Goal: Information Seeking & Learning: Learn about a topic

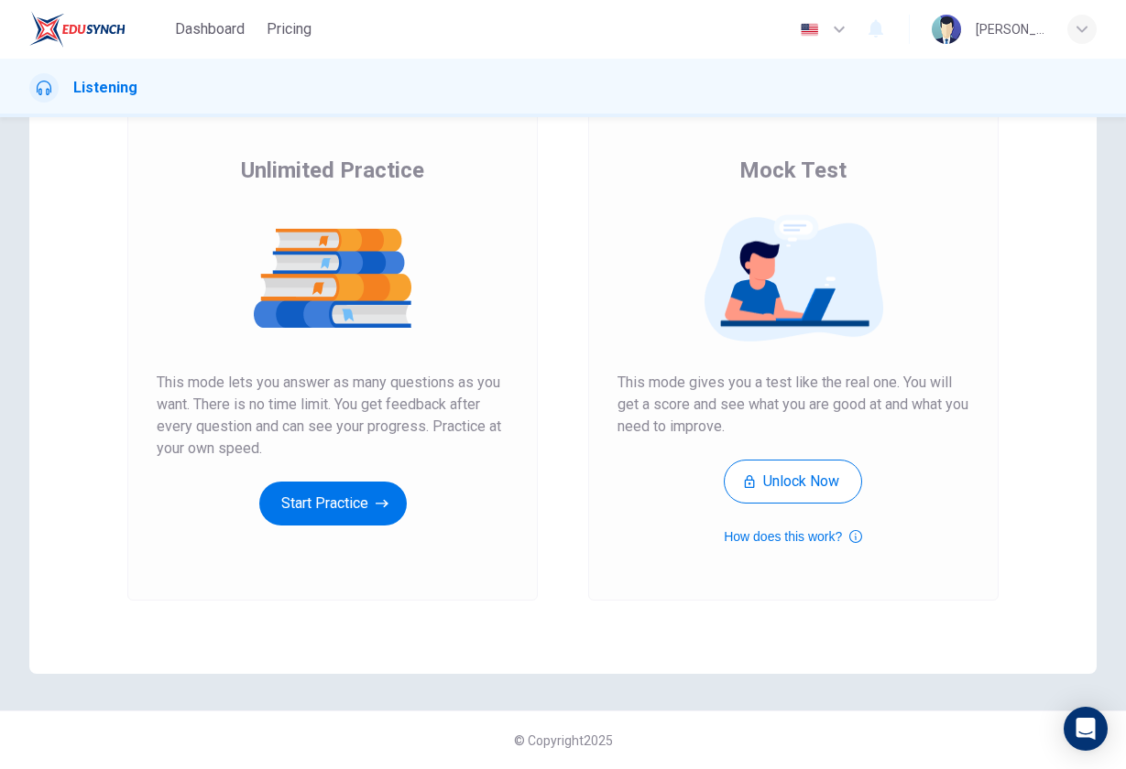
scroll to position [116, 0]
click at [359, 508] on button "Start Practice" at bounding box center [332, 504] width 147 height 44
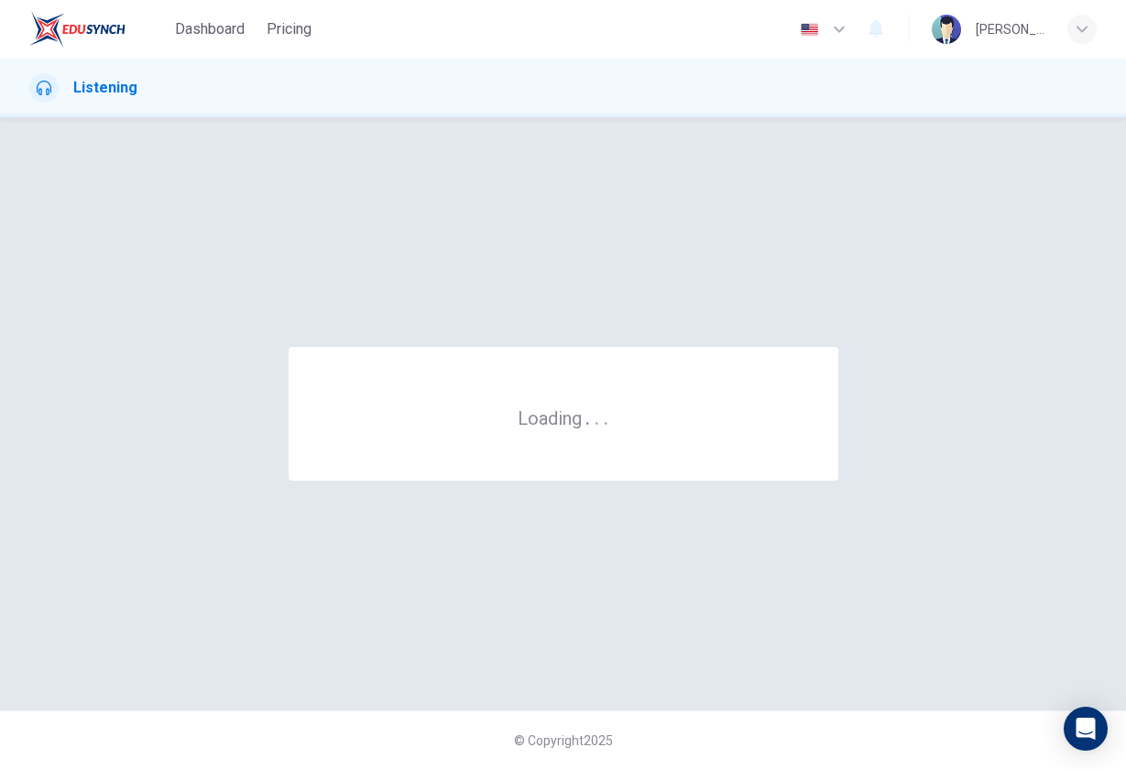
scroll to position [0, 0]
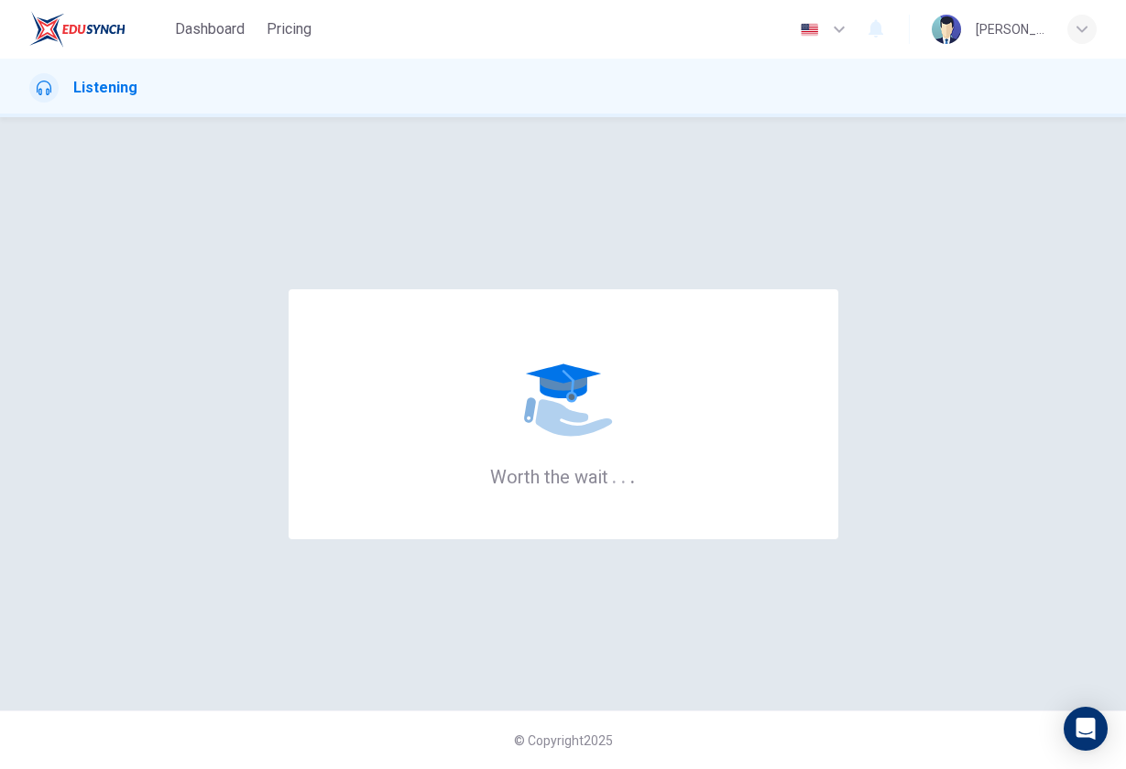
click at [649, 234] on div "Worth the wait . . ." at bounding box center [562, 414] width 1067 height 520
click at [108, 95] on h1 "Listening" at bounding box center [105, 88] width 64 height 22
click at [841, 83] on div "Listening" at bounding box center [563, 87] width 1126 height 29
click at [724, 239] on div "Worth the wait . . ." at bounding box center [562, 414] width 1067 height 520
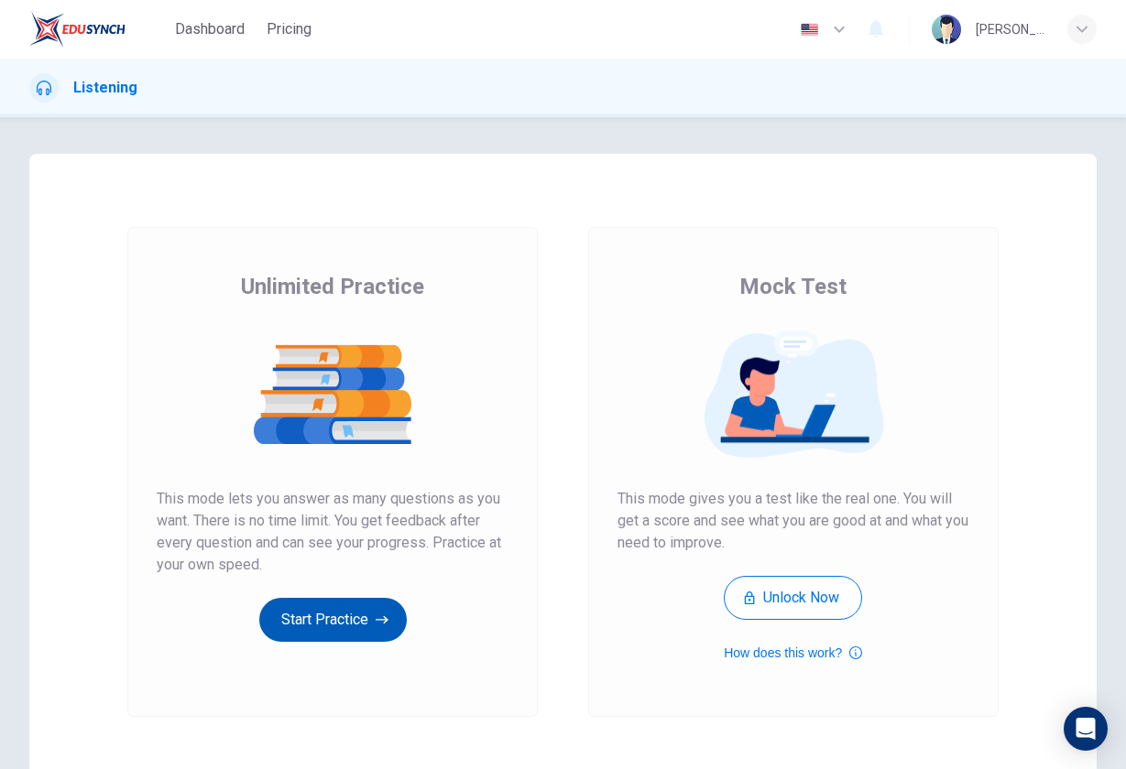
click at [362, 632] on button "Start Practice" at bounding box center [332, 620] width 147 height 44
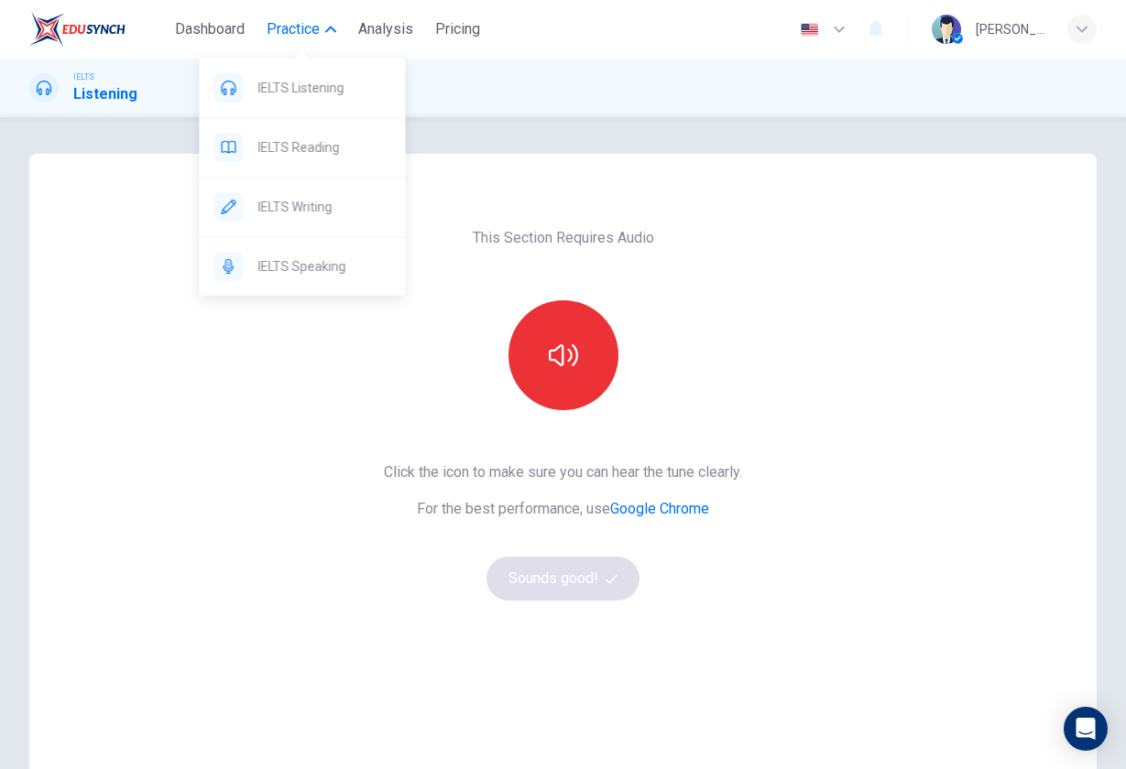
click at [317, 35] on span "Practice" at bounding box center [293, 29] width 53 height 22
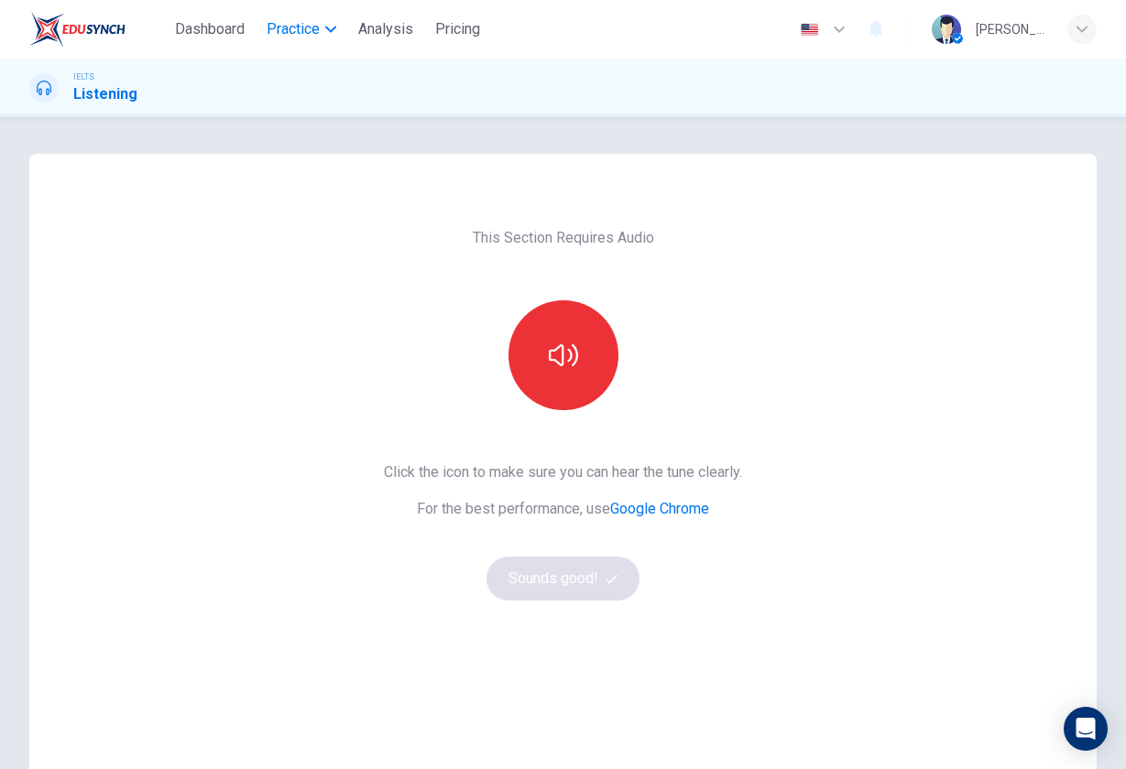
click at [317, 35] on span "Practice" at bounding box center [293, 29] width 53 height 22
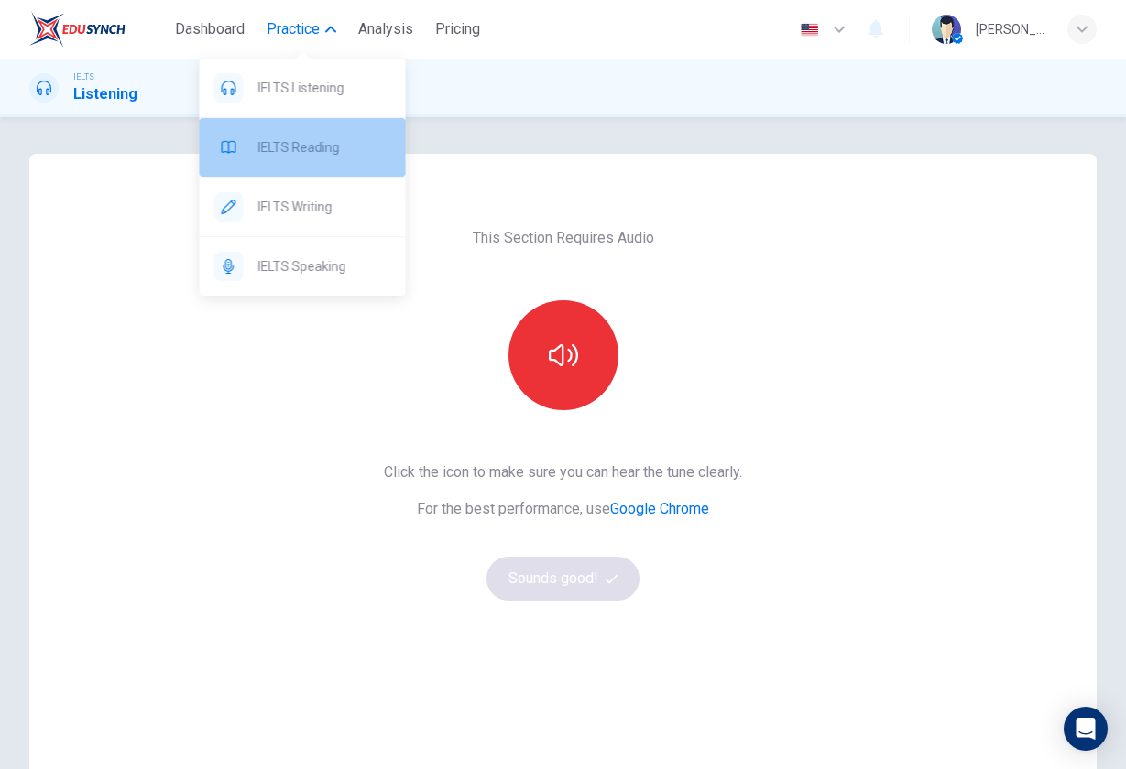
click at [302, 140] on span "IELTS Reading" at bounding box center [324, 147] width 133 height 22
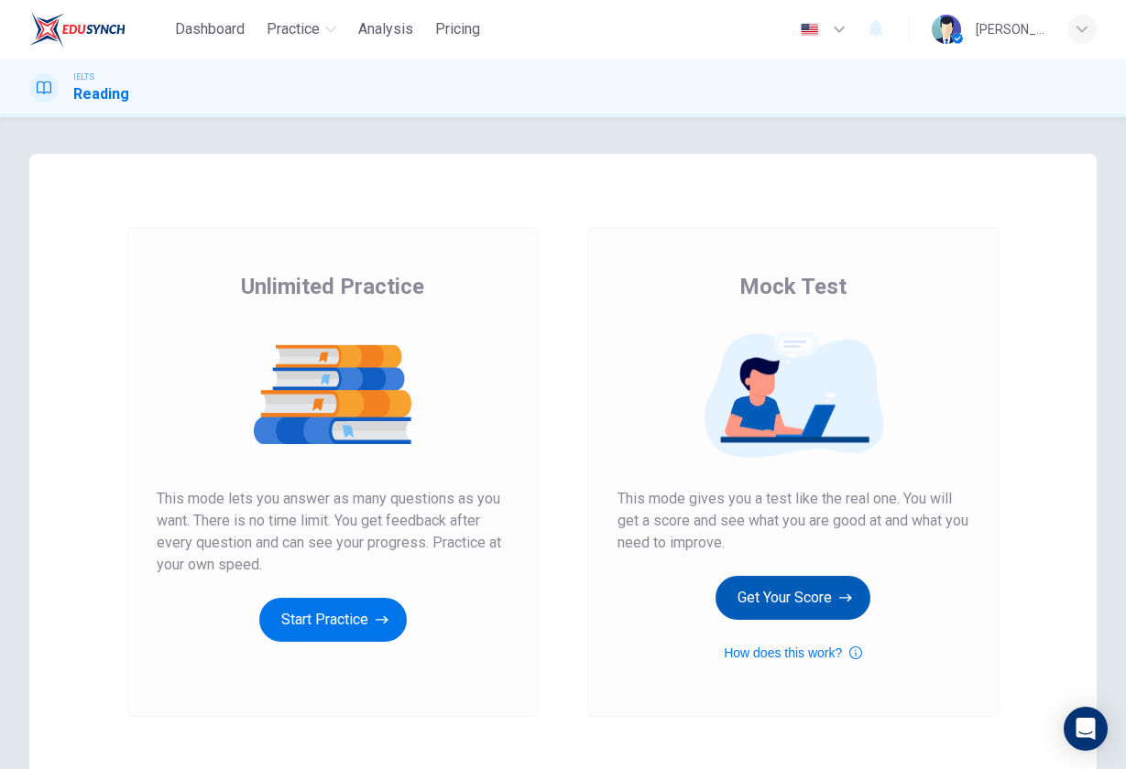
click at [820, 587] on button "Get Your Score" at bounding box center [792, 598] width 155 height 44
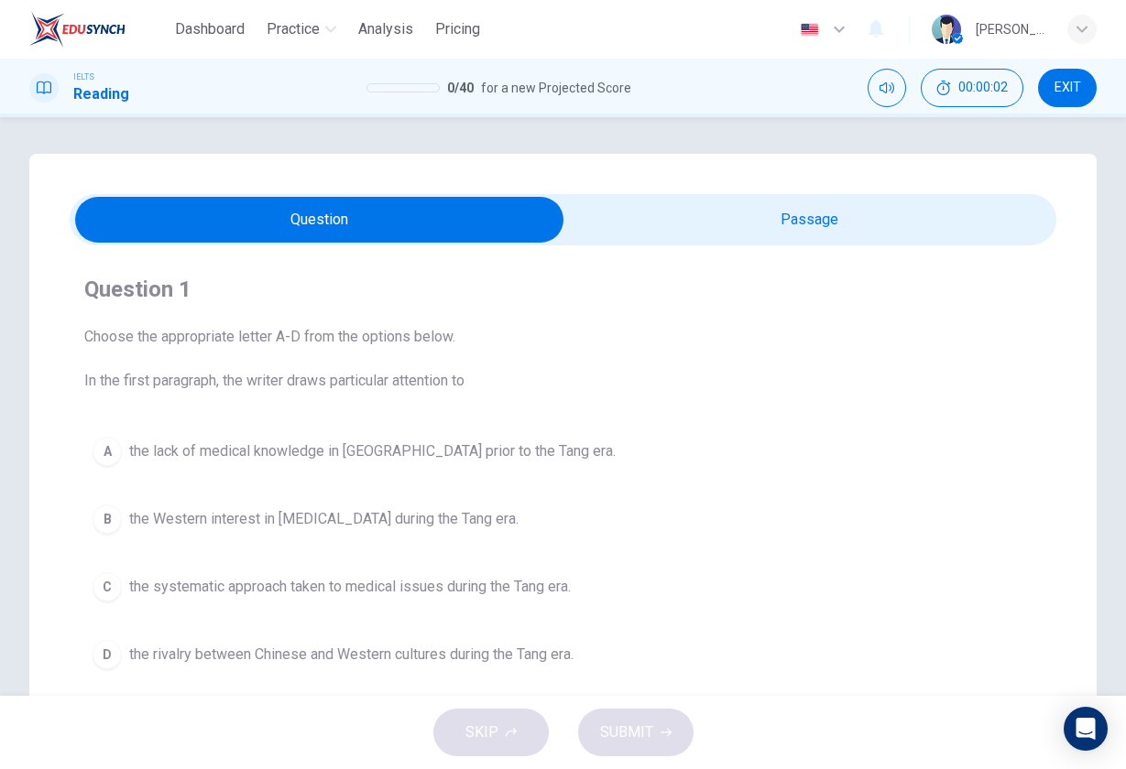
click at [763, 231] on input "checkbox" at bounding box center [320, 220] width 1480 height 46
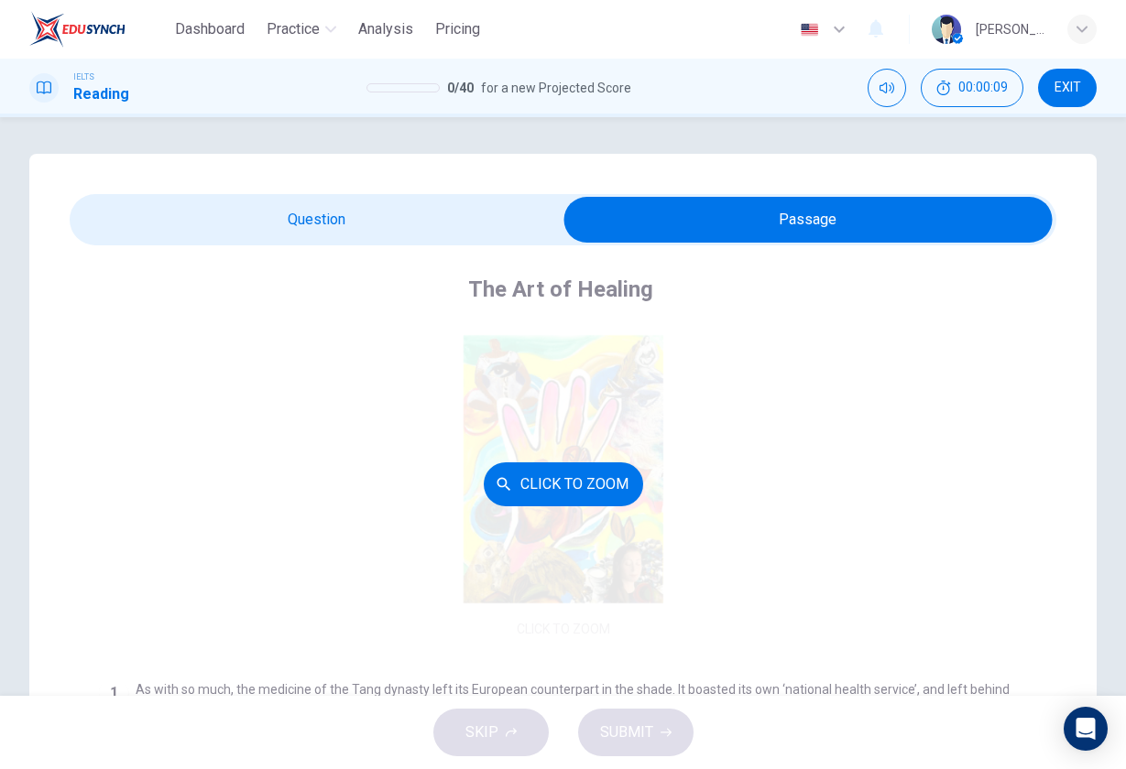
click at [540, 485] on button "Click to Zoom" at bounding box center [563, 485] width 159 height 44
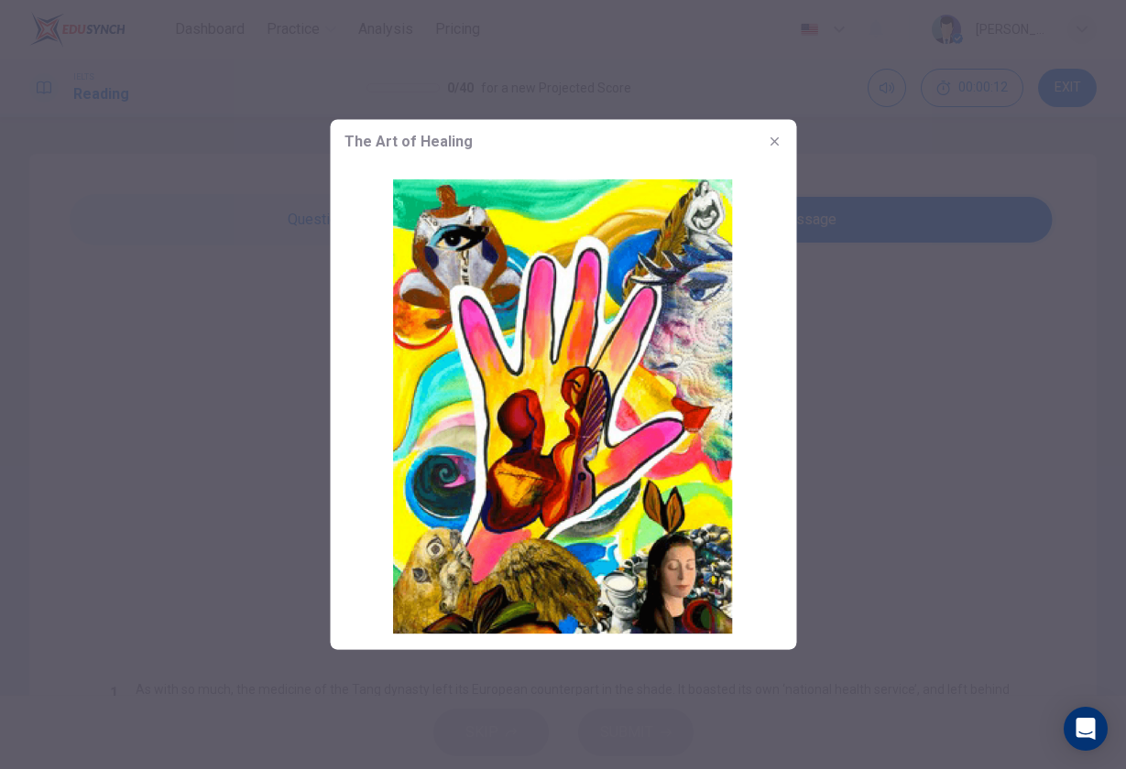
click at [769, 142] on icon "button" at bounding box center [774, 142] width 15 height 15
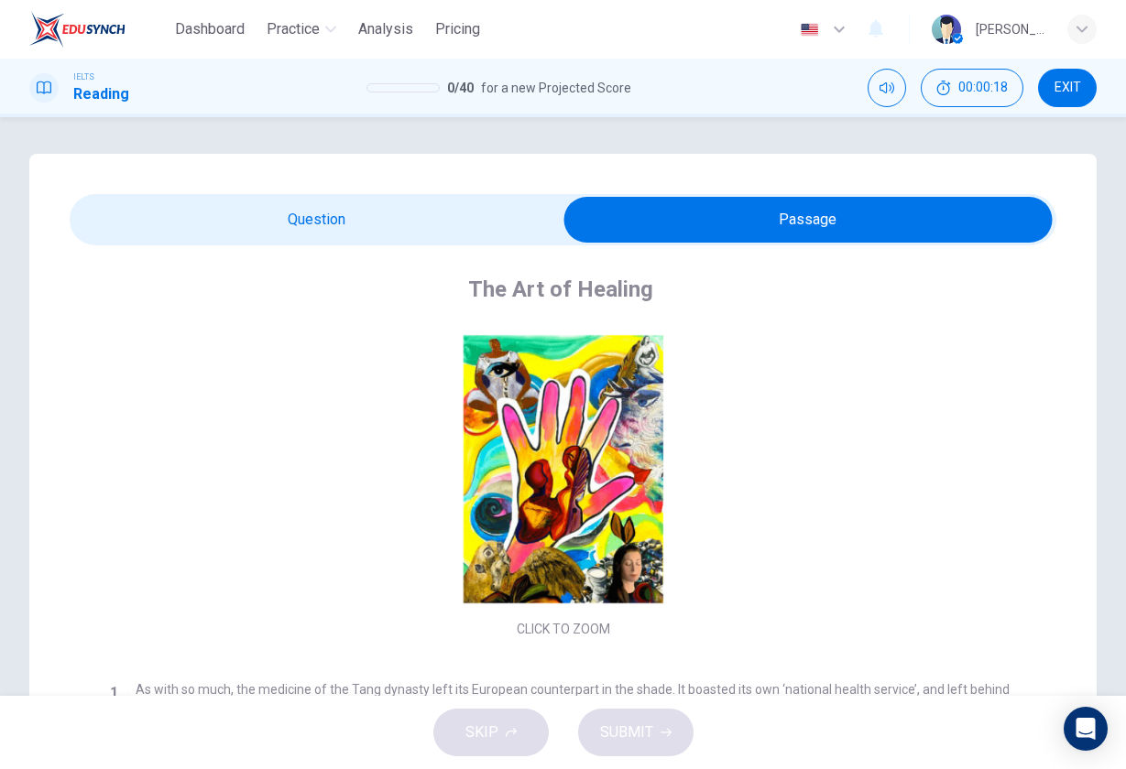
click at [328, 213] on input "checkbox" at bounding box center [808, 220] width 1480 height 46
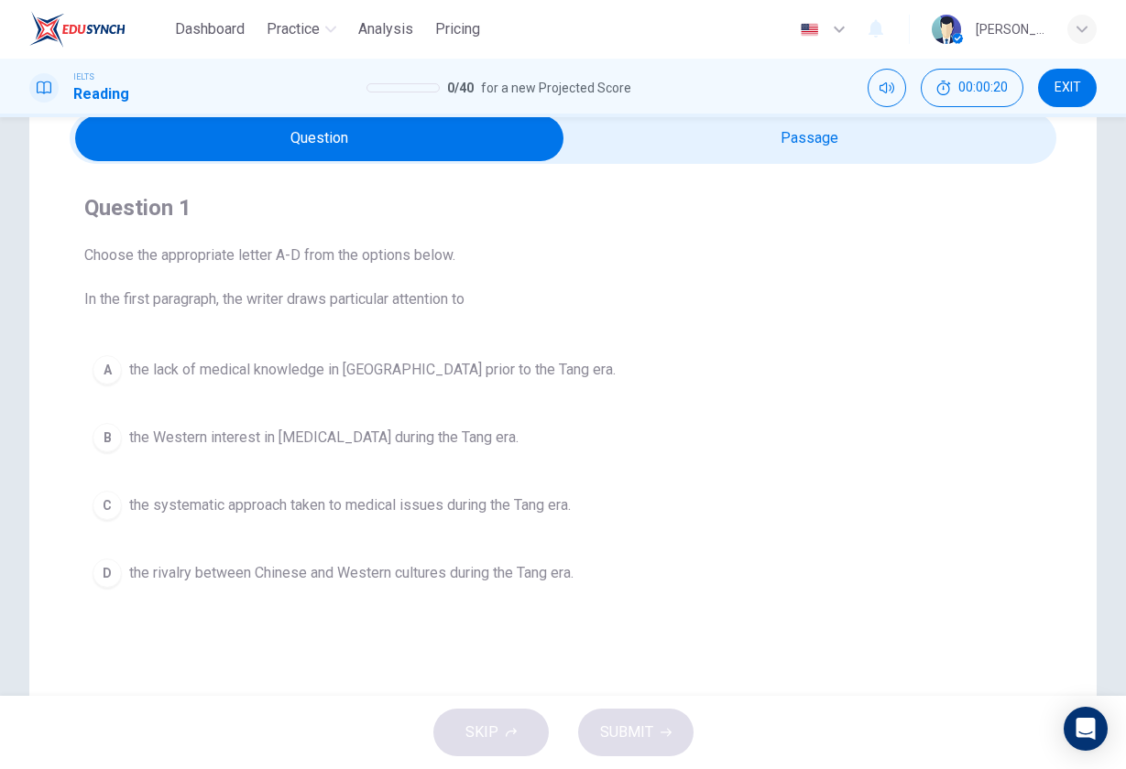
scroll to position [88, 0]
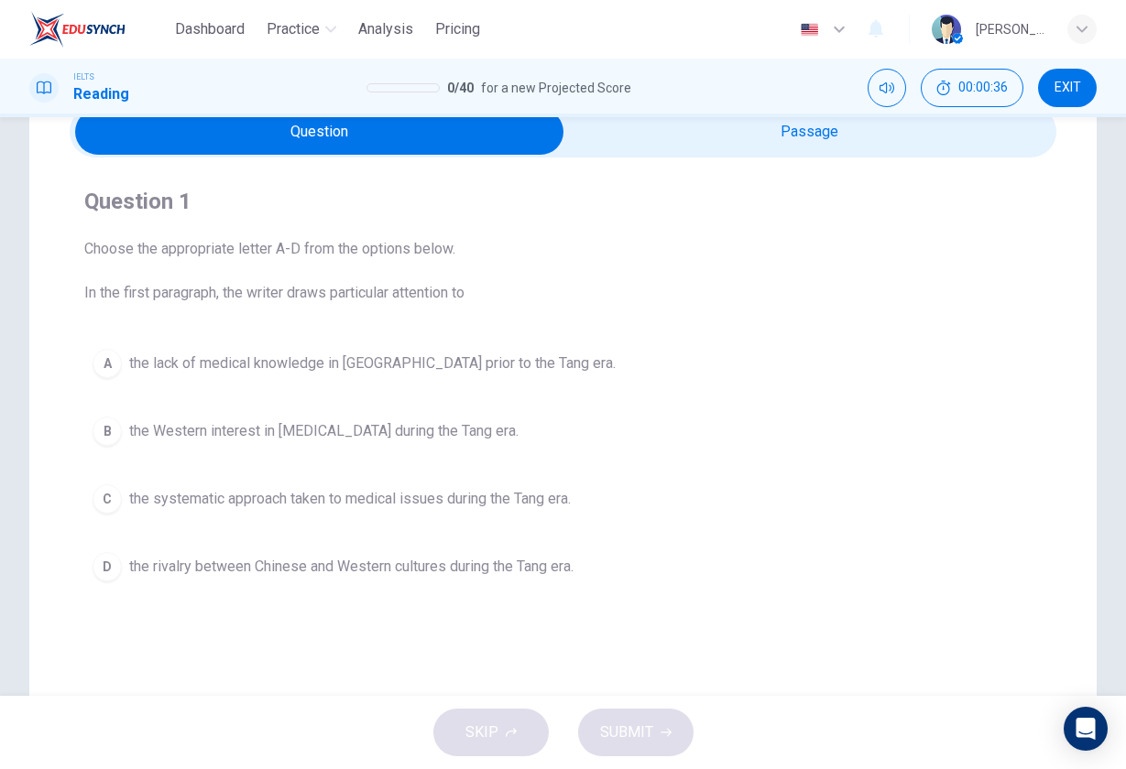
click at [734, 138] on input "checkbox" at bounding box center [320, 132] width 1480 height 46
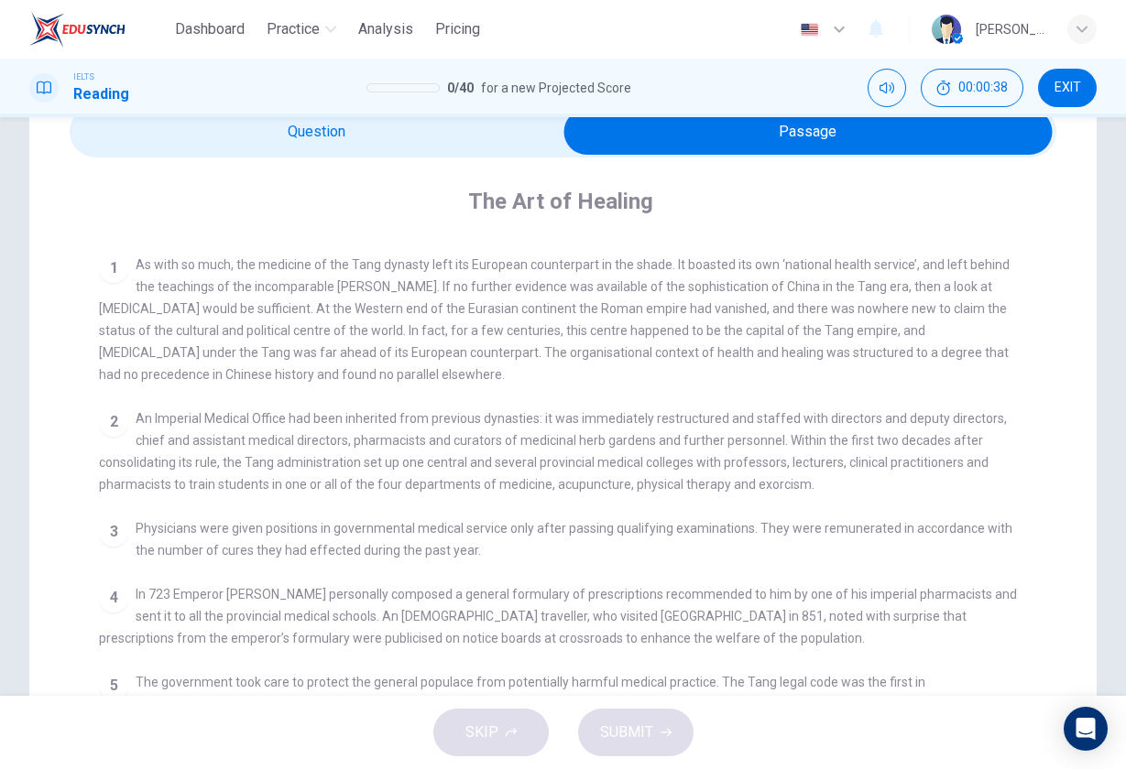
scroll to position [338, 0]
click at [502, 146] on input "checkbox" at bounding box center [808, 132] width 1480 height 46
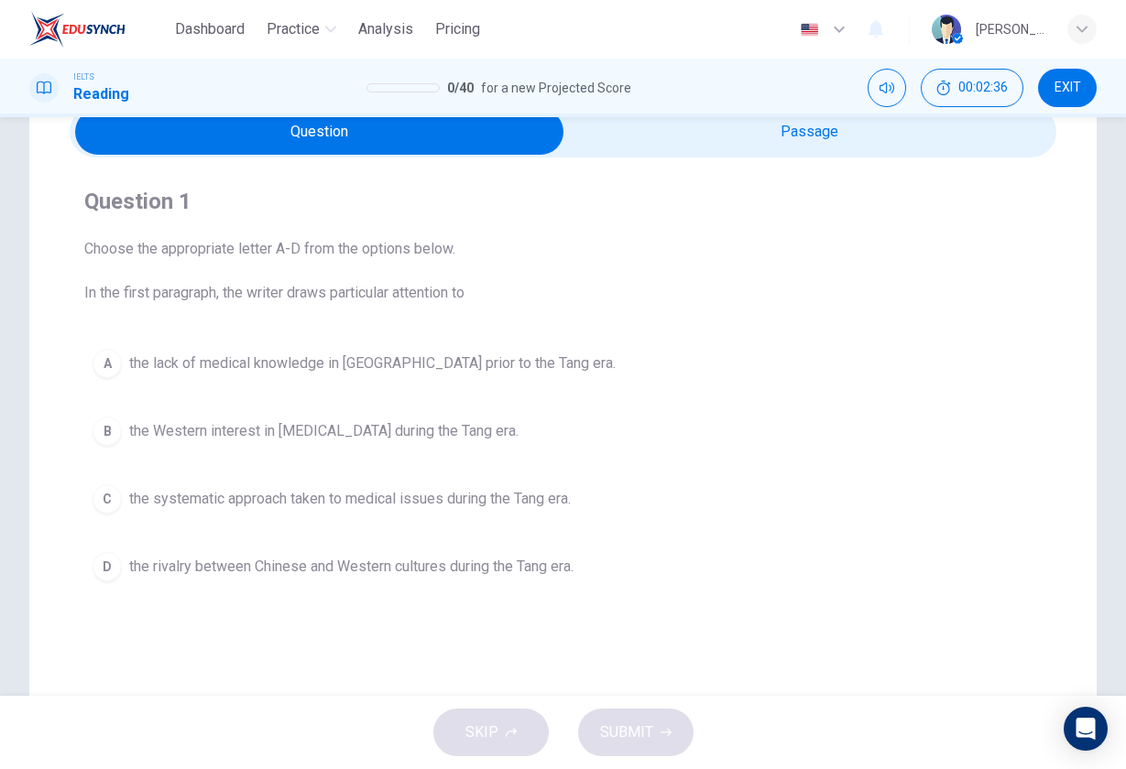
click at [787, 111] on div "IELTS Reading 0 / 40 for a new Projected Score 00:02:36 EXIT" at bounding box center [563, 88] width 1126 height 59
click at [786, 132] on input "checkbox" at bounding box center [320, 132] width 1480 height 46
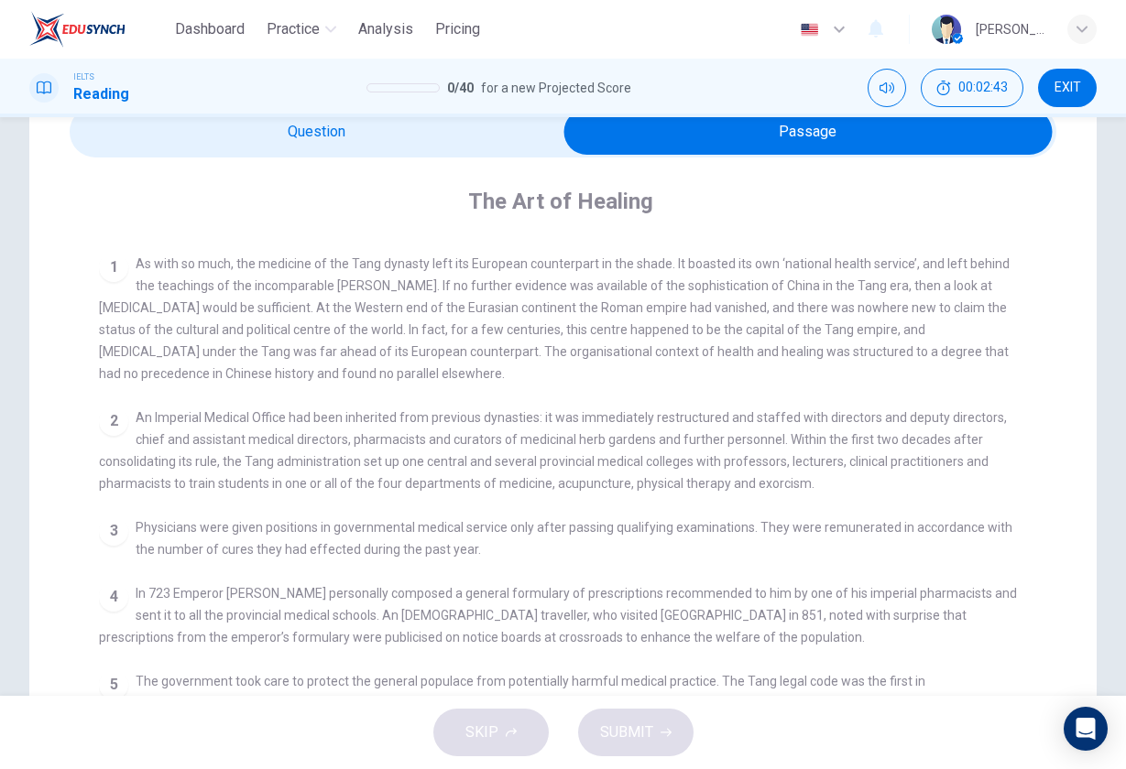
click at [448, 139] on input "checkbox" at bounding box center [808, 132] width 1480 height 46
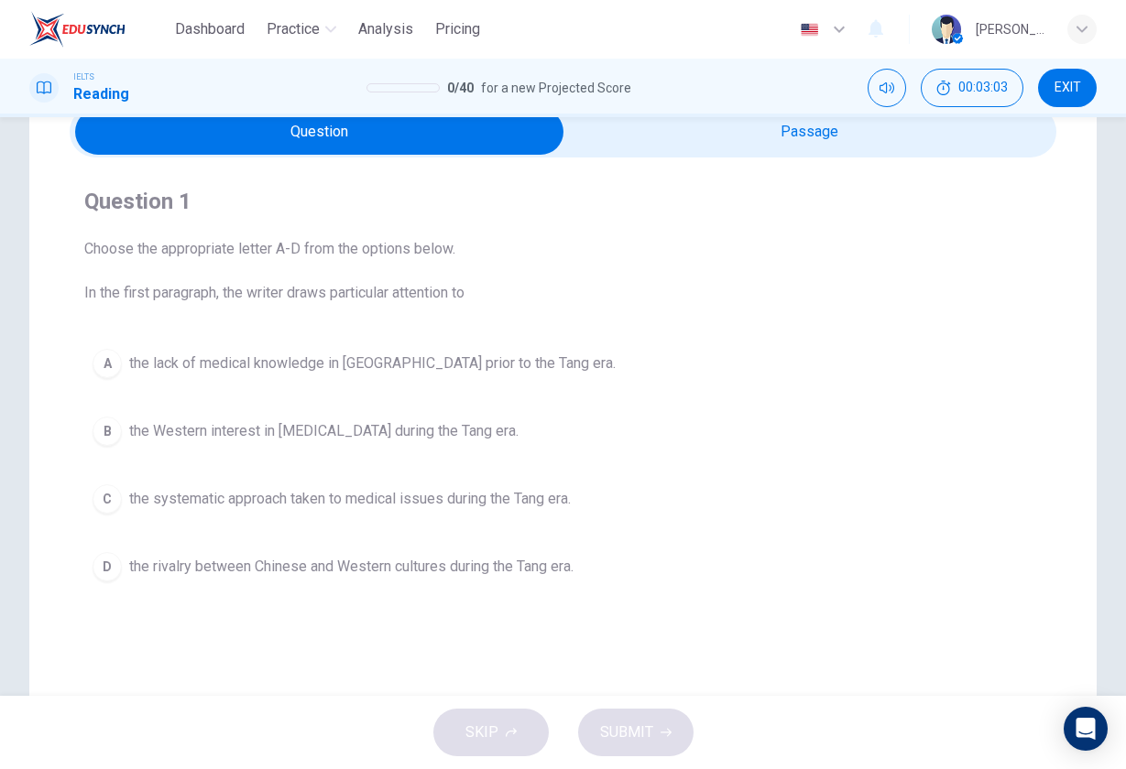
click at [836, 145] on input "checkbox" at bounding box center [320, 132] width 1480 height 46
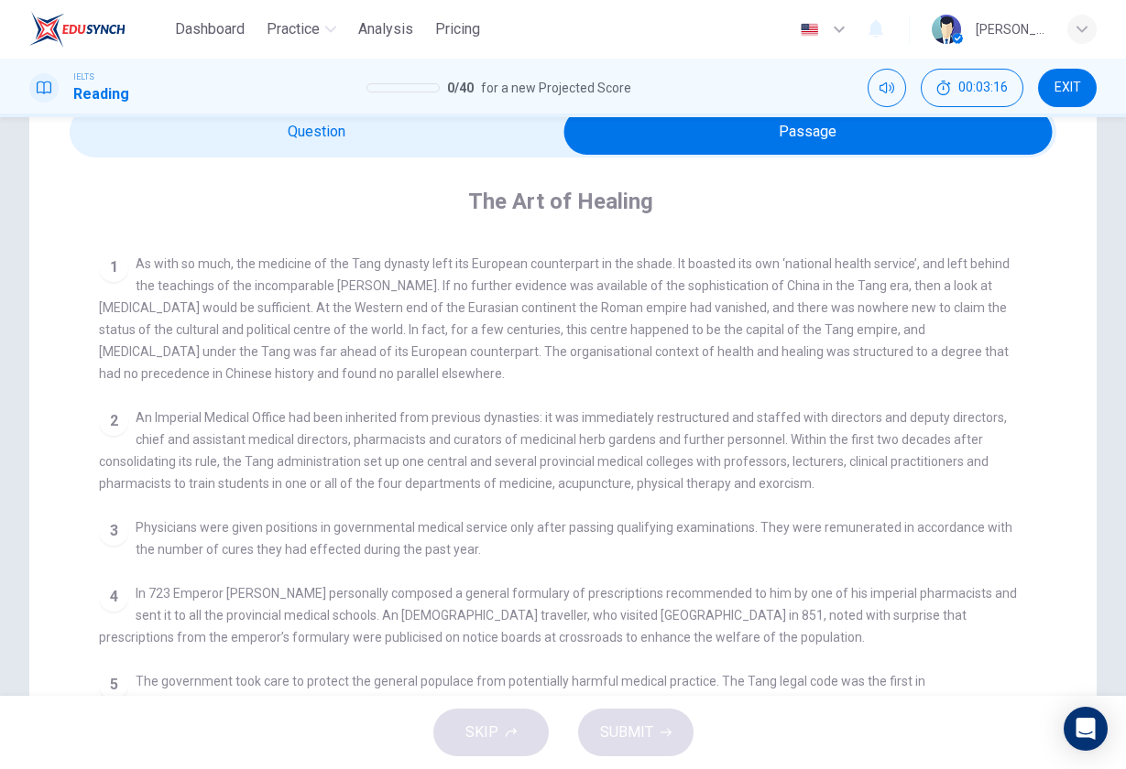
click at [325, 136] on input "checkbox" at bounding box center [808, 132] width 1480 height 46
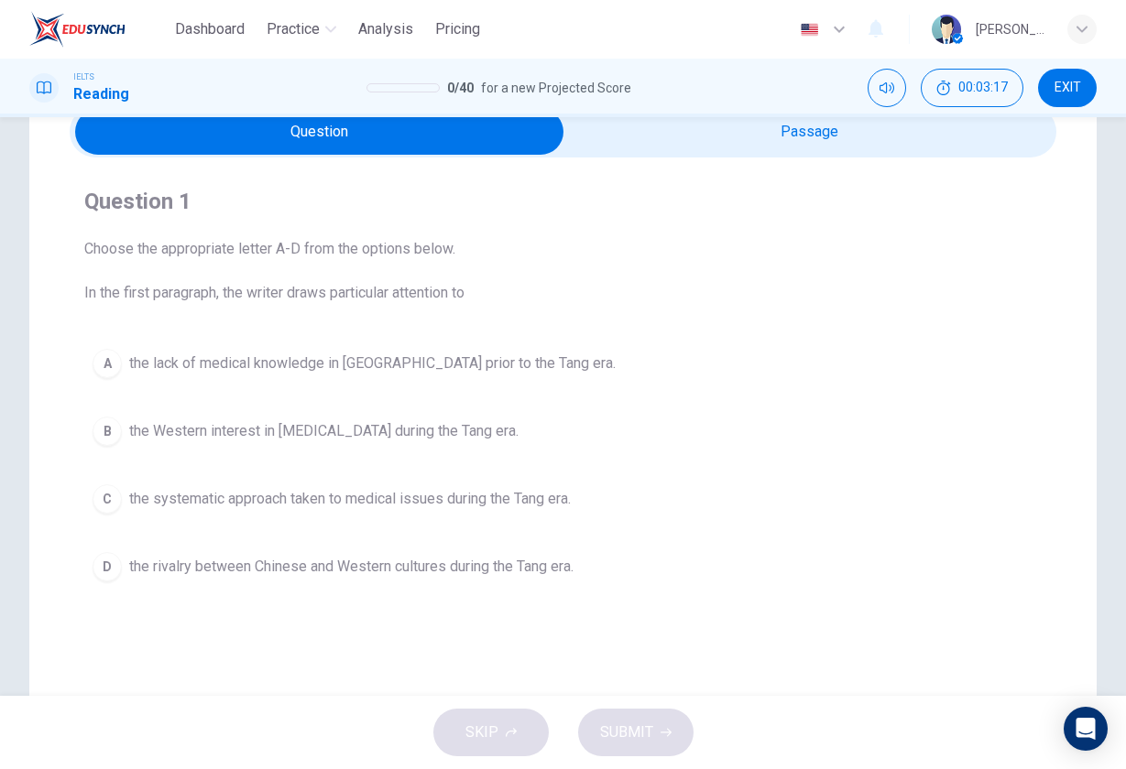
click at [358, 496] on span "the systematic approach taken to medical issues during the Tang era." at bounding box center [350, 499] width 442 height 22
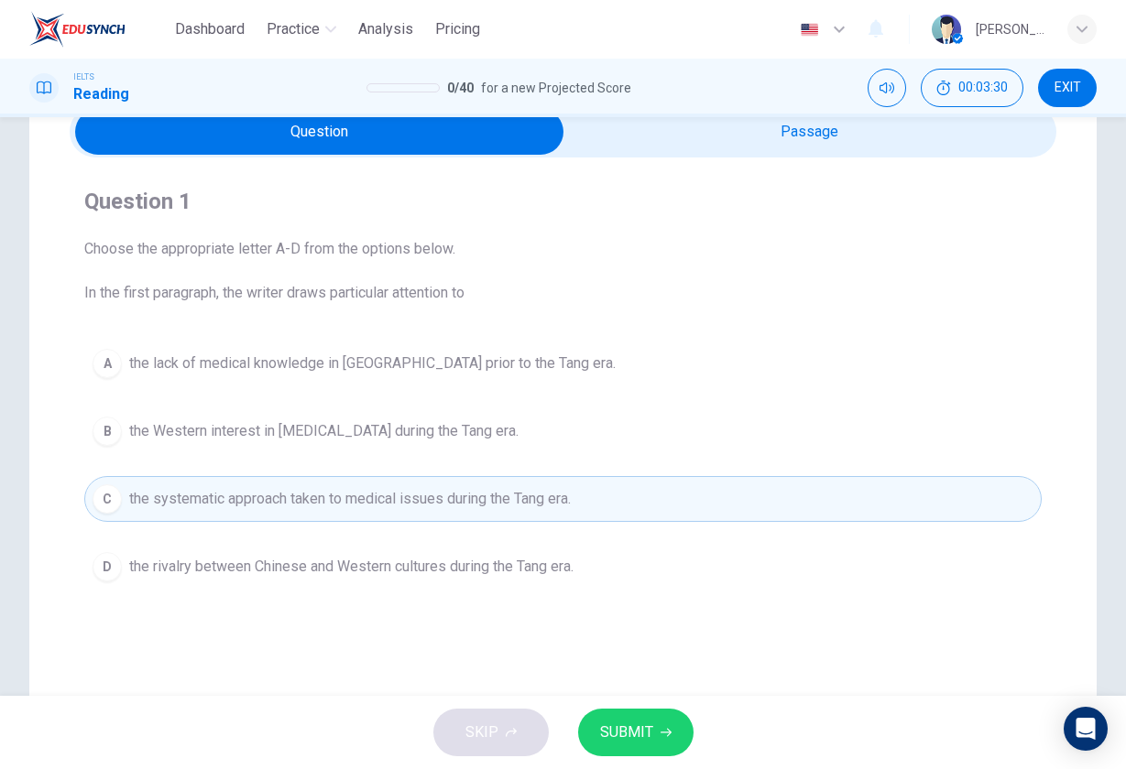
click at [787, 142] on input "checkbox" at bounding box center [320, 132] width 1480 height 46
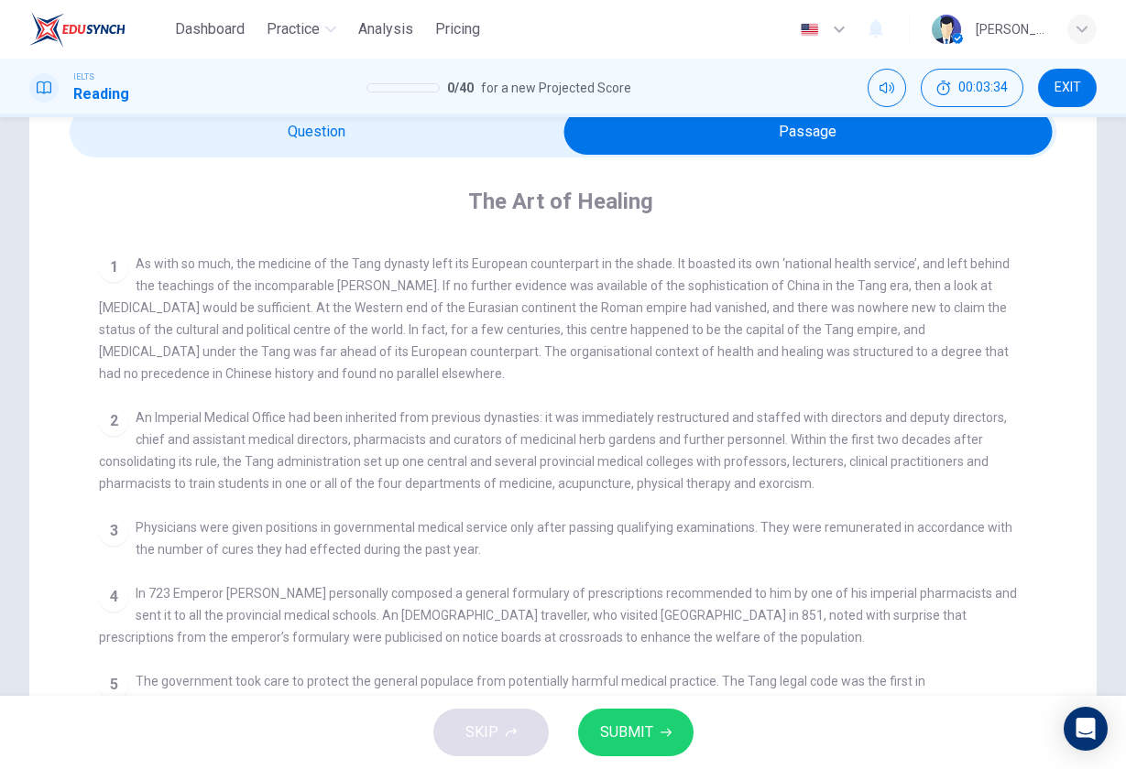
click at [407, 119] on input "checkbox" at bounding box center [808, 132] width 1480 height 46
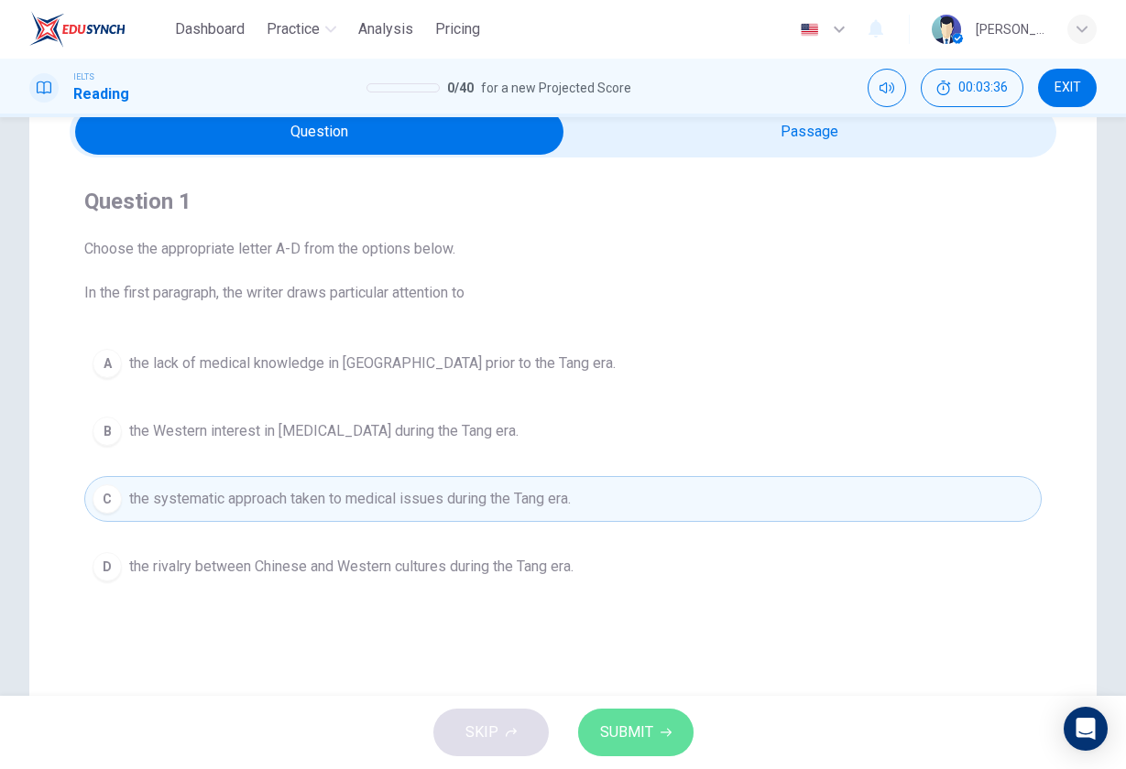
click at [664, 736] on icon "button" at bounding box center [665, 732] width 11 height 11
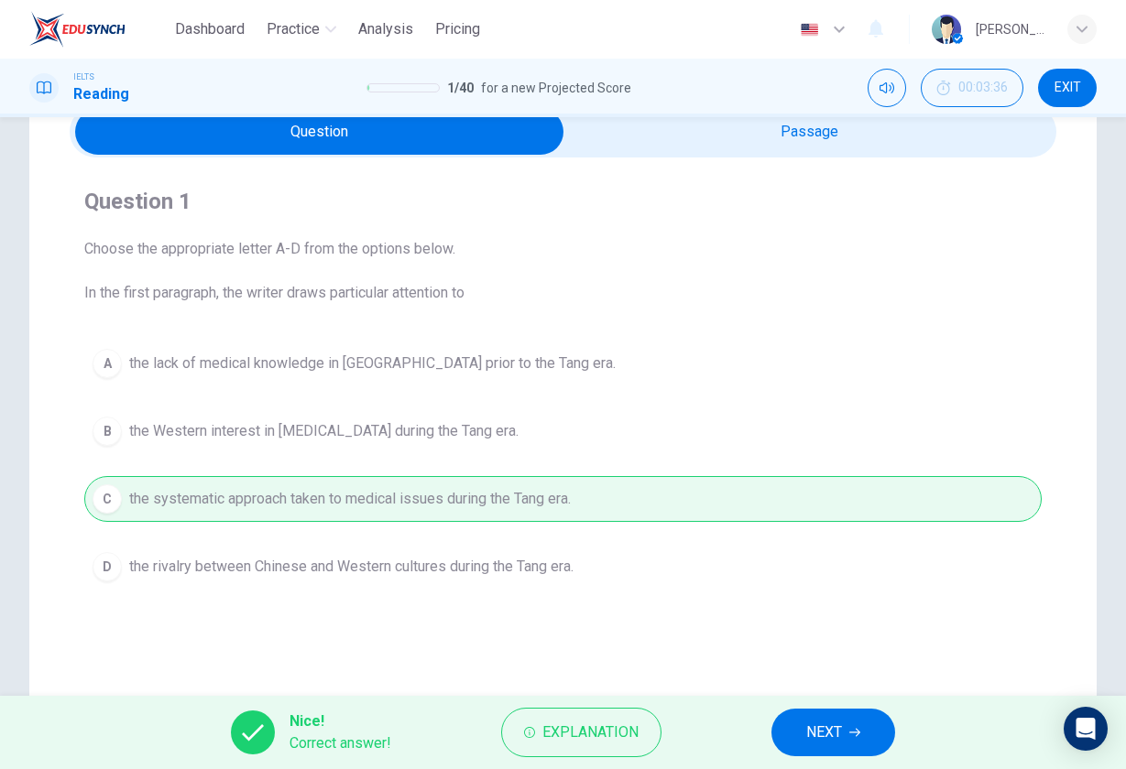
click at [844, 728] on button "NEXT" at bounding box center [833, 733] width 124 height 48
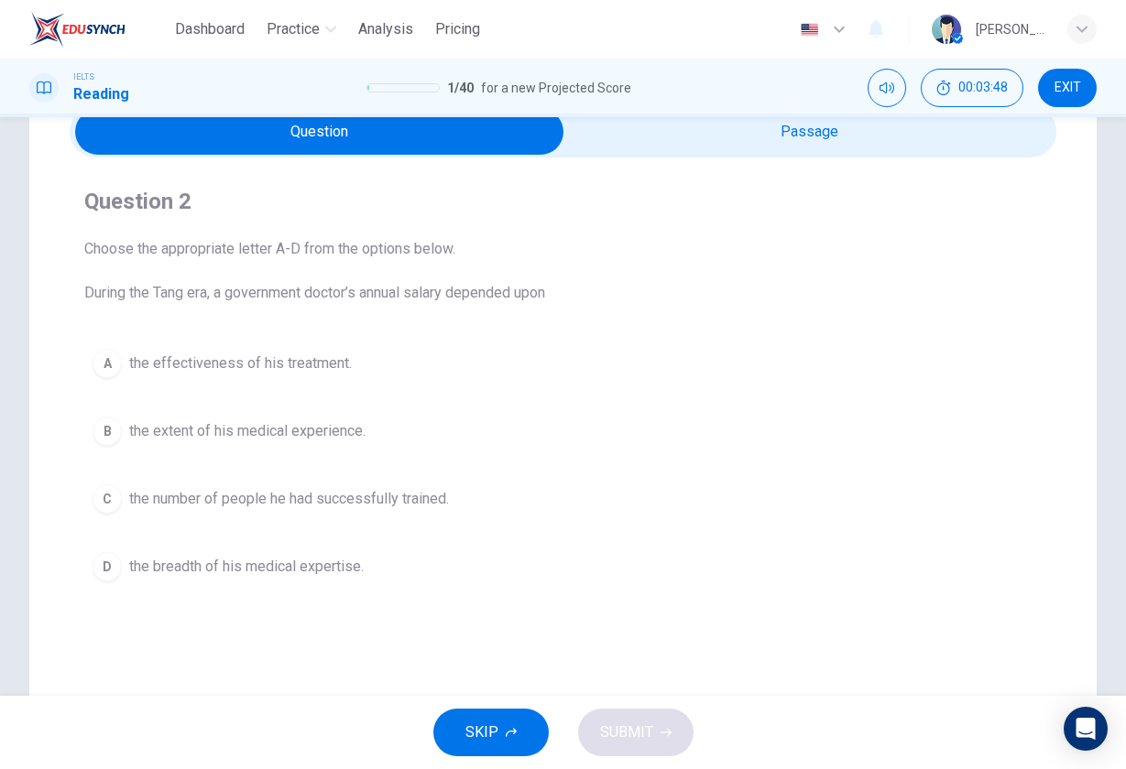
click at [786, 140] on input "checkbox" at bounding box center [320, 132] width 1480 height 46
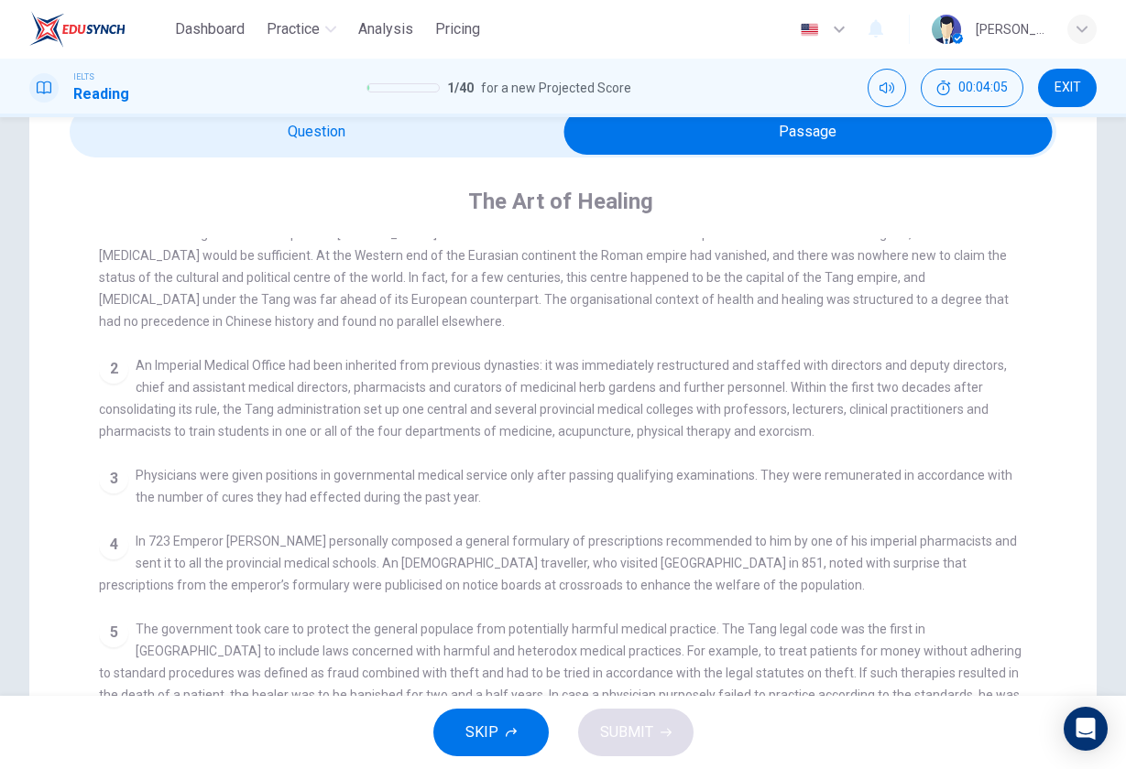
scroll to position [387, 0]
click at [363, 141] on input "checkbox" at bounding box center [808, 132] width 1480 height 46
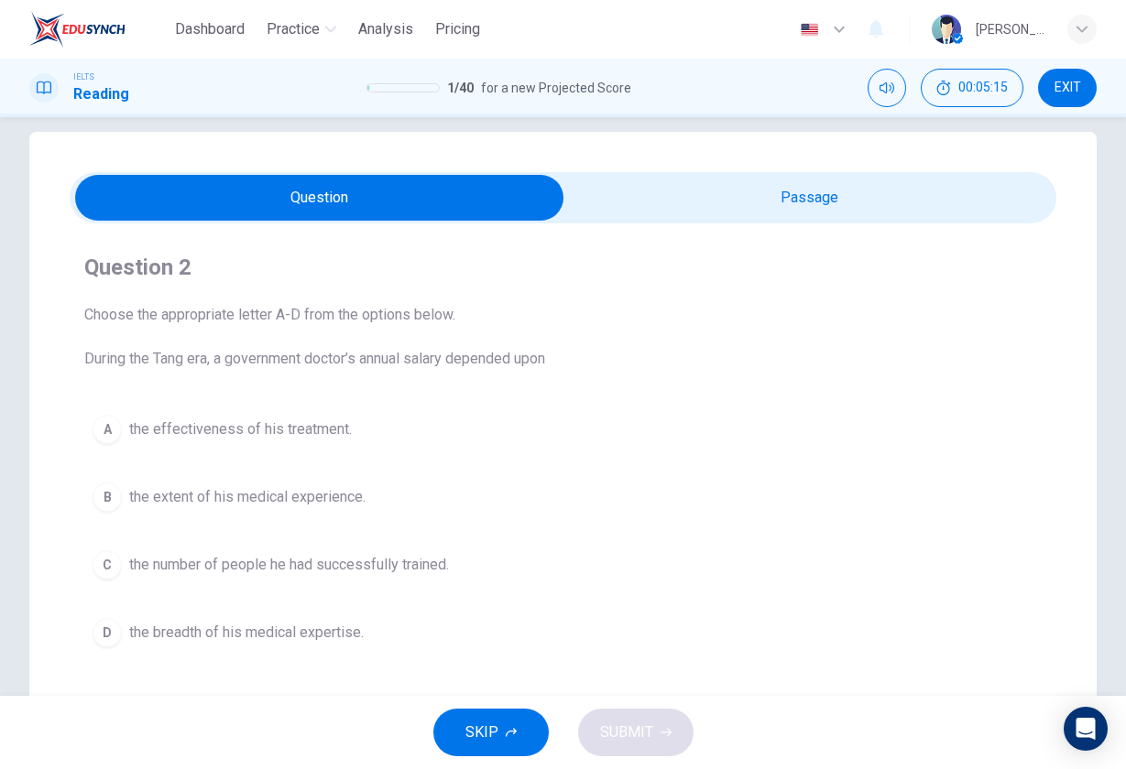
scroll to position [23, 0]
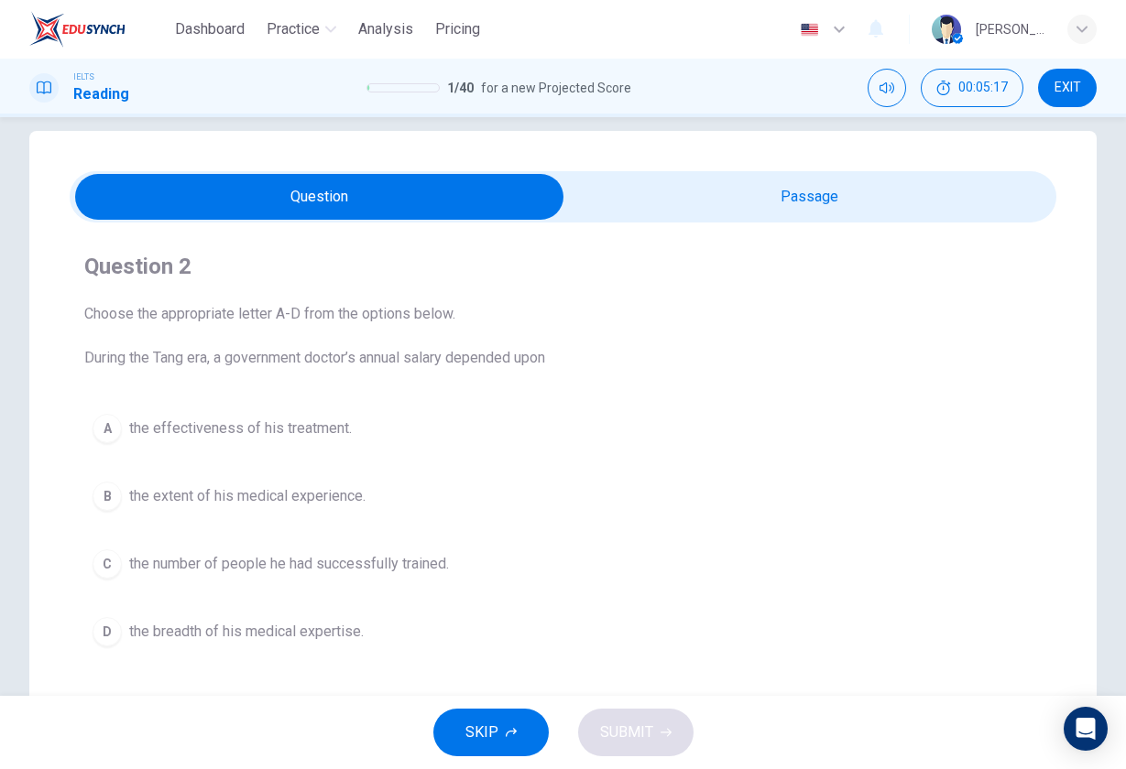
click at [758, 189] on input "checkbox" at bounding box center [320, 197] width 1480 height 46
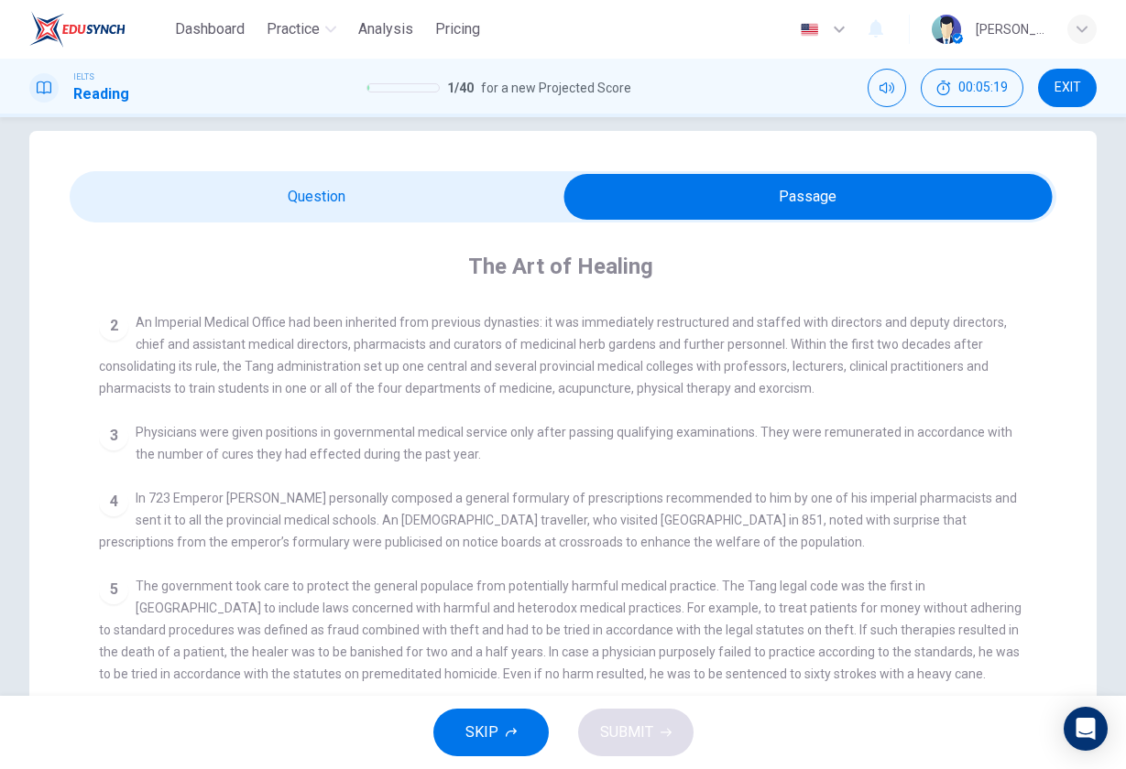
scroll to position [503, 0]
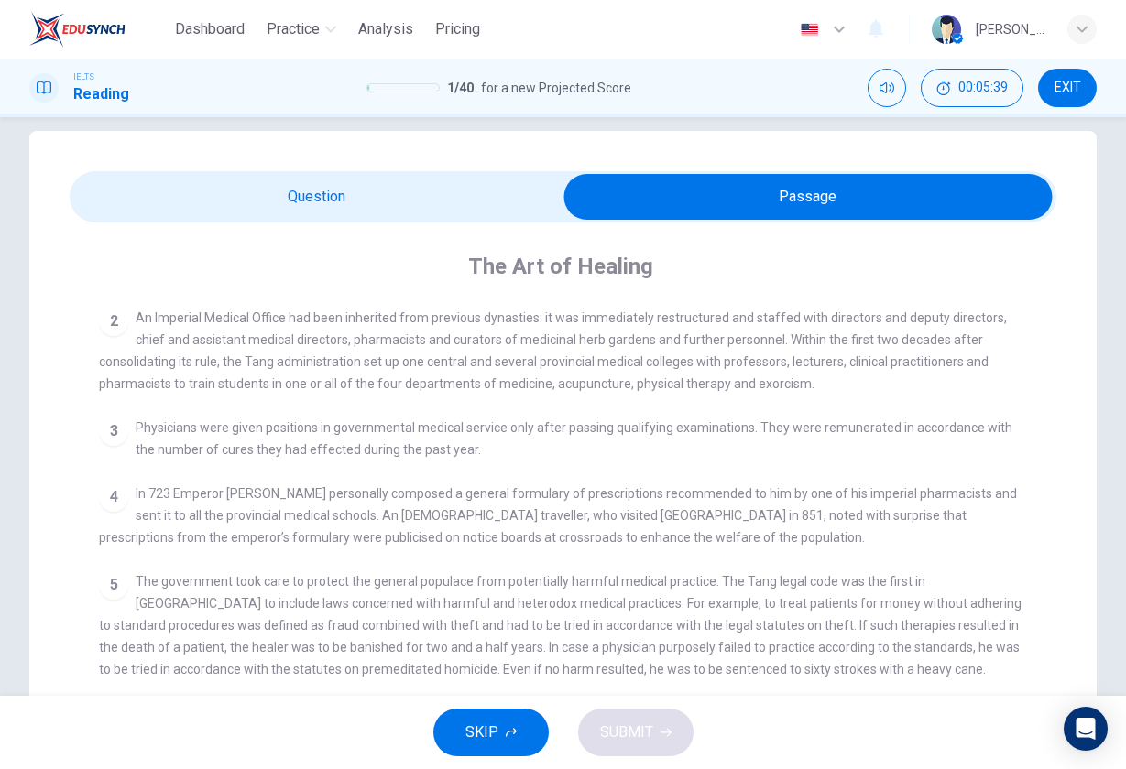
click at [333, 212] on input "checkbox" at bounding box center [808, 197] width 1480 height 46
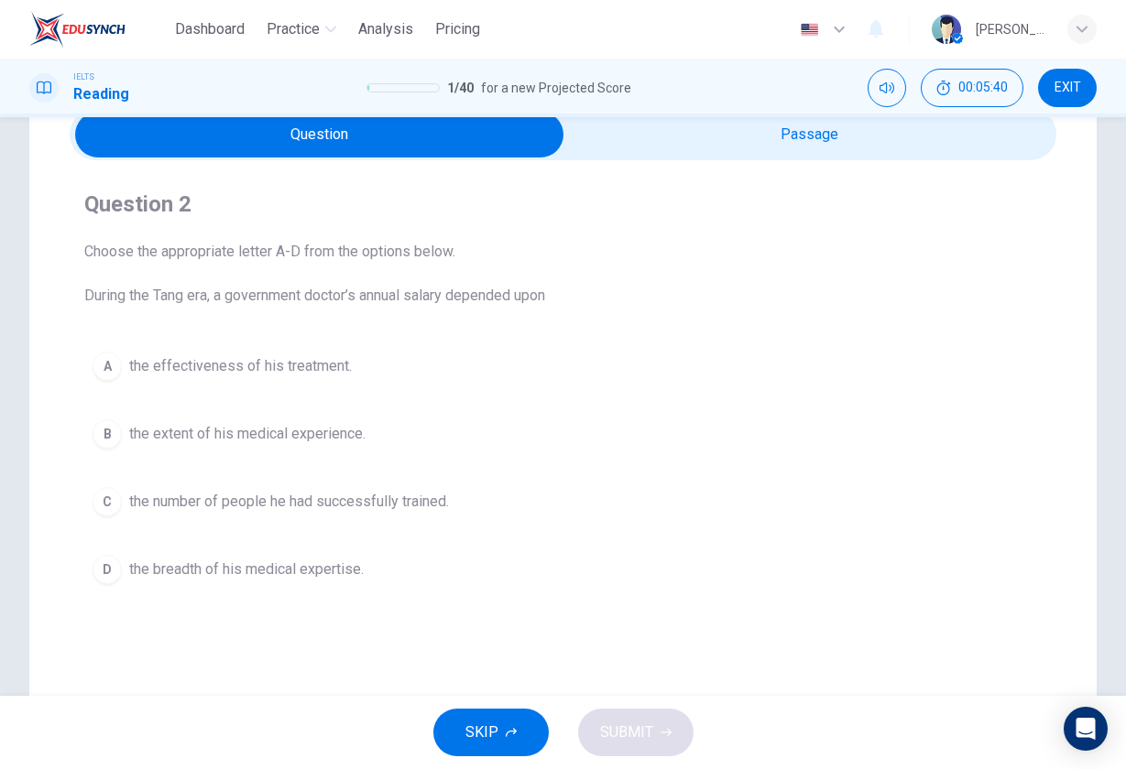
scroll to position [101, 0]
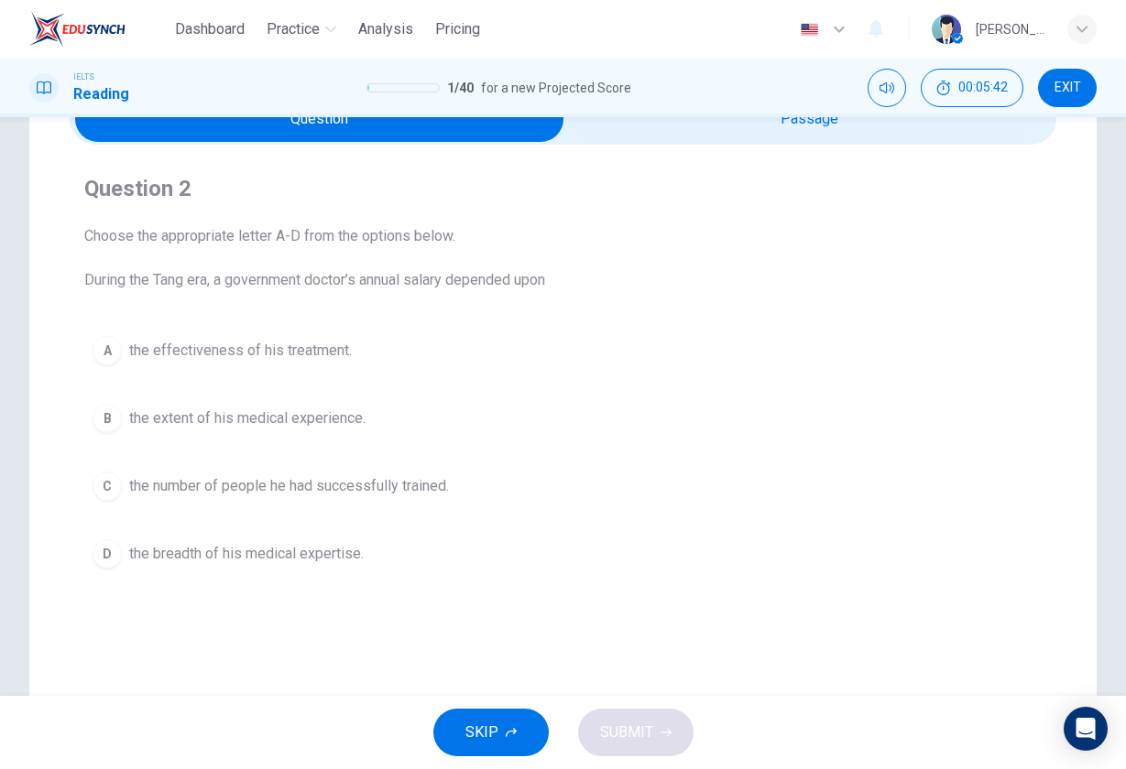
click at [323, 354] on span "the effectiveness of his treatment." at bounding box center [240, 351] width 223 height 22
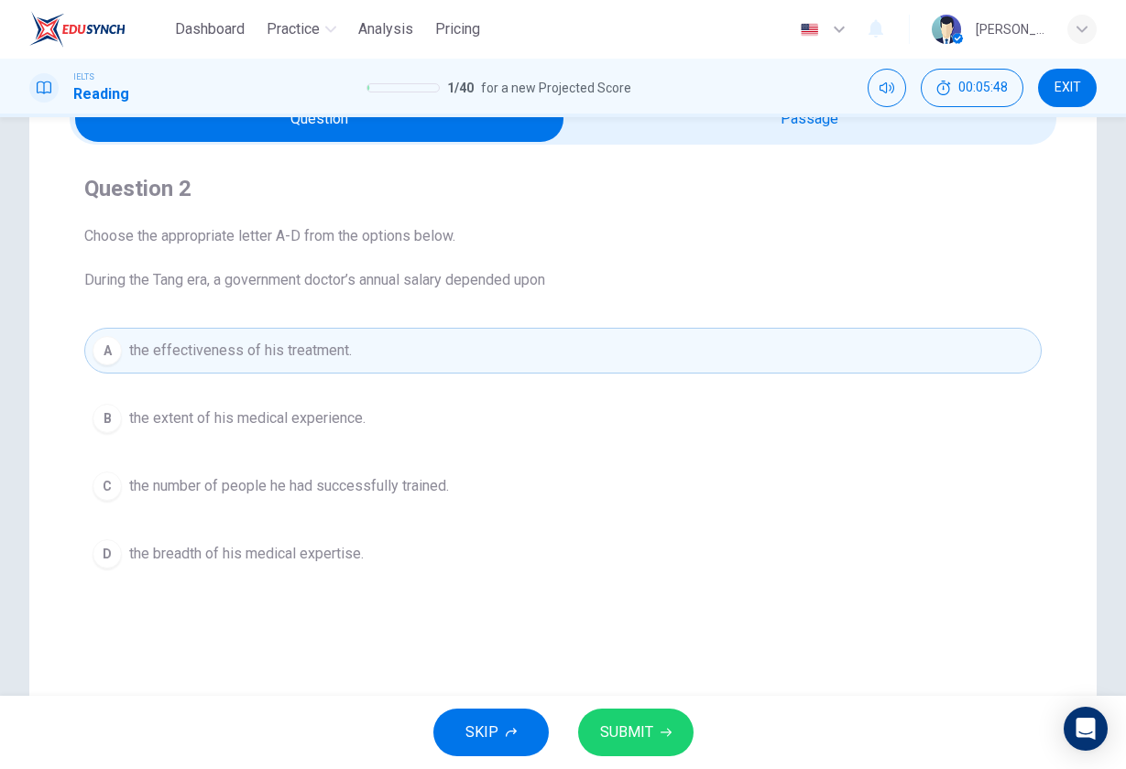
click at [646, 726] on span "SUBMIT" at bounding box center [626, 733] width 53 height 26
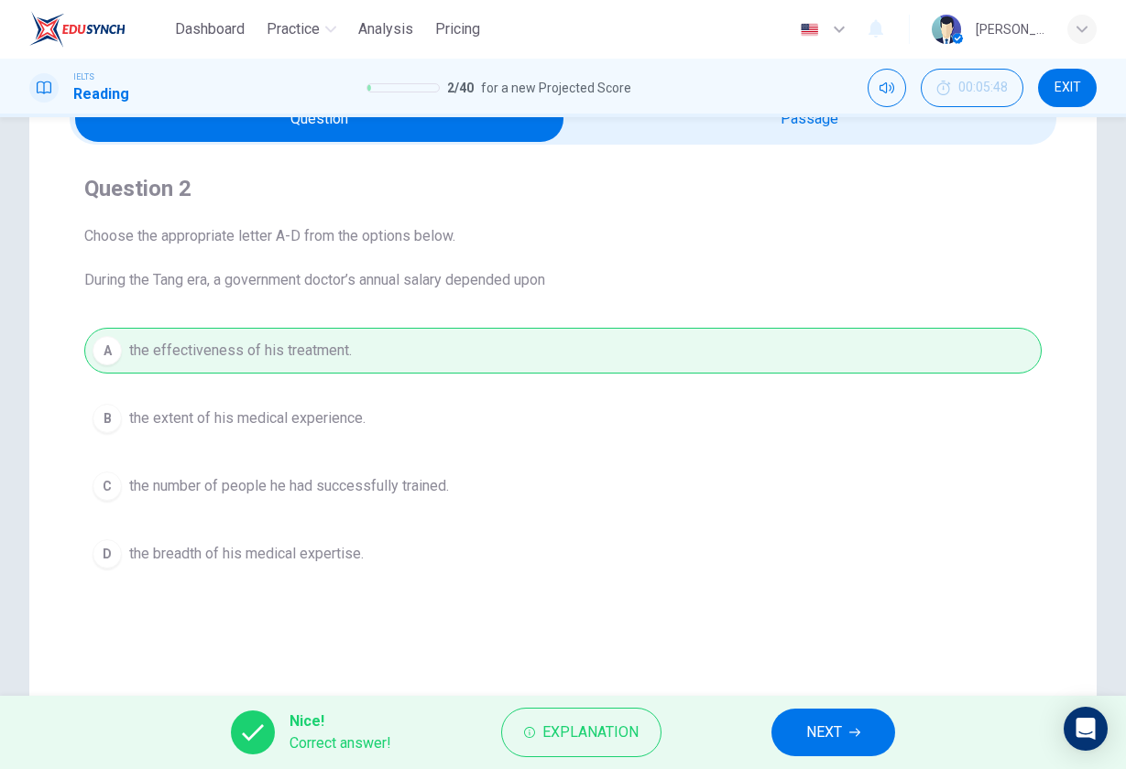
click at [859, 741] on button "NEXT" at bounding box center [833, 733] width 124 height 48
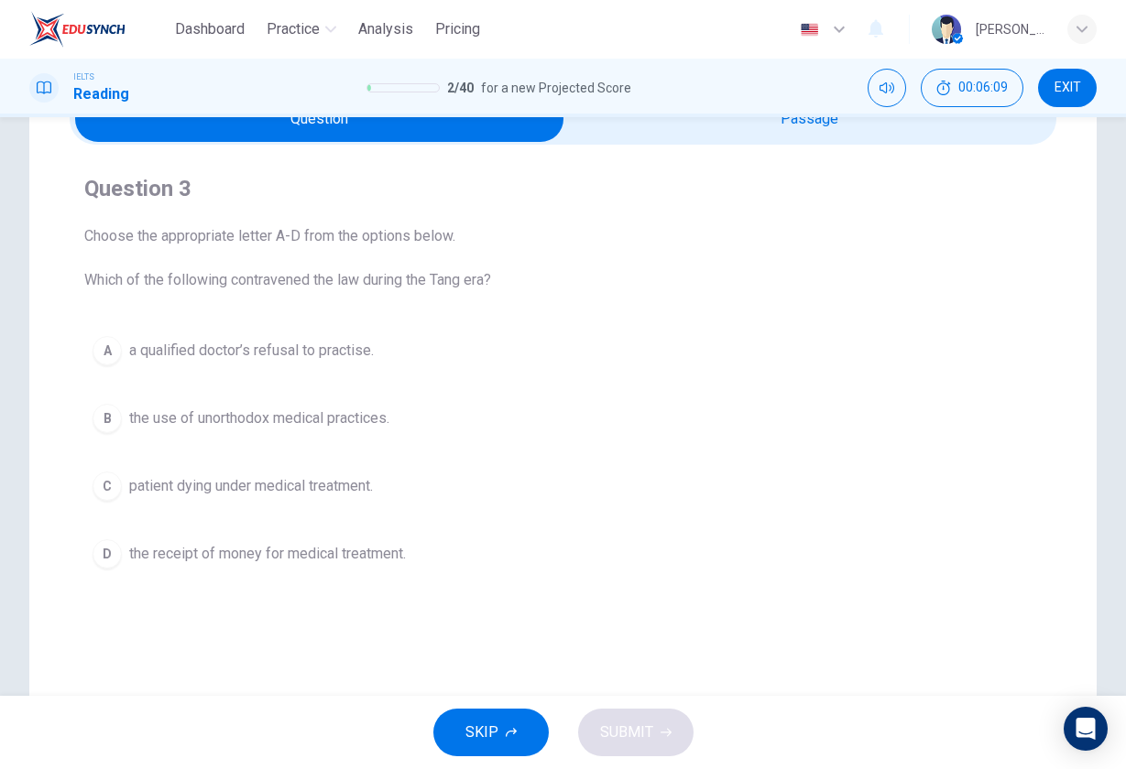
click at [704, 133] on input "checkbox" at bounding box center [320, 119] width 1480 height 46
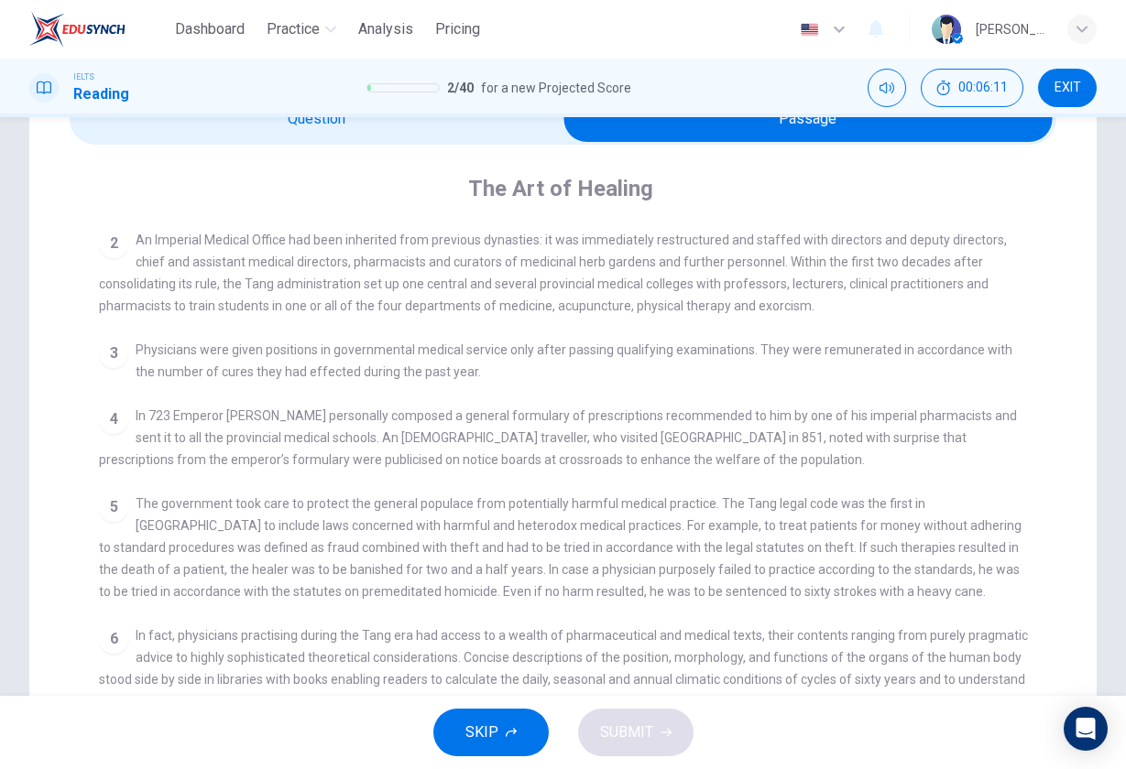
click at [353, 122] on input "checkbox" at bounding box center [808, 119] width 1480 height 46
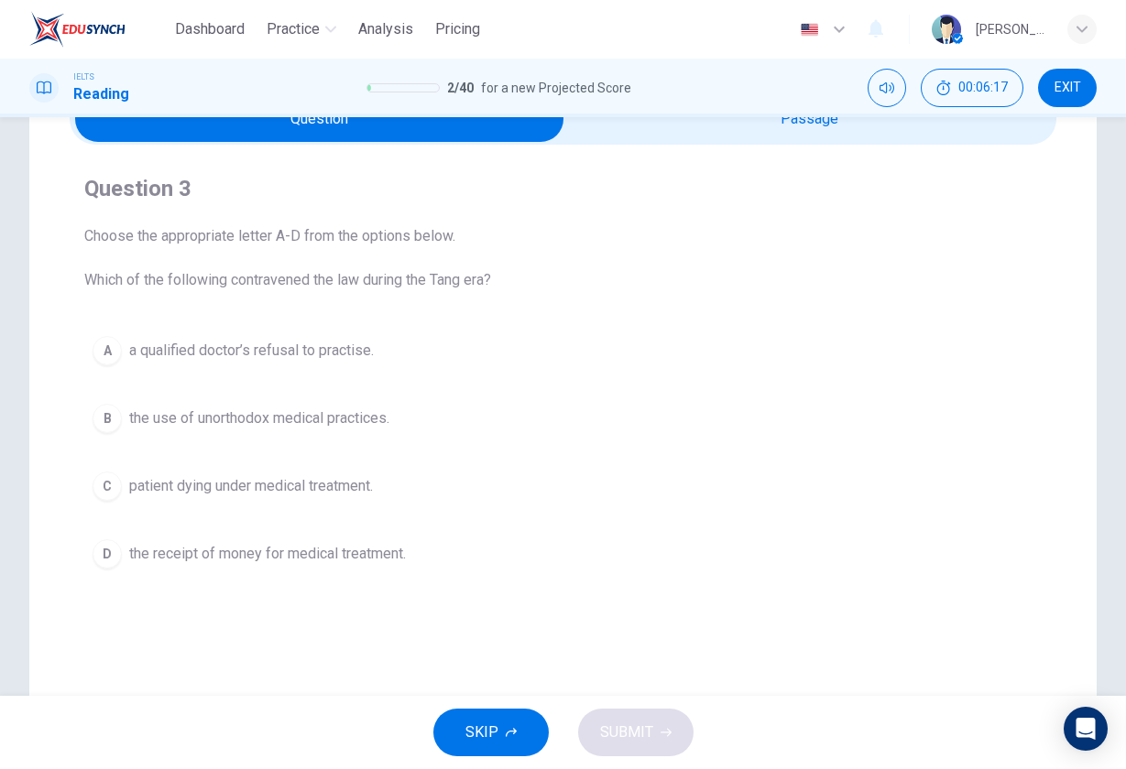
click at [764, 128] on input "checkbox" at bounding box center [320, 119] width 1480 height 46
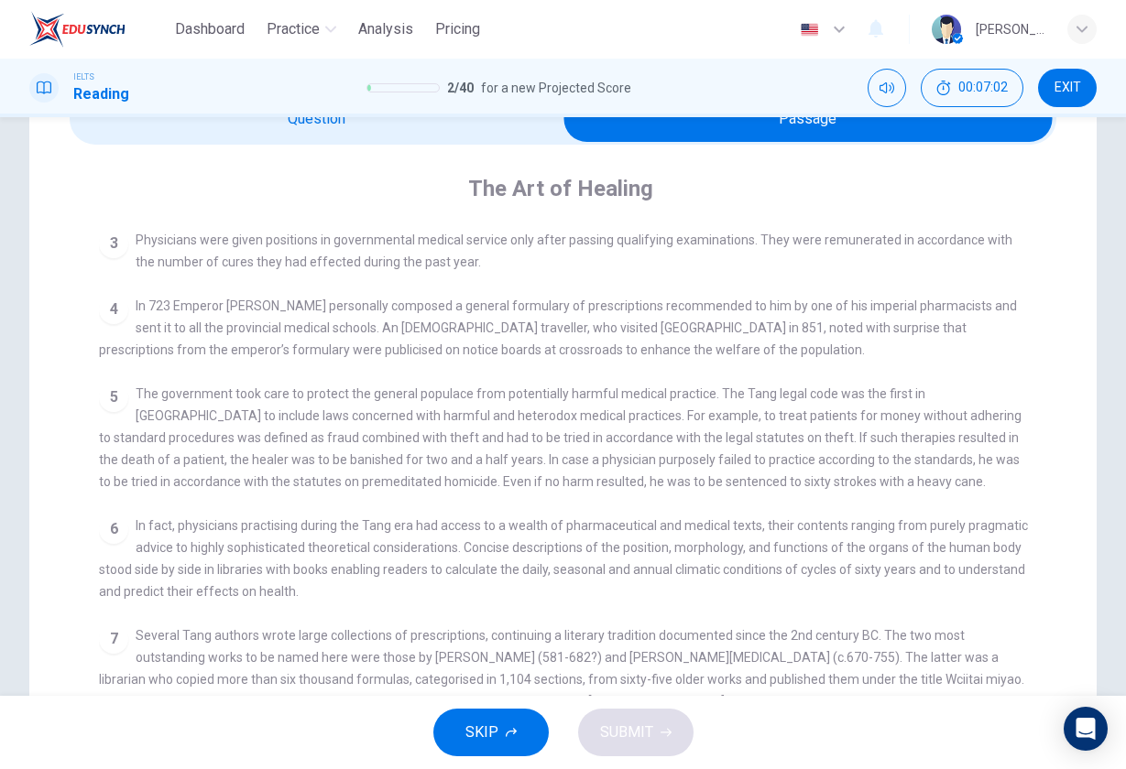
scroll to position [606, 0]
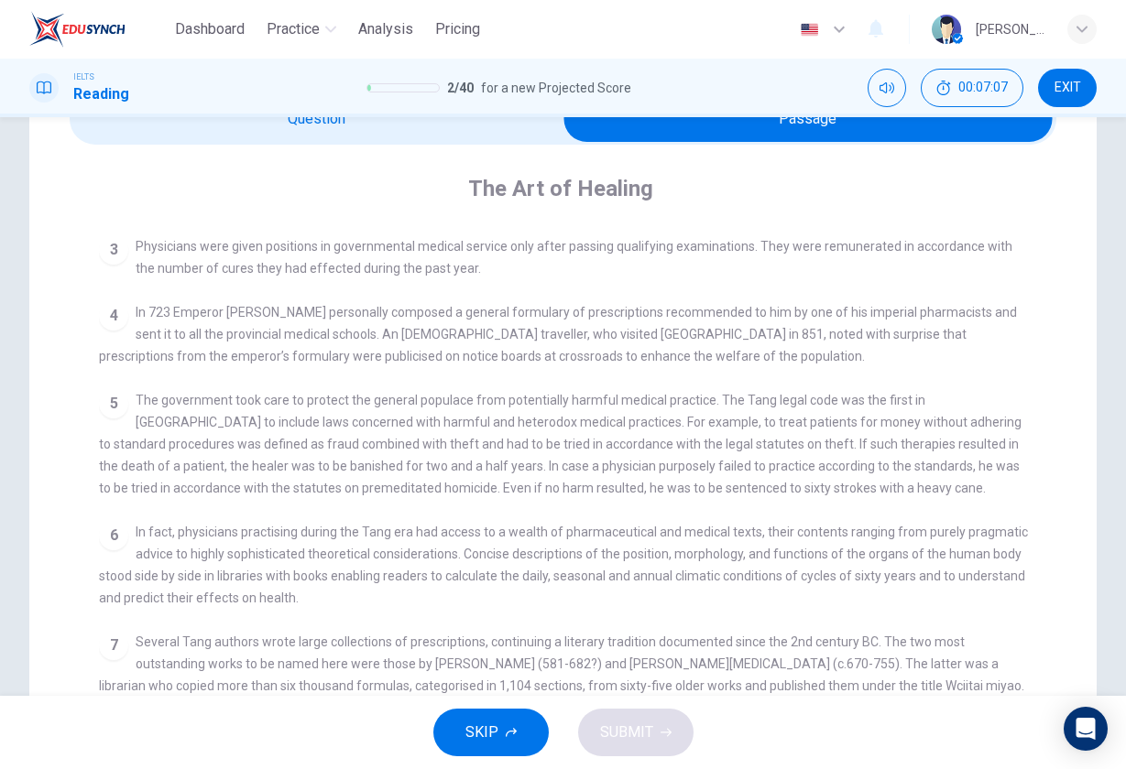
click at [302, 131] on input "checkbox" at bounding box center [808, 119] width 1480 height 46
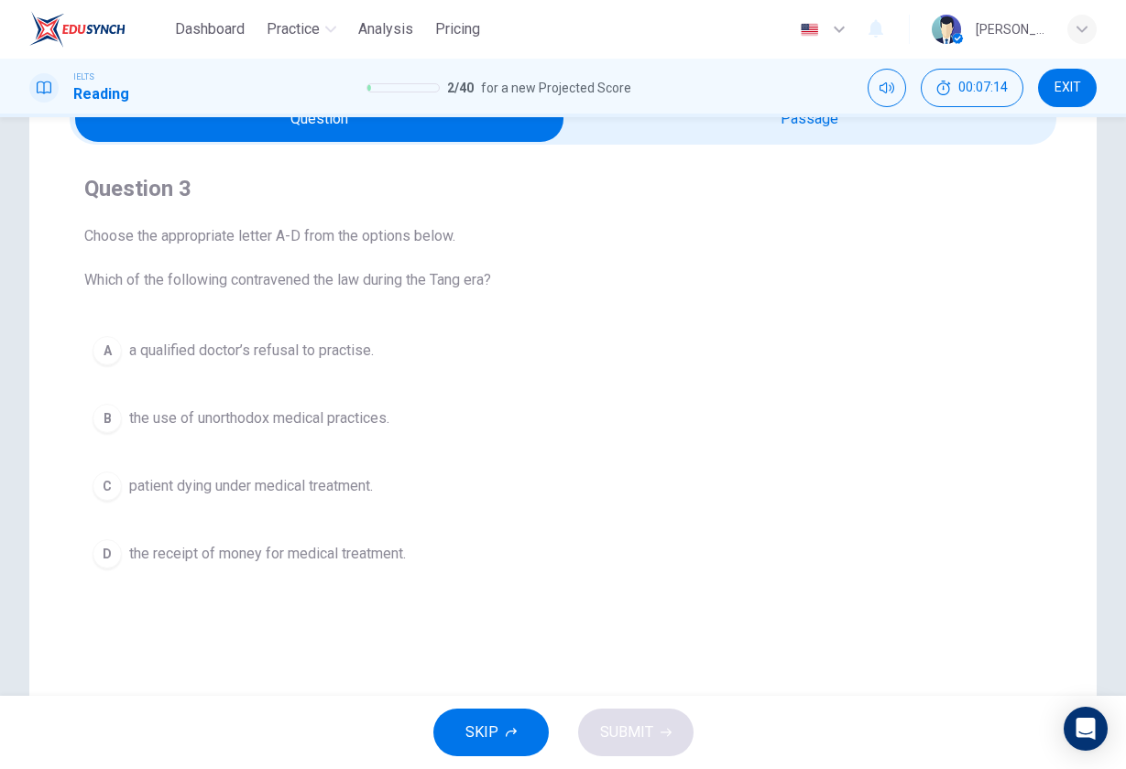
click at [675, 135] on input "checkbox" at bounding box center [320, 119] width 1480 height 46
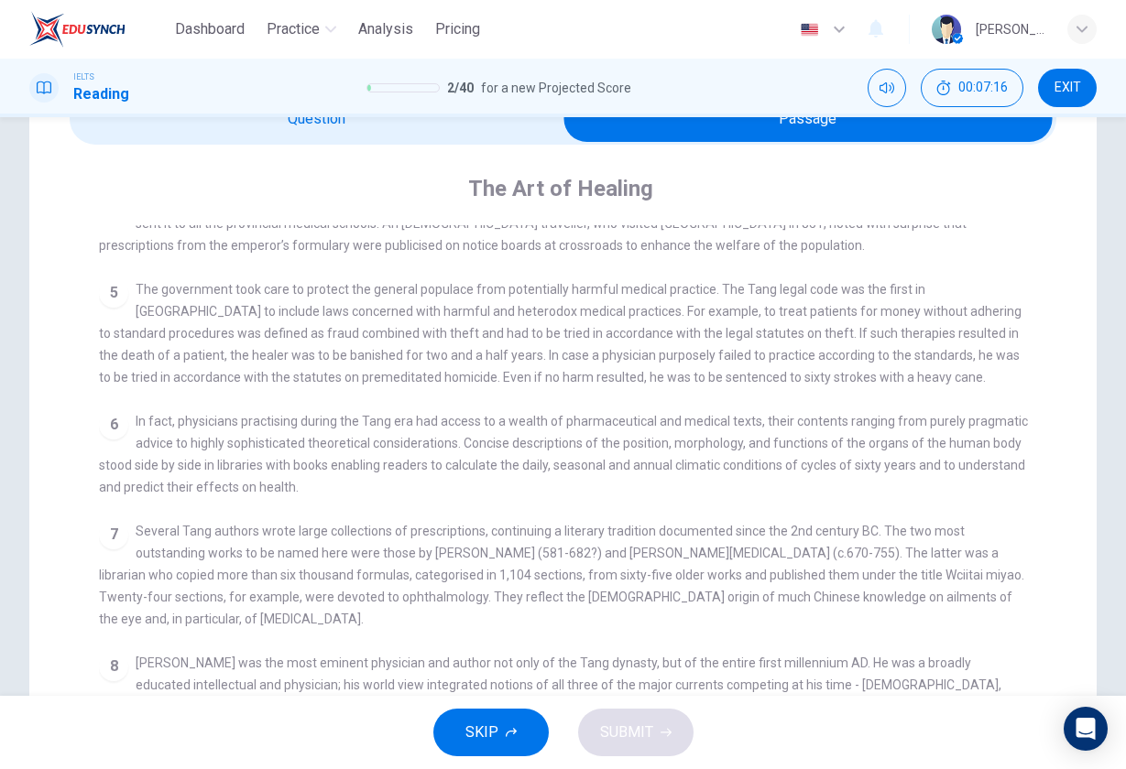
scroll to position [747, 0]
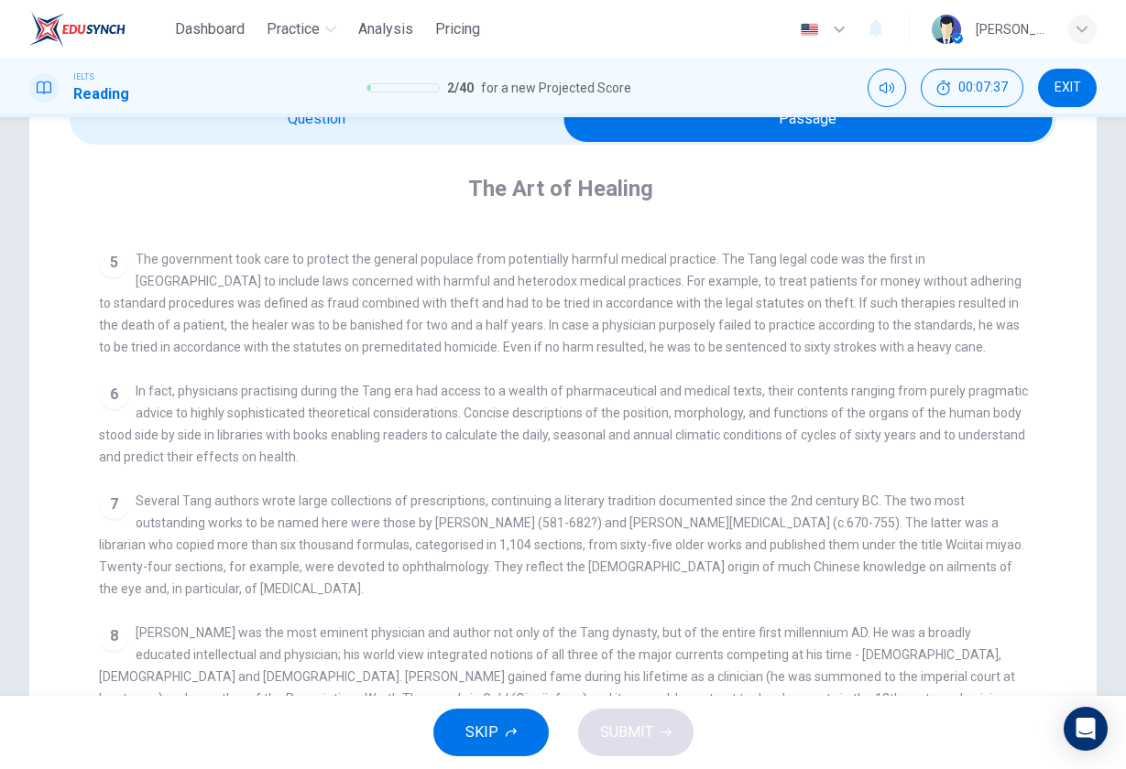
click at [276, 124] on input "checkbox" at bounding box center [808, 119] width 1480 height 46
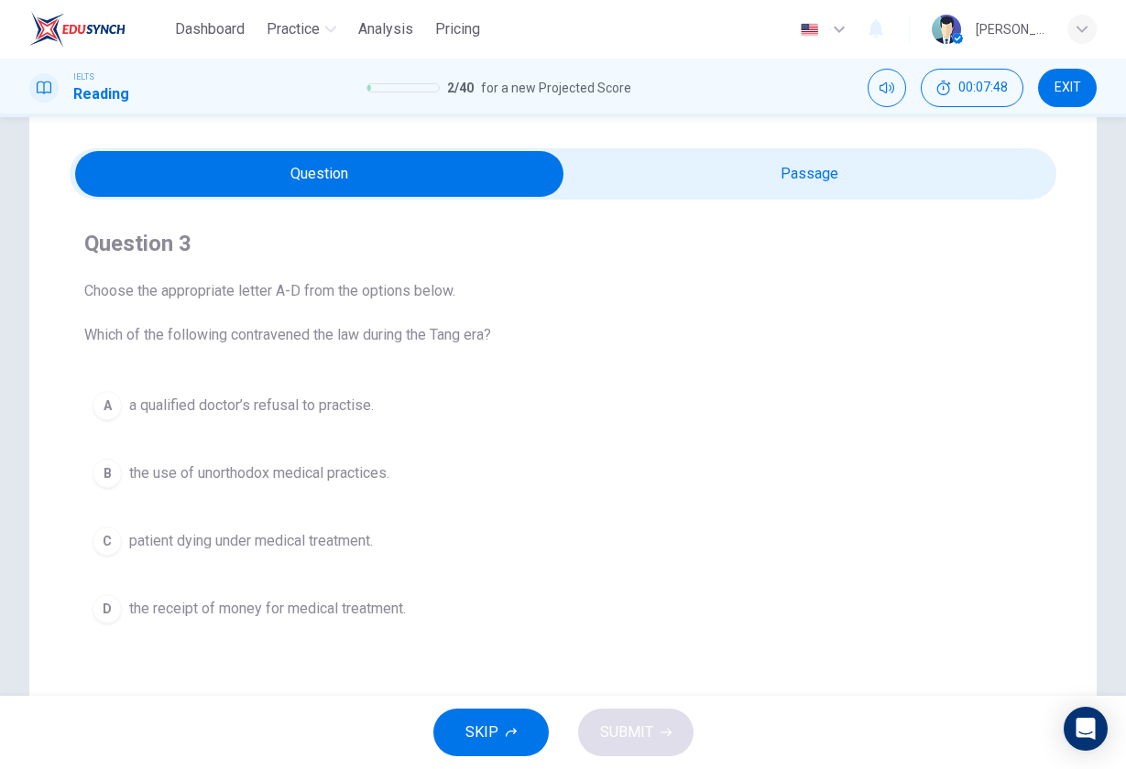
scroll to position [42, 0]
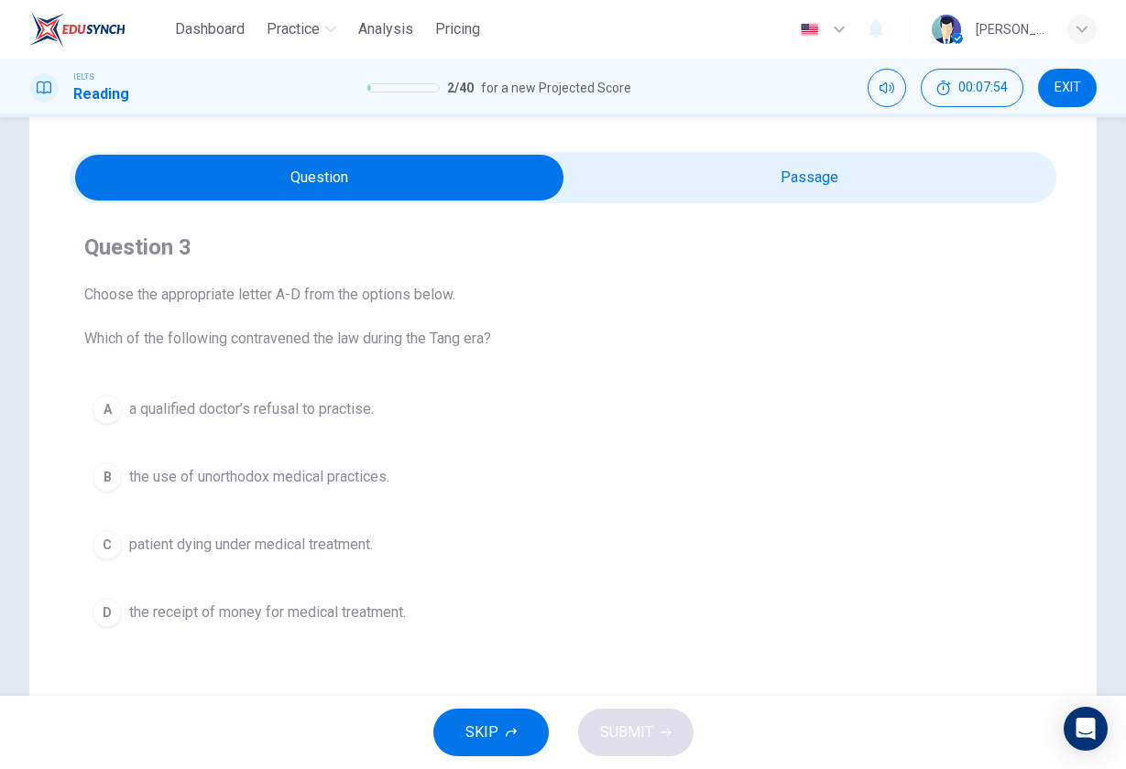
click at [738, 189] on input "checkbox" at bounding box center [320, 178] width 1480 height 46
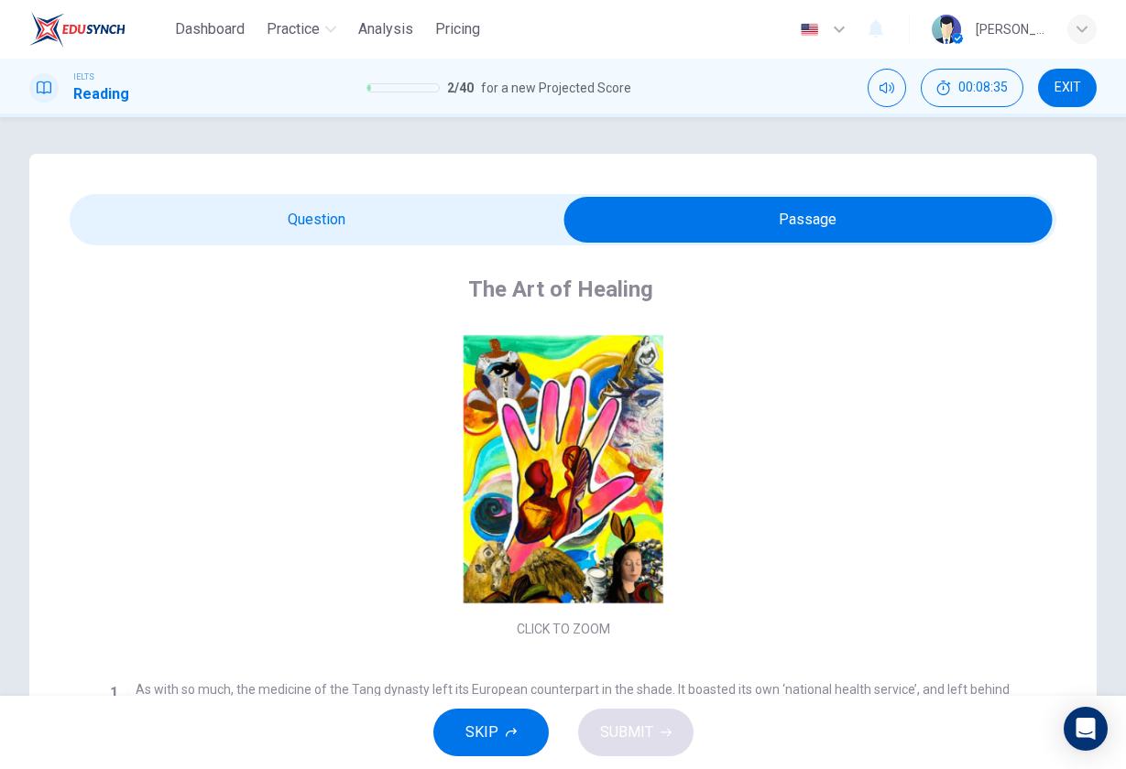
scroll to position [0, 0]
click at [281, 203] on input "checkbox" at bounding box center [808, 220] width 1480 height 46
checkbox input "false"
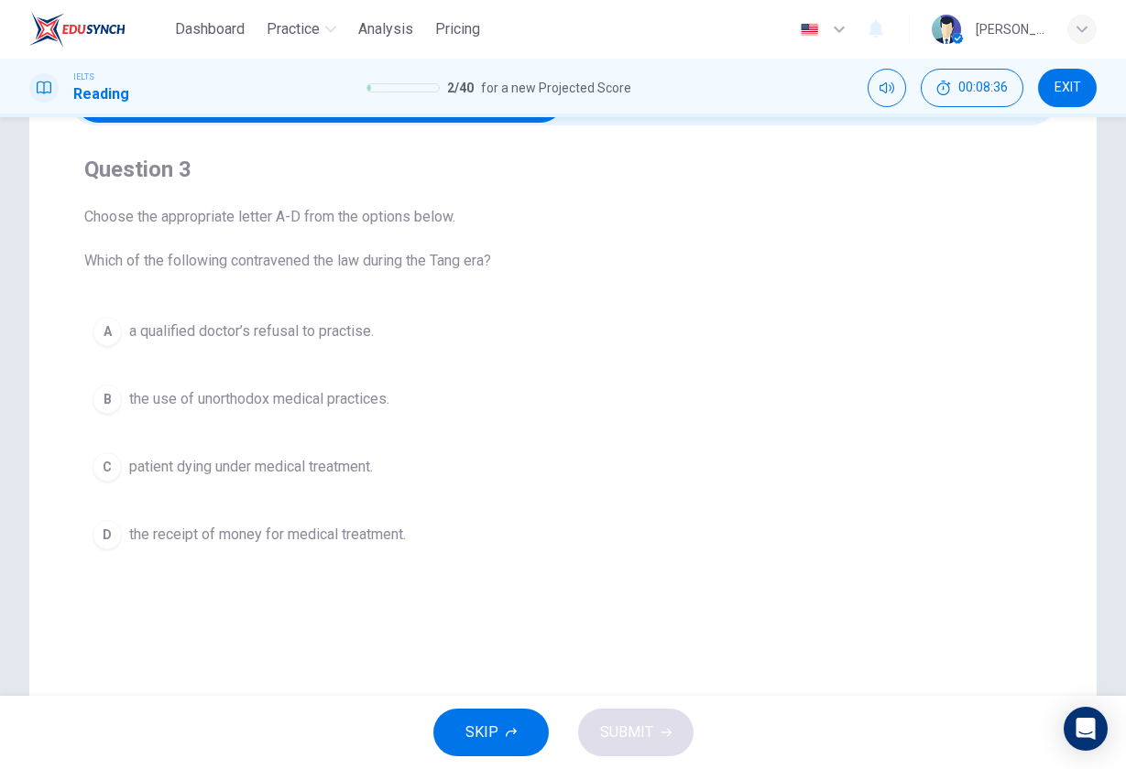
scroll to position [122, 0]
click at [307, 535] on span "the receipt of money for medical treatment." at bounding box center [267, 533] width 277 height 22
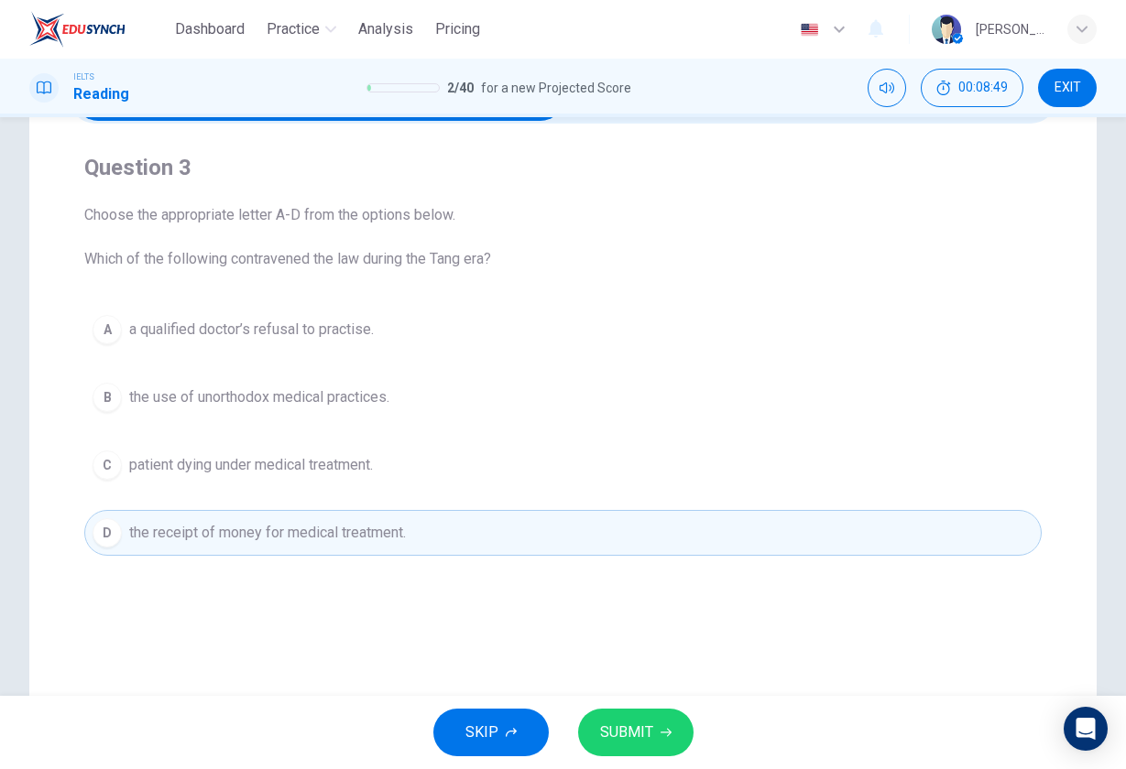
click at [660, 733] on icon "button" at bounding box center [665, 732] width 11 height 11
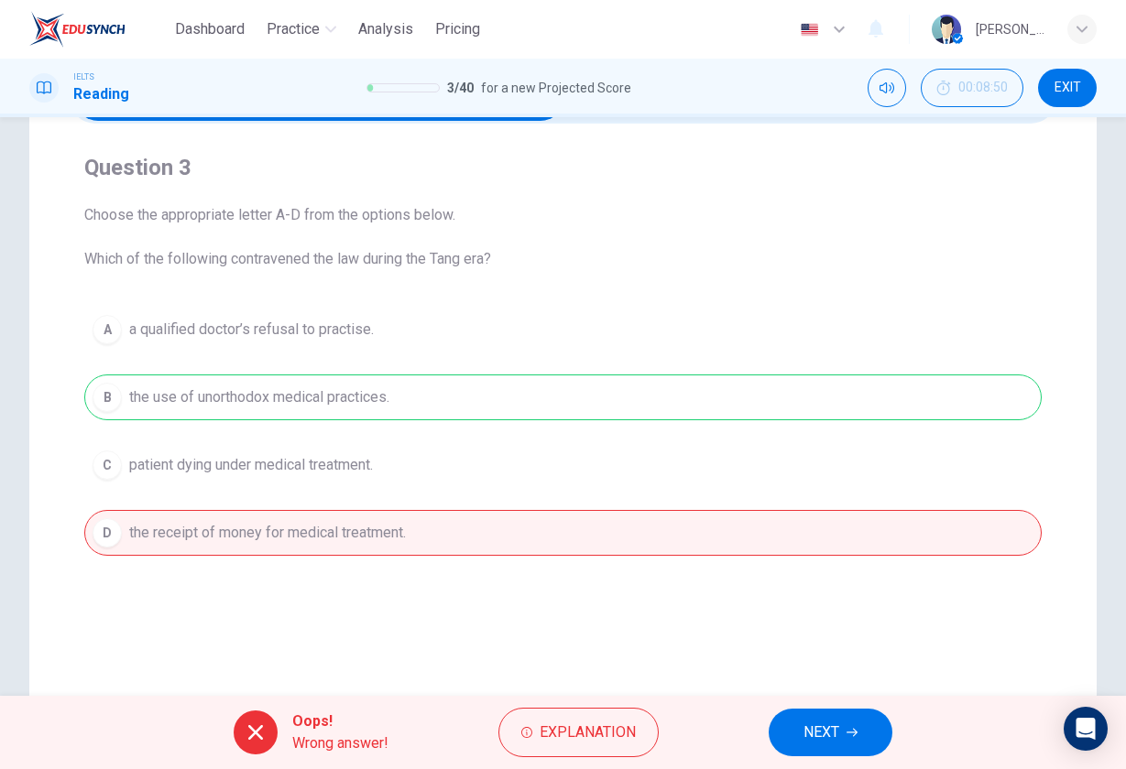
click at [814, 729] on span "NEXT" at bounding box center [821, 733] width 36 height 26
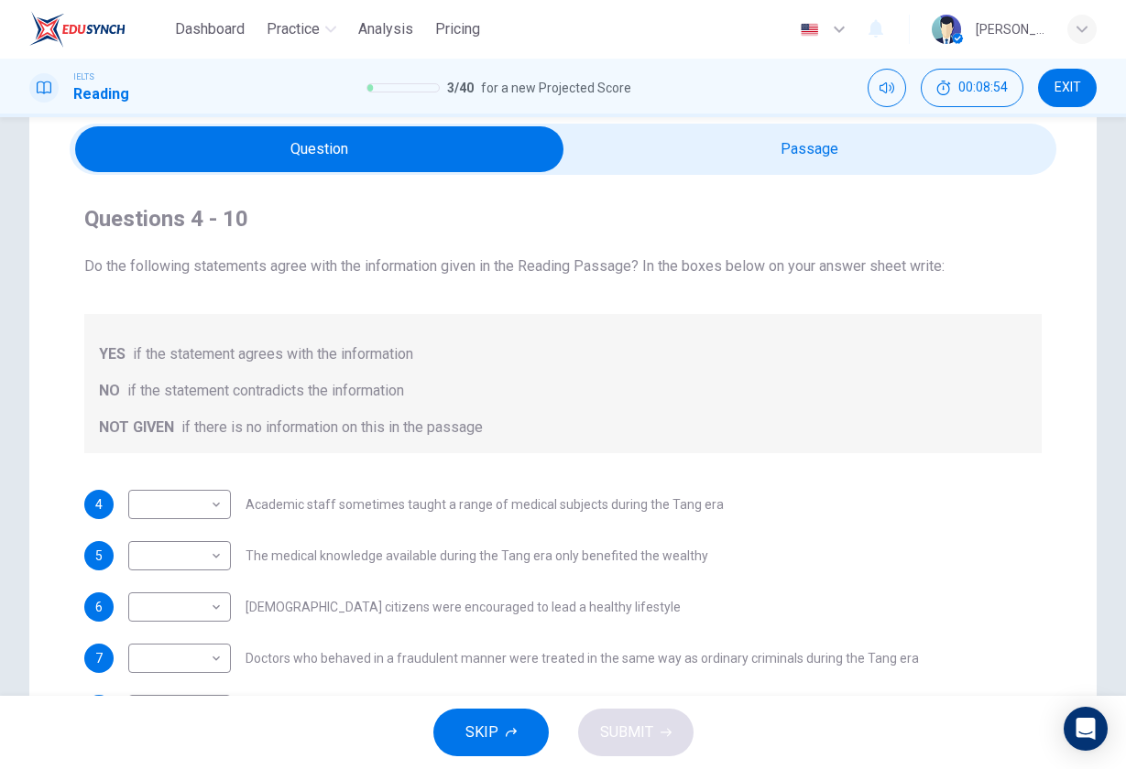
scroll to position [54, 0]
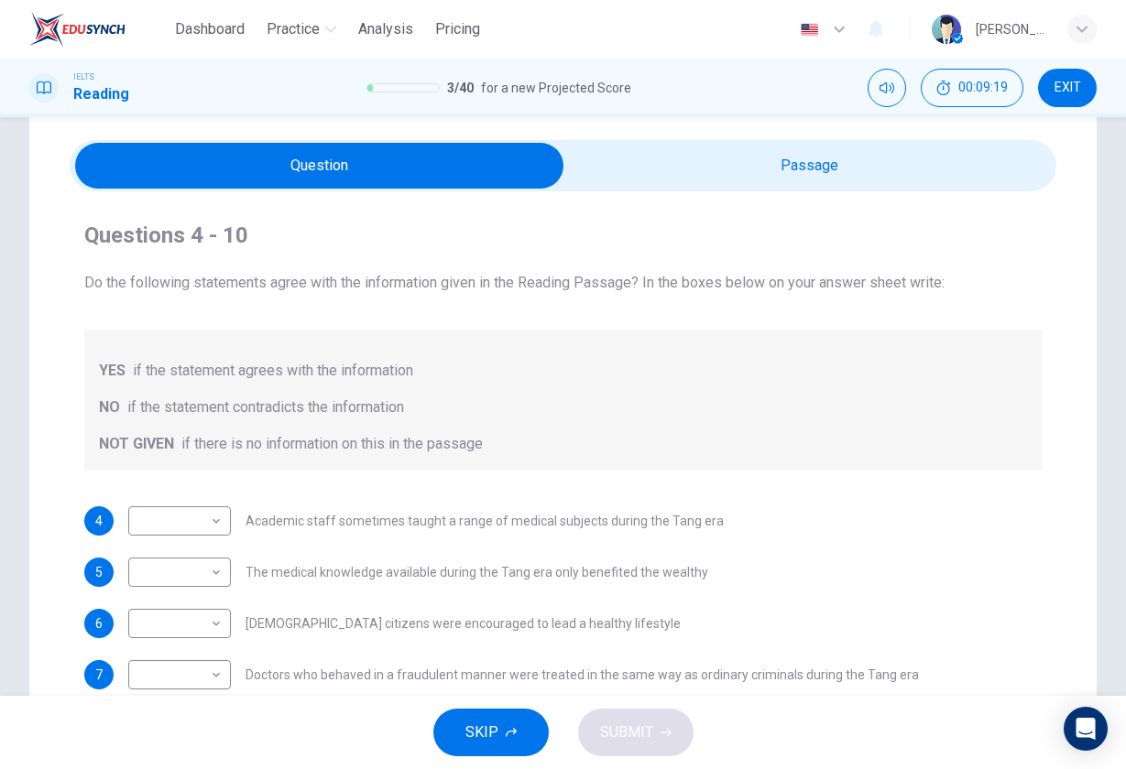
click at [786, 180] on input "checkbox" at bounding box center [320, 166] width 1480 height 46
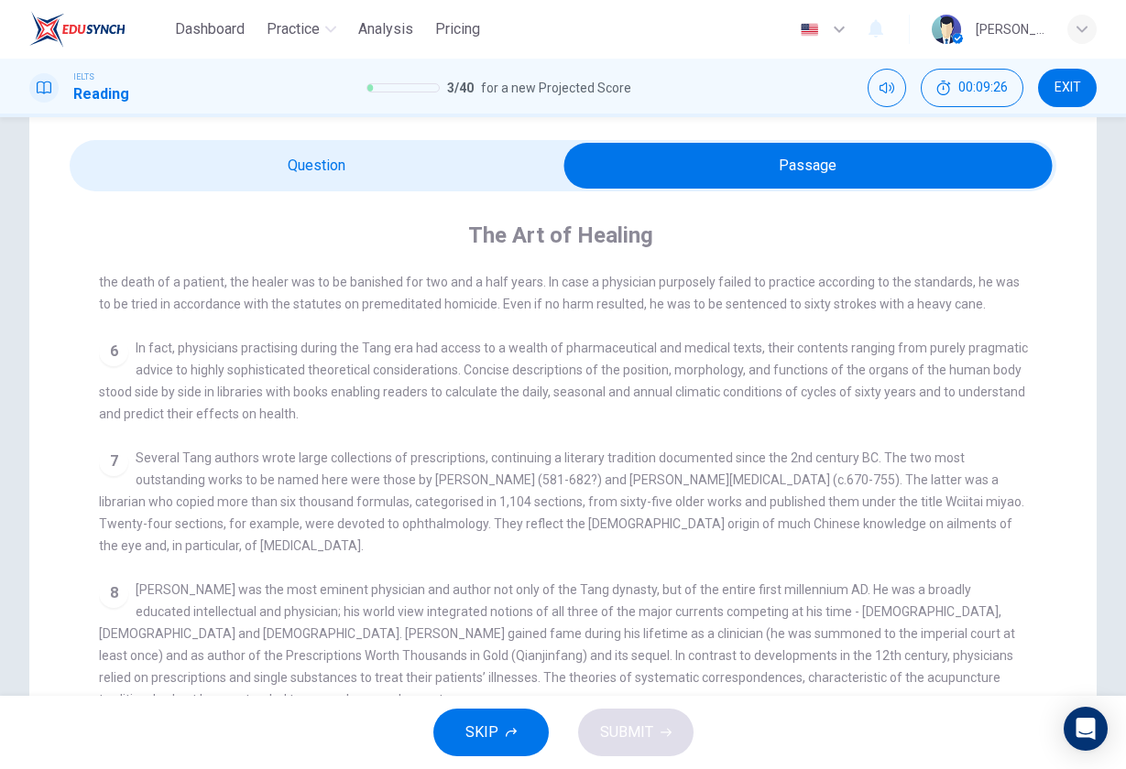
scroll to position [841, 0]
click at [432, 152] on input "checkbox" at bounding box center [808, 166] width 1480 height 46
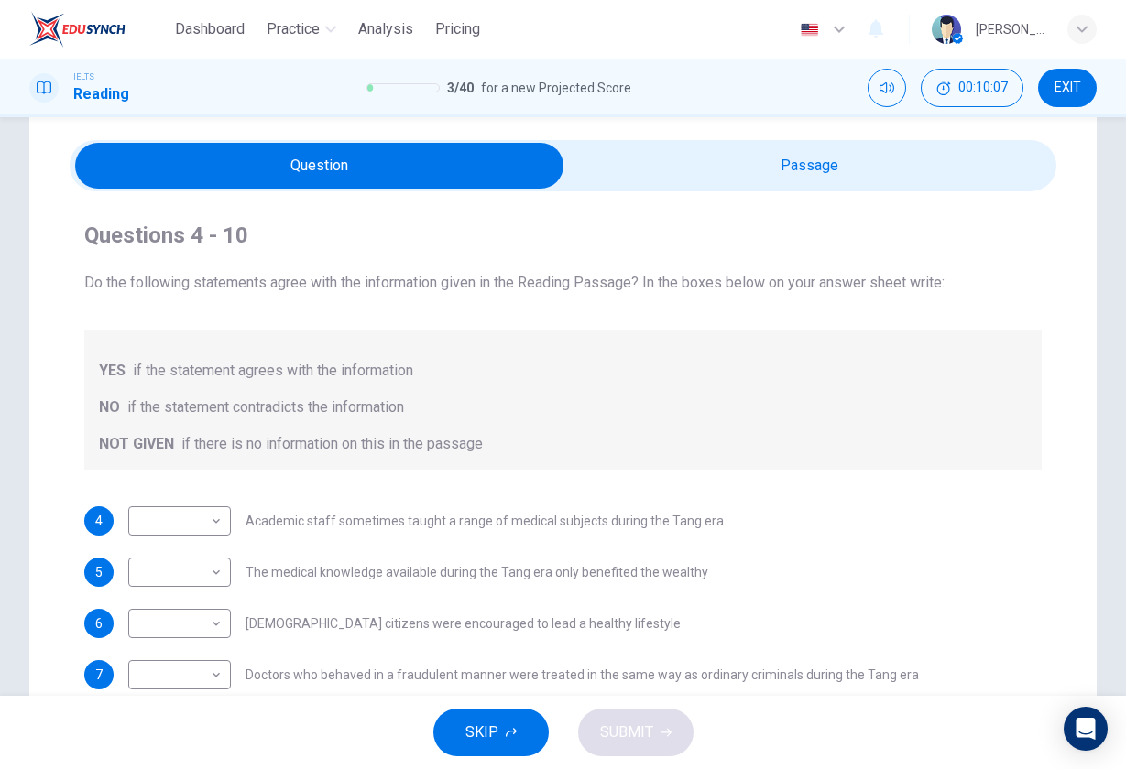
click at [726, 169] on input "checkbox" at bounding box center [320, 166] width 1480 height 46
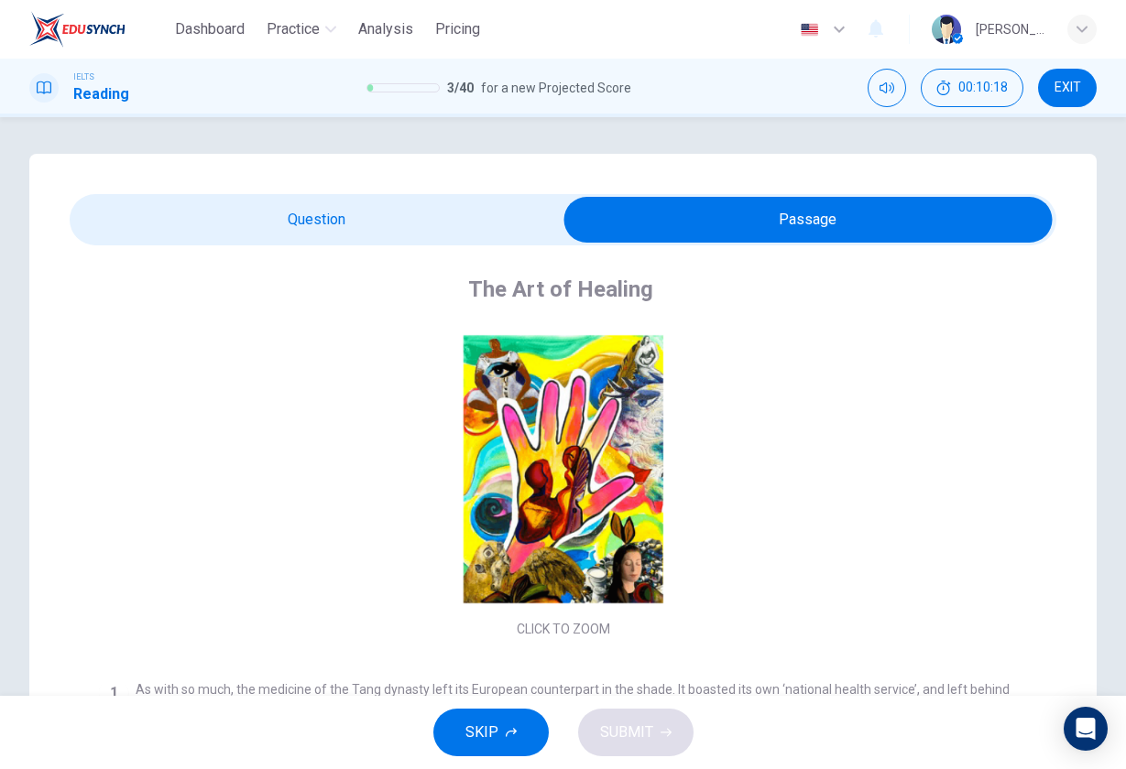
scroll to position [0, 0]
click at [261, 225] on input "checkbox" at bounding box center [808, 220] width 1480 height 46
checkbox input "false"
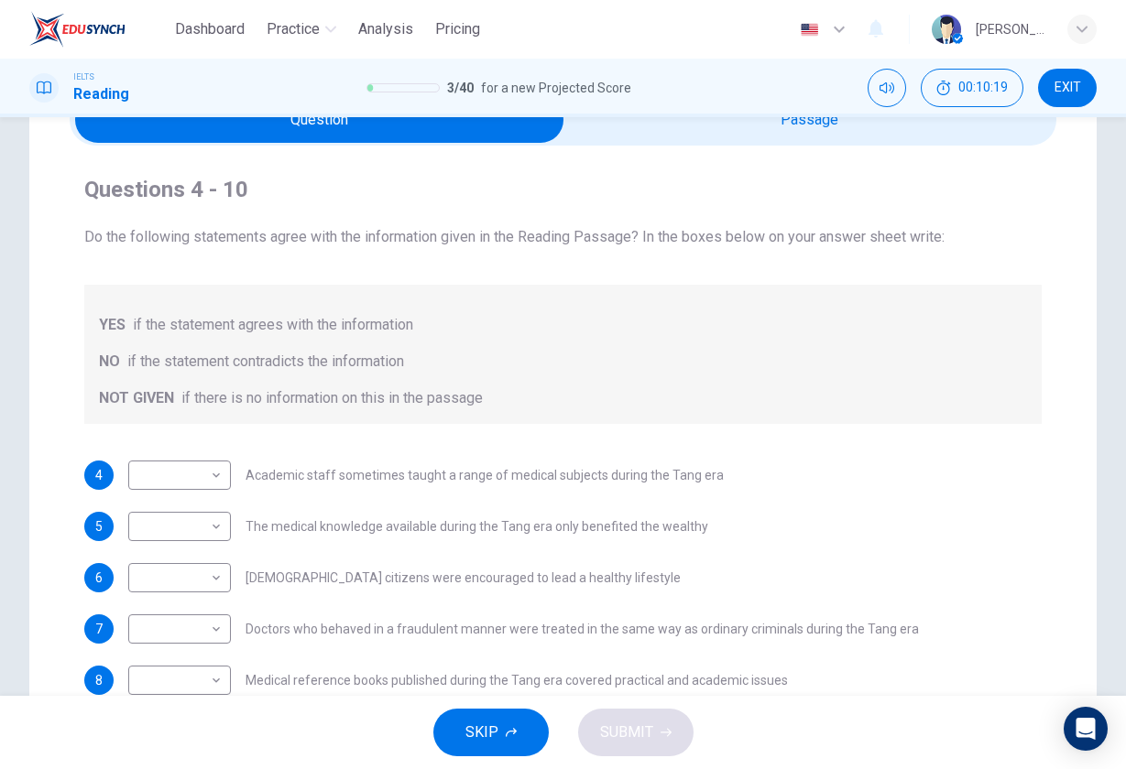
scroll to position [139, 0]
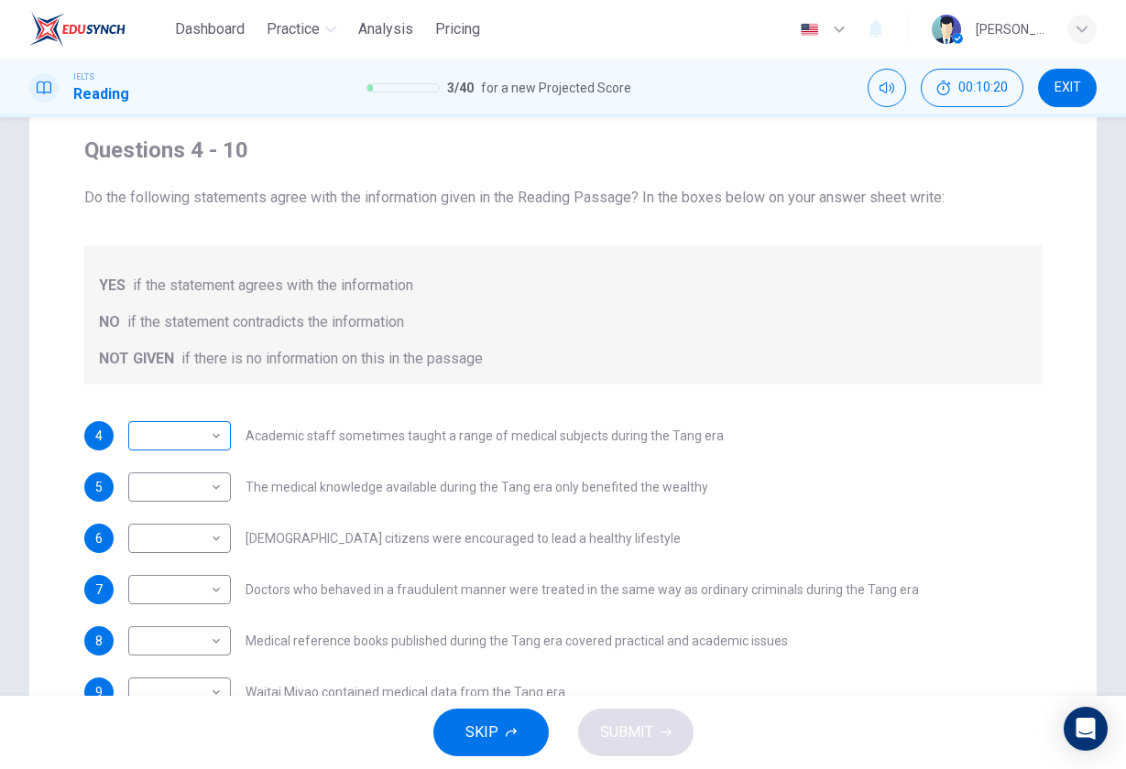
click at [209, 452] on body "Dashboard Practice Analysis Pricing English en ​ Bart Pan IELTS Reading 3 / 40 …" at bounding box center [563, 384] width 1126 height 769
click at [209, 532] on li "NOT GIVEN" at bounding box center [179, 523] width 103 height 29
type input "NOT GIVEN"
click at [189, 474] on body "Dashboard Practice Analysis Pricing English en ​ Bart Pan IELTS Reading 3 / 40 …" at bounding box center [563, 384] width 1126 height 769
click at [187, 547] on li "NO" at bounding box center [179, 545] width 103 height 29
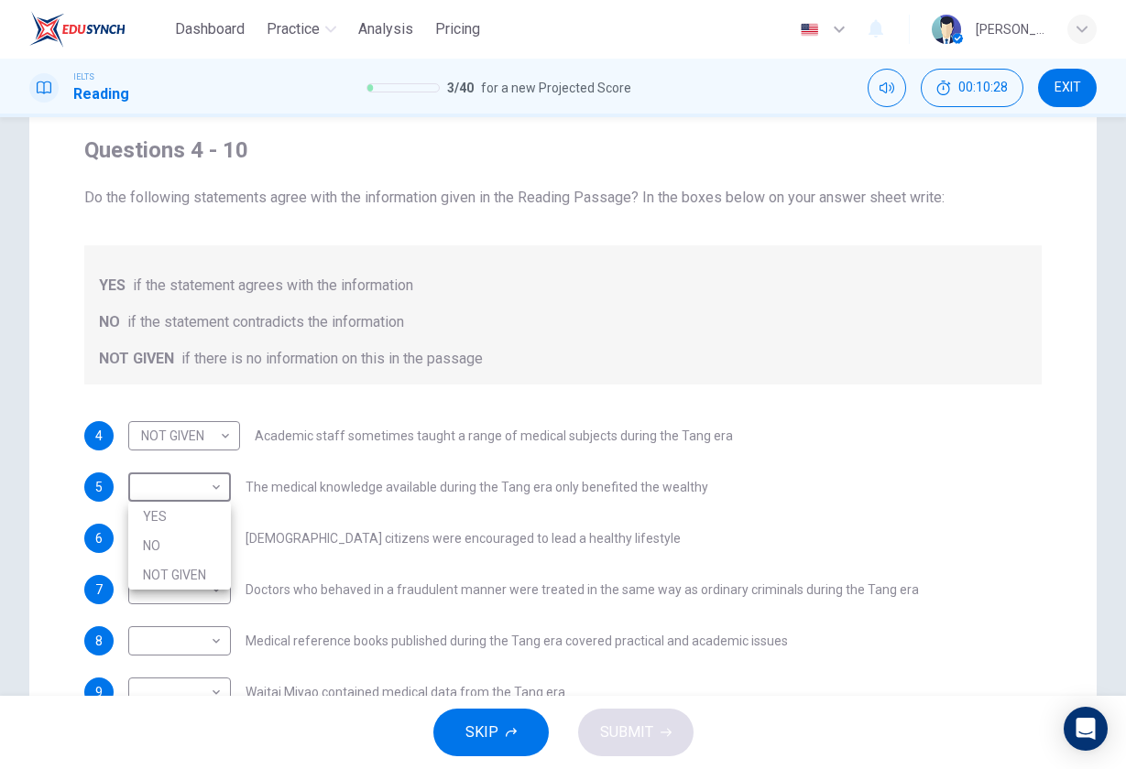
type input "NO"
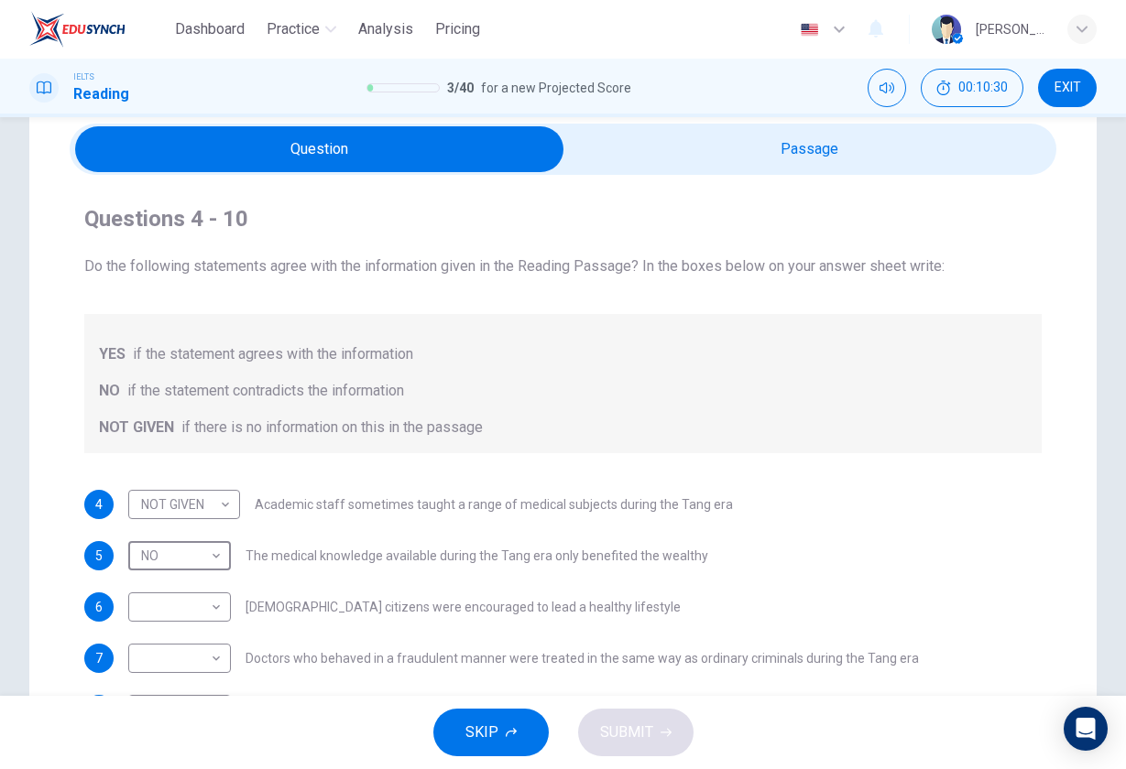
scroll to position [70, 0]
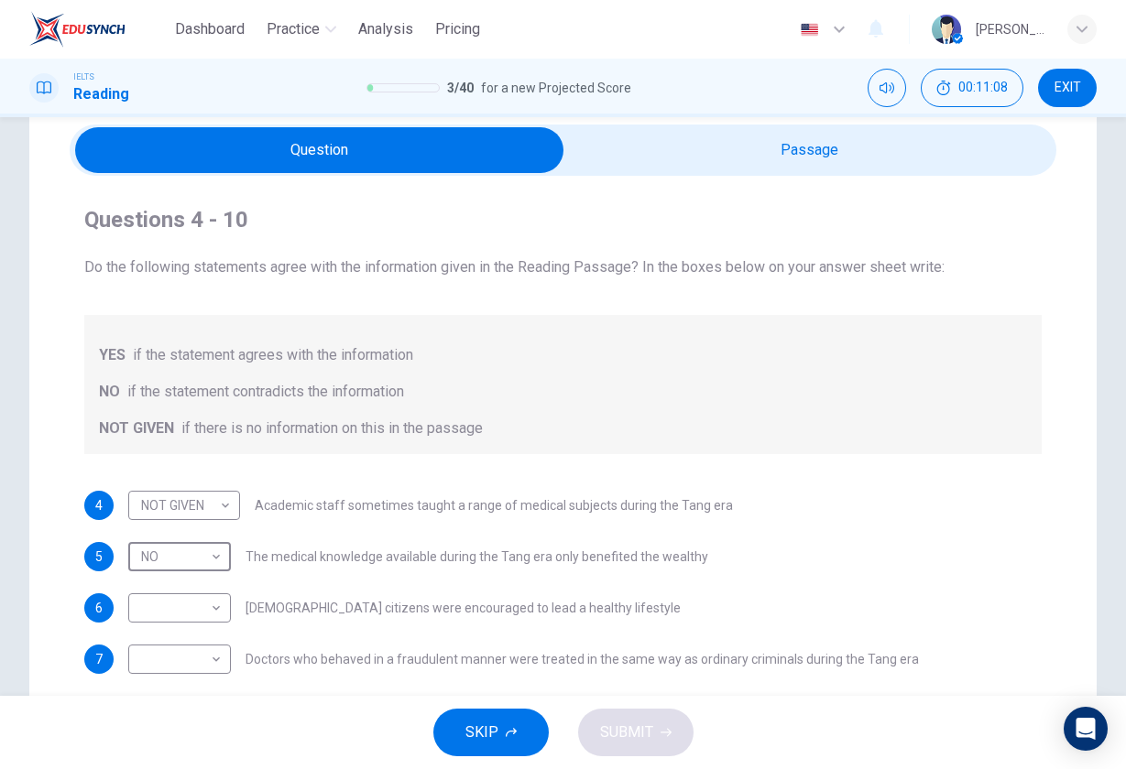
click at [715, 177] on div "Questions 4 - 10 Do the following statements agree with the information given i…" at bounding box center [563, 517] width 987 height 682
click at [731, 158] on input "checkbox" at bounding box center [320, 150] width 1480 height 46
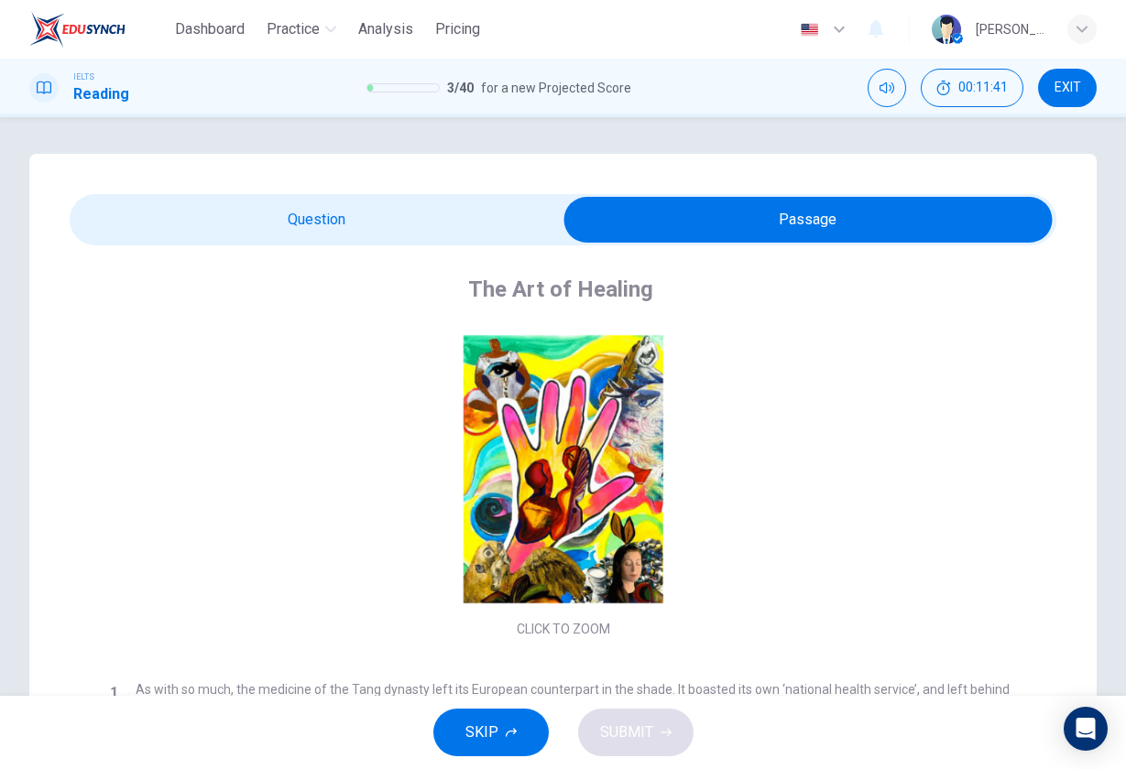
scroll to position [0, 0]
click at [395, 220] on input "checkbox" at bounding box center [808, 220] width 1480 height 46
checkbox input "false"
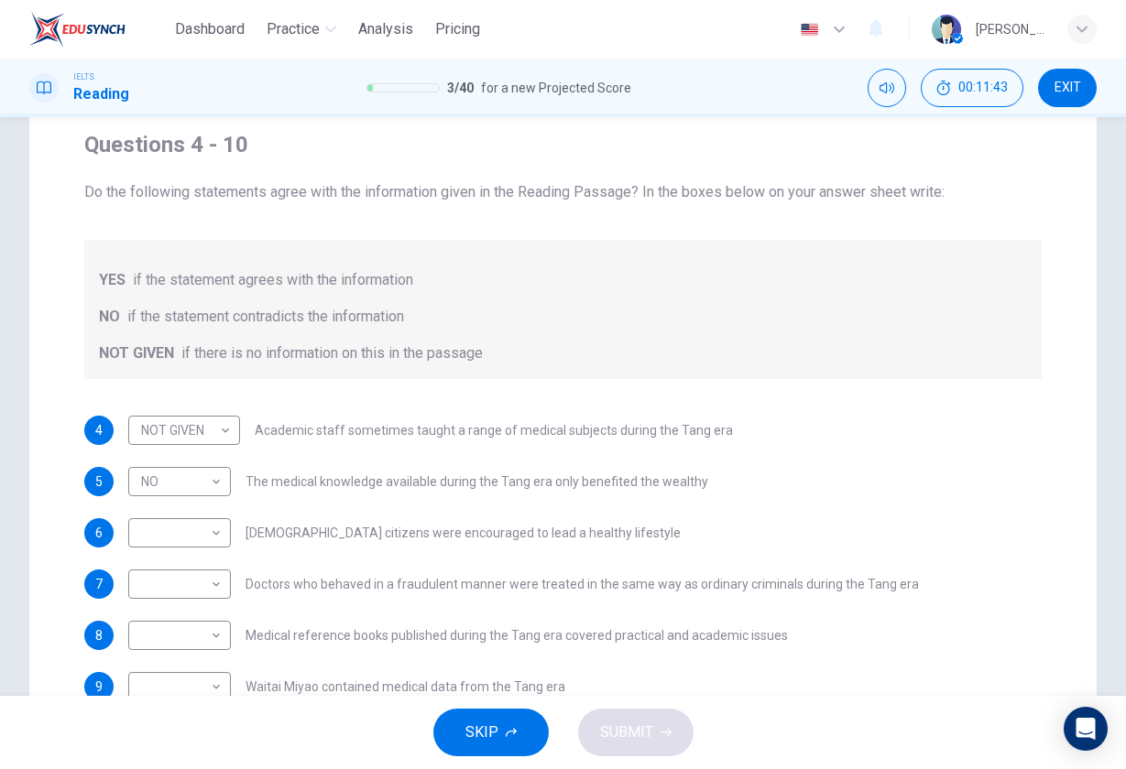
scroll to position [177, 0]
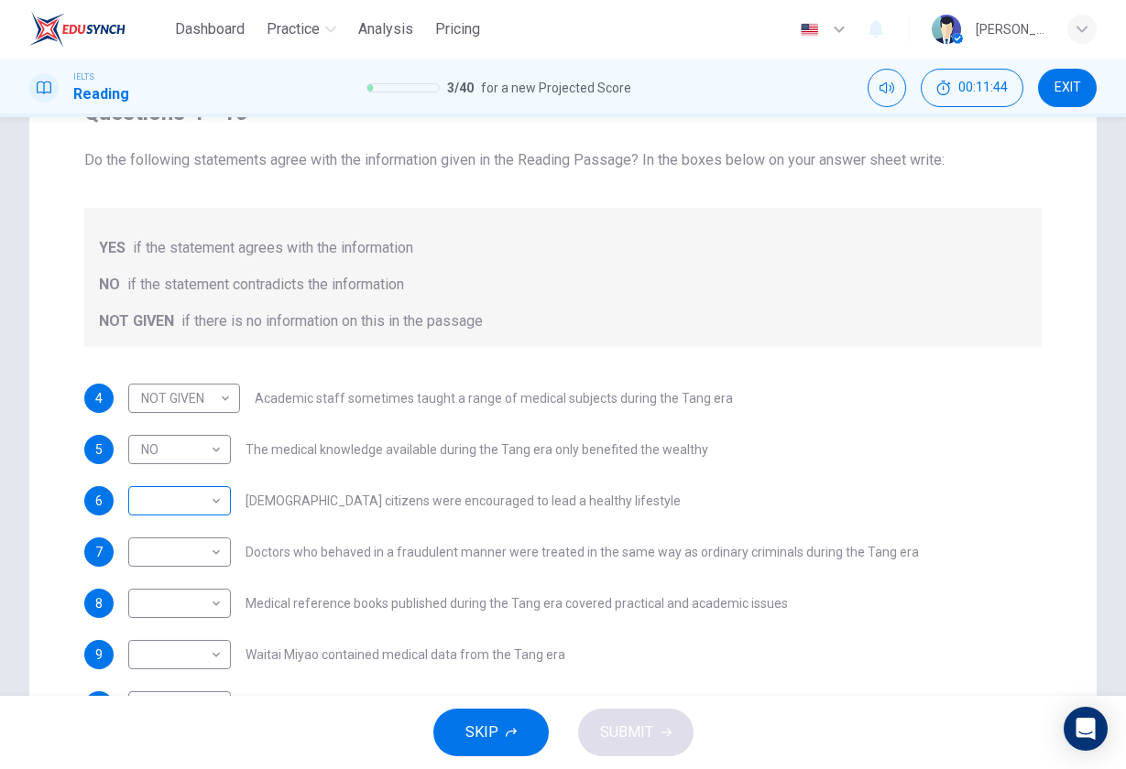
click at [205, 515] on body "Dashboard Practice Analysis Pricing English en ​ Bart Pan IELTS Reading 3 / 40 …" at bounding box center [563, 384] width 1126 height 769
click at [202, 597] on li "NOT GIVEN" at bounding box center [179, 588] width 103 height 29
type input "NOT GIVEN"
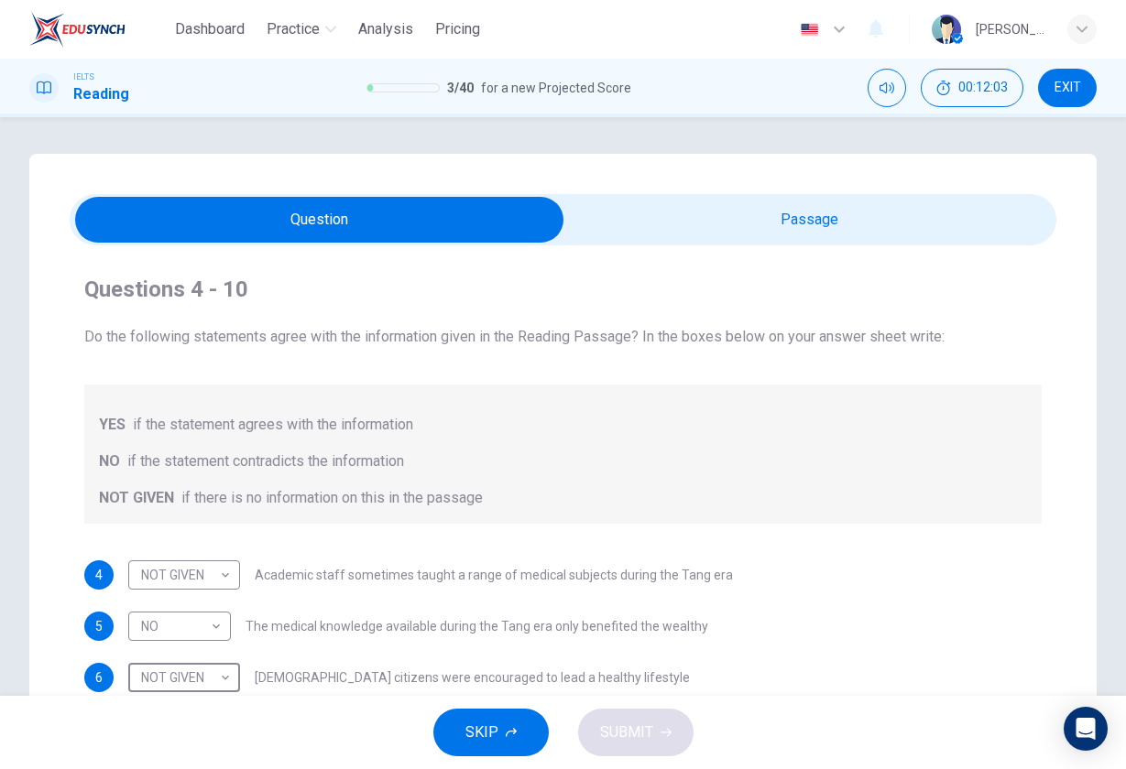
scroll to position [0, 0]
click at [849, 235] on input "checkbox" at bounding box center [320, 220] width 1480 height 46
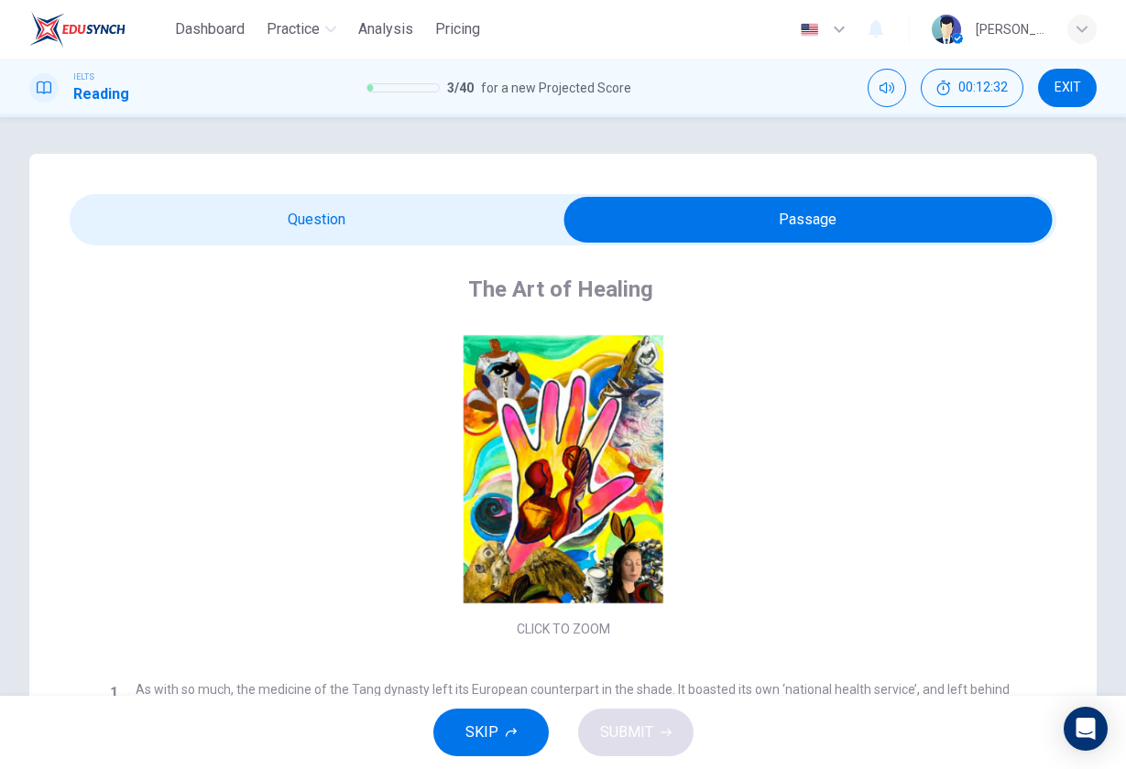
click at [354, 225] on input "checkbox" at bounding box center [808, 220] width 1480 height 46
checkbox input "false"
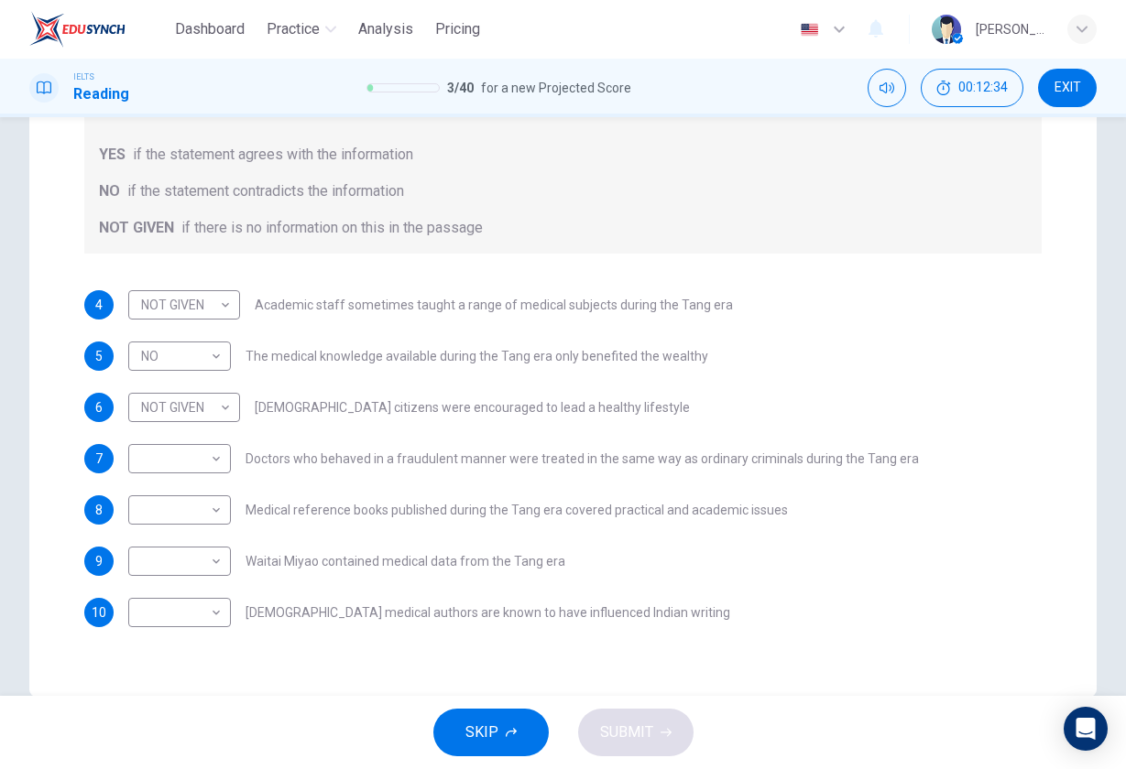
scroll to position [271, 0]
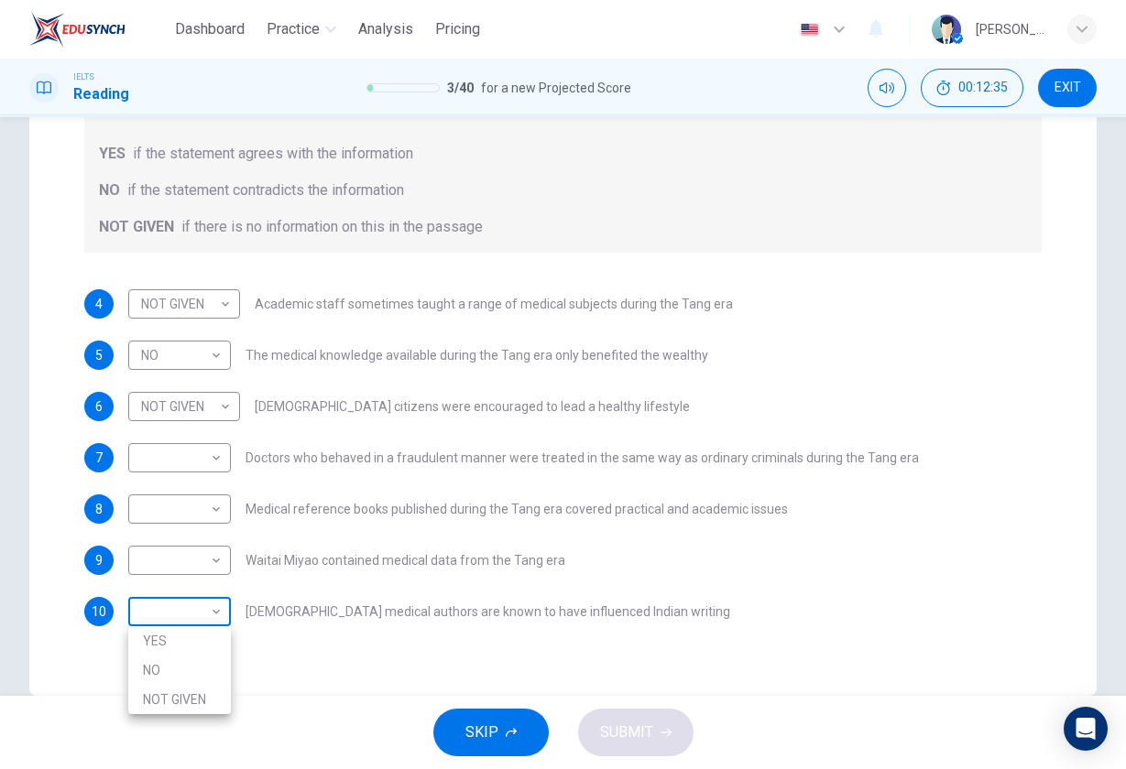
click at [180, 616] on body "Dashboard Practice Analysis Pricing English en ​ Bart Pan IELTS Reading 3 / 40 …" at bounding box center [563, 384] width 1126 height 769
click at [189, 700] on li "NOT GIVEN" at bounding box center [179, 699] width 103 height 29
type input "NOT GIVEN"
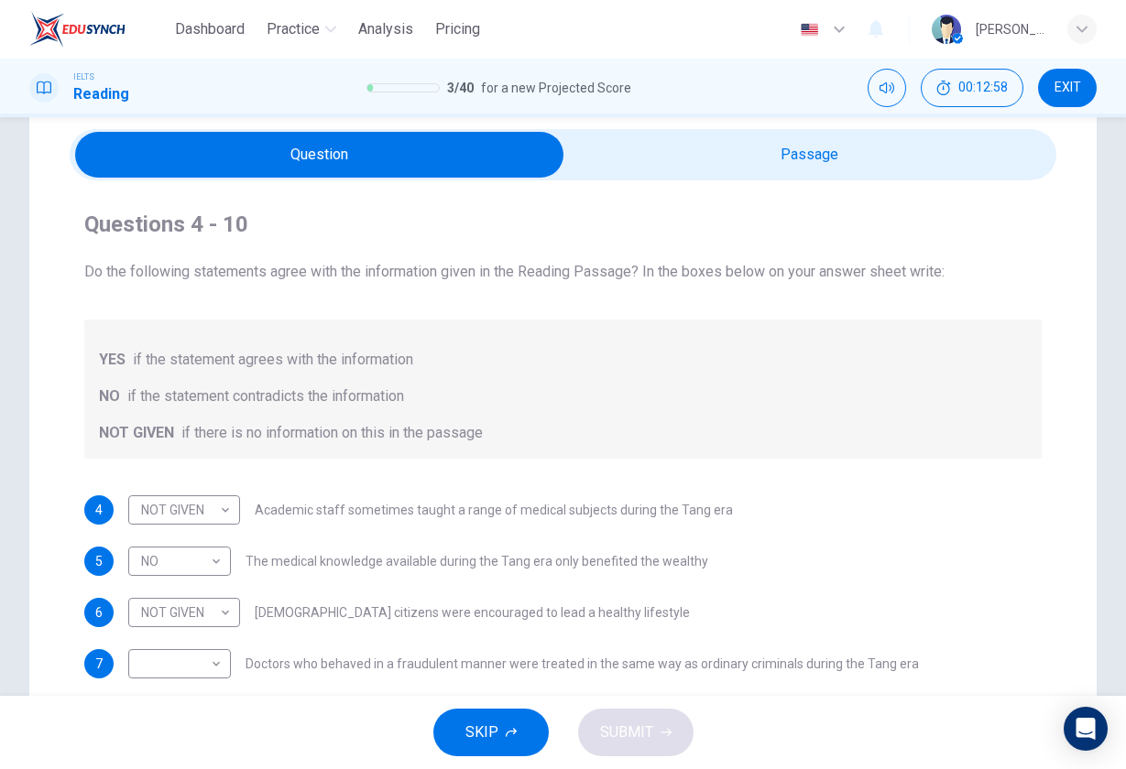
scroll to position [49, 0]
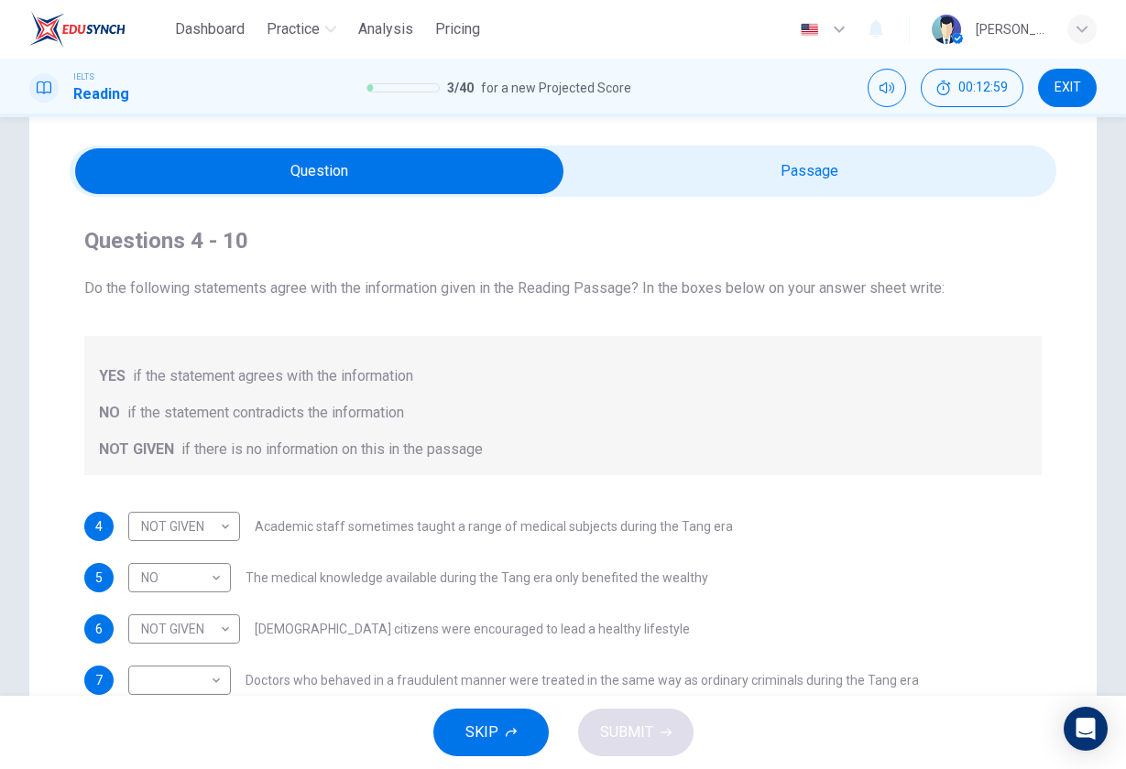
click at [785, 148] on input "checkbox" at bounding box center [320, 171] width 1480 height 46
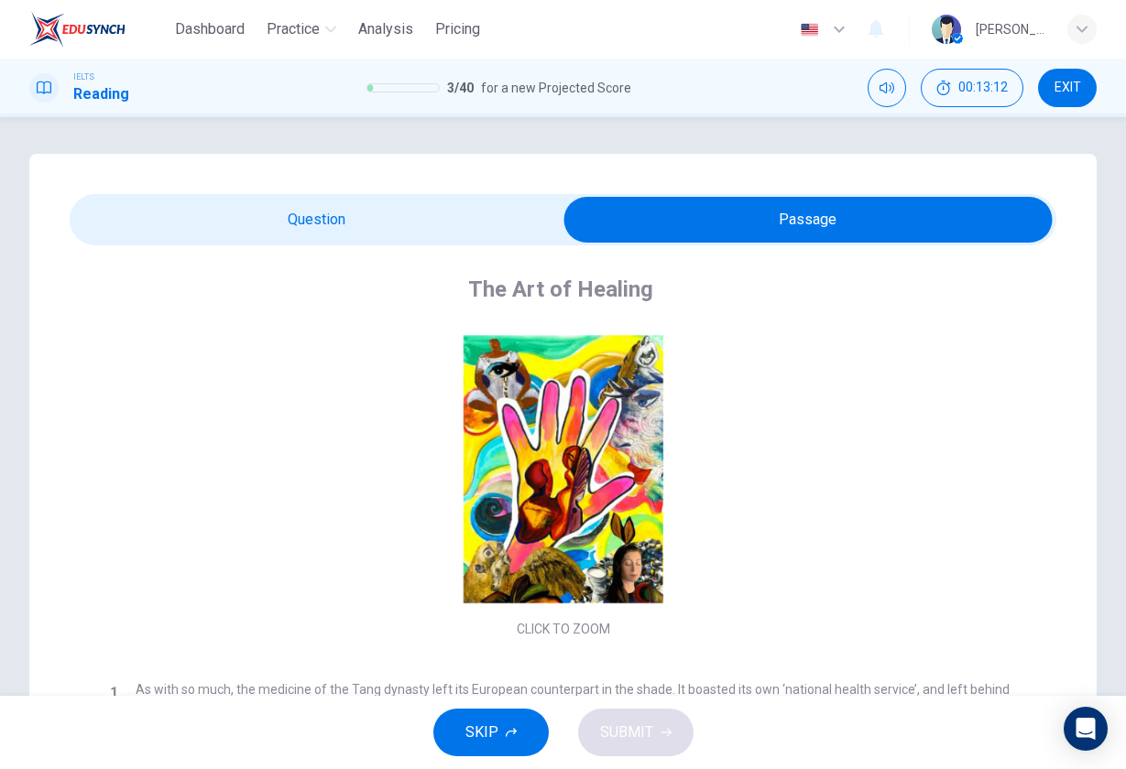
scroll to position [0, 0]
click at [306, 210] on input "checkbox" at bounding box center [808, 220] width 1480 height 46
checkbox input "false"
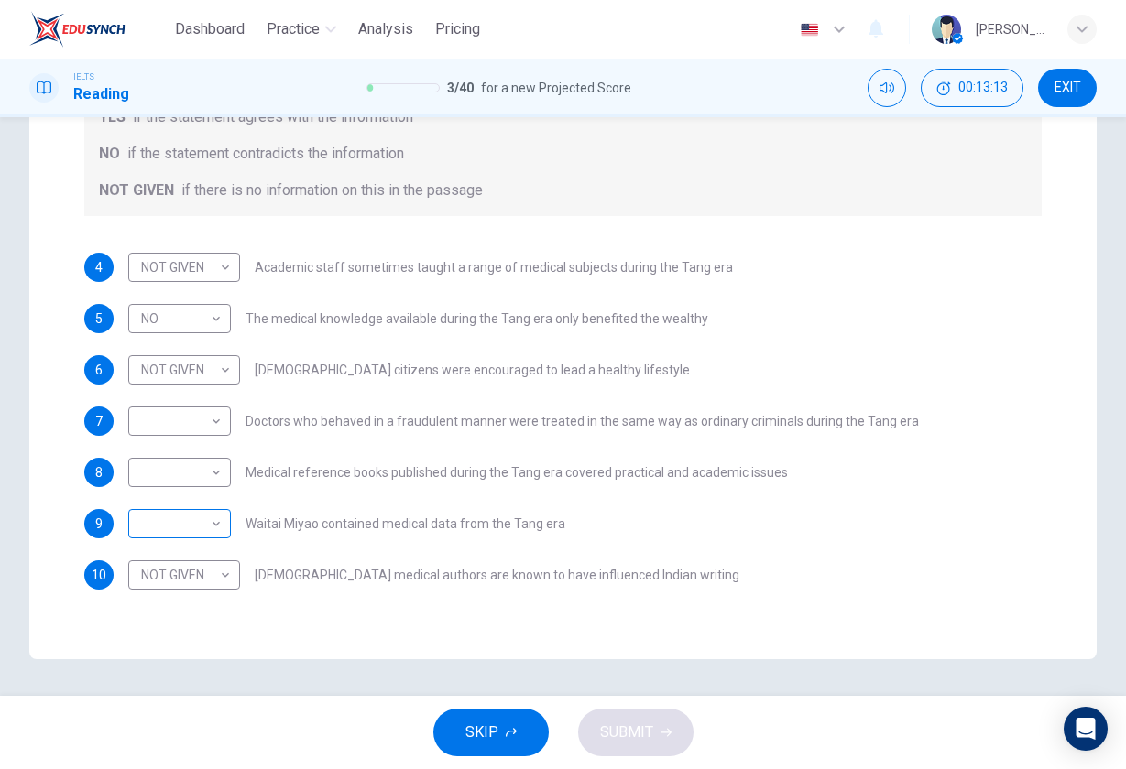
scroll to position [308, 0]
click at [179, 478] on body "Dashboard Practice Analysis Pricing English en ​ Bart Pan IELTS Reading 3 / 40 …" at bounding box center [563, 384] width 1126 height 769
click at [191, 524] on li "NO" at bounding box center [179, 531] width 103 height 29
type input "NO"
click at [185, 419] on body "Dashboard Practice Analysis Pricing English en ​ Bart Pan IELTS Reading 3 / 40 …" at bounding box center [563, 384] width 1126 height 769
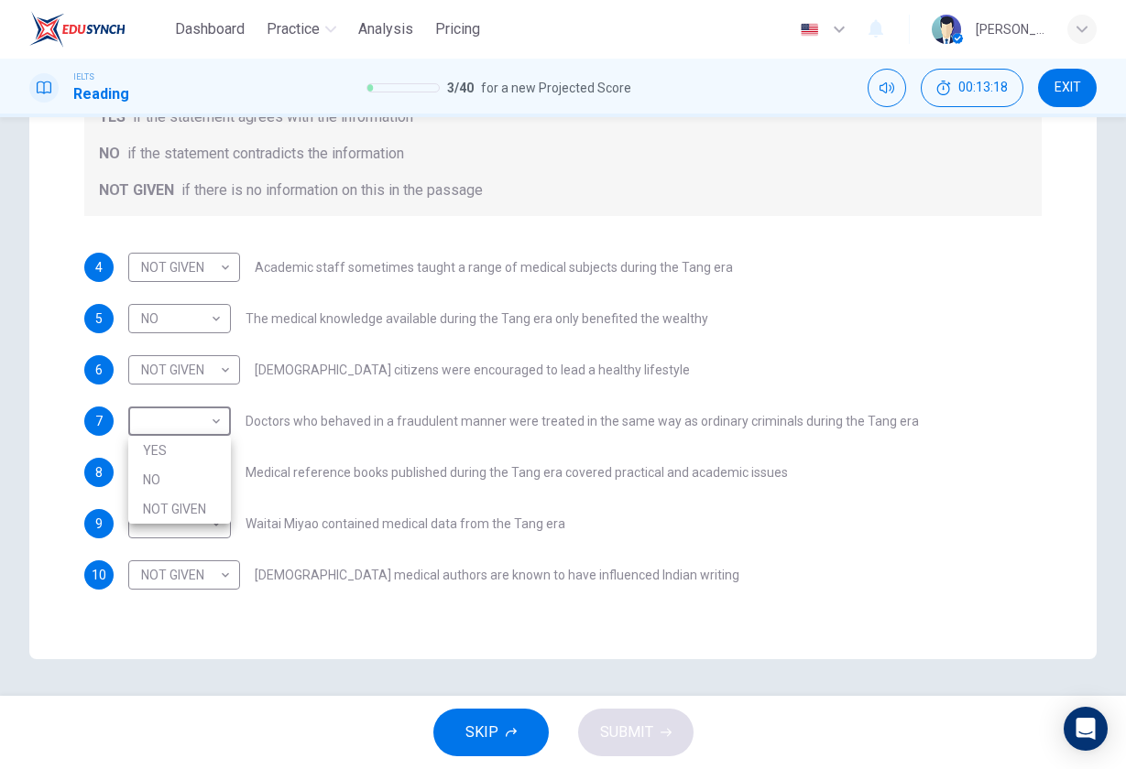
click at [187, 451] on li "YES" at bounding box center [179, 450] width 103 height 29
type input "YES"
click at [197, 524] on body "Dashboard Practice Analysis Pricing English en ​ Bart Pan IELTS Reading 3 / 40 …" at bounding box center [563, 384] width 1126 height 769
click at [203, 550] on li "YES" at bounding box center [179, 553] width 103 height 29
type input "YES"
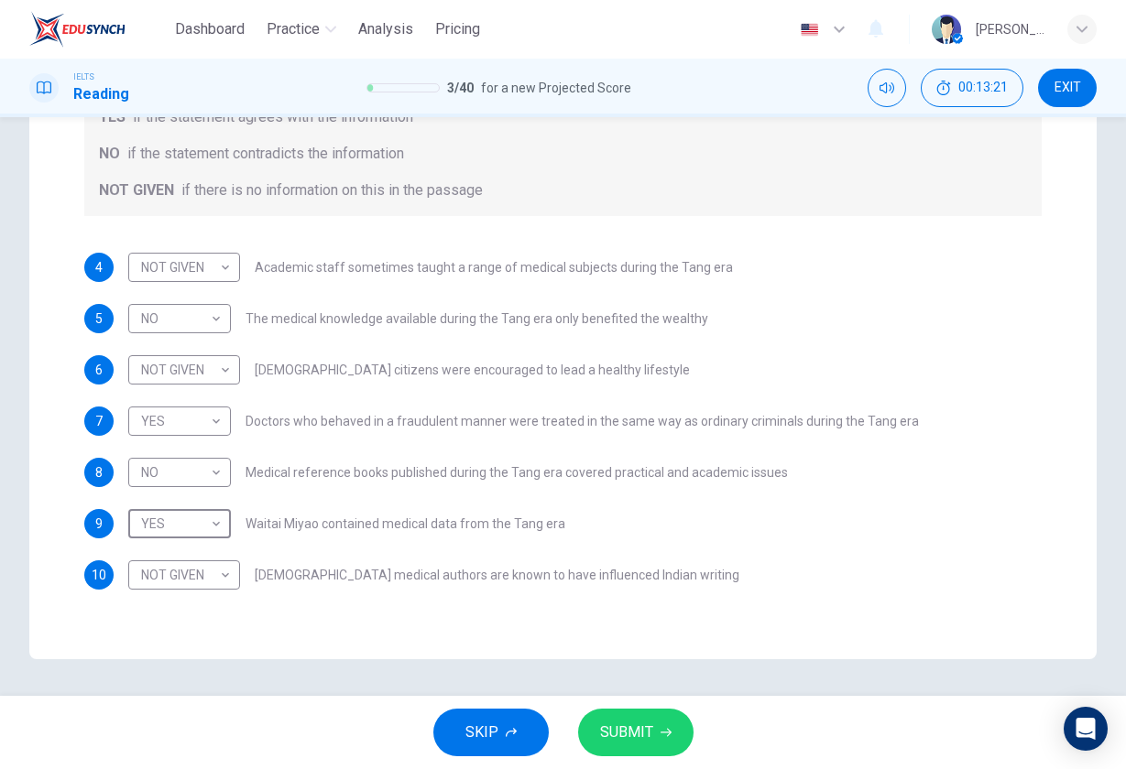
click at [645, 737] on span "SUBMIT" at bounding box center [626, 733] width 53 height 26
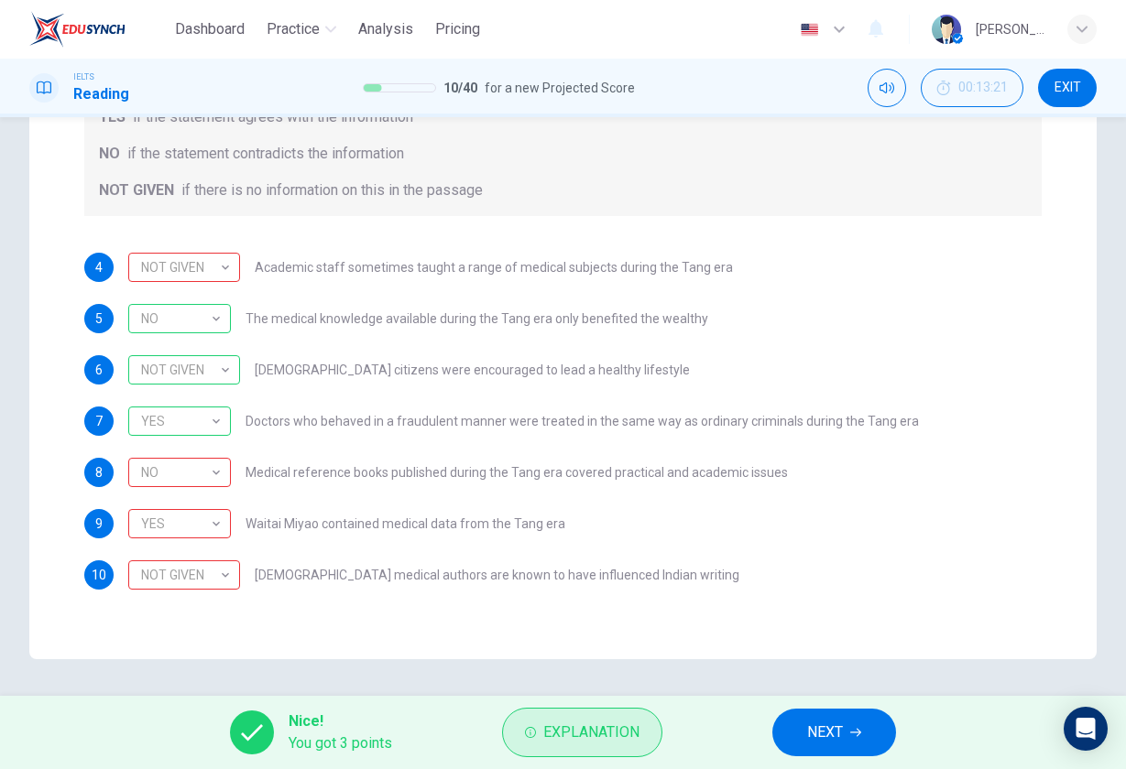
click at [590, 736] on span "Explanation" at bounding box center [591, 733] width 96 height 26
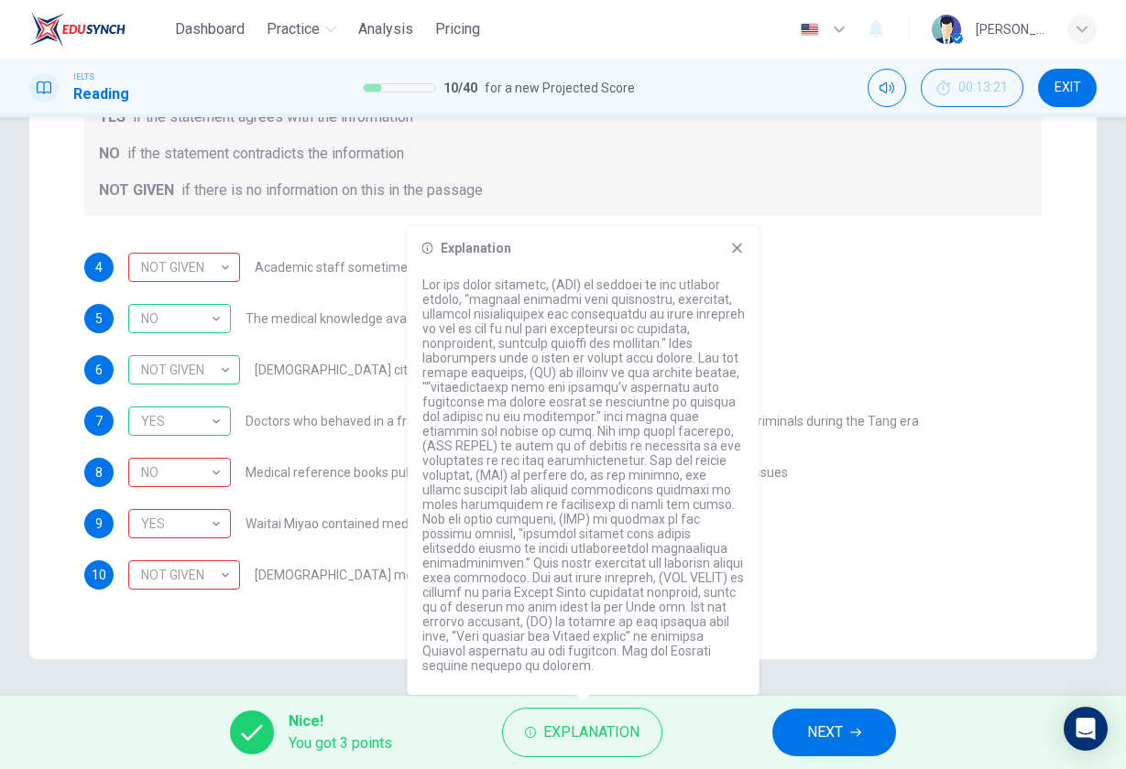
click at [745, 267] on div "Explanation" at bounding box center [584, 460] width 352 height 469
click at [736, 256] on icon at bounding box center [737, 248] width 15 height 15
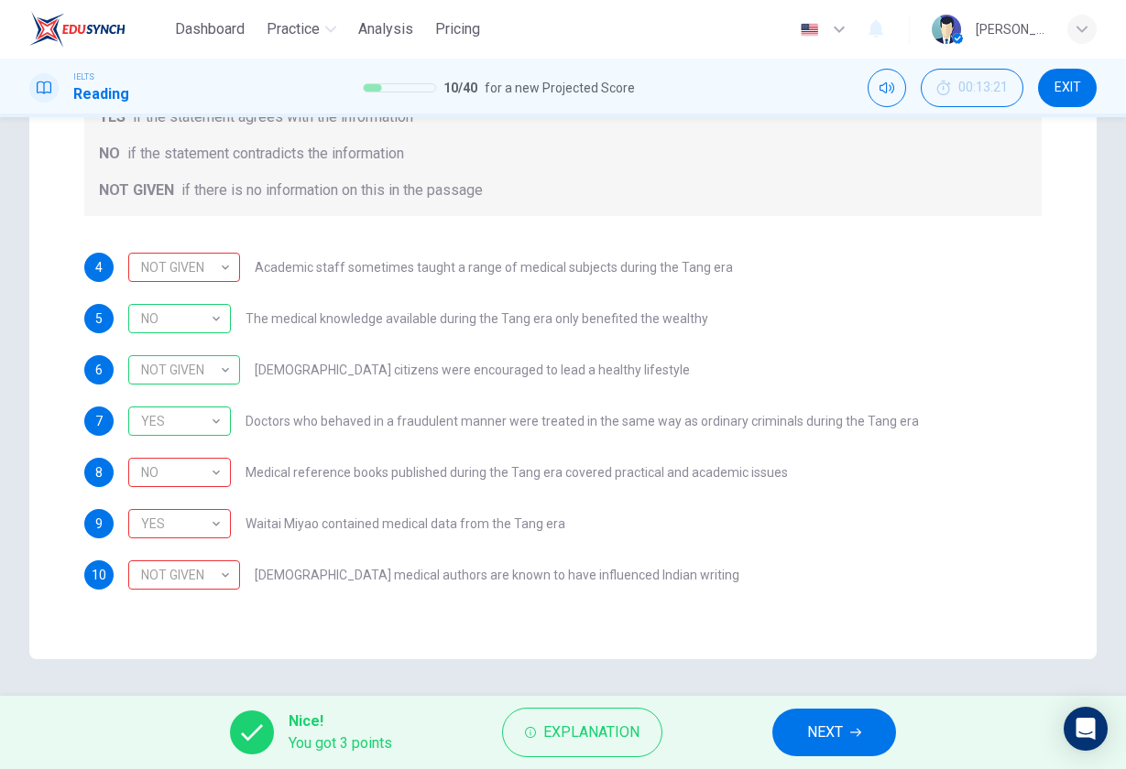
click at [798, 723] on button "NEXT" at bounding box center [834, 733] width 124 height 48
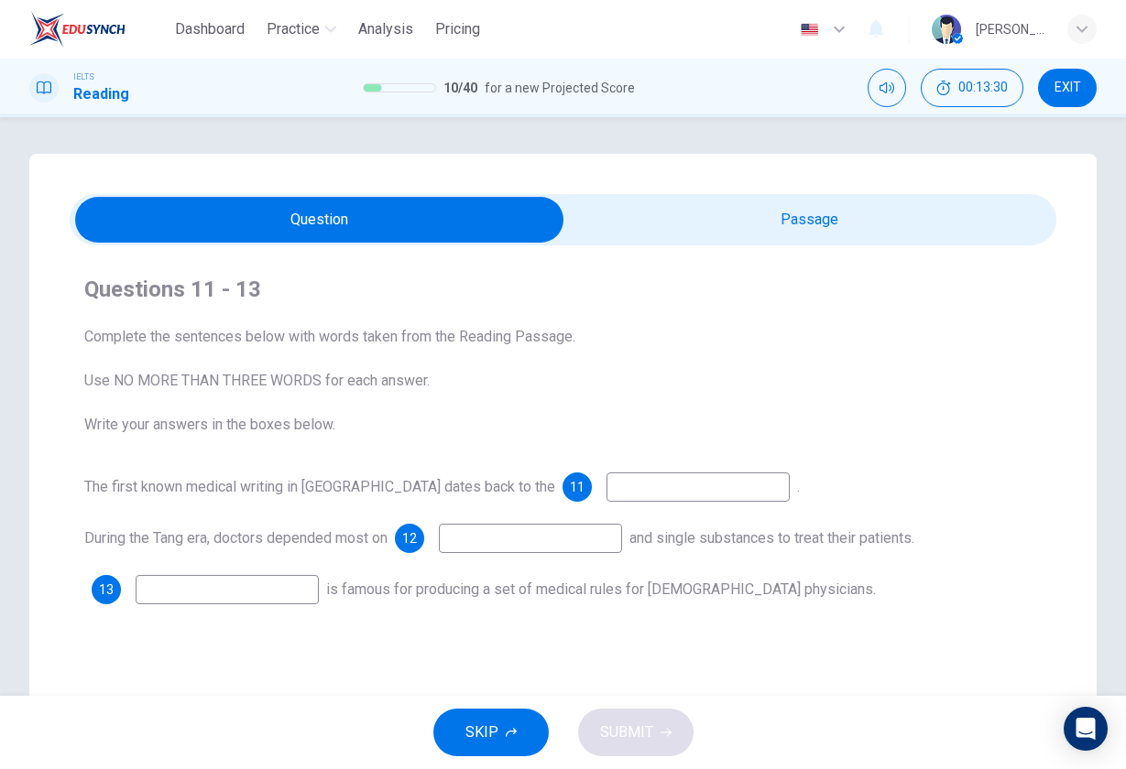
scroll to position [0, 0]
click at [653, 244] on span at bounding box center [563, 219] width 987 height 51
click at [672, 234] on input "checkbox" at bounding box center [320, 220] width 1480 height 46
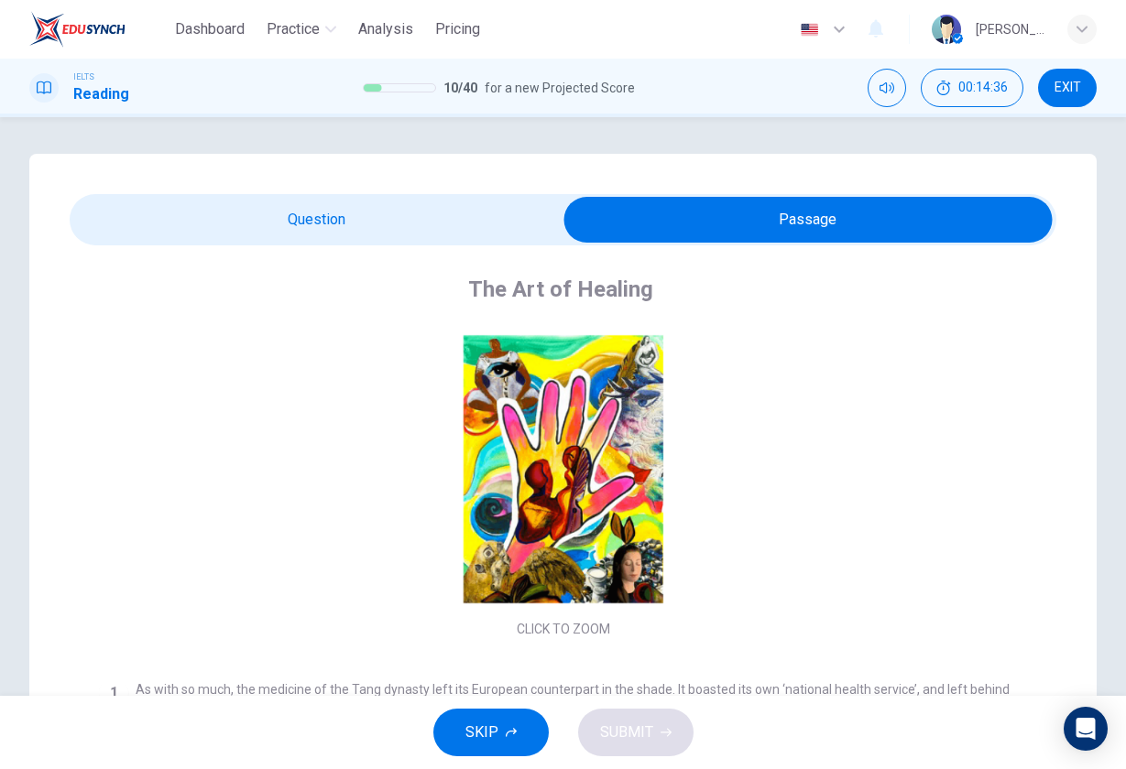
click at [409, 219] on input "checkbox" at bounding box center [808, 220] width 1480 height 46
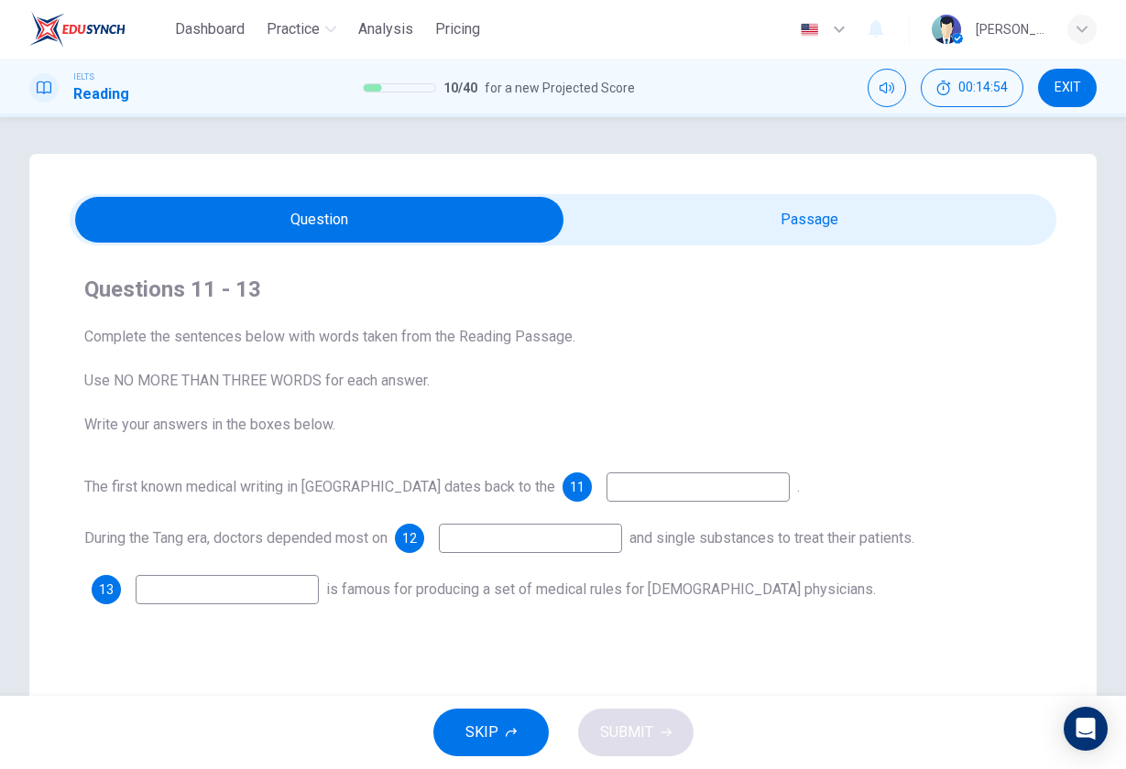
click at [672, 216] on input "checkbox" at bounding box center [320, 220] width 1480 height 46
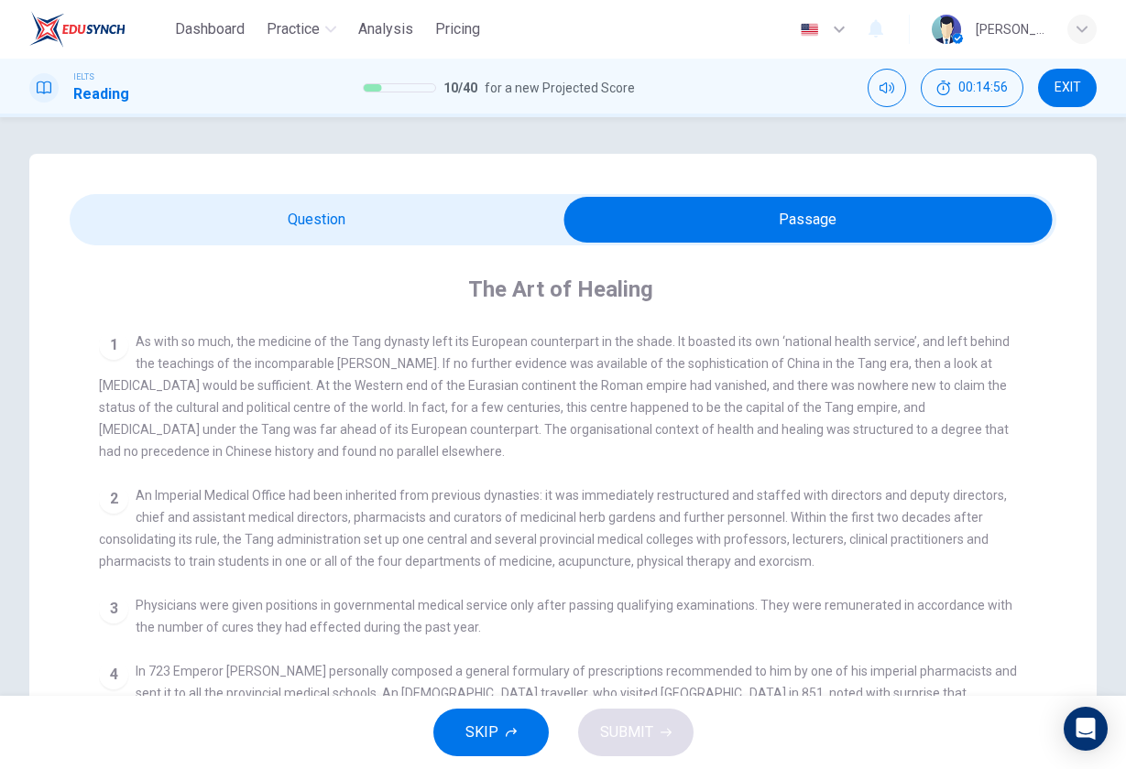
scroll to position [348, 0]
click at [357, 215] on input "checkbox" at bounding box center [808, 220] width 1480 height 46
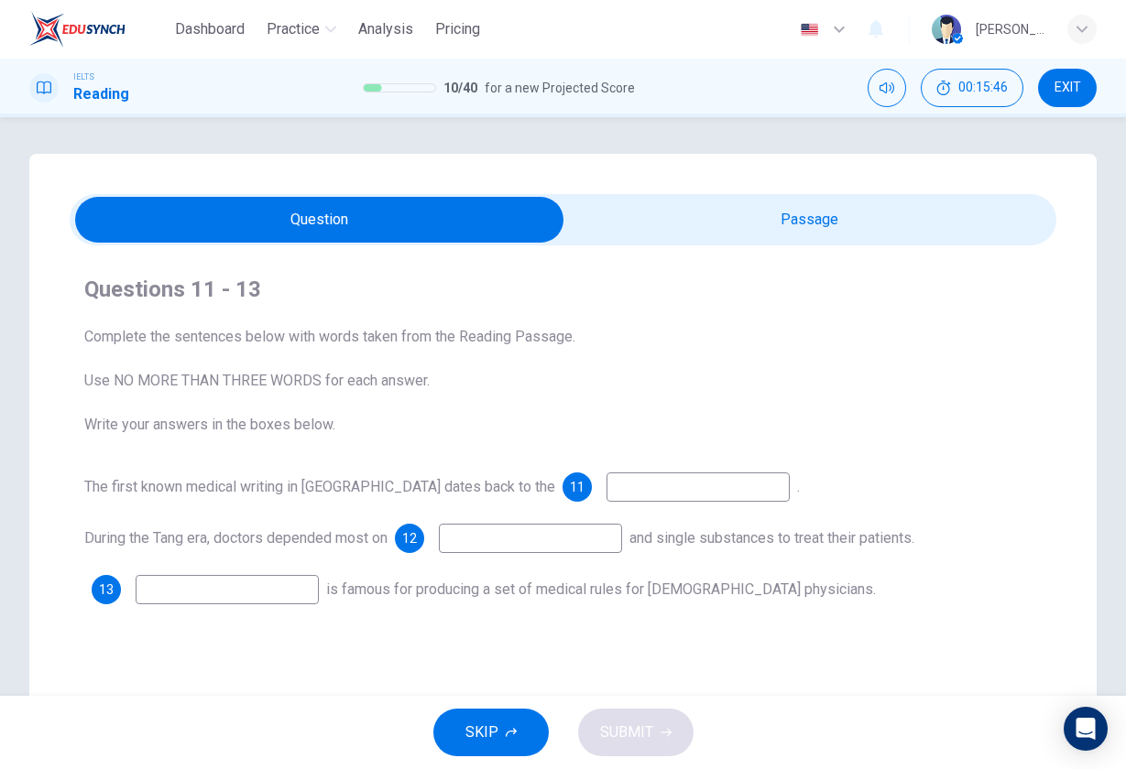
click at [638, 235] on input "checkbox" at bounding box center [320, 220] width 1480 height 46
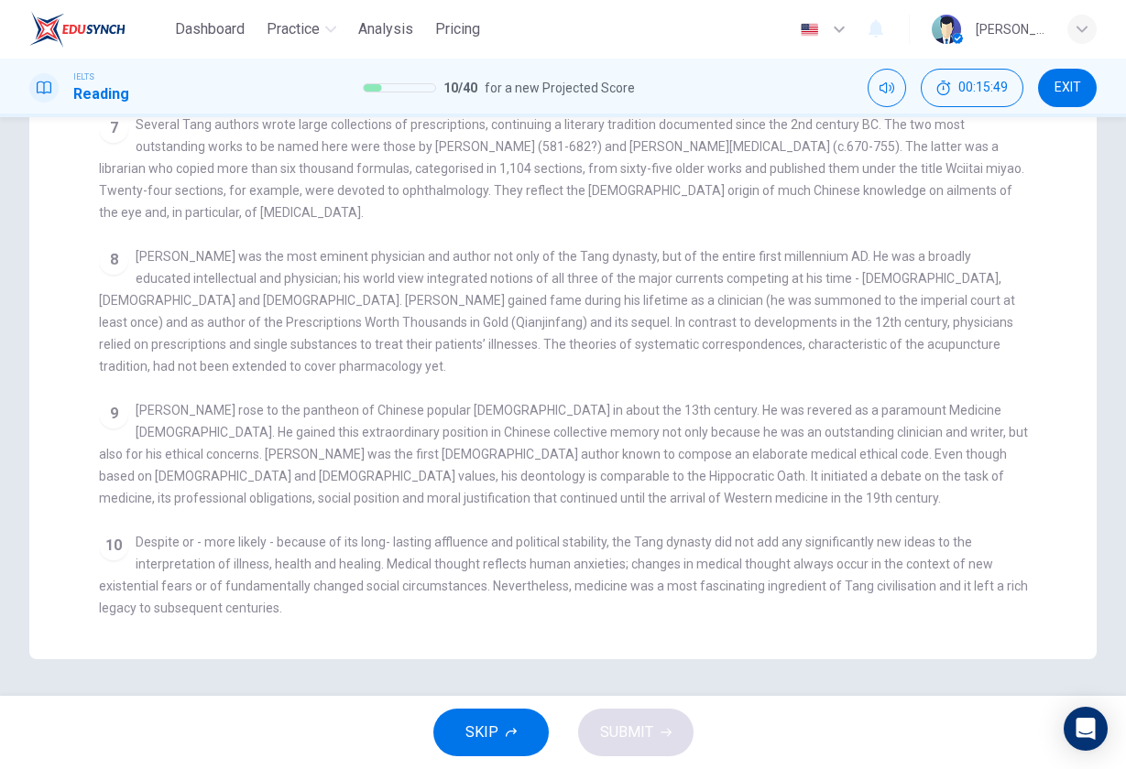
scroll to position [363, 0]
click at [106, 437] on span "Sun Simiao rose to the pantheon of Chinese popular Buddhism in about the 13th c…" at bounding box center [563, 454] width 929 height 103
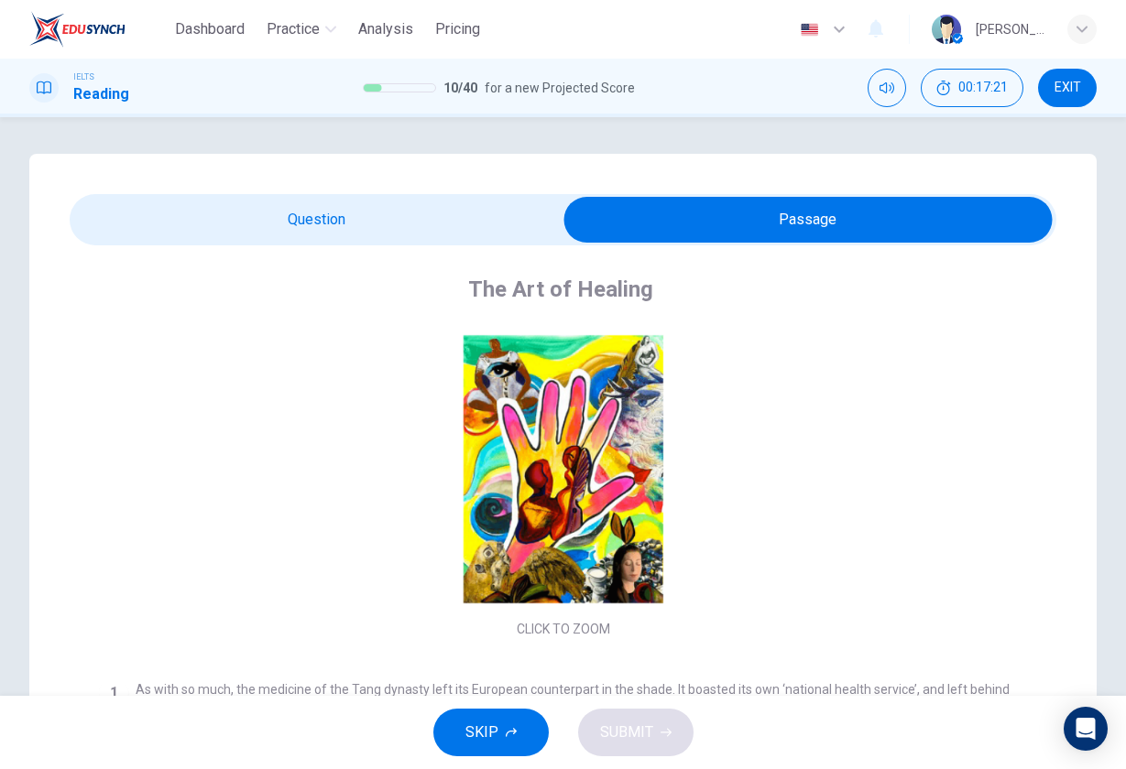
scroll to position [0, 0]
click at [369, 234] on input "checkbox" at bounding box center [808, 220] width 1480 height 46
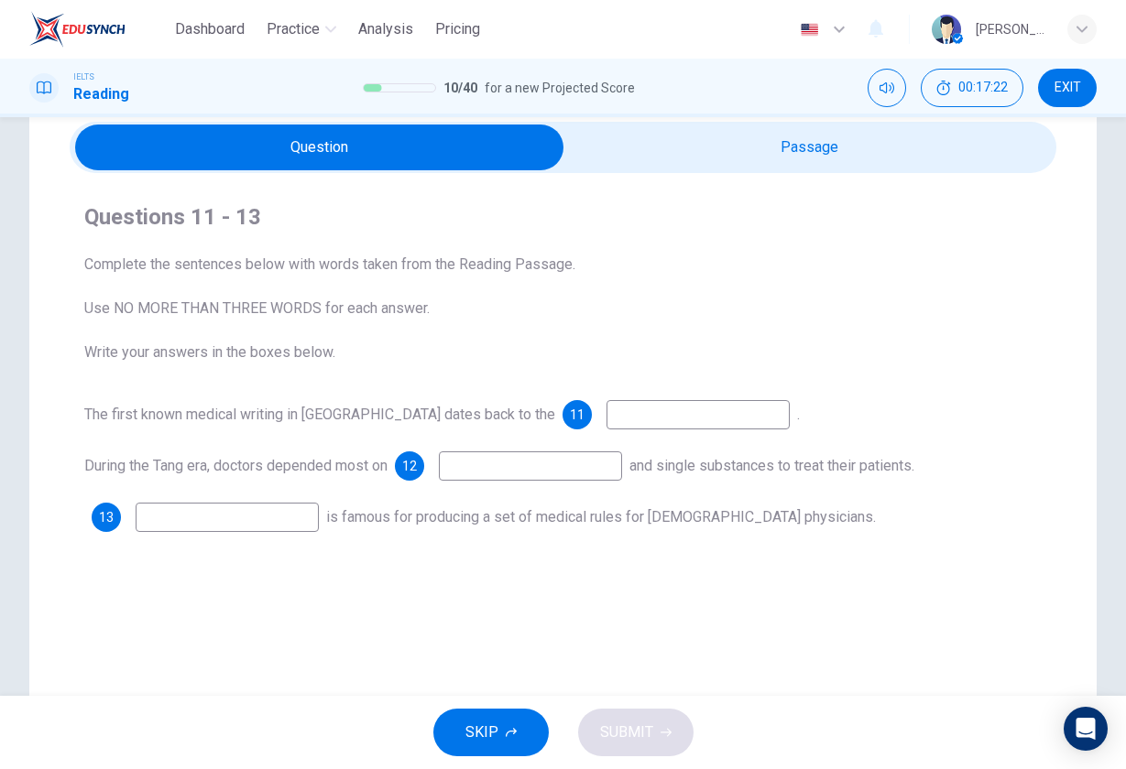
scroll to position [86, 0]
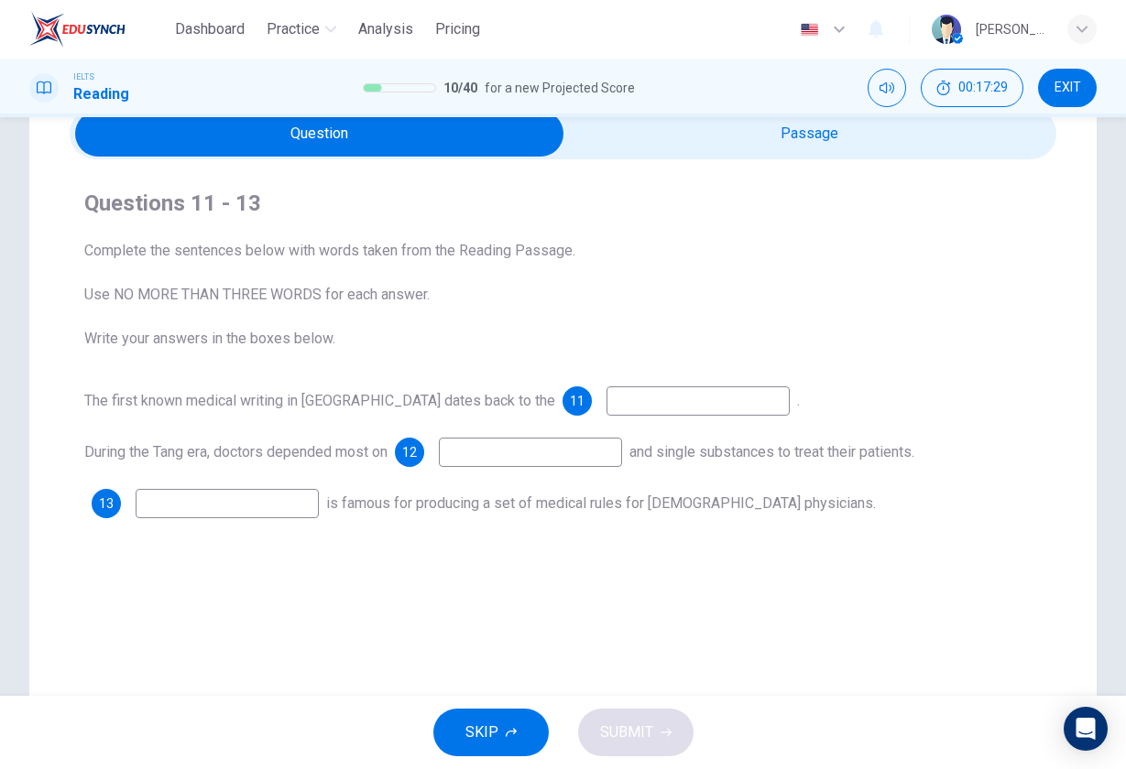
click at [722, 125] on input "checkbox" at bounding box center [320, 134] width 1480 height 46
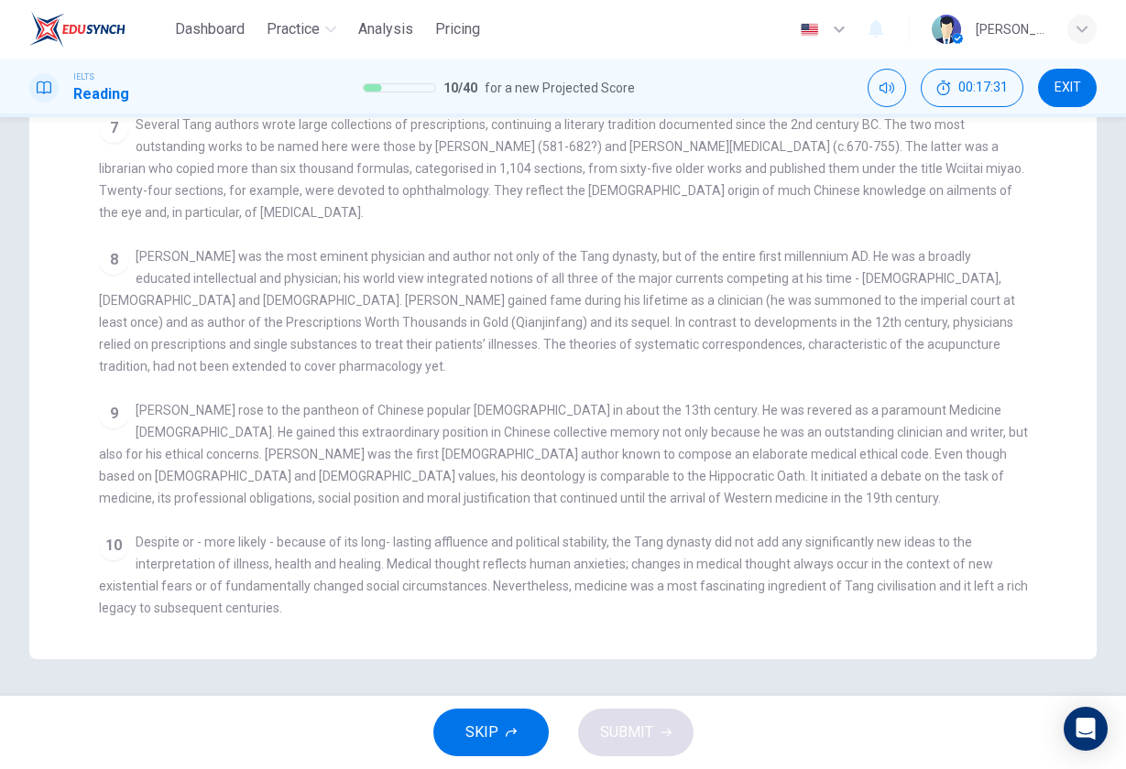
scroll to position [363, 0]
drag, startPoint x: 219, startPoint y: 454, endPoint x: 313, endPoint y: 452, distance: 94.4
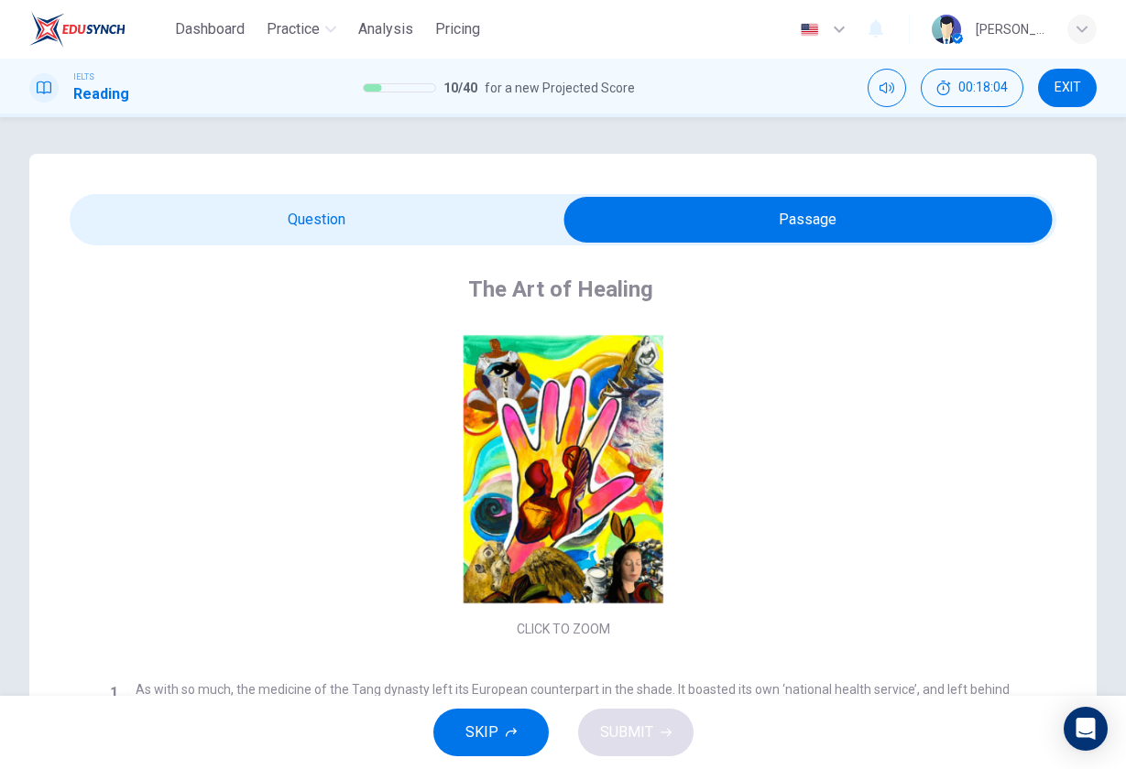
scroll to position [-1, 0]
click at [317, 217] on input "checkbox" at bounding box center [808, 220] width 1480 height 46
checkbox input "false"
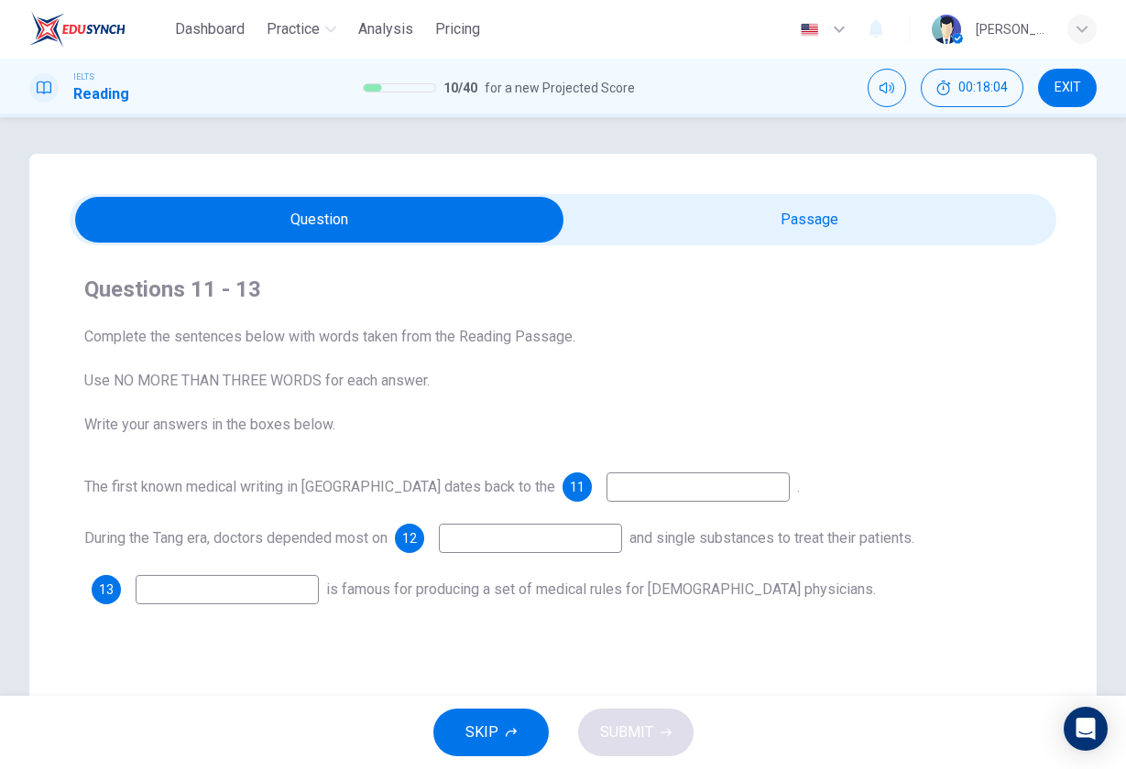
scroll to position [0, 0]
click at [606, 488] on input at bounding box center [697, 487] width 183 height 29
type input "hipp"
click at [792, 227] on input "checkbox" at bounding box center [320, 220] width 1480 height 46
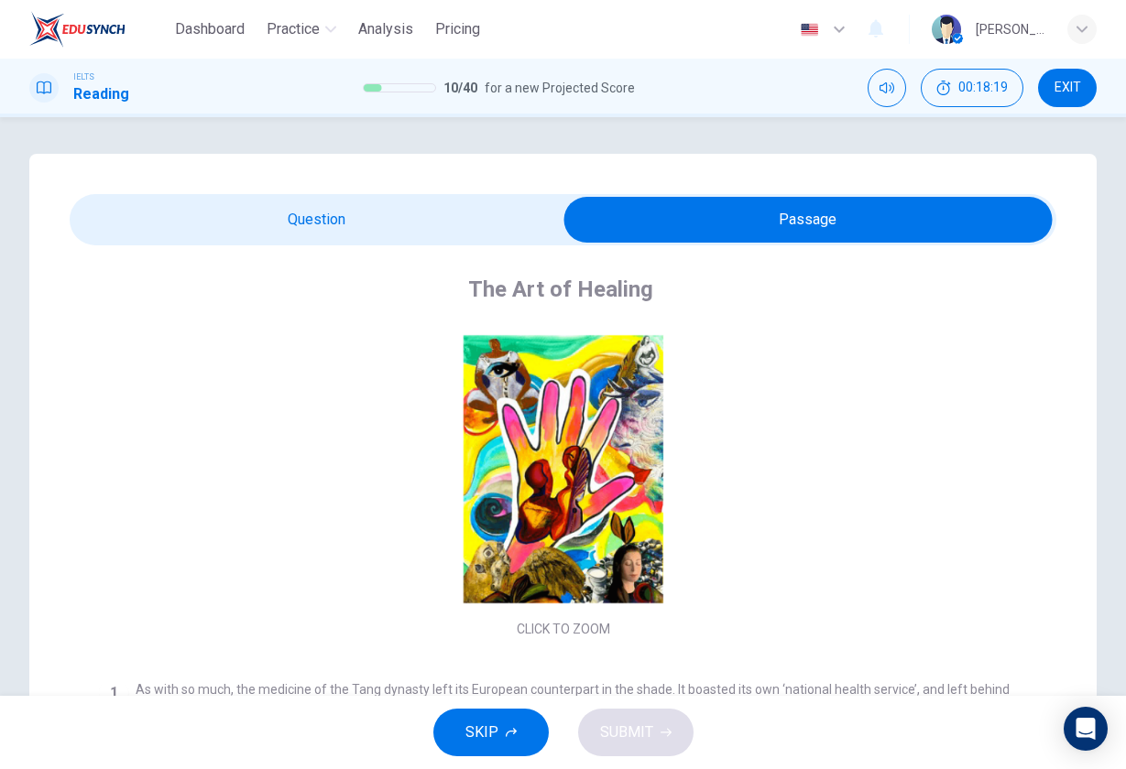
scroll to position [-1, 0]
click at [324, 215] on input "checkbox" at bounding box center [808, 220] width 1480 height 46
checkbox input "false"
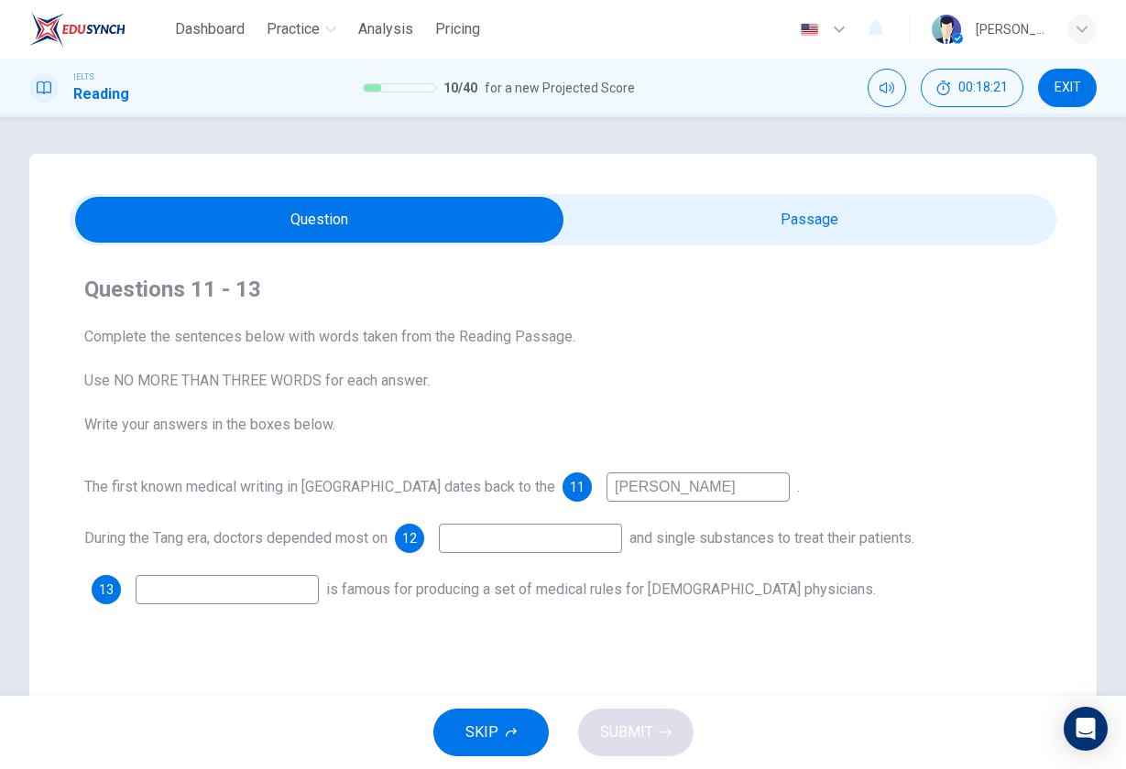
click at [606, 486] on input "hipp" at bounding box center [697, 487] width 183 height 29
type input "hippocratic"
click at [759, 226] on input "checkbox" at bounding box center [320, 220] width 1480 height 46
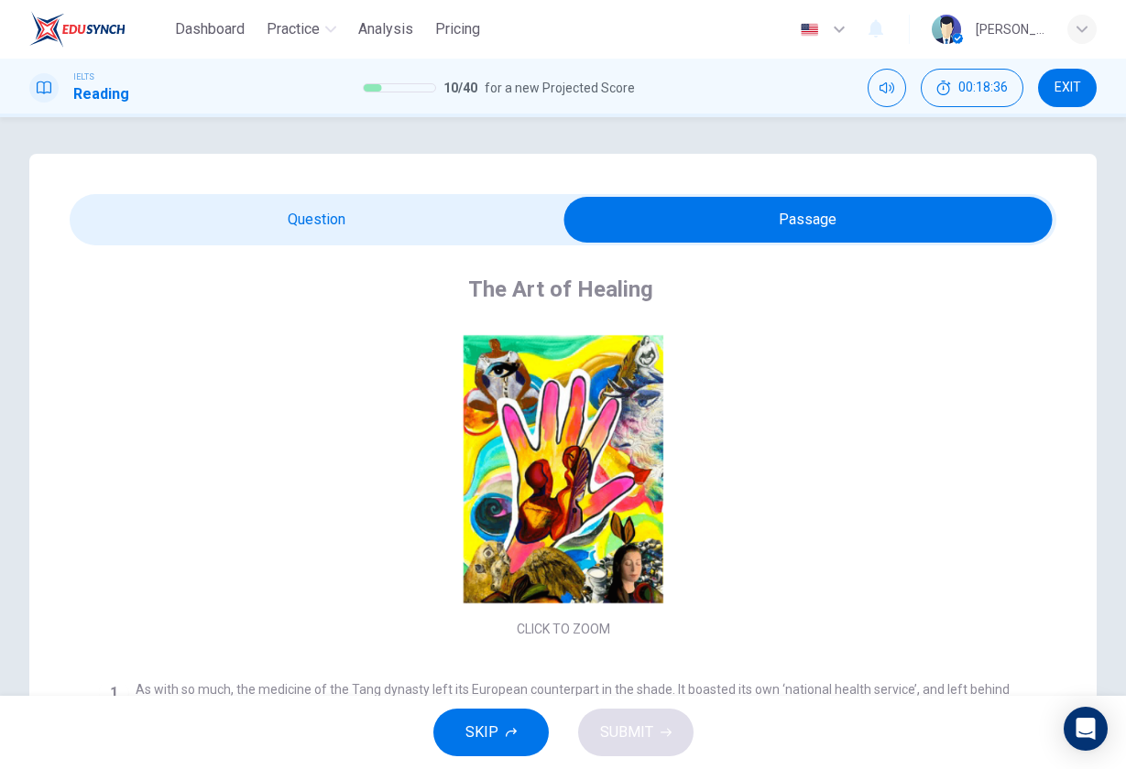
click at [308, 204] on input "checkbox" at bounding box center [808, 220] width 1480 height 46
checkbox input "false"
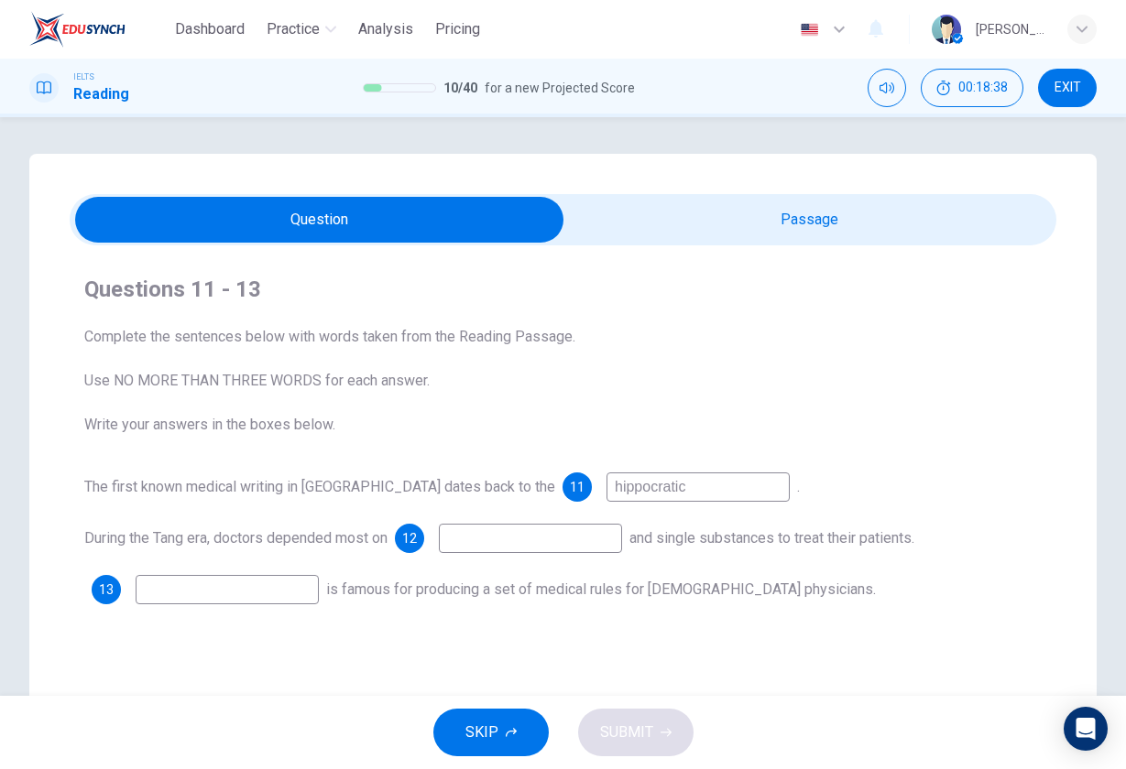
click at [641, 484] on input "hippocratic" at bounding box center [697, 487] width 183 height 29
type input "Hippocratic oath"
drag, startPoint x: 635, startPoint y: 518, endPoint x: 546, endPoint y: 535, distance: 90.5
click at [546, 535] on input at bounding box center [530, 538] width 183 height 29
click at [884, 222] on input "checkbox" at bounding box center [320, 220] width 1480 height 46
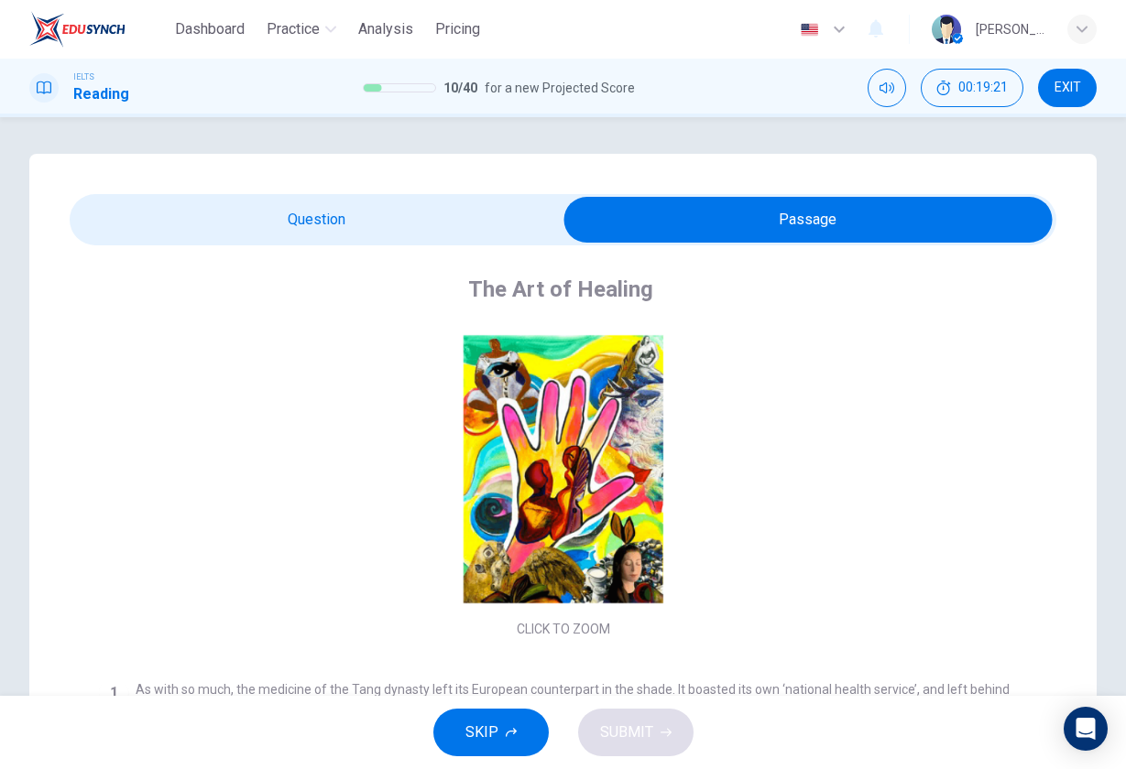
click at [431, 232] on input "checkbox" at bounding box center [808, 220] width 1480 height 46
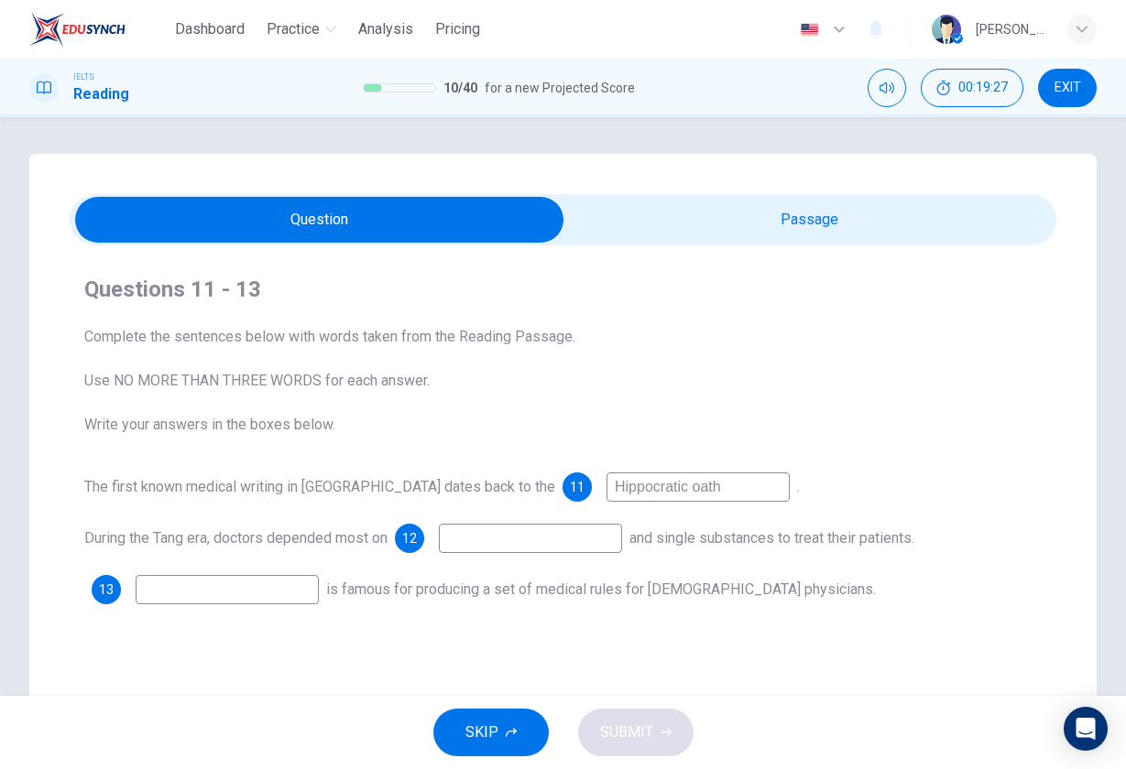
click at [764, 229] on input "checkbox" at bounding box center [320, 220] width 1480 height 46
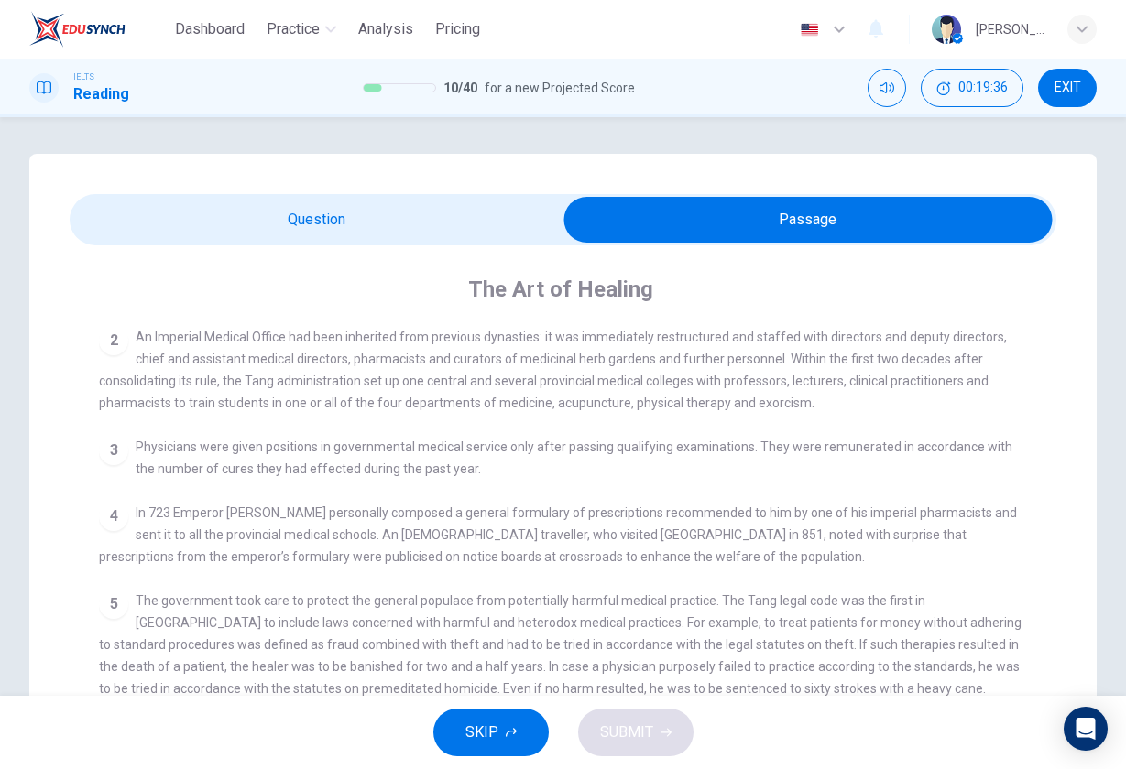
scroll to position [520, 0]
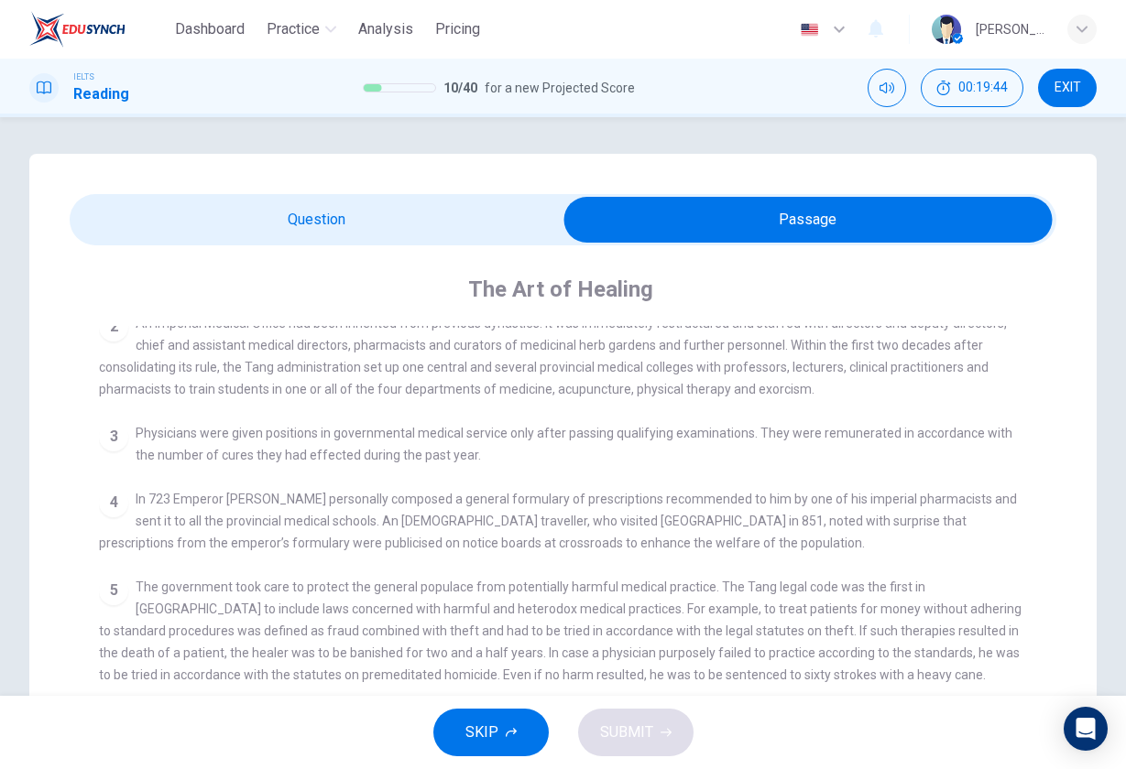
click at [343, 222] on input "checkbox" at bounding box center [808, 220] width 1480 height 46
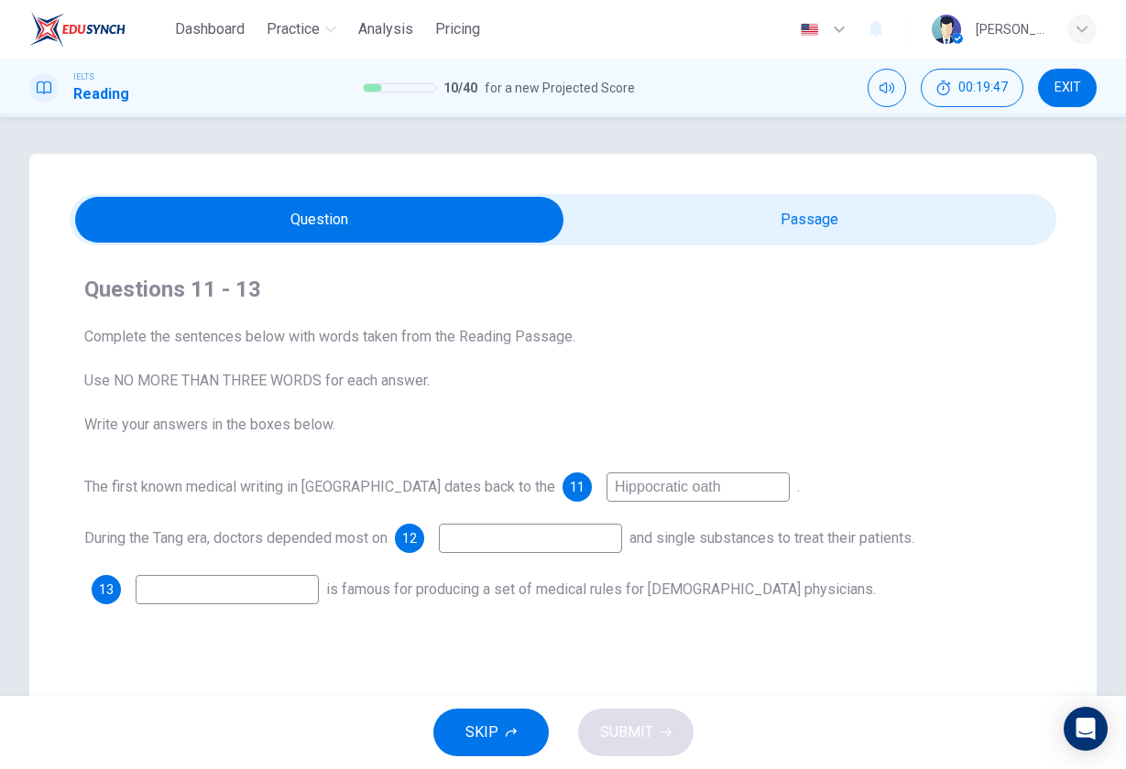
click at [654, 237] on input "checkbox" at bounding box center [320, 220] width 1480 height 46
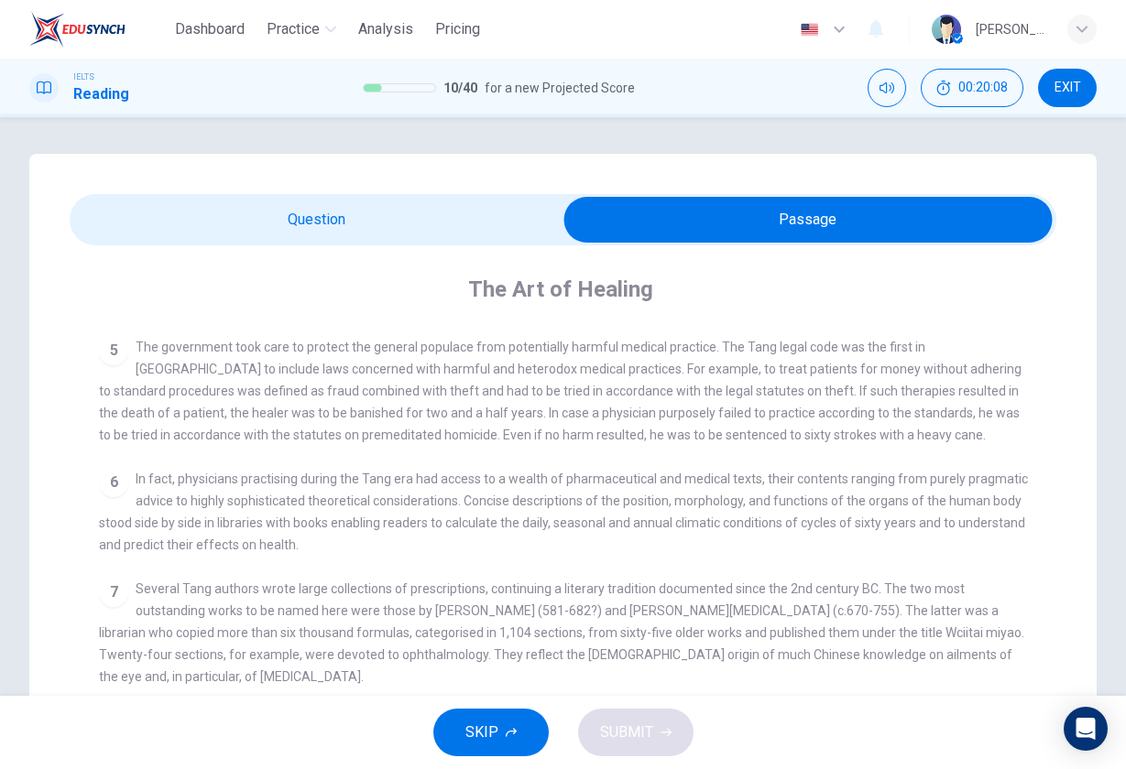
scroll to position [781, 0]
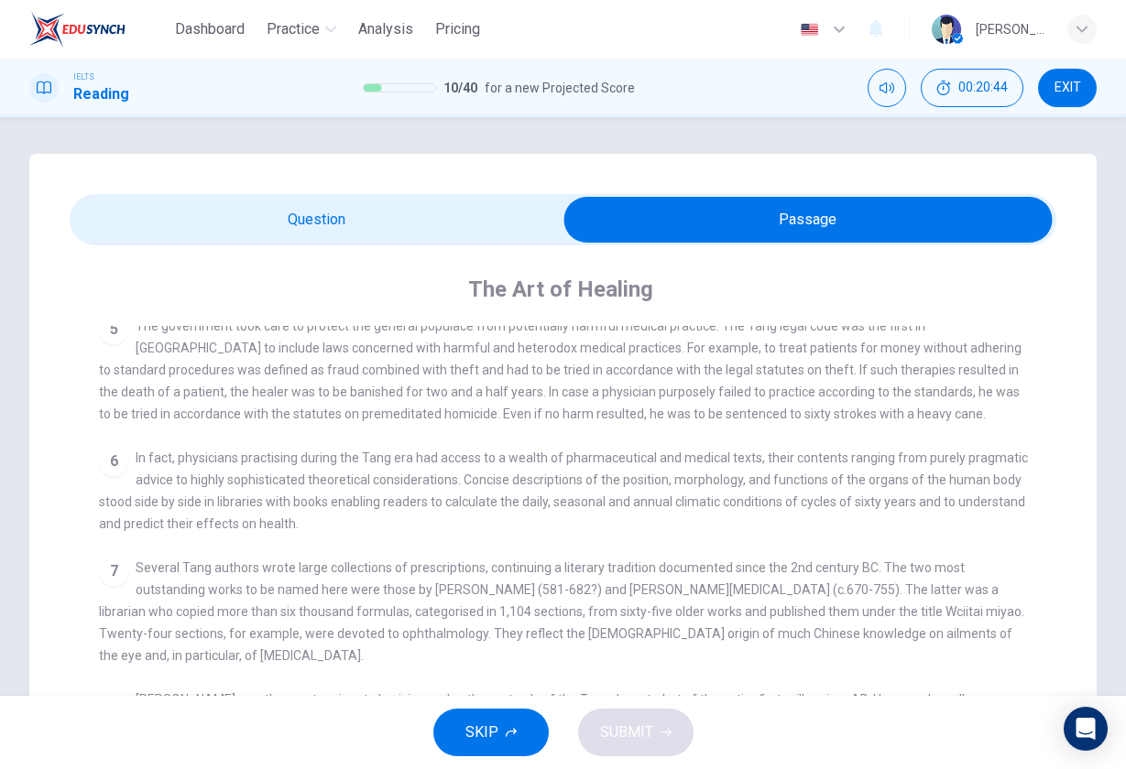
click at [506, 238] on input "checkbox" at bounding box center [808, 220] width 1480 height 46
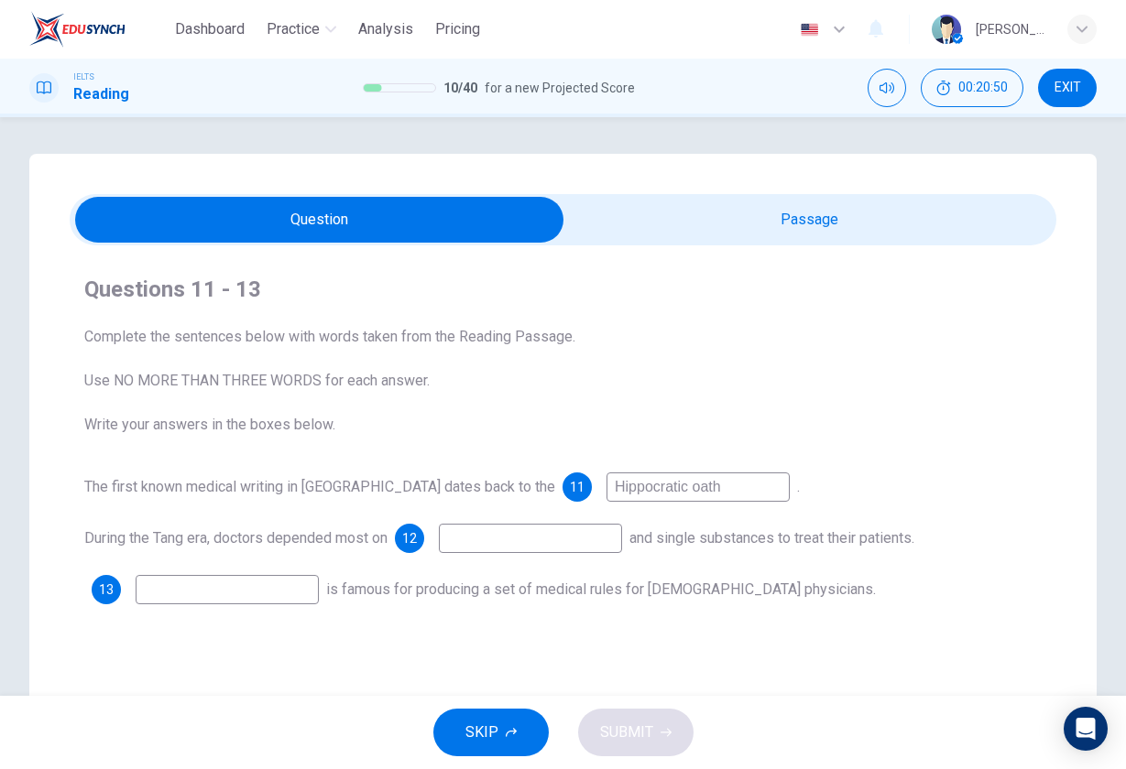
click at [778, 220] on input "checkbox" at bounding box center [320, 220] width 1480 height 46
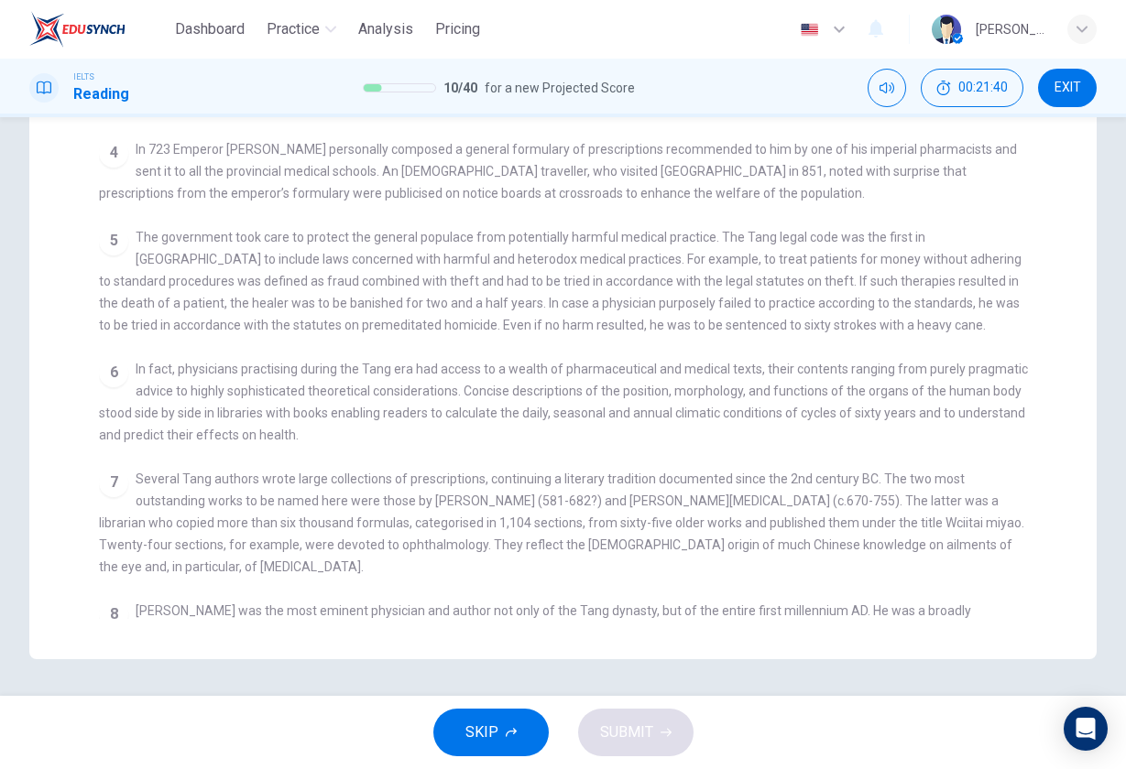
scroll to position [508, 0]
drag, startPoint x: 180, startPoint y: 370, endPoint x: 273, endPoint y: 366, distance: 92.6
click at [273, 366] on span "In fact, physicians practising during the Tang era had access to a wealth of ph…" at bounding box center [563, 401] width 929 height 81
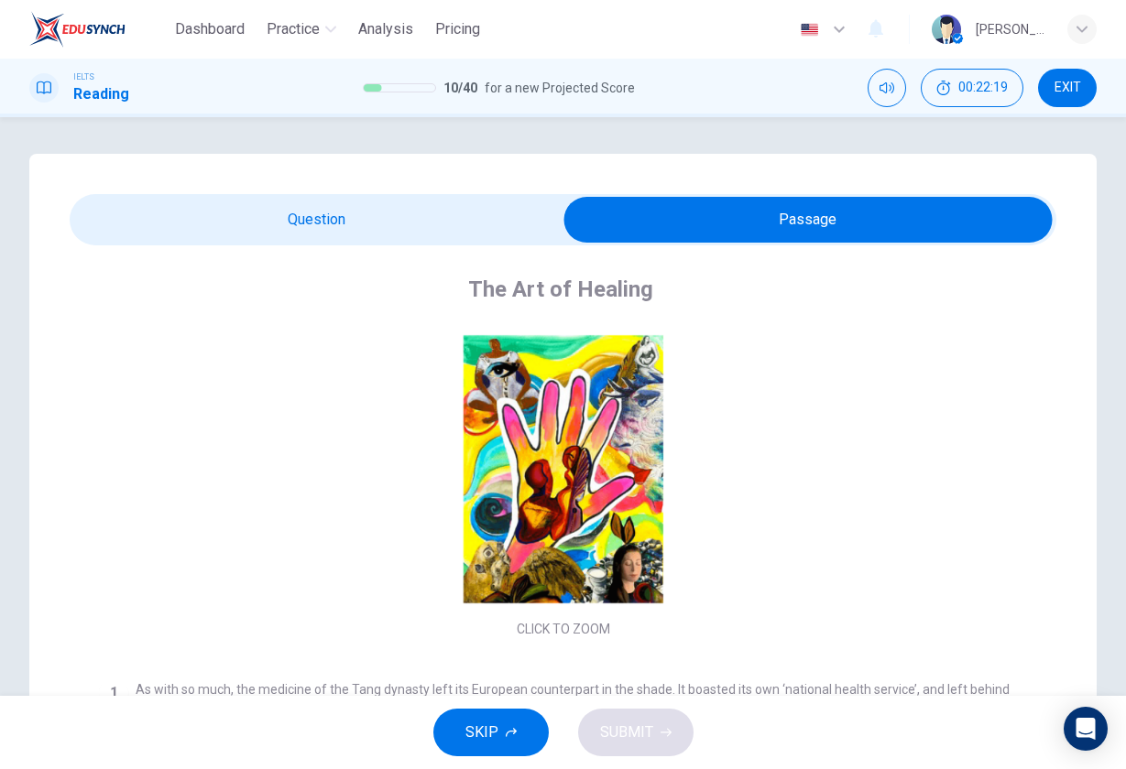
scroll to position [0, 0]
click at [271, 215] on input "checkbox" at bounding box center [808, 220] width 1480 height 46
checkbox input "false"
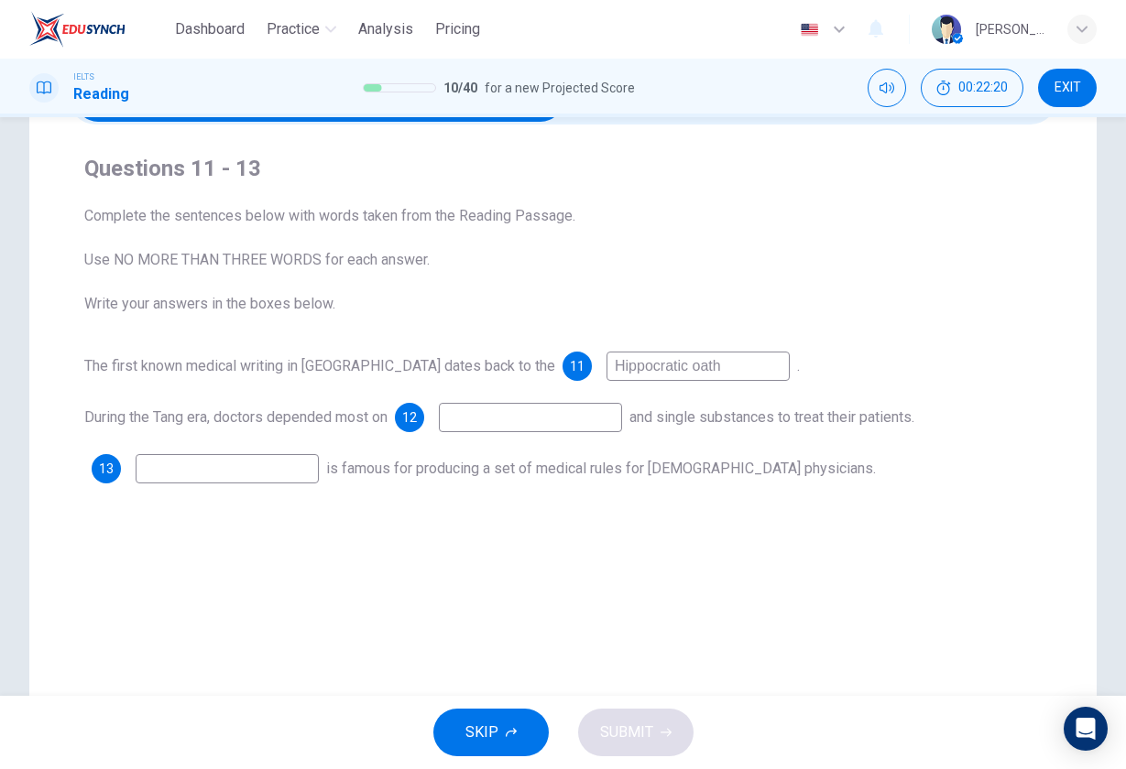
scroll to position [149, 0]
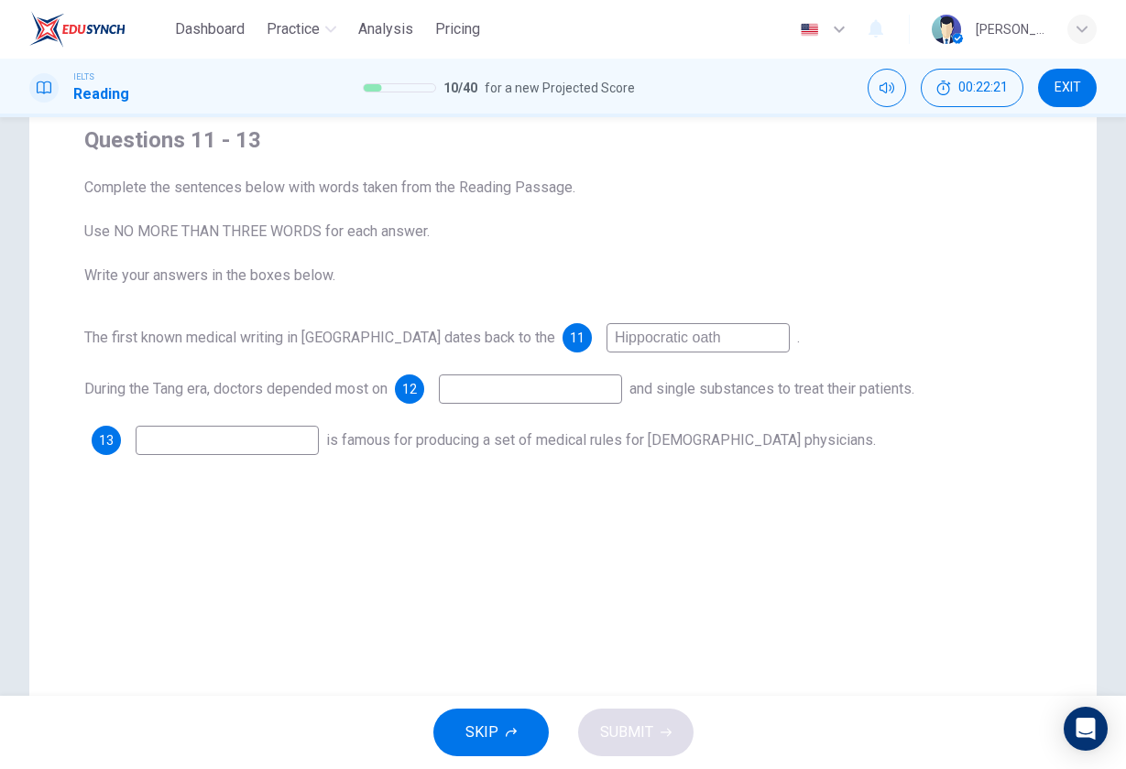
click at [521, 382] on input at bounding box center [530, 389] width 183 height 29
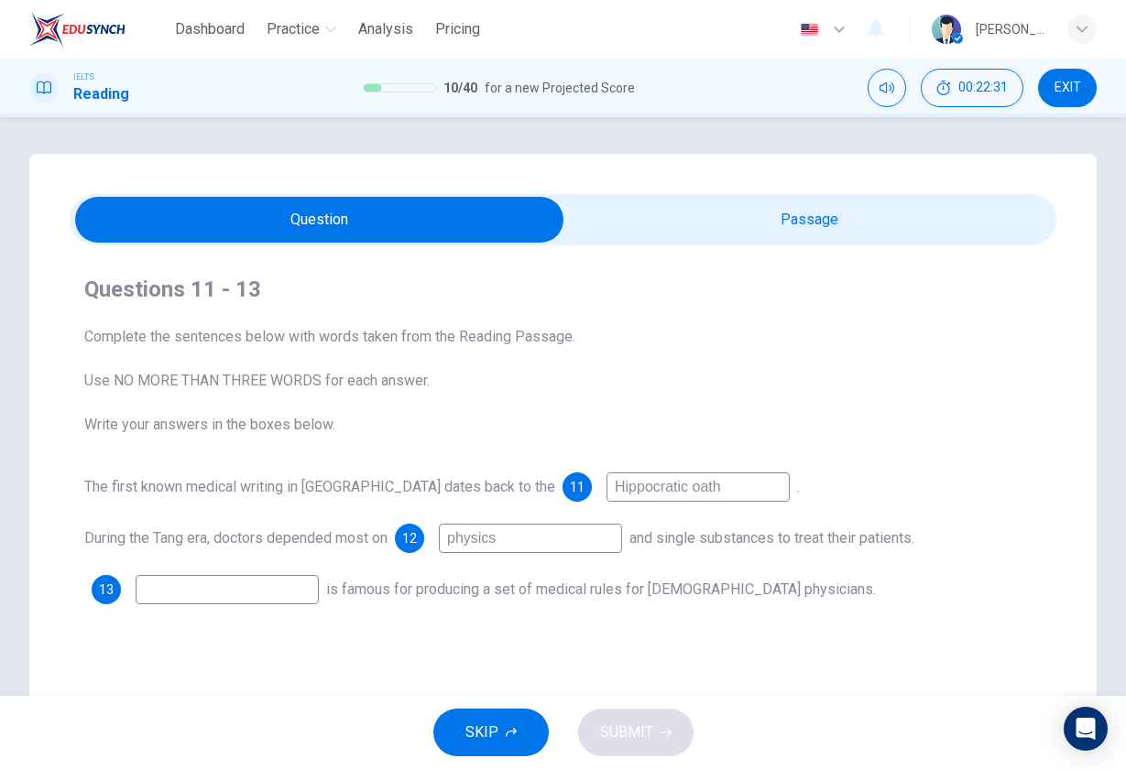
scroll to position [0, 0]
type input "physical"
click at [742, 221] on input "checkbox" at bounding box center [320, 220] width 1480 height 46
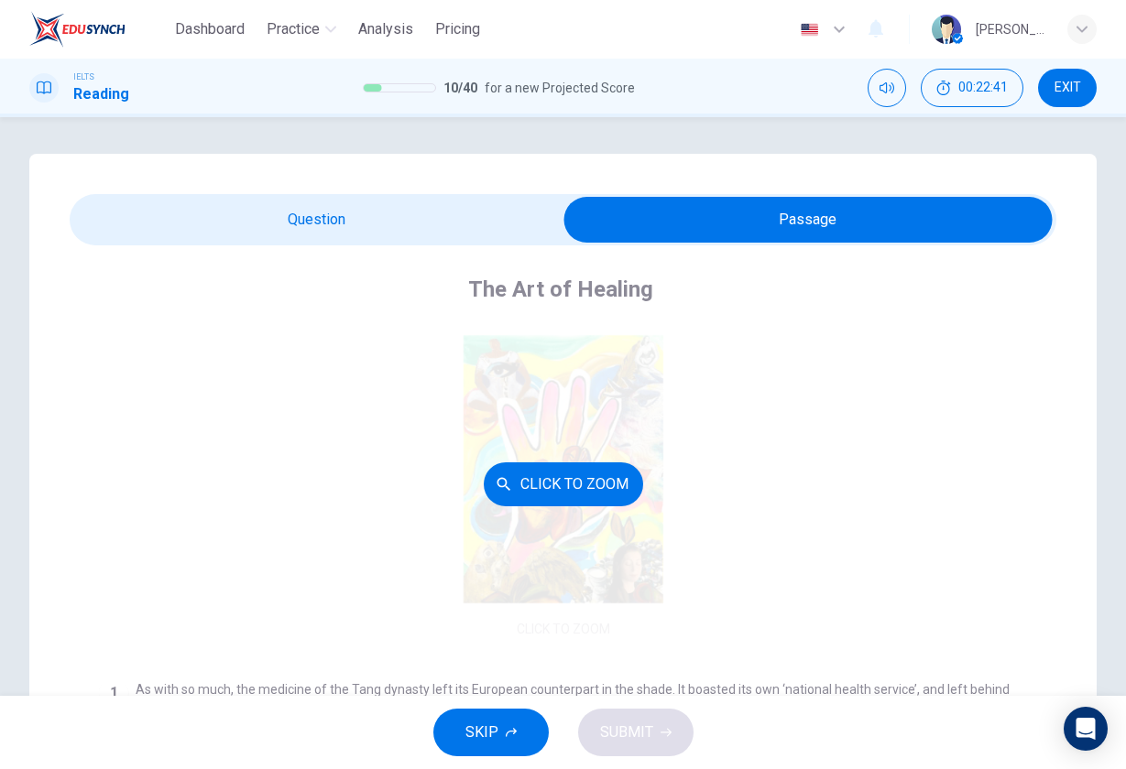
click at [355, 235] on input "checkbox" at bounding box center [808, 220] width 1480 height 46
checkbox input "false"
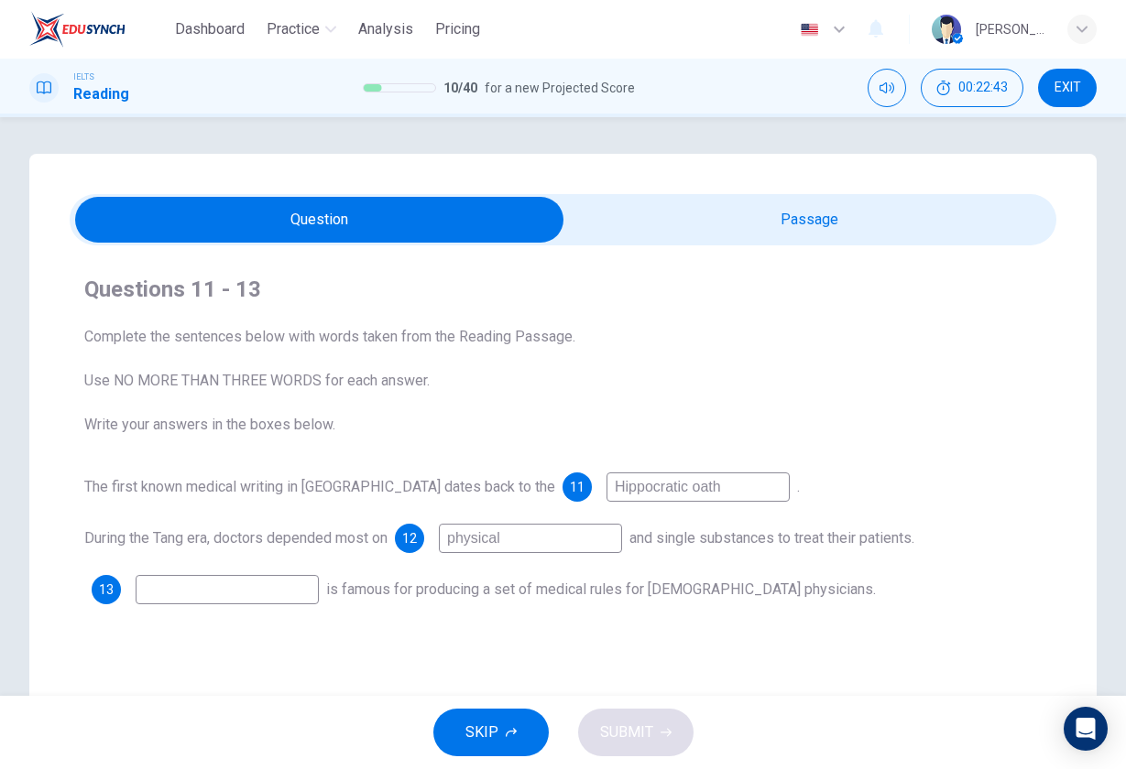
click at [534, 540] on input "physical" at bounding box center [530, 538] width 183 height 29
type input "physicans"
click at [741, 198] on input "checkbox" at bounding box center [320, 220] width 1480 height 46
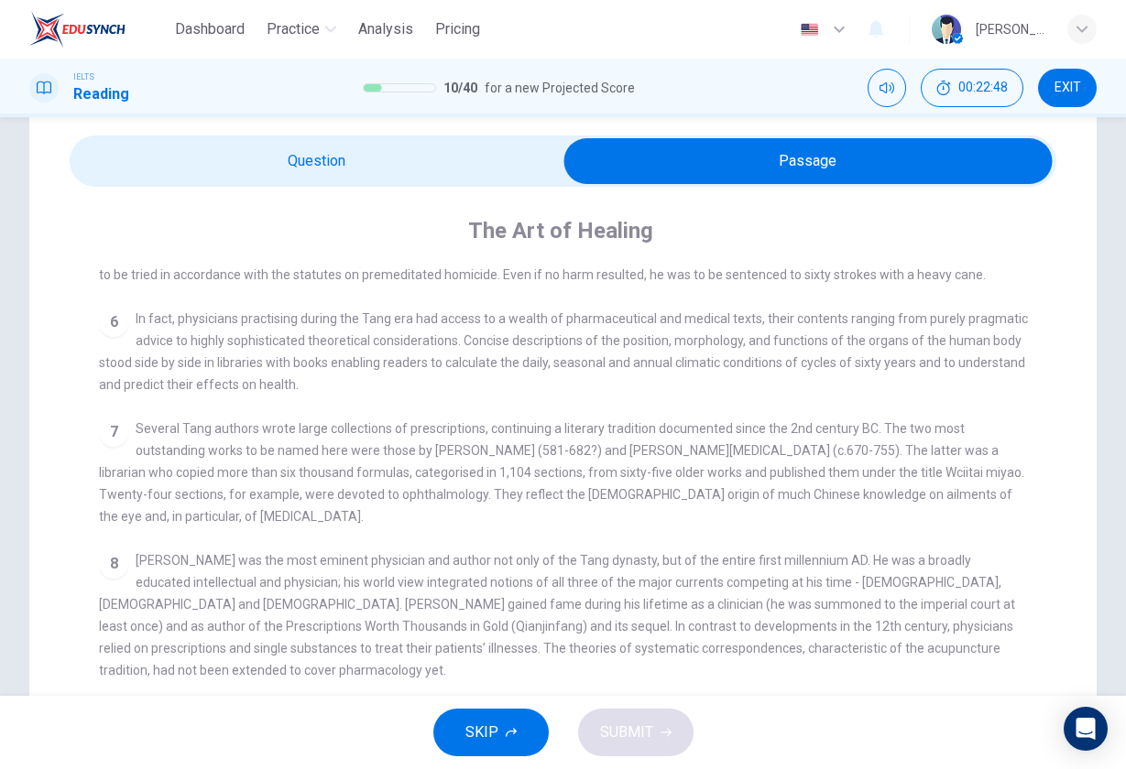
scroll to position [68, 0]
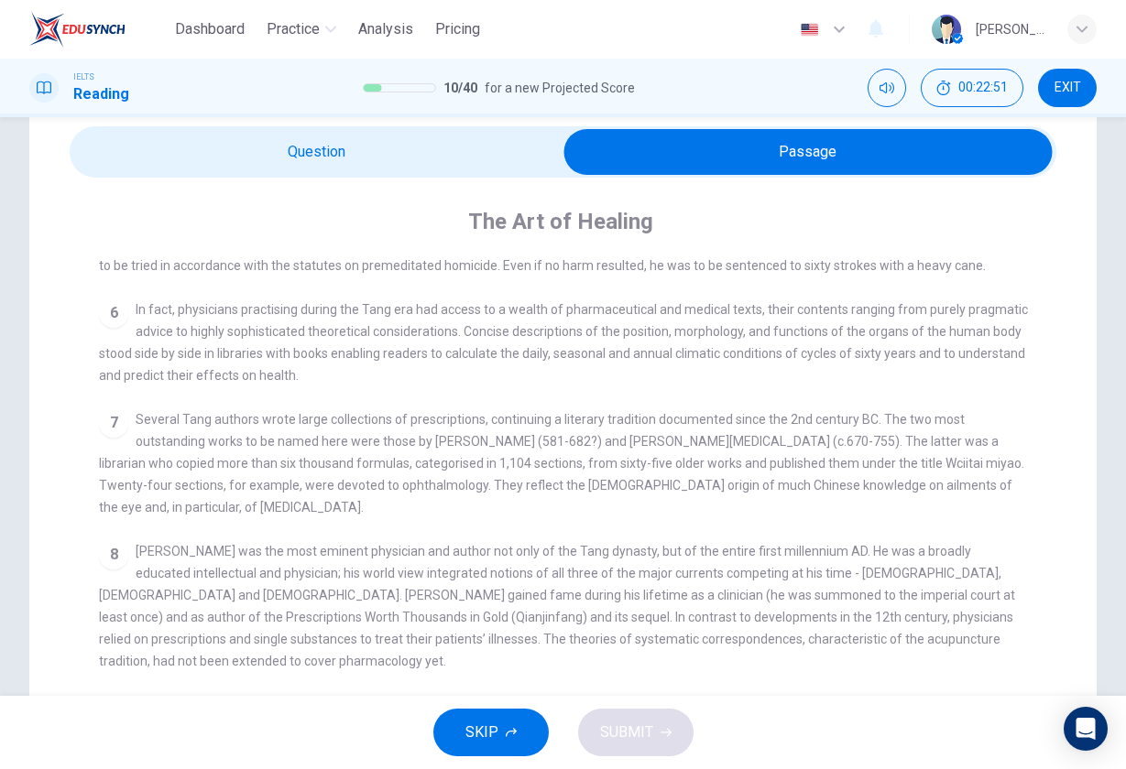
click at [447, 154] on input "checkbox" at bounding box center [808, 152] width 1480 height 46
checkbox input "false"
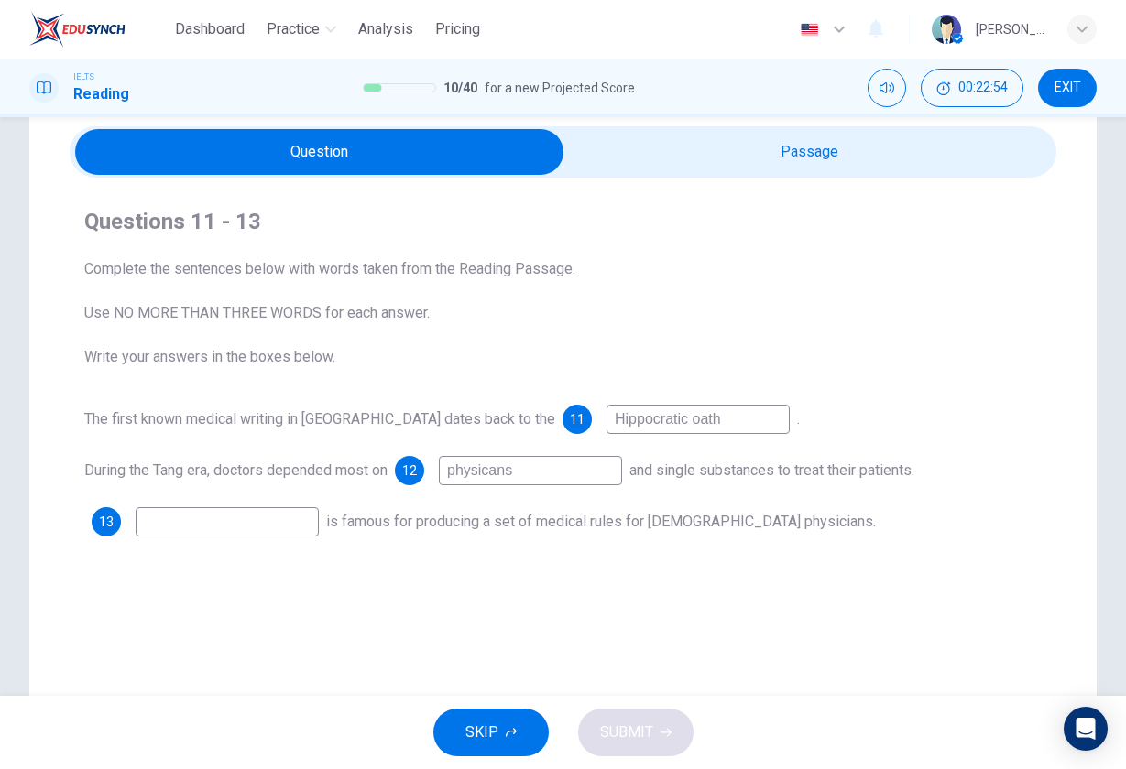
click at [551, 472] on input "physicans" at bounding box center [530, 470] width 183 height 29
type input "physicans practice"
click at [801, 163] on input "checkbox" at bounding box center [320, 152] width 1480 height 46
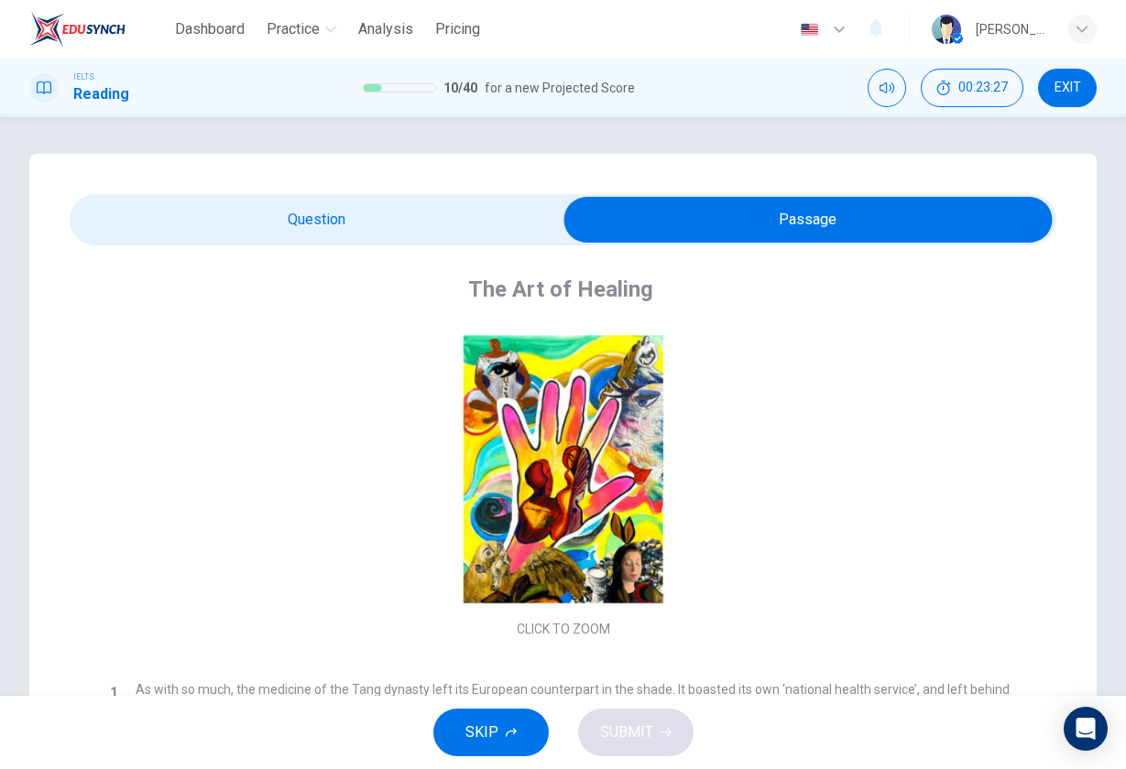
scroll to position [0, 0]
click at [343, 200] on input "checkbox" at bounding box center [808, 220] width 1480 height 46
checkbox input "false"
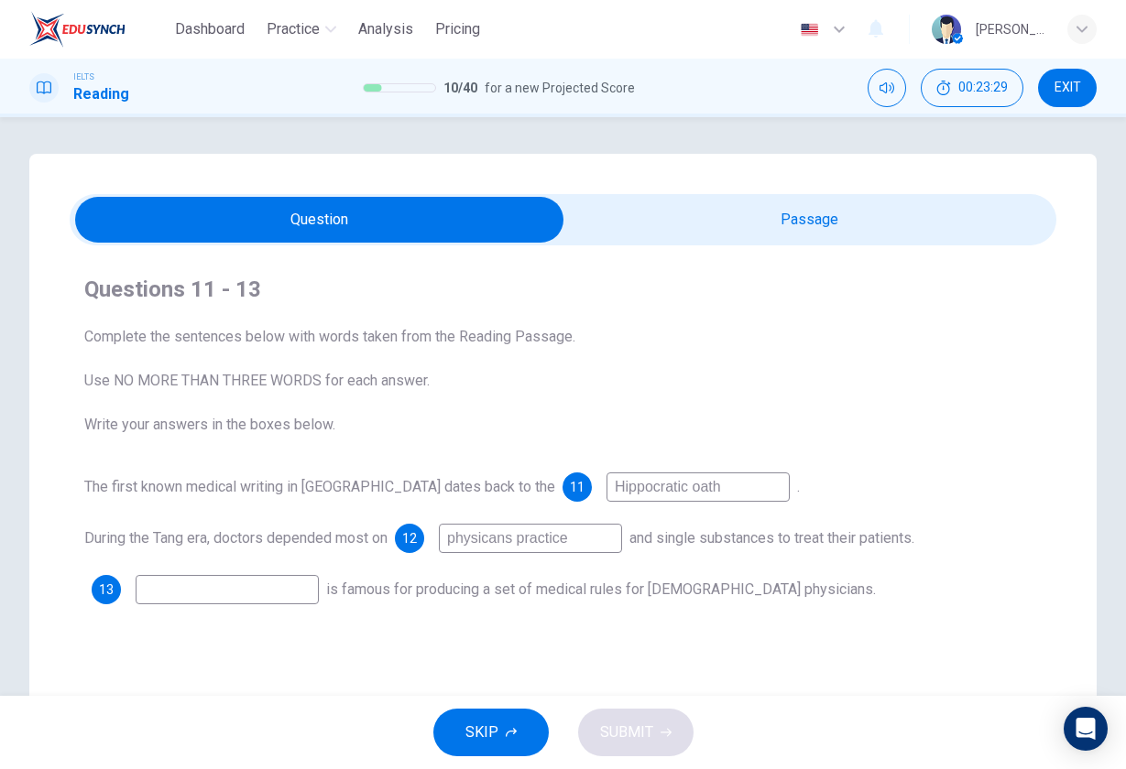
click at [600, 534] on input "physicans practice" at bounding box center [530, 538] width 183 height 29
type input "physicans practising"
click at [240, 589] on input at bounding box center [227, 589] width 183 height 29
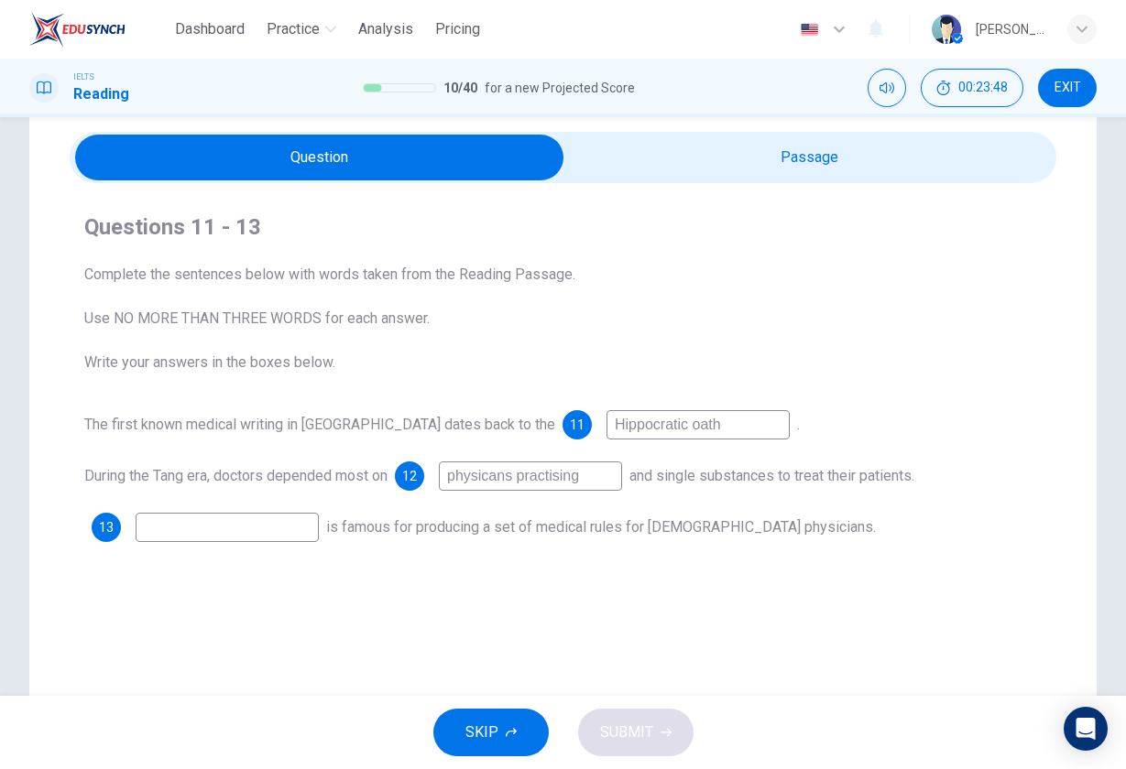
scroll to position [49, 0]
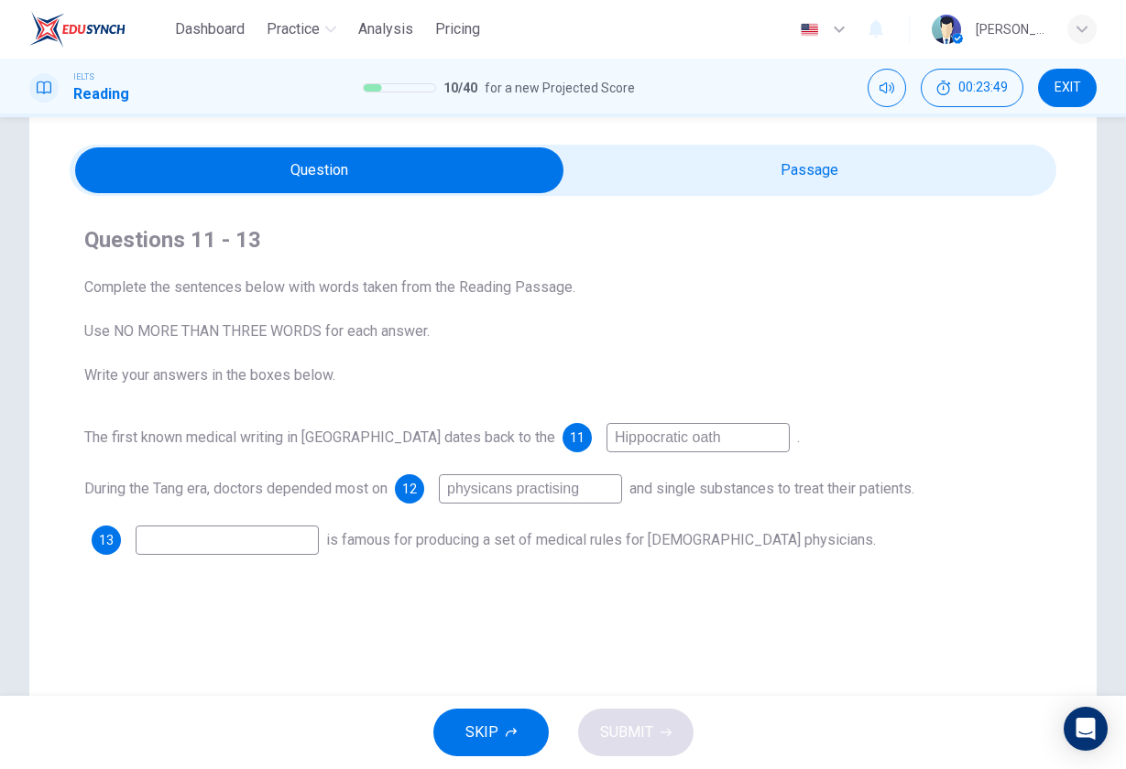
click at [807, 158] on input "checkbox" at bounding box center [320, 170] width 1480 height 46
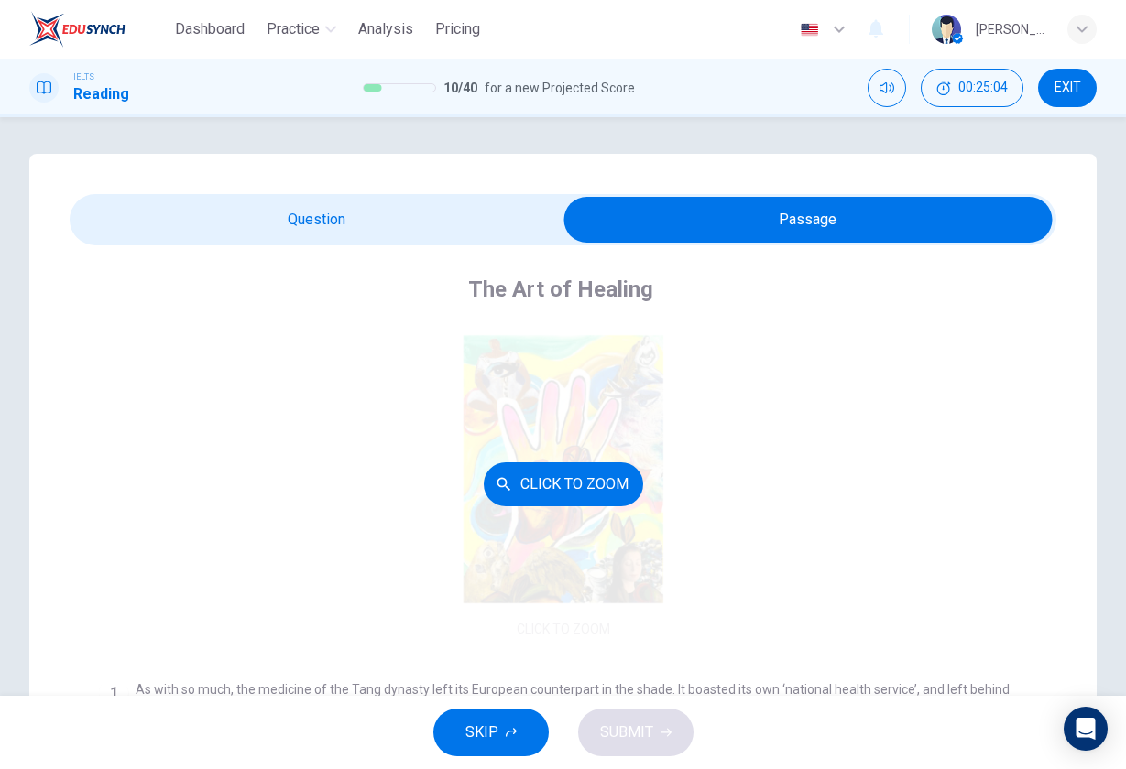
scroll to position [0, 0]
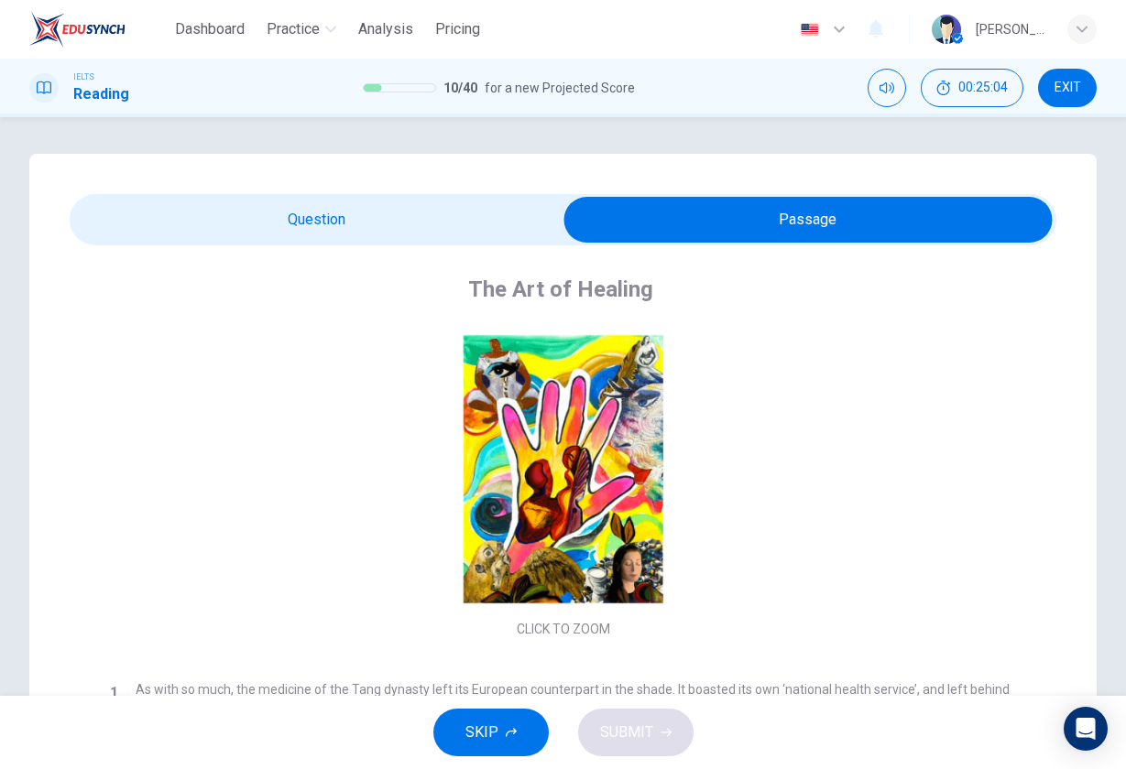
click at [290, 239] on input "checkbox" at bounding box center [808, 220] width 1480 height 46
checkbox input "false"
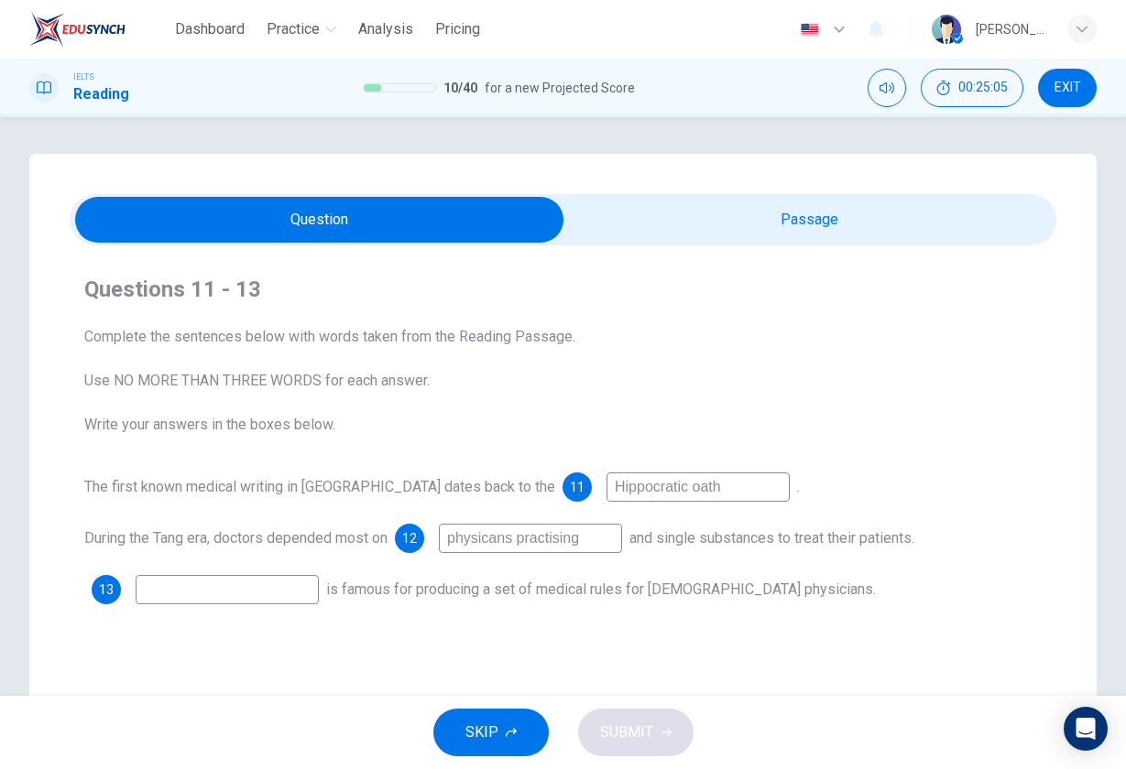
click at [262, 586] on input at bounding box center [227, 589] width 183 height 29
type input "pantheon"
click at [765, 225] on input "checkbox" at bounding box center [320, 220] width 1480 height 46
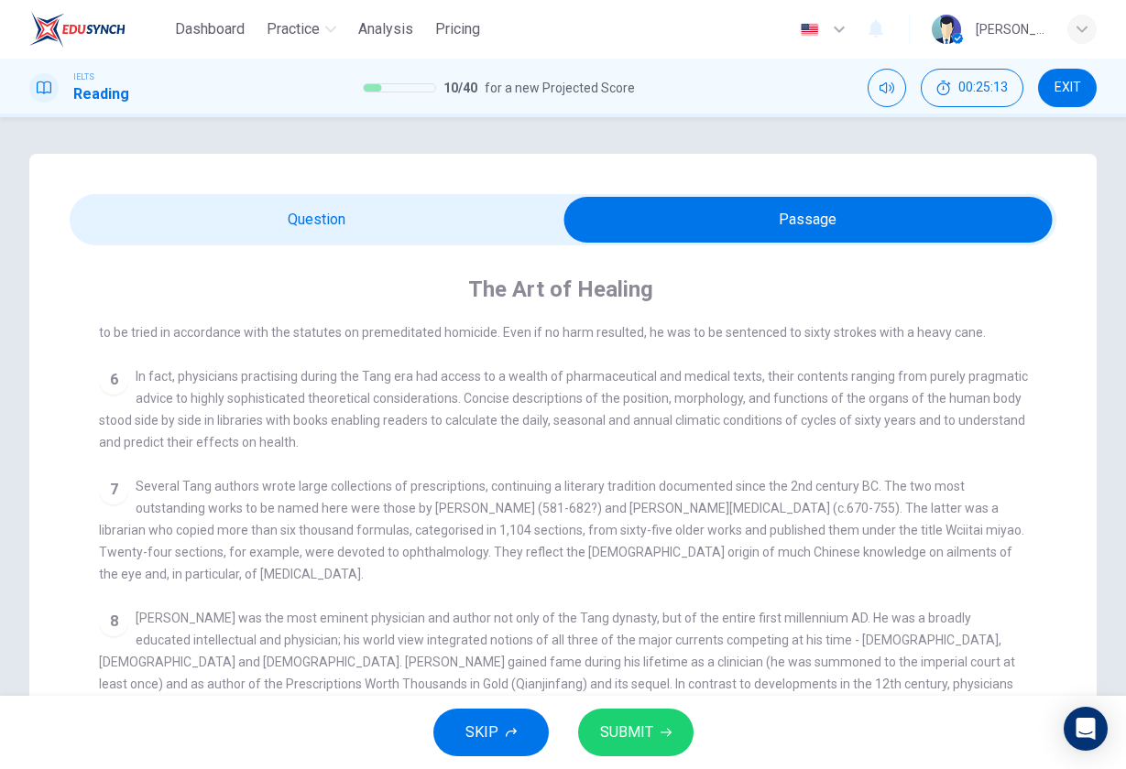
scroll to position [862, 0]
click at [289, 226] on input "checkbox" at bounding box center [808, 220] width 1480 height 46
checkbox input "false"
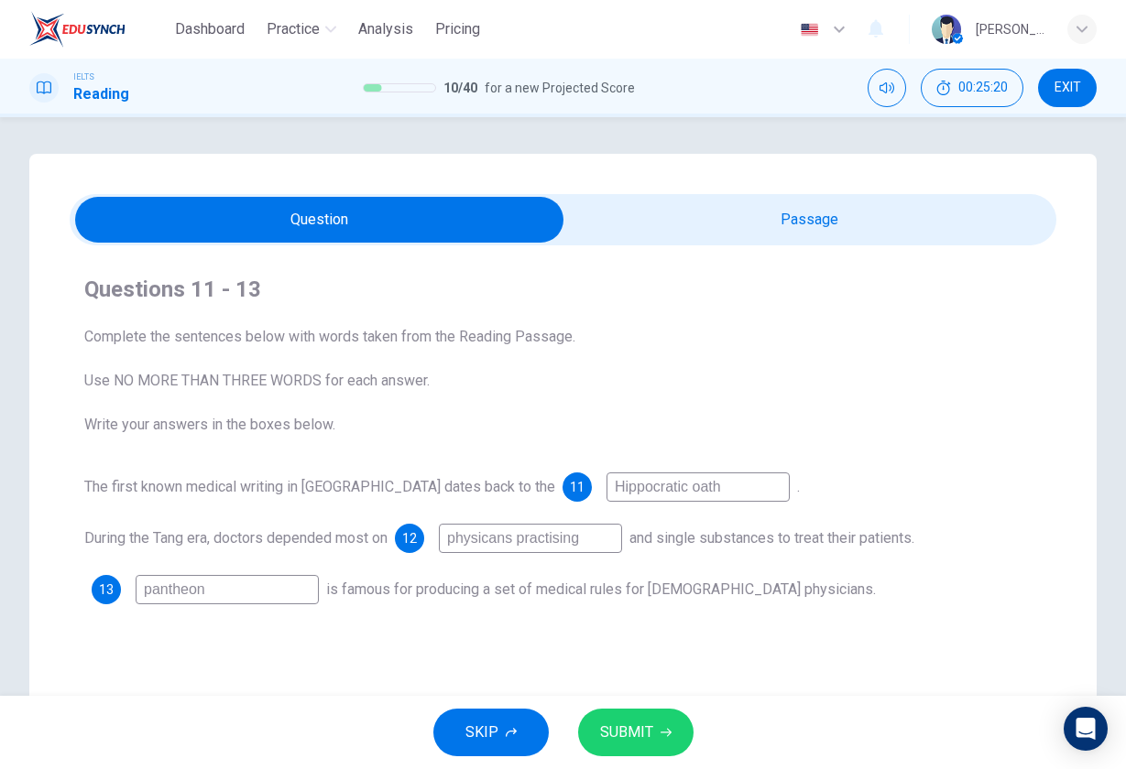
click at [499, 542] on input "physicans practising" at bounding box center [530, 538] width 183 height 29
type input "physicians practising"
click at [846, 208] on input "checkbox" at bounding box center [320, 220] width 1480 height 46
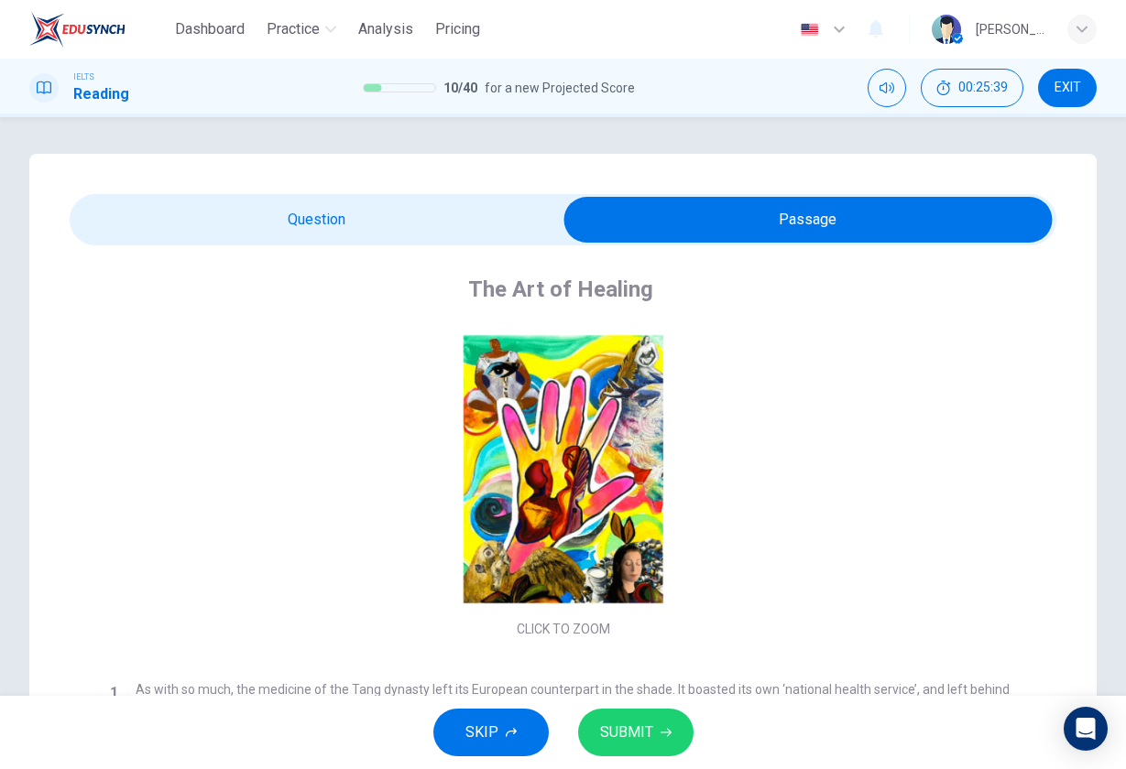
scroll to position [0, 0]
click at [247, 202] on input "checkbox" at bounding box center [808, 220] width 1480 height 46
checkbox input "false"
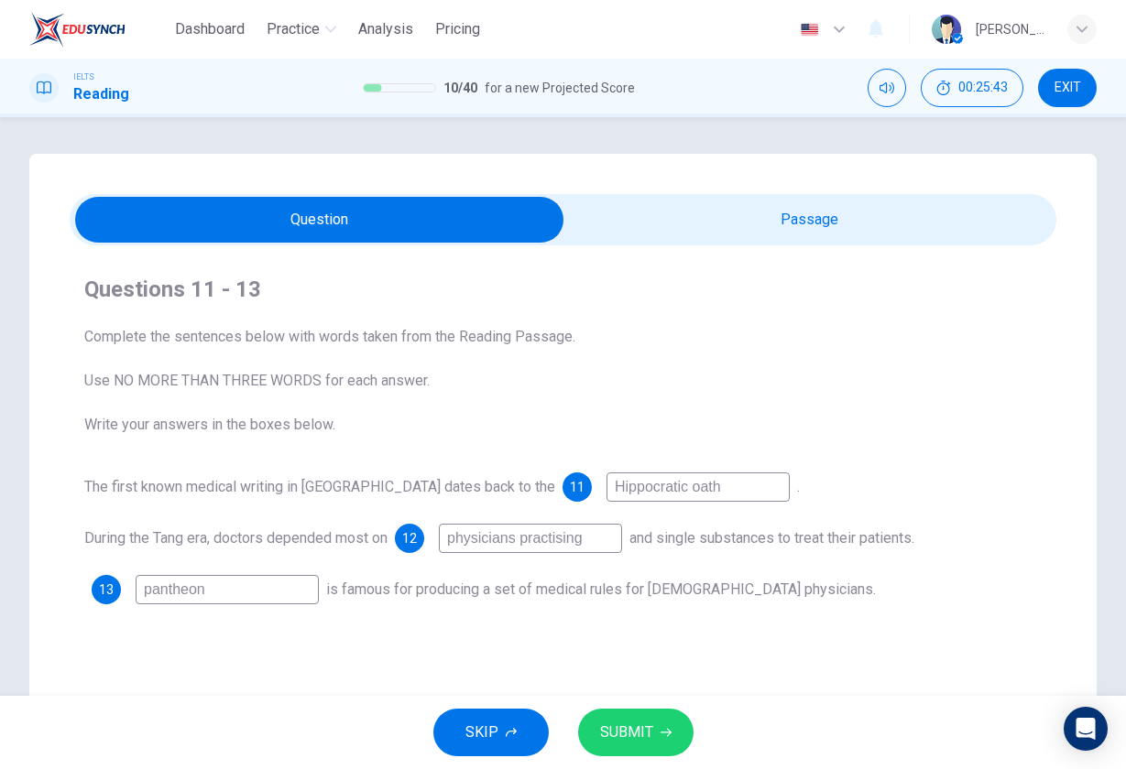
click at [625, 734] on span "SUBMIT" at bounding box center [626, 733] width 53 height 26
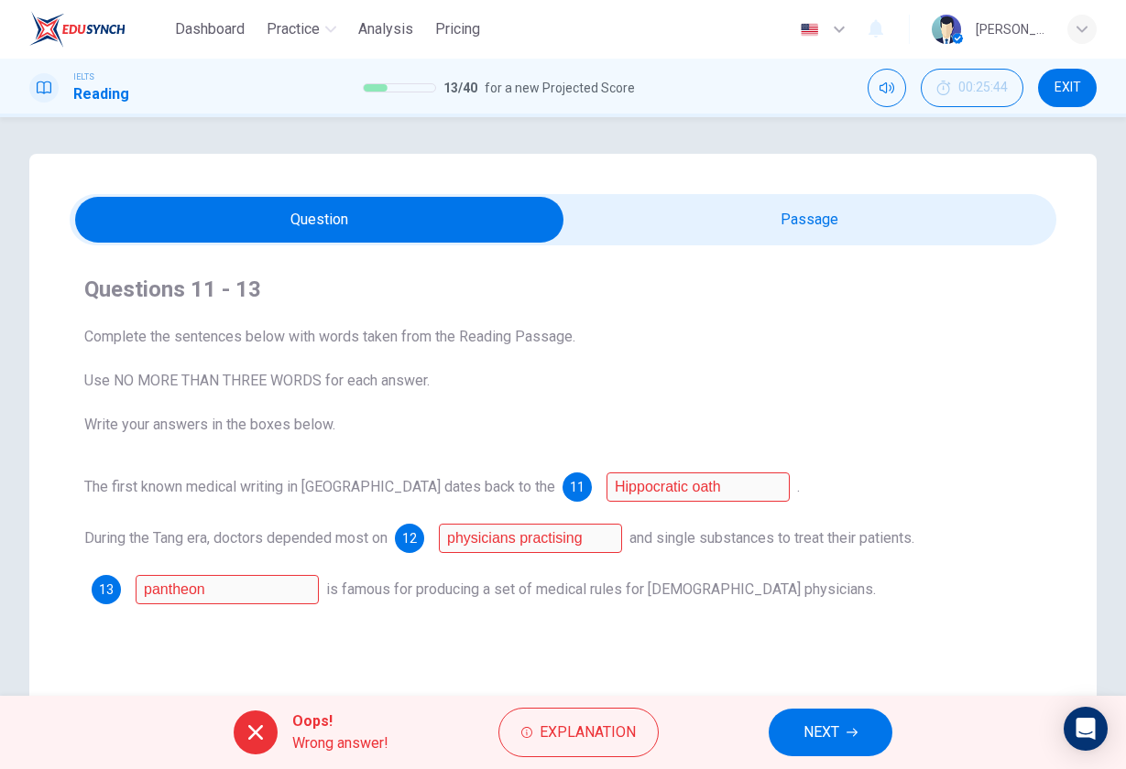
click at [822, 730] on span "NEXT" at bounding box center [821, 733] width 36 height 26
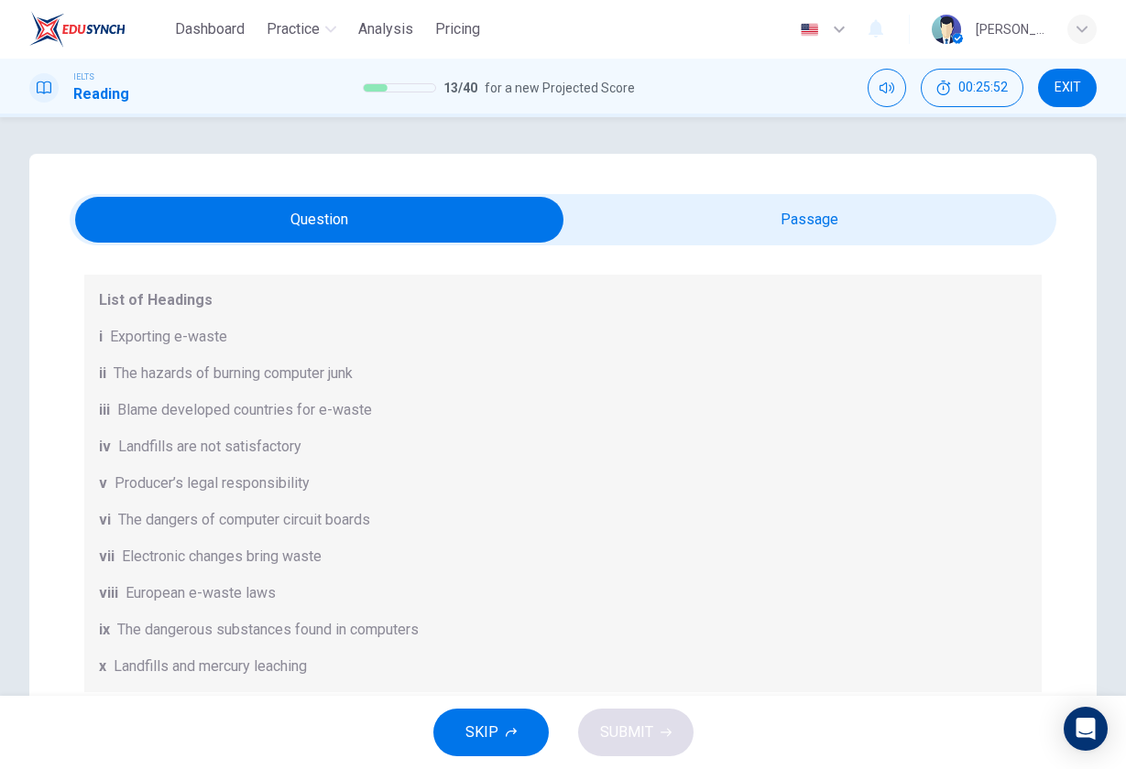
scroll to position [199, 0]
click at [833, 229] on input "checkbox" at bounding box center [320, 220] width 1480 height 46
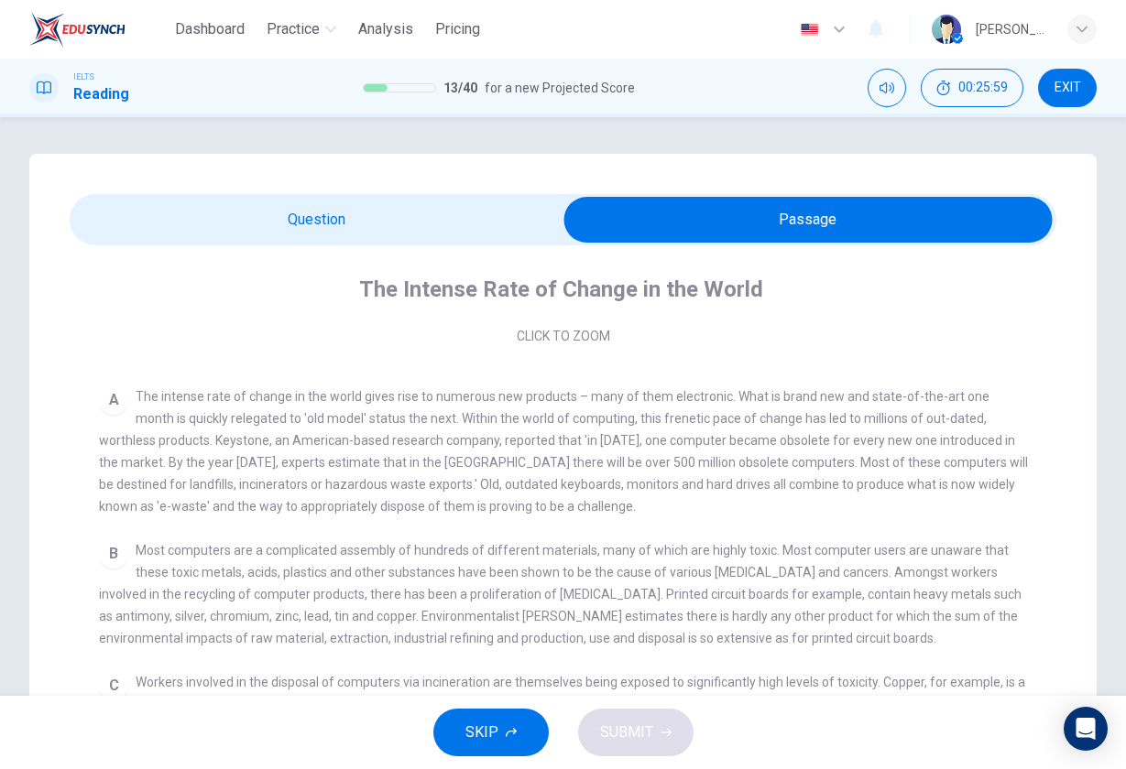
scroll to position [320, 0]
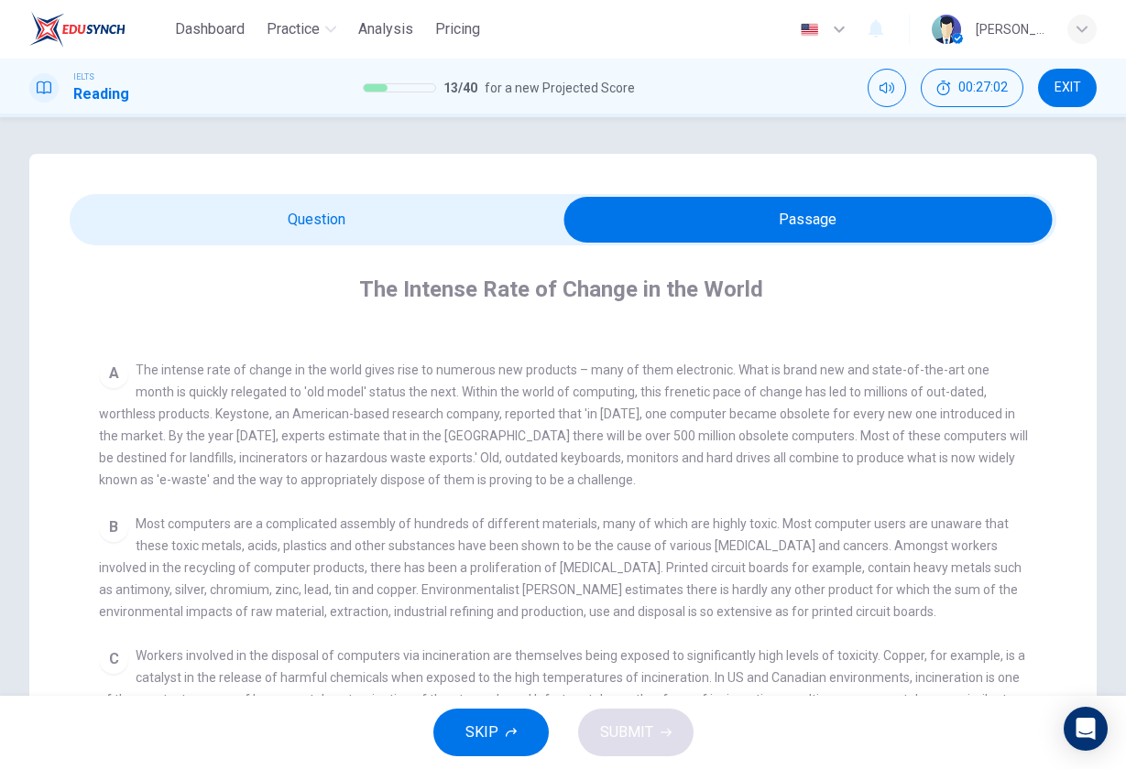
click at [388, 239] on input "checkbox" at bounding box center [808, 220] width 1480 height 46
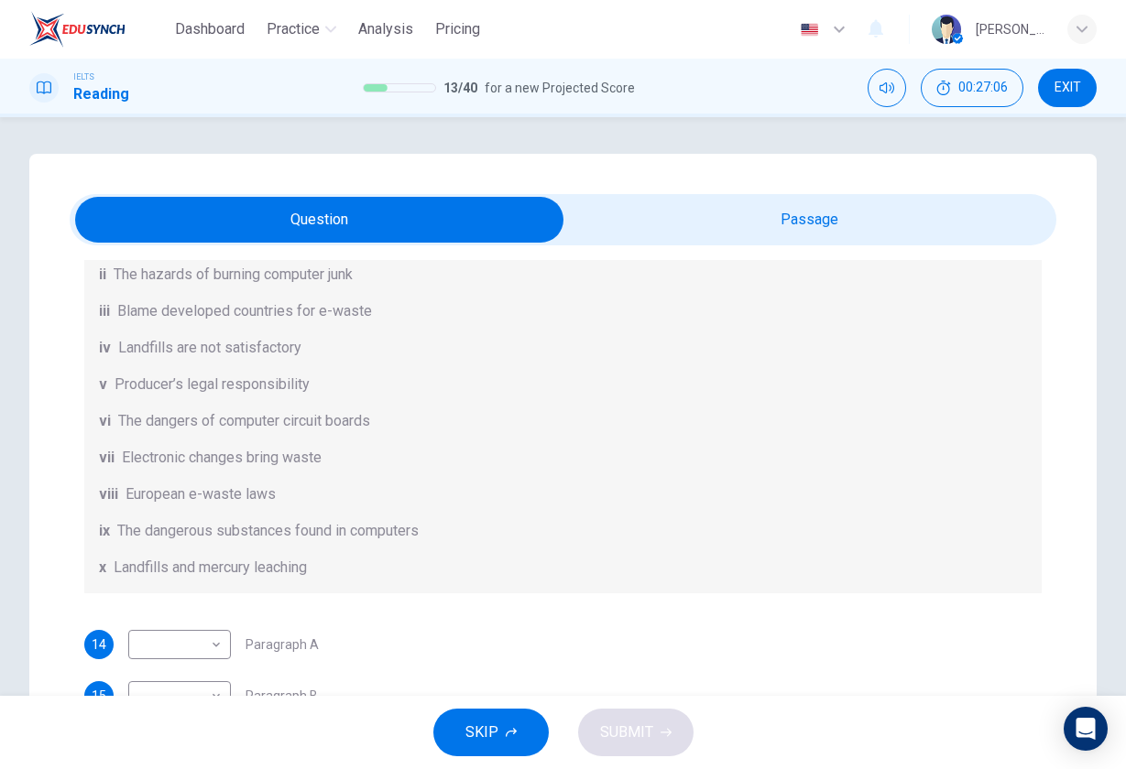
scroll to position [297, 0]
click at [815, 237] on input "checkbox" at bounding box center [320, 220] width 1480 height 46
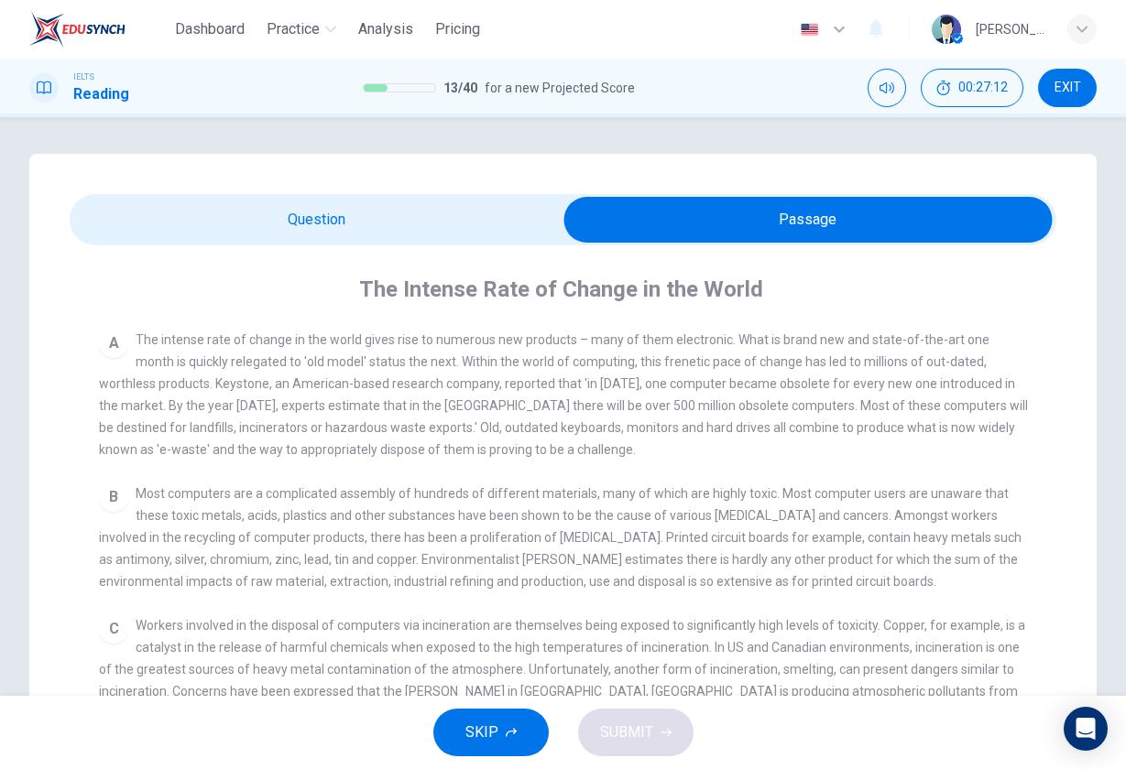
scroll to position [344, 0]
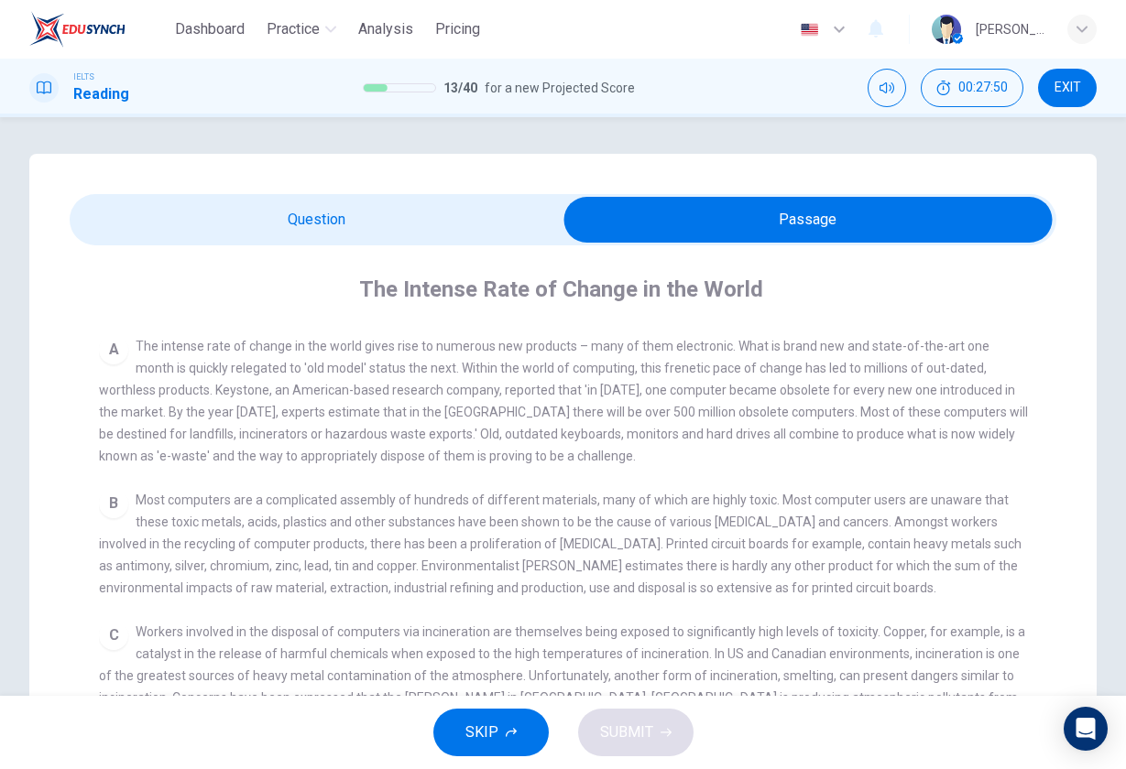
click at [395, 232] on input "checkbox" at bounding box center [808, 220] width 1480 height 46
checkbox input "false"
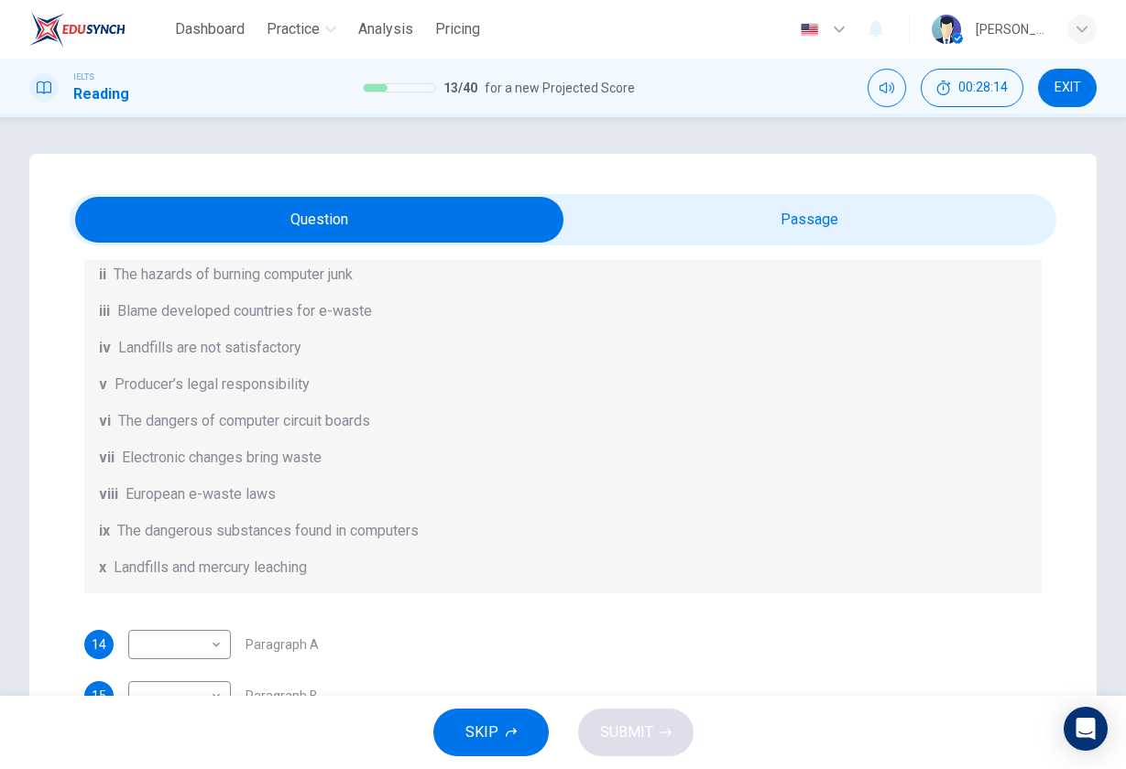
scroll to position [297, 0]
click at [180, 642] on body "Dashboard Practice Analysis Pricing English en ​ Bart Pan IELTS Reading 13 / 40…" at bounding box center [563, 384] width 1126 height 769
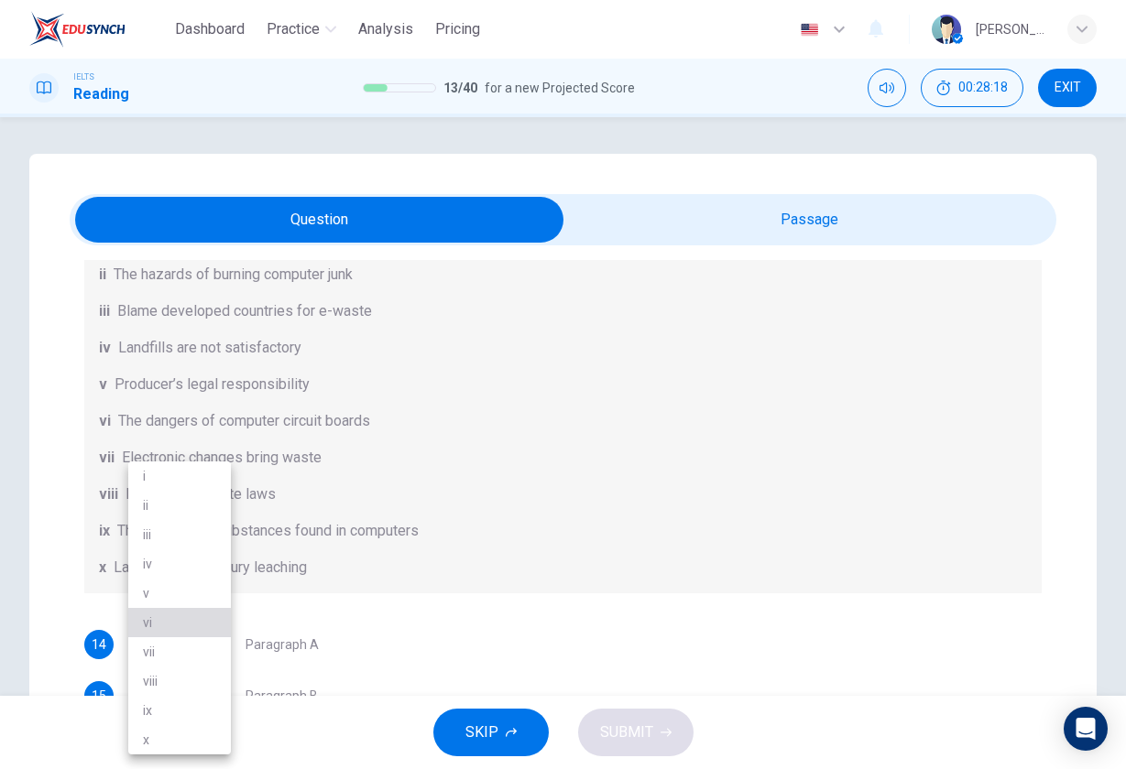
click at [179, 618] on li "vi" at bounding box center [179, 622] width 103 height 29
type input "vi"
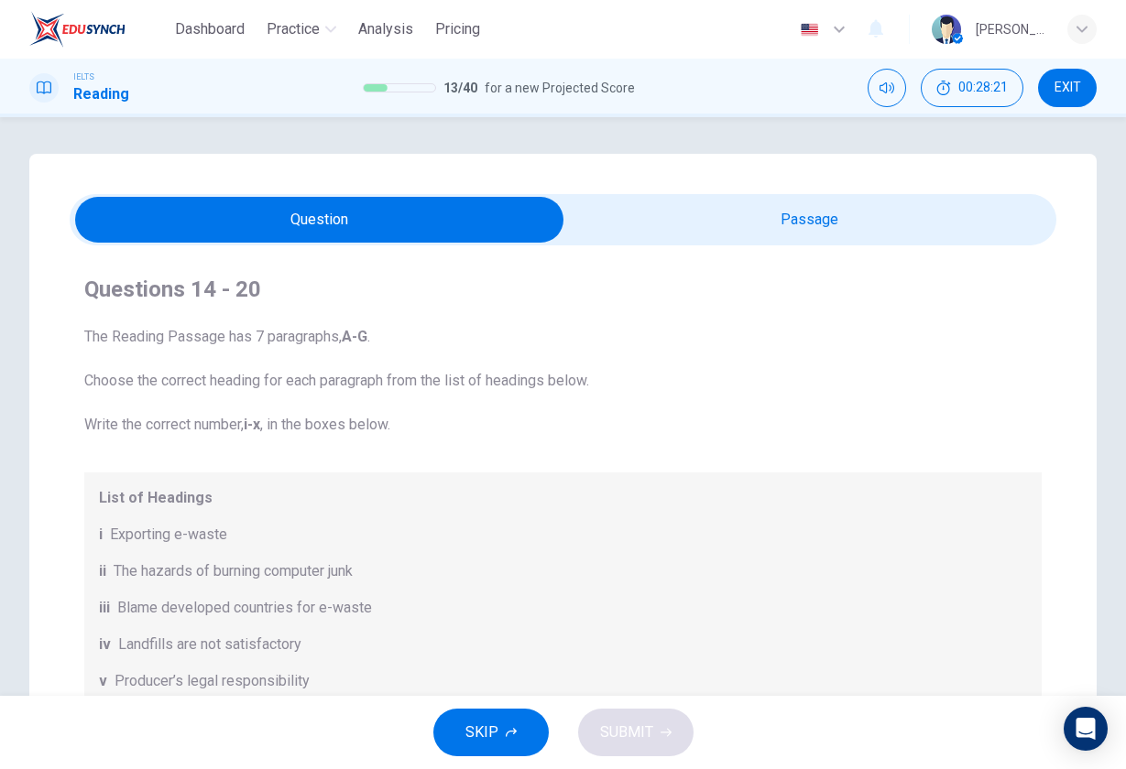
scroll to position [0, 0]
click at [827, 226] on input "checkbox" at bounding box center [320, 220] width 1480 height 46
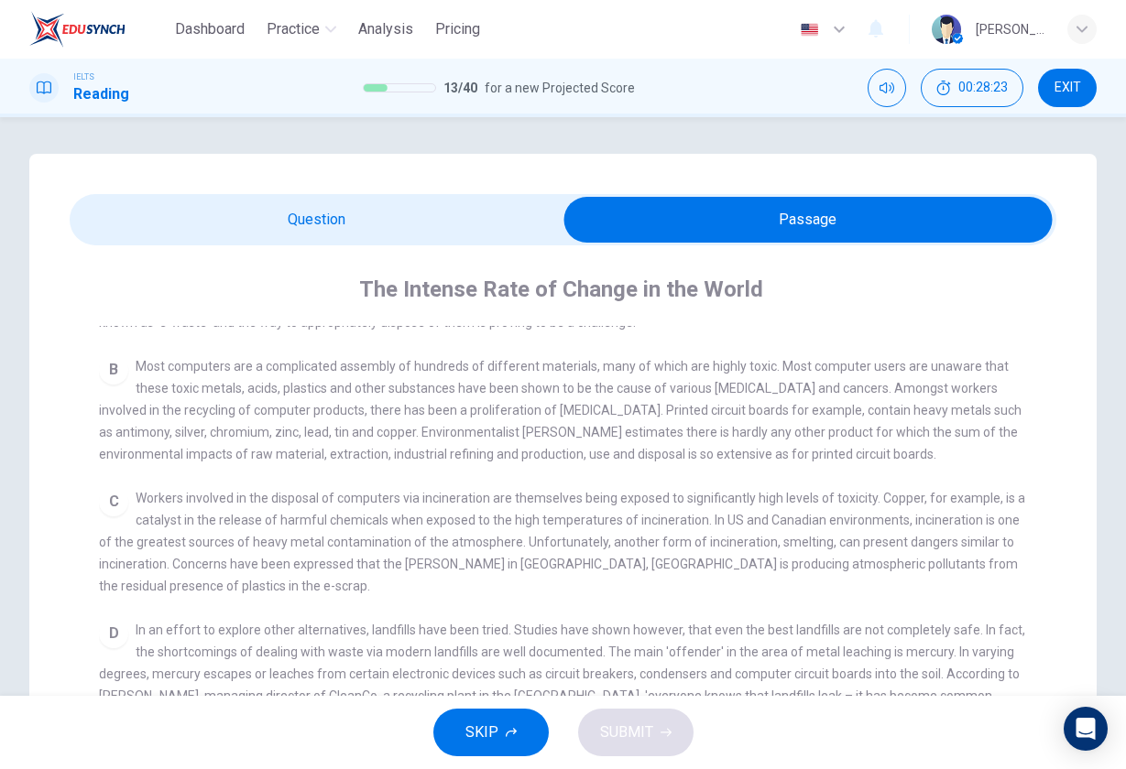
scroll to position [474, 0]
click at [418, 217] on input "checkbox" at bounding box center [808, 220] width 1480 height 46
checkbox input "false"
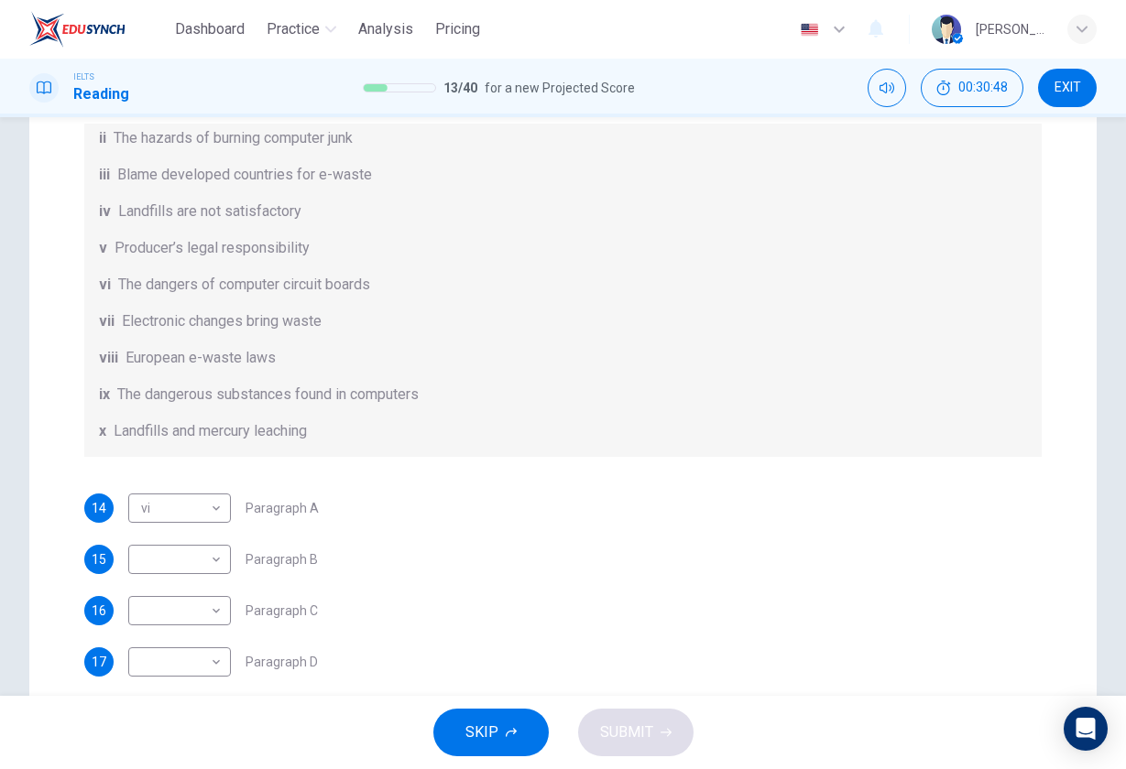
scroll to position [140, 0]
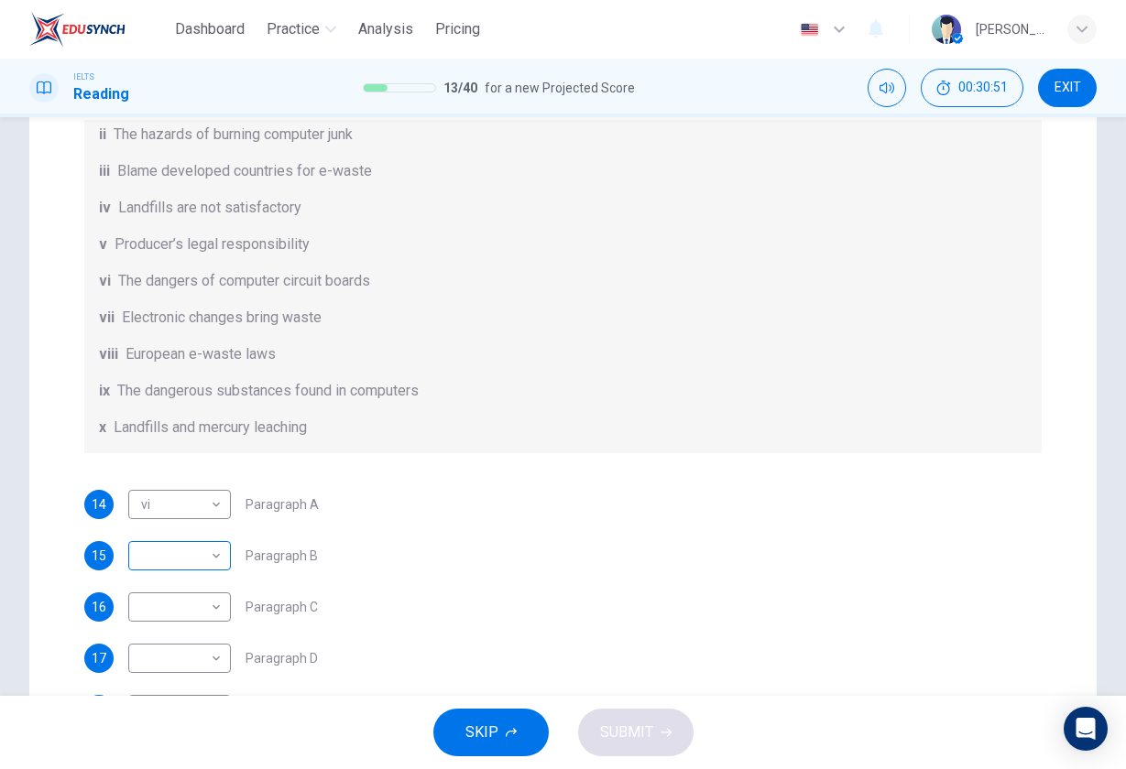
click at [201, 561] on body "Dashboard Practice Analysis Pricing English en ​ Bart Pan IELTS Reading 13 / 40…" at bounding box center [563, 384] width 1126 height 769
click at [191, 623] on li "vi" at bounding box center [179, 622] width 103 height 29
click at [201, 557] on body "Dashboard Practice Analysis Pricing English en ​ Bart Pan IELTS Reading 13 / 40…" at bounding box center [563, 384] width 1126 height 769
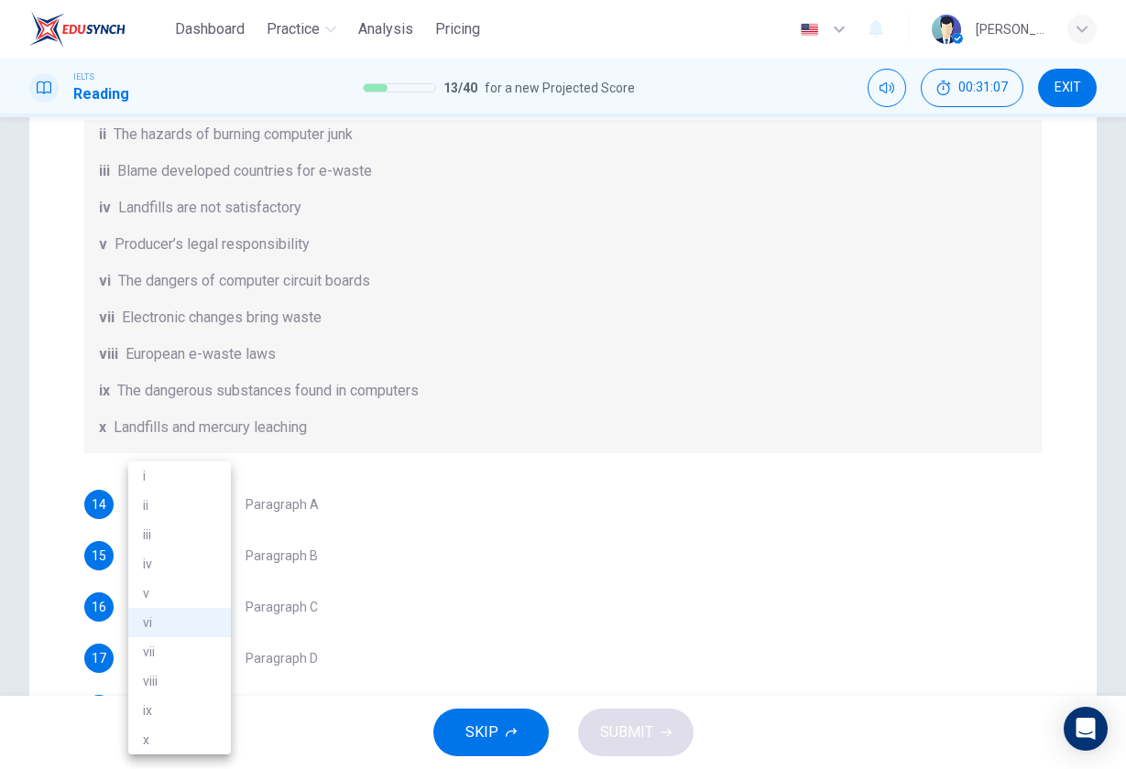
click at [185, 712] on li "ix" at bounding box center [179, 710] width 103 height 29
type input "ix"
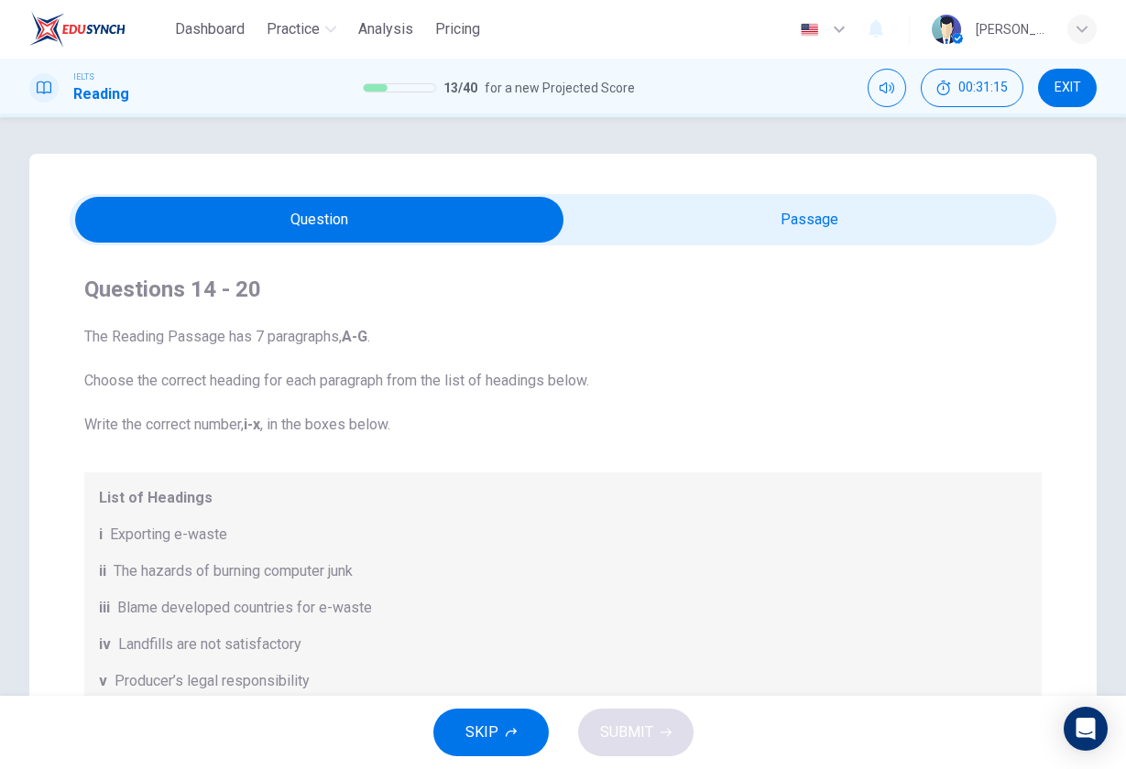
scroll to position [0, 0]
click at [735, 203] on input "checkbox" at bounding box center [320, 220] width 1480 height 46
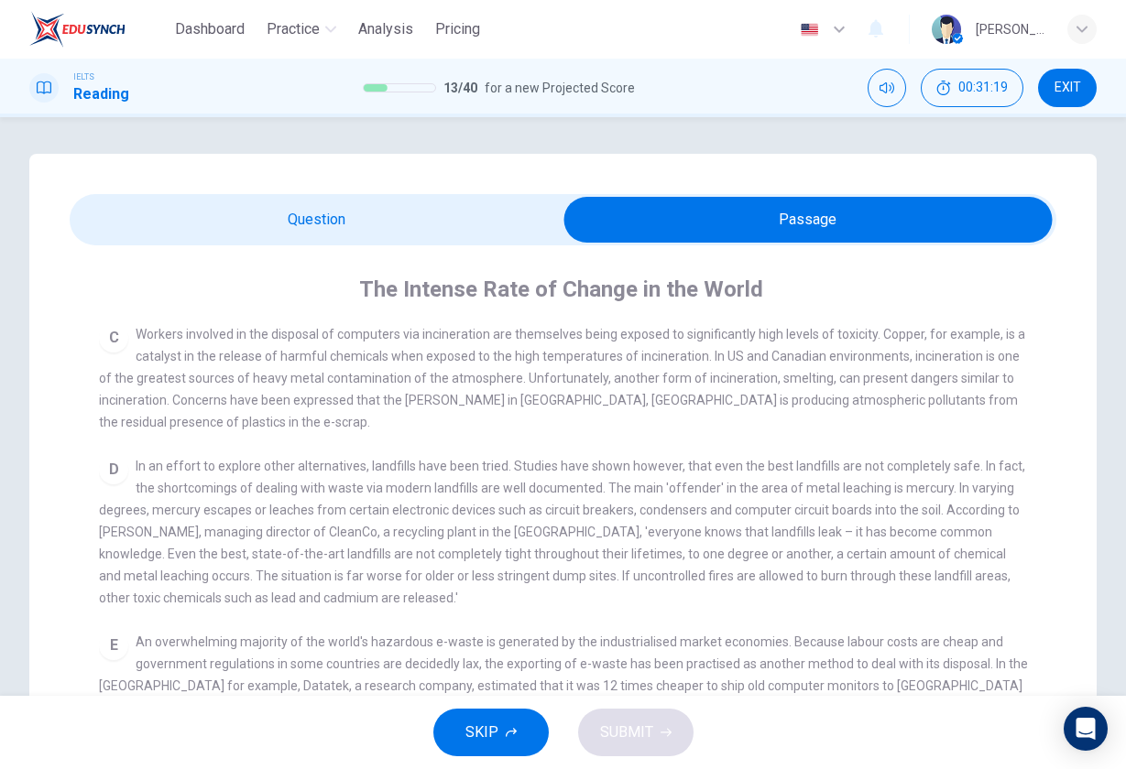
scroll to position [625, 0]
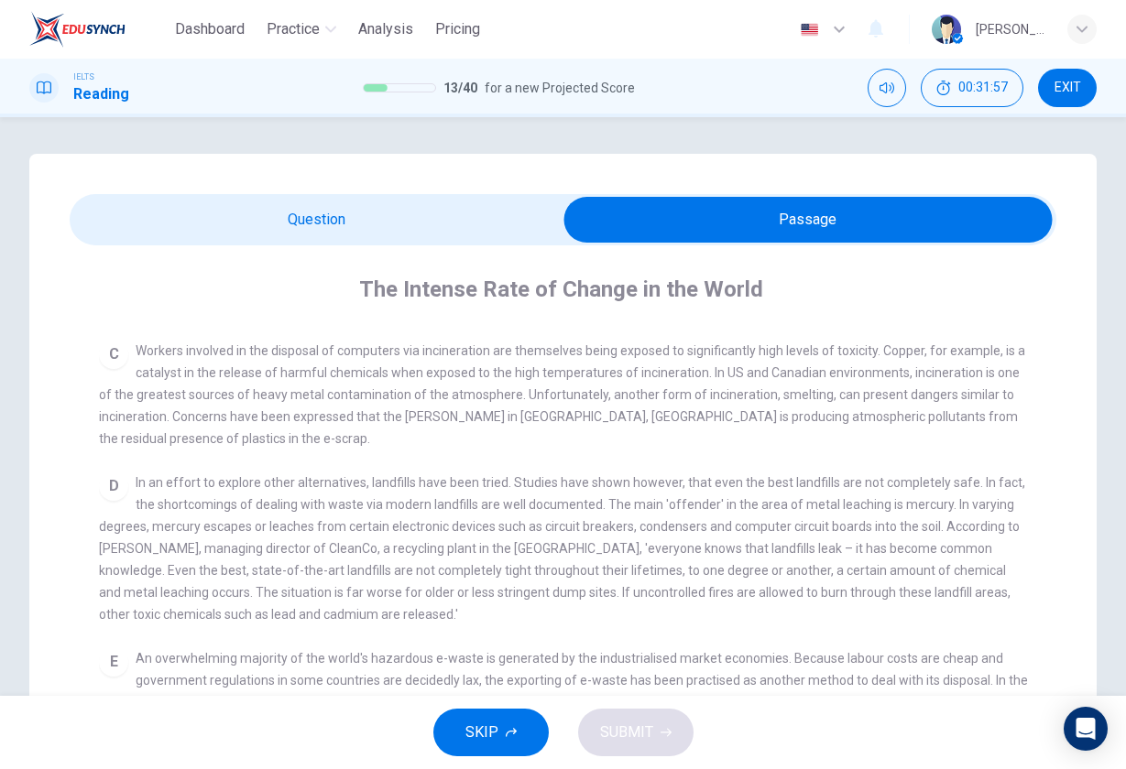
click at [434, 220] on input "checkbox" at bounding box center [808, 220] width 1480 height 46
checkbox input "false"
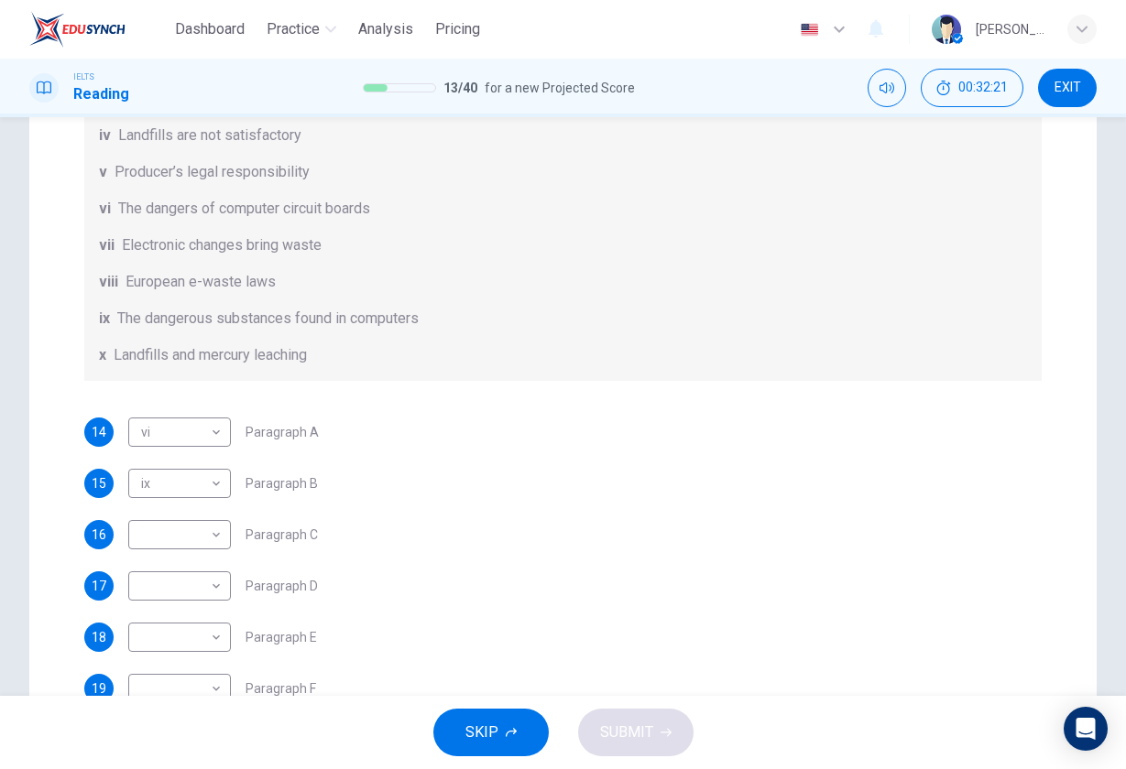
scroll to position [227, 0]
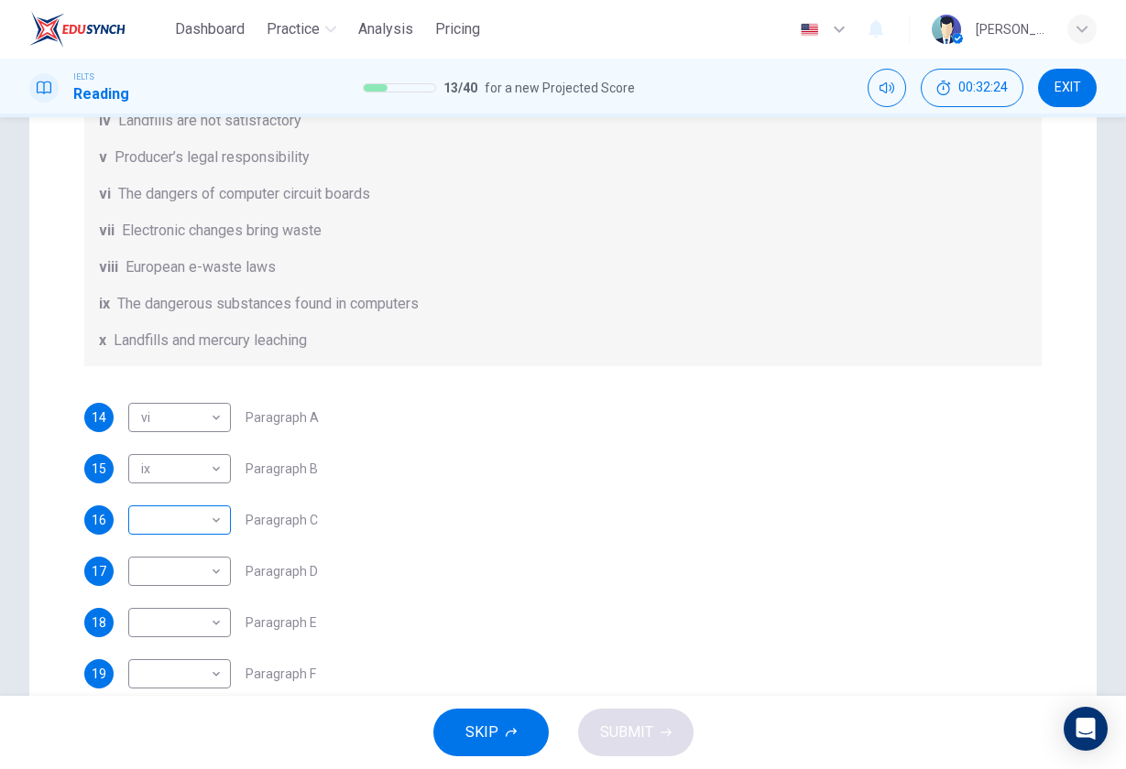
click at [166, 516] on body "Dashboard Practice Analysis Pricing English en ​ Bart Pan IELTS Reading 13 / 40…" at bounding box center [563, 384] width 1126 height 769
click at [169, 653] on li "vii" at bounding box center [179, 652] width 103 height 29
type input "vii"
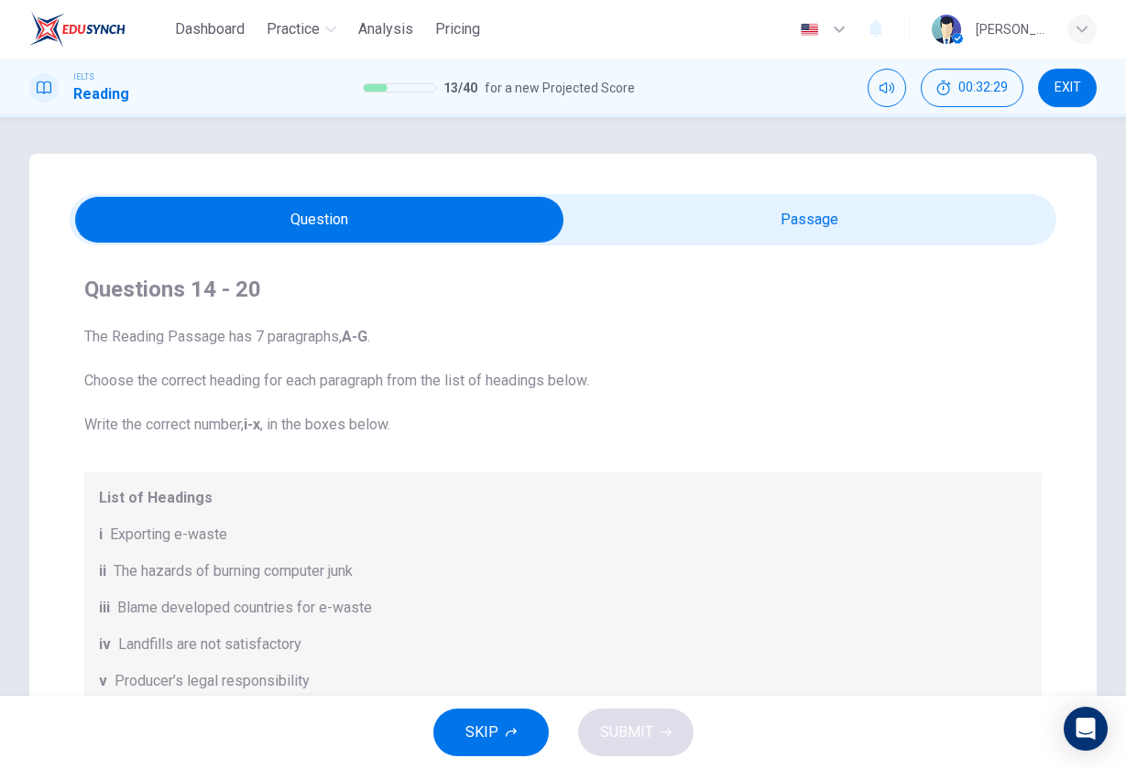
scroll to position [-1, 0]
click at [848, 246] on div "Questions 14 - 20 The Reading Passage has 7 paragraphs, A-G . Choose the correc…" at bounding box center [563, 620] width 987 height 751
click at [846, 228] on input "checkbox" at bounding box center [320, 220] width 1480 height 46
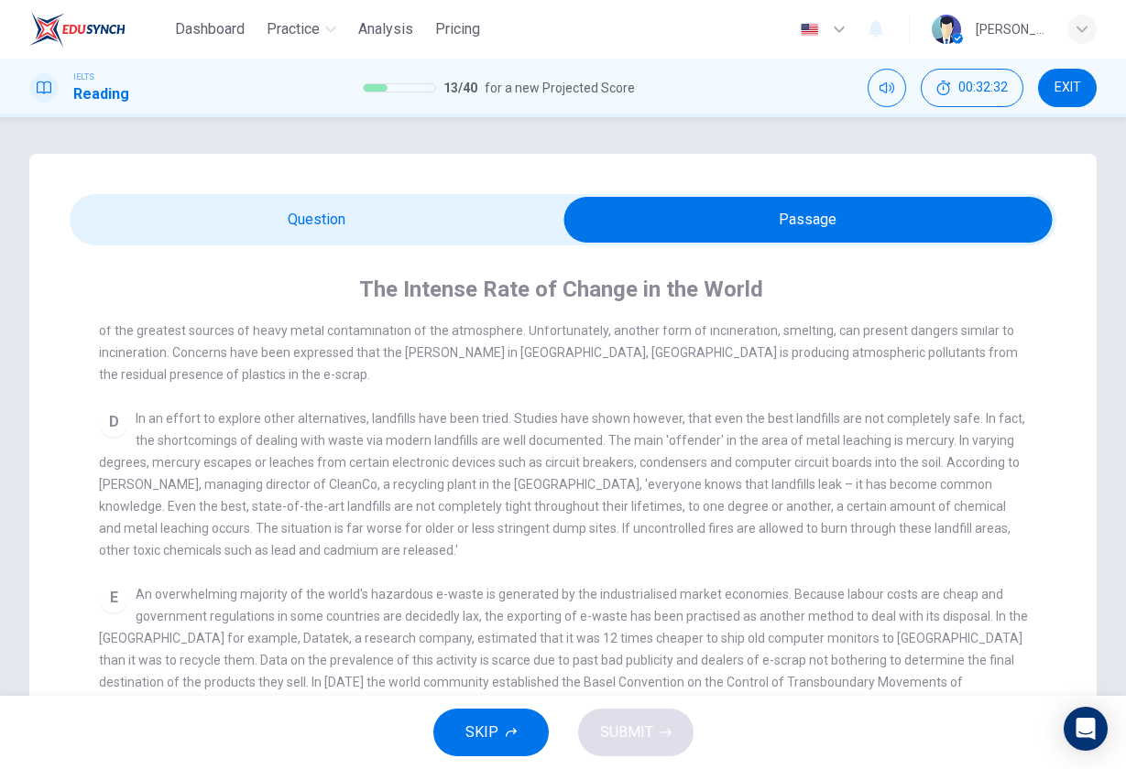
scroll to position [690, 0]
click at [400, 228] on input "checkbox" at bounding box center [808, 220] width 1480 height 46
checkbox input "false"
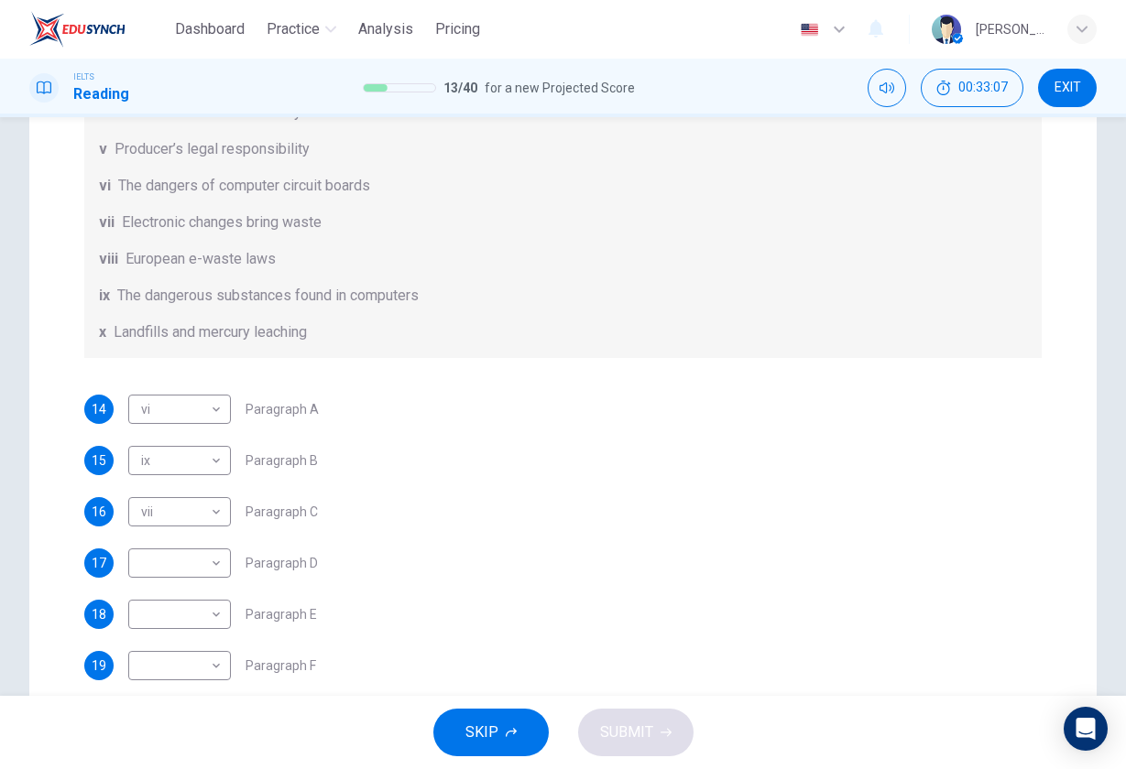
scroll to position [264, 0]
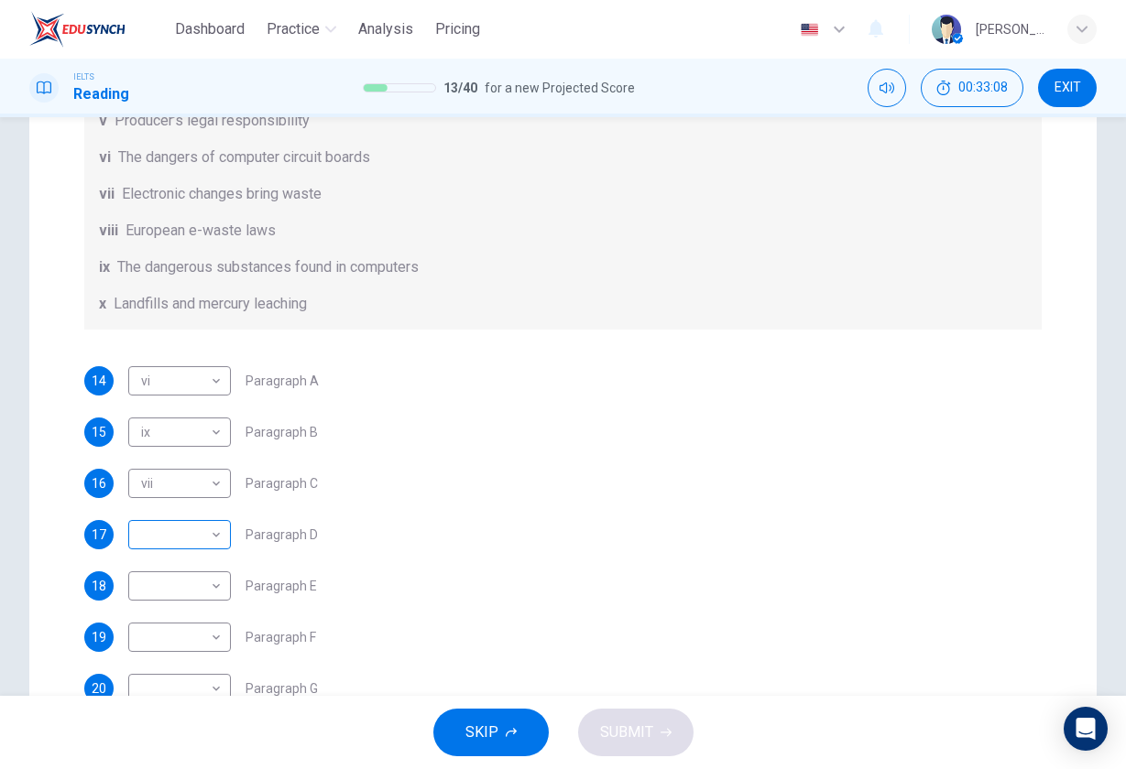
click at [202, 533] on body "Dashboard Practice Analysis Pricing English en ​ Bart Pan IELTS Reading 13 / 40…" at bounding box center [563, 384] width 1126 height 769
click at [178, 737] on li "x" at bounding box center [179, 739] width 103 height 29
type input "x"
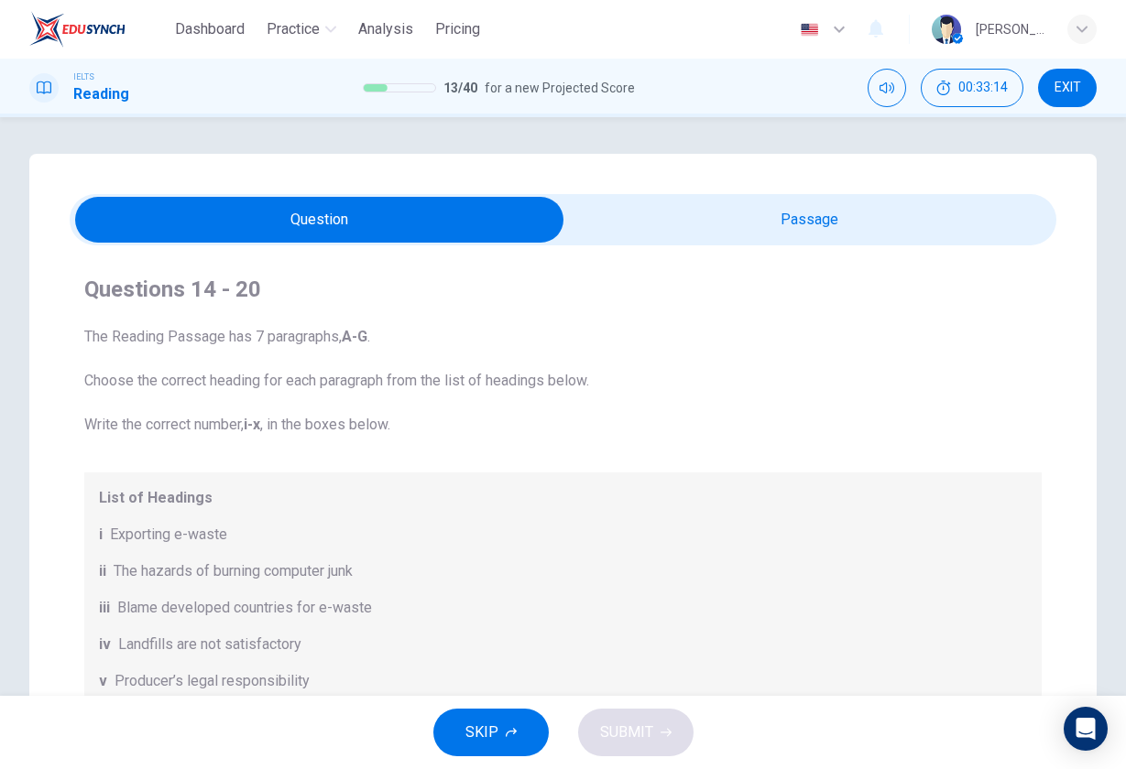
scroll to position [0, 0]
click at [788, 220] on input "checkbox" at bounding box center [320, 220] width 1480 height 46
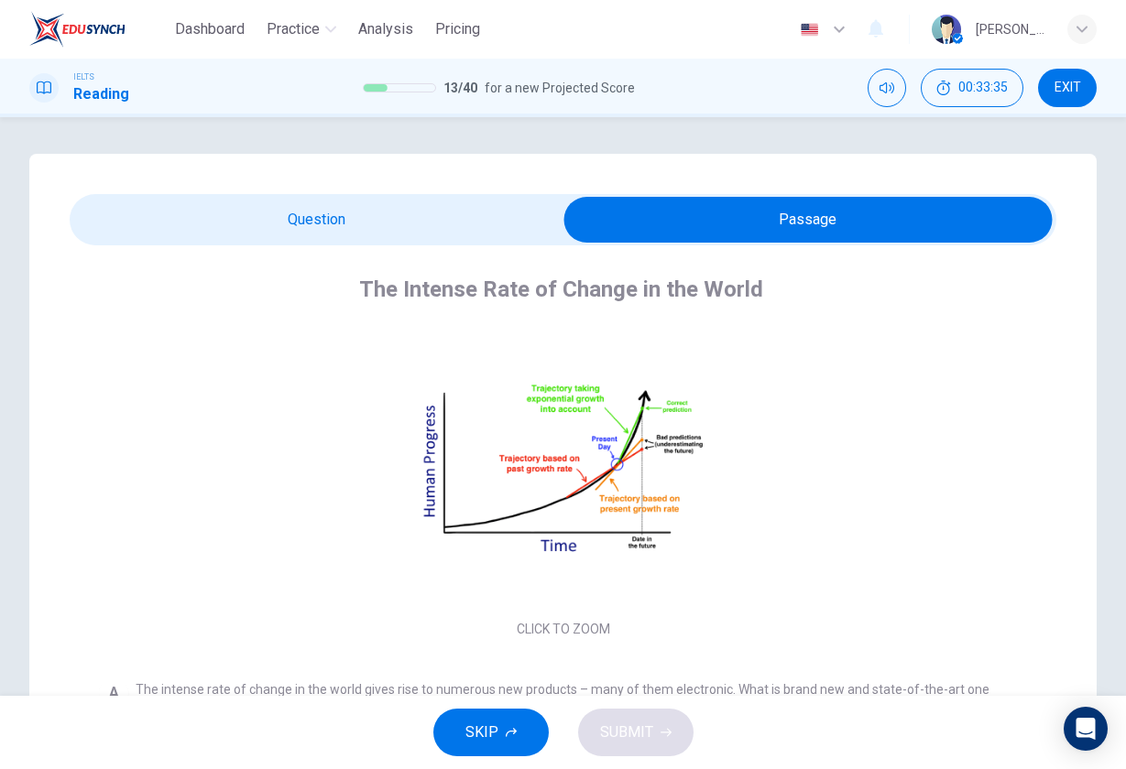
scroll to position [-1, 0]
click at [463, 217] on input "checkbox" at bounding box center [808, 220] width 1480 height 46
checkbox input "false"
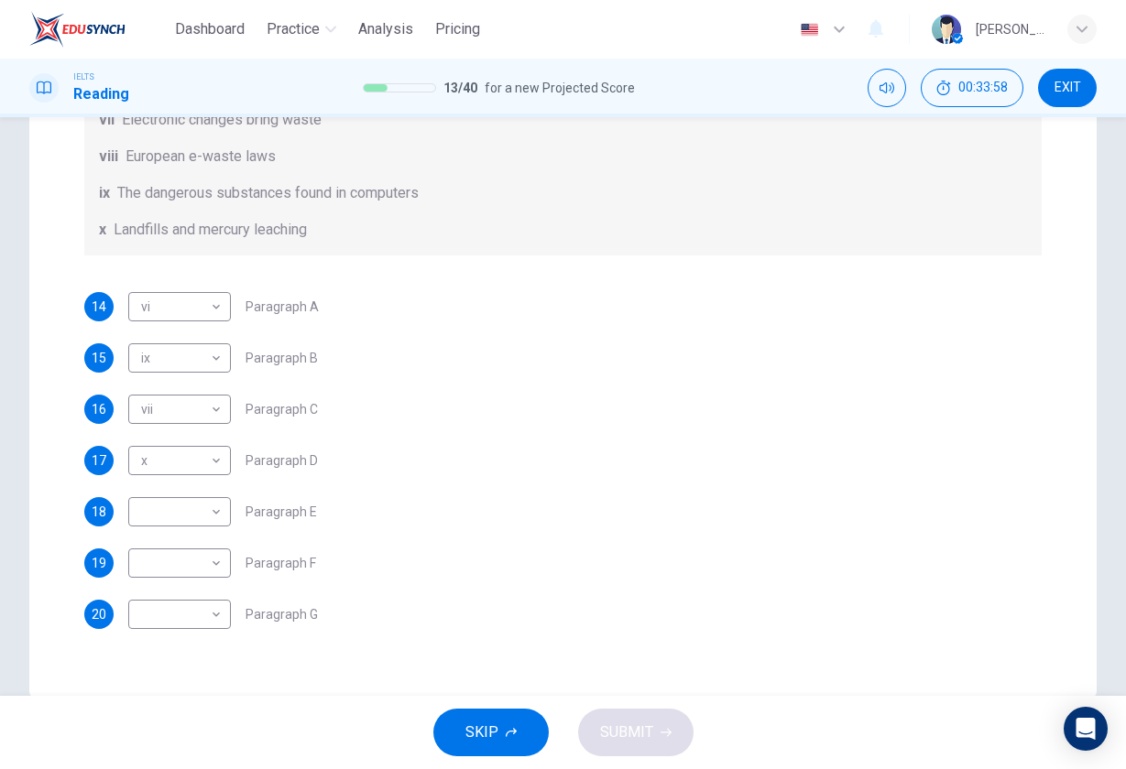
scroll to position [0, 0]
click at [215, 518] on body "Dashboard Practice Analysis Pricing English en ​ Bart Pan IELTS Reading 13 / 40…" at bounding box center [563, 384] width 1126 height 769
click at [186, 530] on li "iii" at bounding box center [179, 534] width 103 height 29
type input "iii"
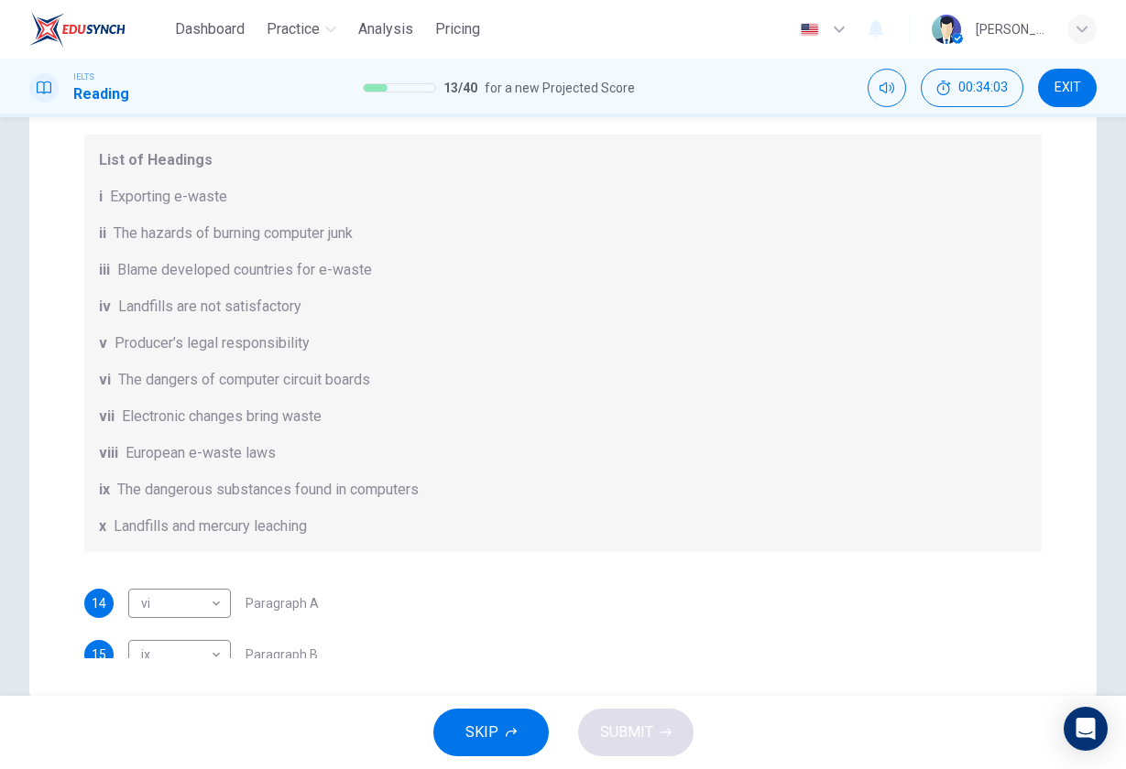
scroll to position [-2, 0]
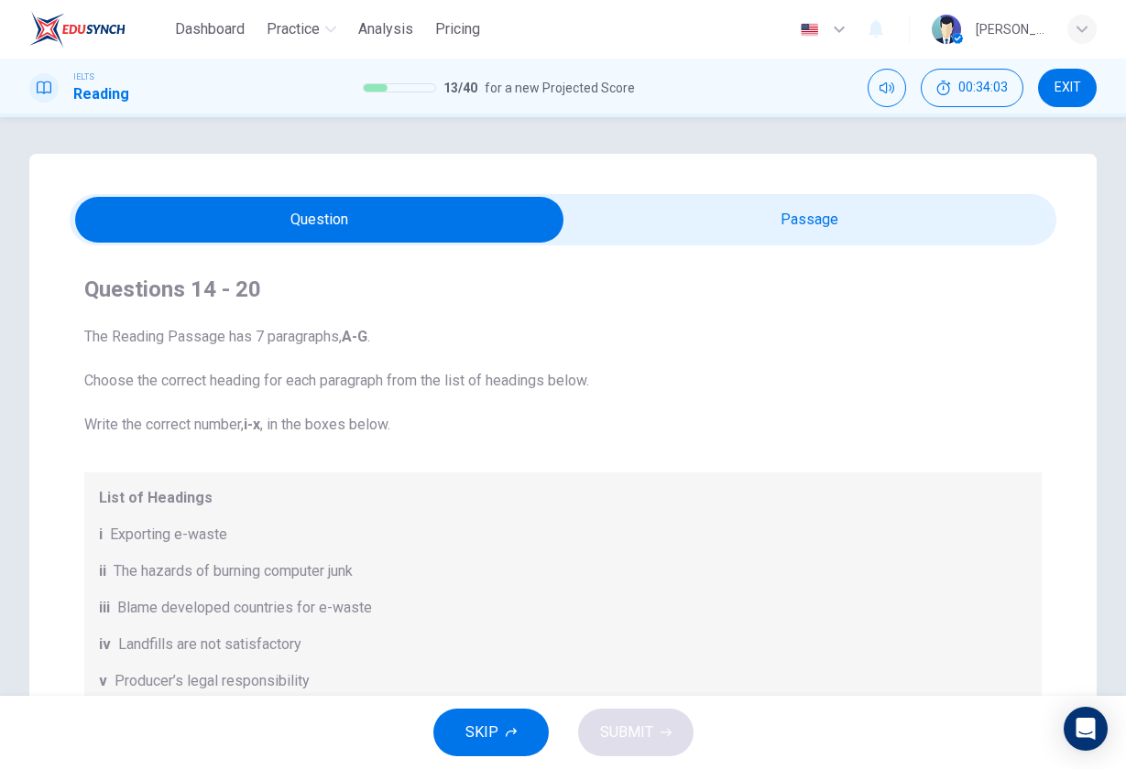
click at [733, 222] on input "checkbox" at bounding box center [320, 220] width 1480 height 46
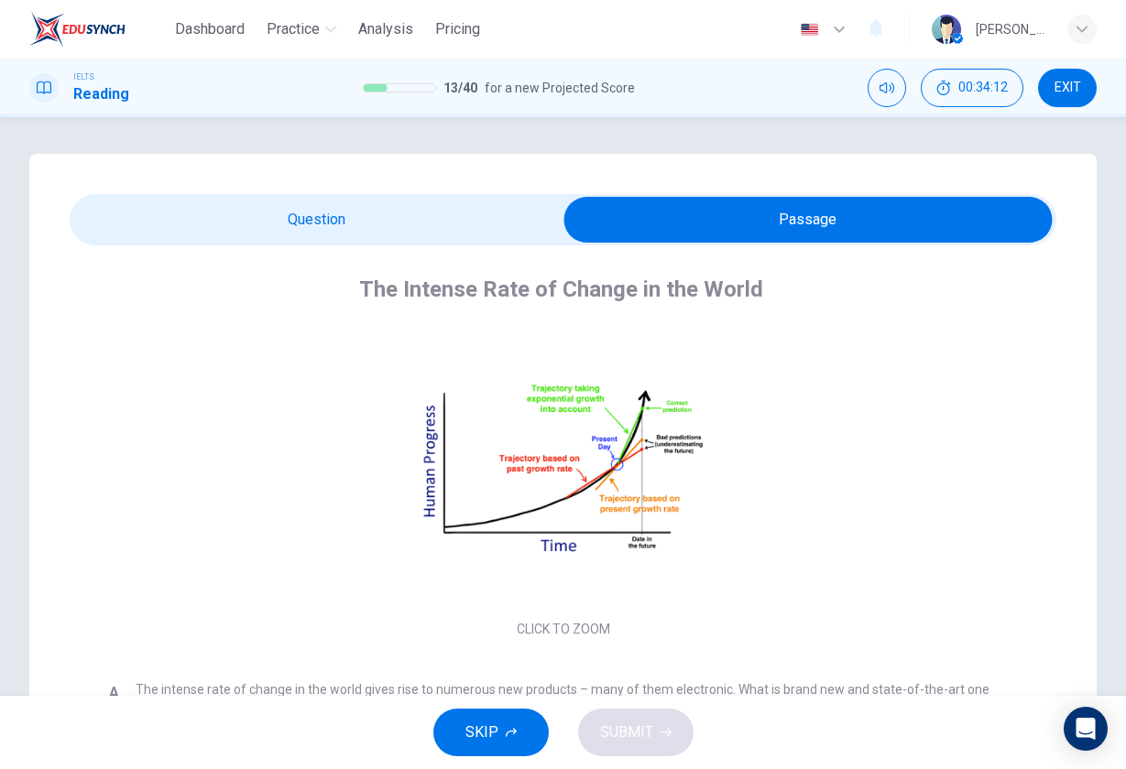
click at [409, 222] on input "checkbox" at bounding box center [808, 220] width 1480 height 46
checkbox input "false"
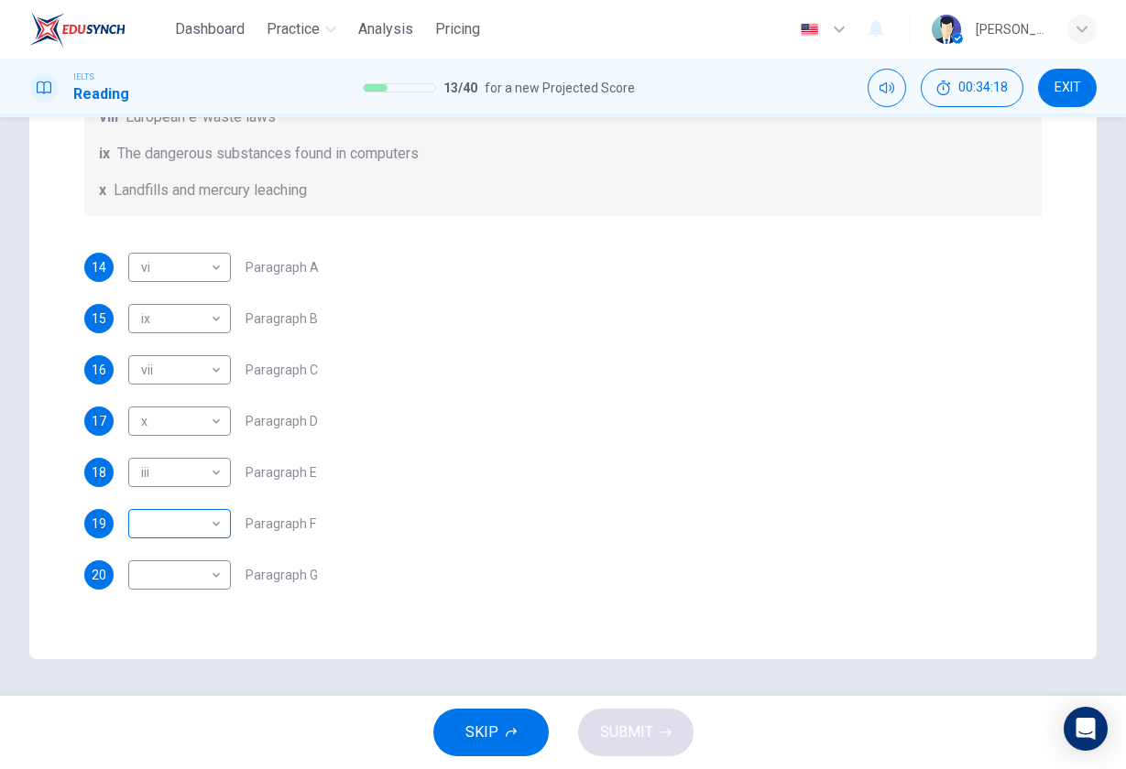
click at [198, 525] on body "Dashboard Practice Analysis Pricing English en ​ Bart Pan IELTS Reading 13 / 40…" at bounding box center [563, 384] width 1126 height 769
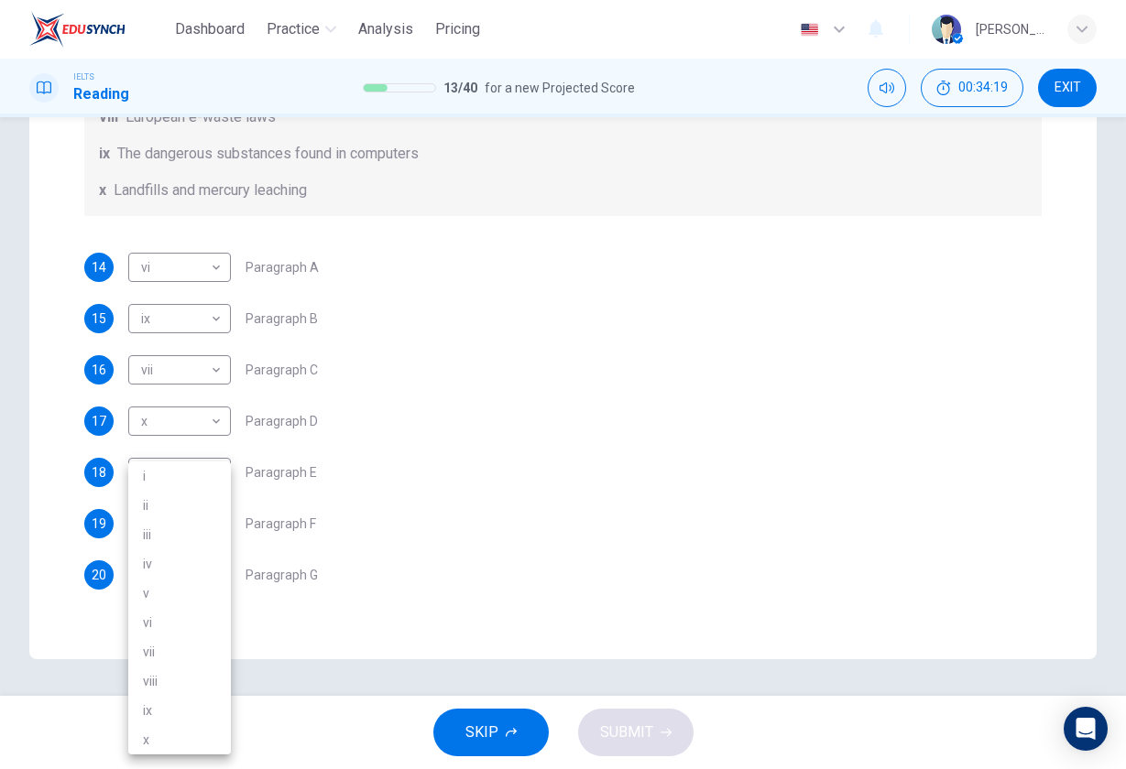
click at [197, 676] on li "viii" at bounding box center [179, 681] width 103 height 29
type input "viii"
click at [186, 569] on body "Dashboard Practice Analysis Pricing English en ​ Bart Pan IELTS Reading 13 / 40…" at bounding box center [563, 384] width 1126 height 769
click at [191, 533] on li "iii" at bounding box center [179, 534] width 103 height 29
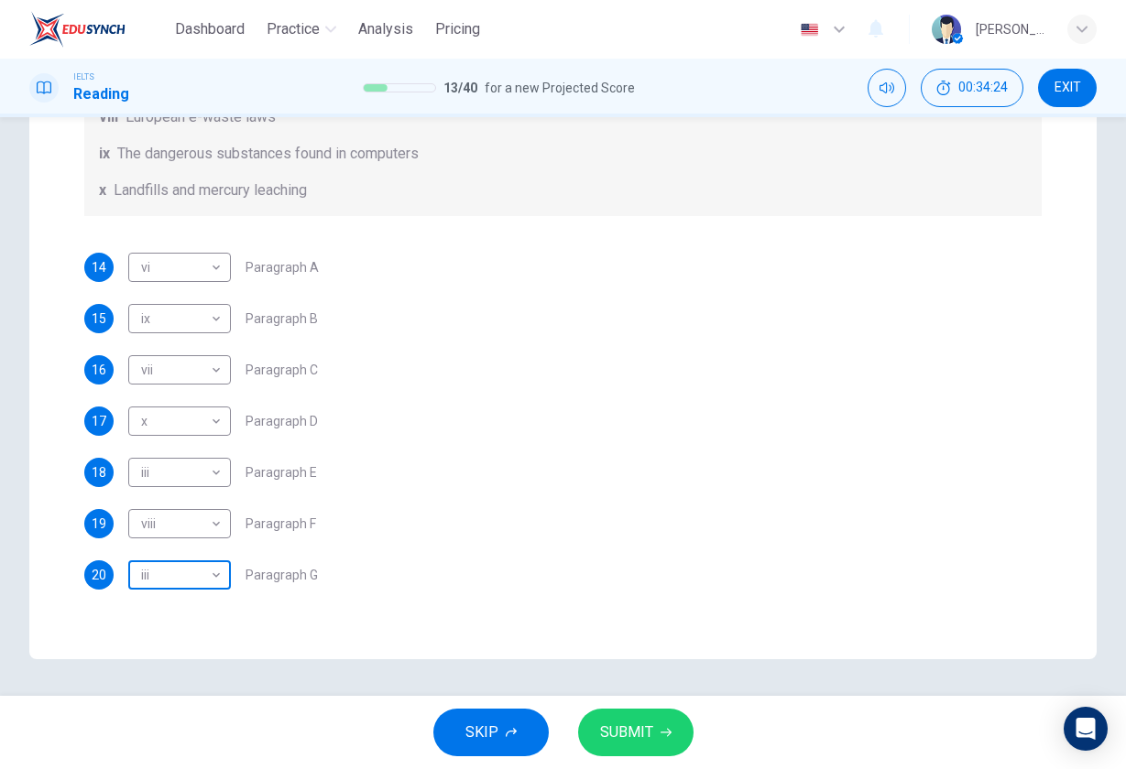
click at [178, 573] on body "Dashboard Practice Analysis Pricing English en ​ Bart Pan IELTS Reading 13 / 40…" at bounding box center [563, 384] width 1126 height 769
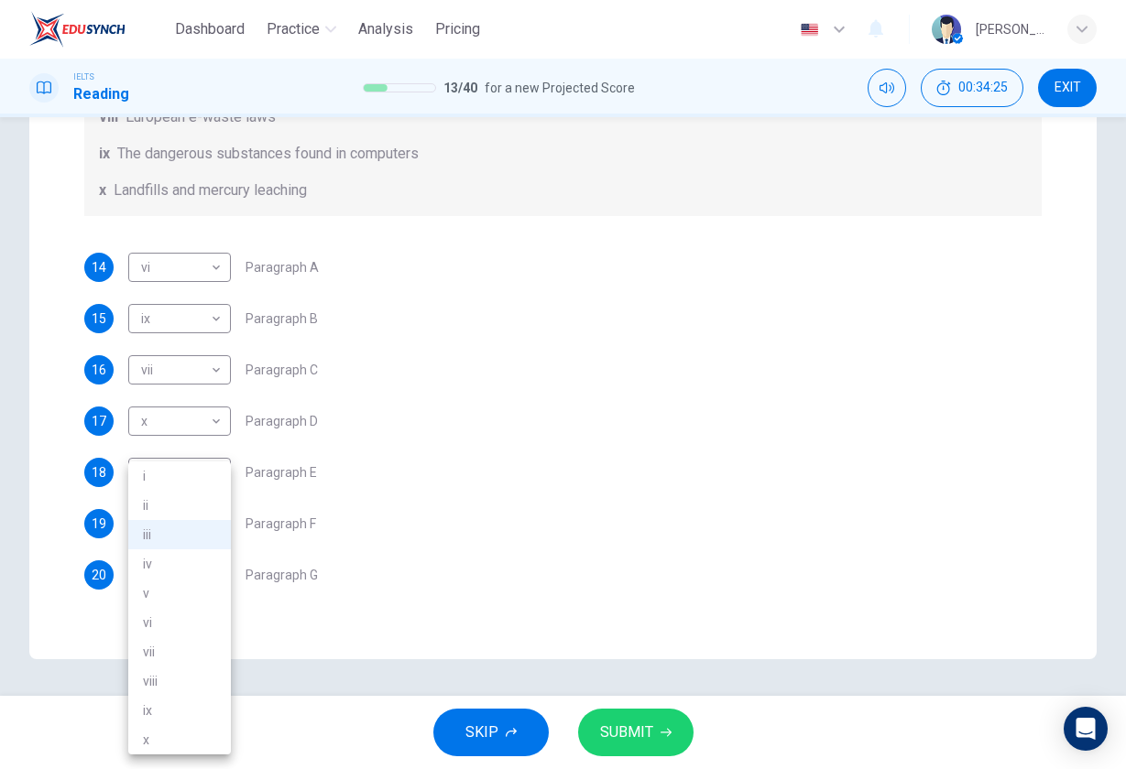
click at [191, 510] on li "ii" at bounding box center [179, 505] width 103 height 29
type input "ii"
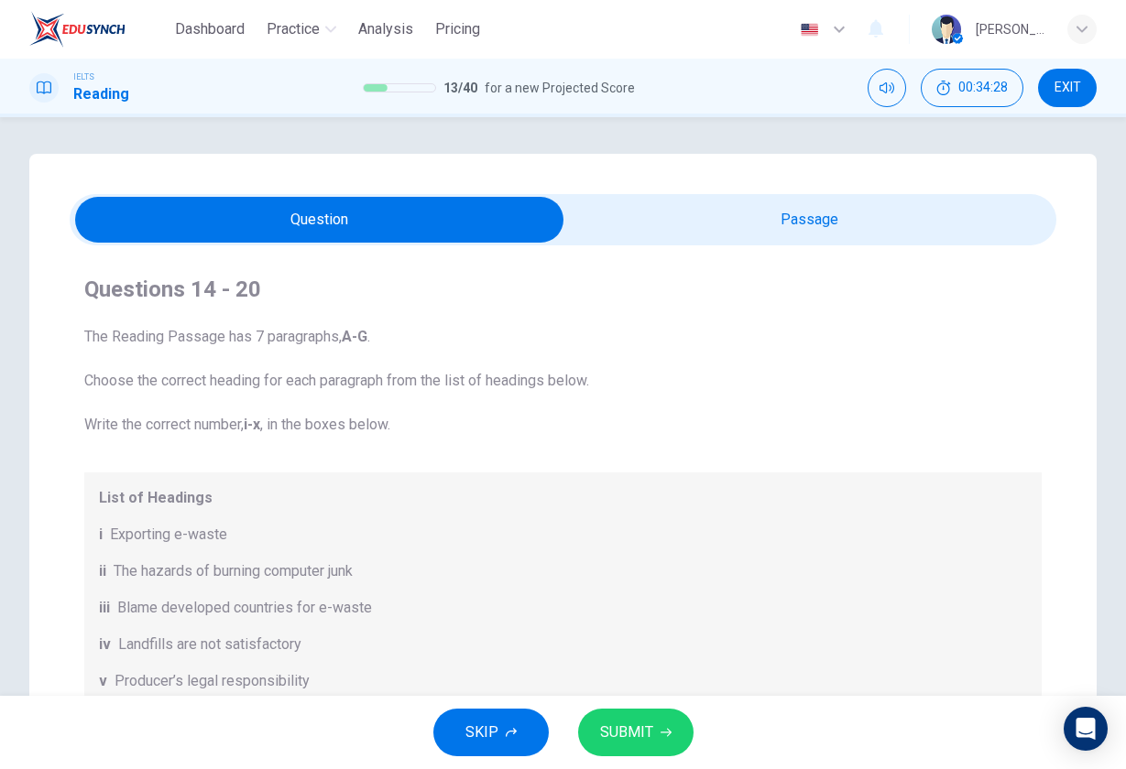
click at [866, 224] on input "checkbox" at bounding box center [320, 220] width 1480 height 46
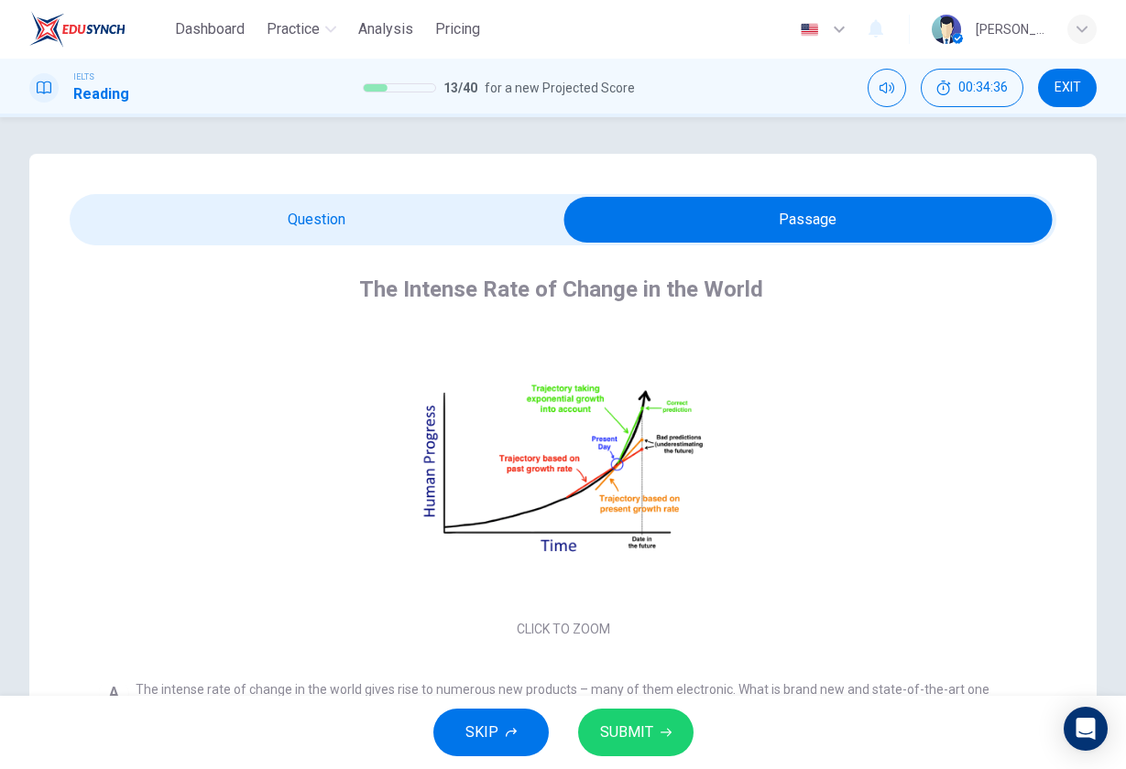
click at [415, 227] on input "checkbox" at bounding box center [808, 220] width 1480 height 46
checkbox input "false"
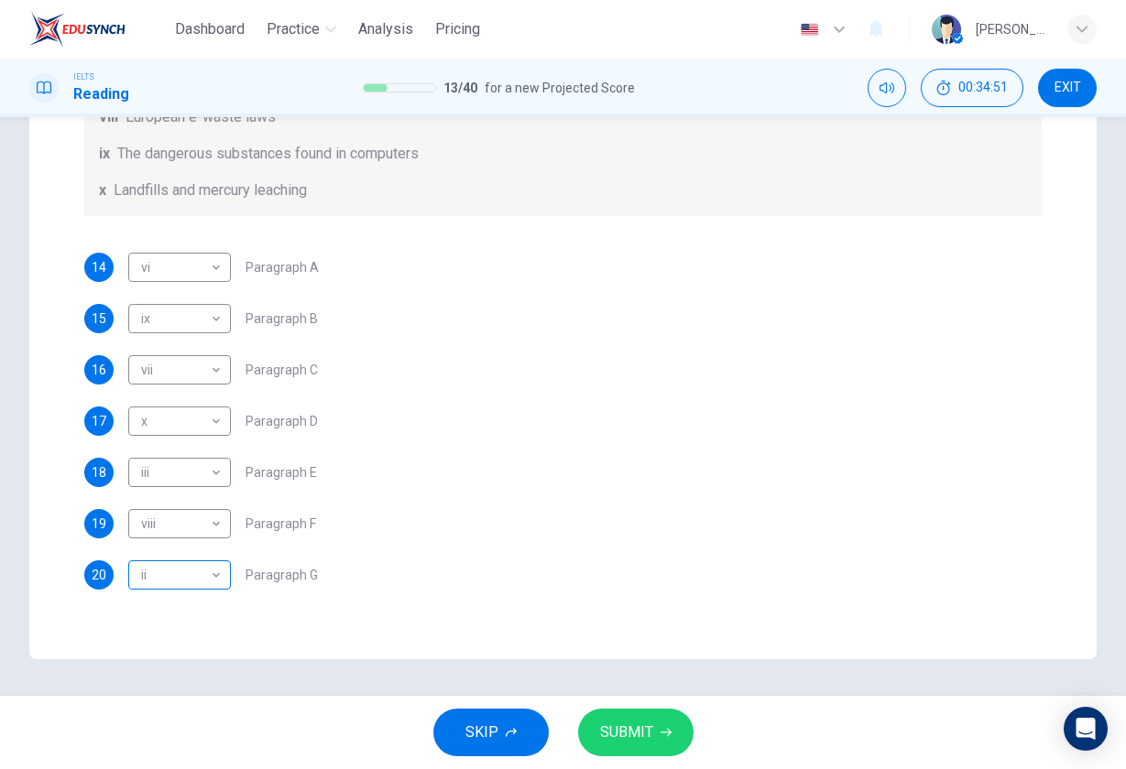
click at [204, 573] on body "Dashboard Practice Analysis Pricing English en ​ Bart Pan IELTS Reading 13 / 40…" at bounding box center [563, 384] width 1126 height 769
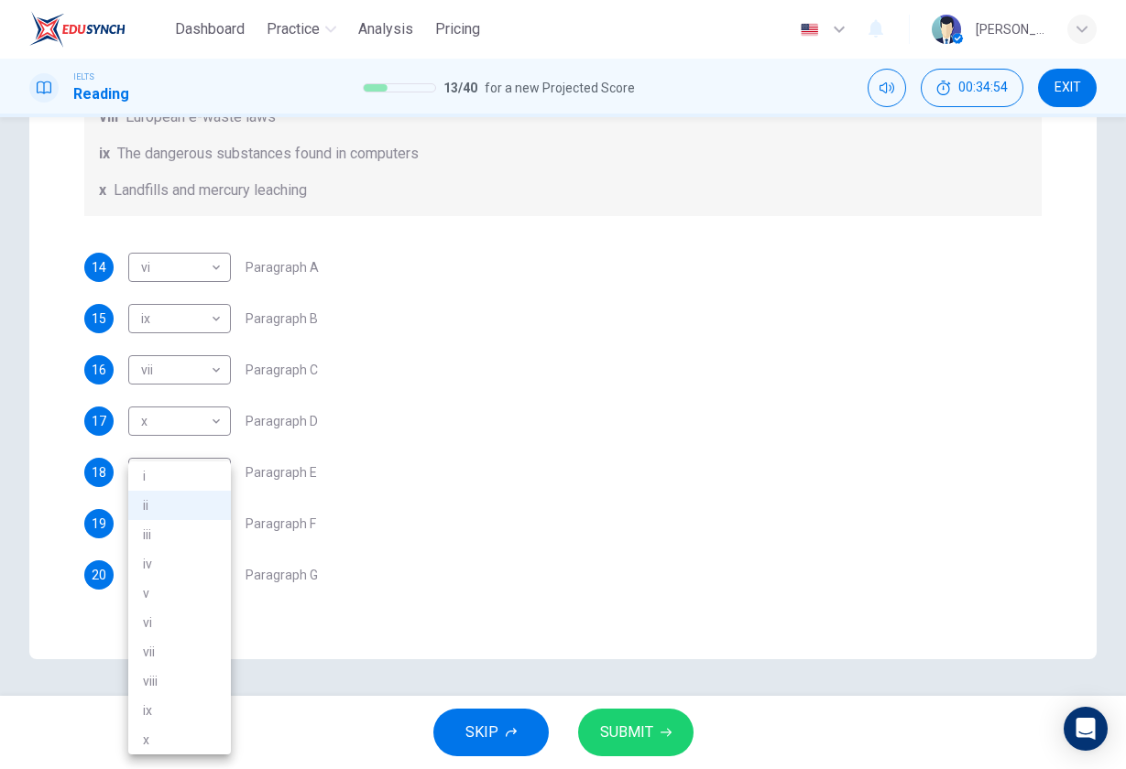
click at [200, 650] on li "vii" at bounding box center [179, 652] width 103 height 29
type input "vii"
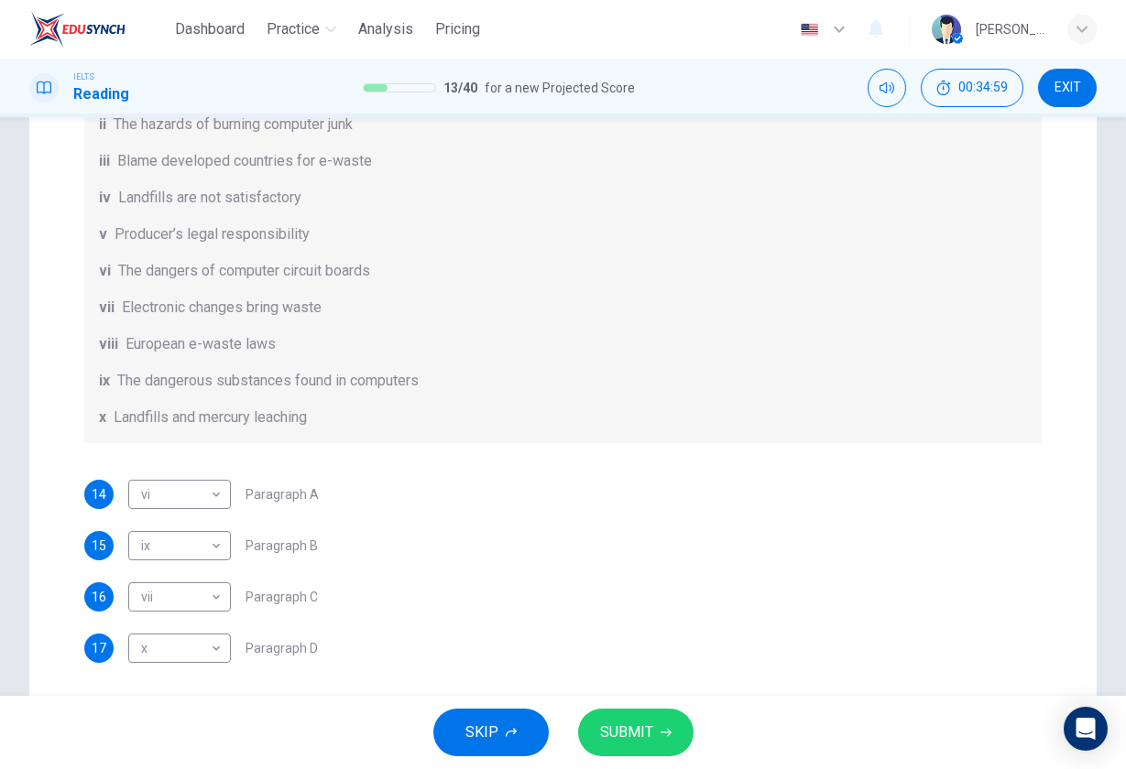
click at [628, 726] on span "SUBMIT" at bounding box center [626, 733] width 53 height 26
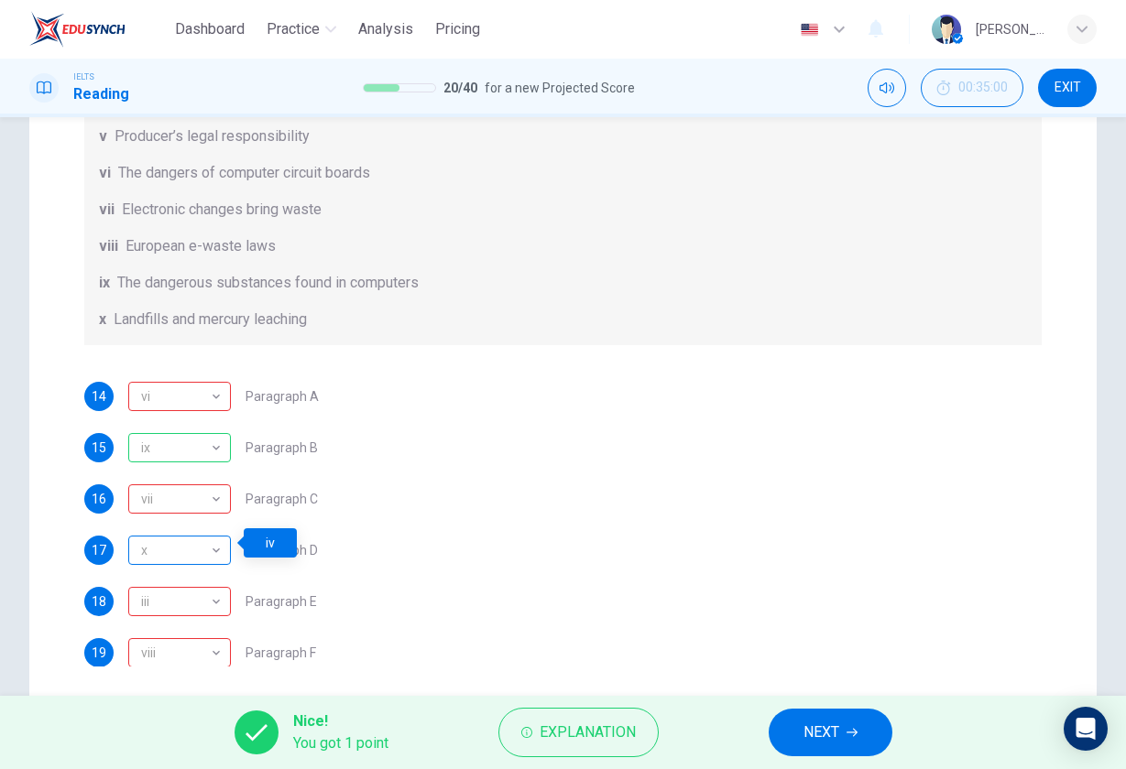
scroll to position [233, 0]
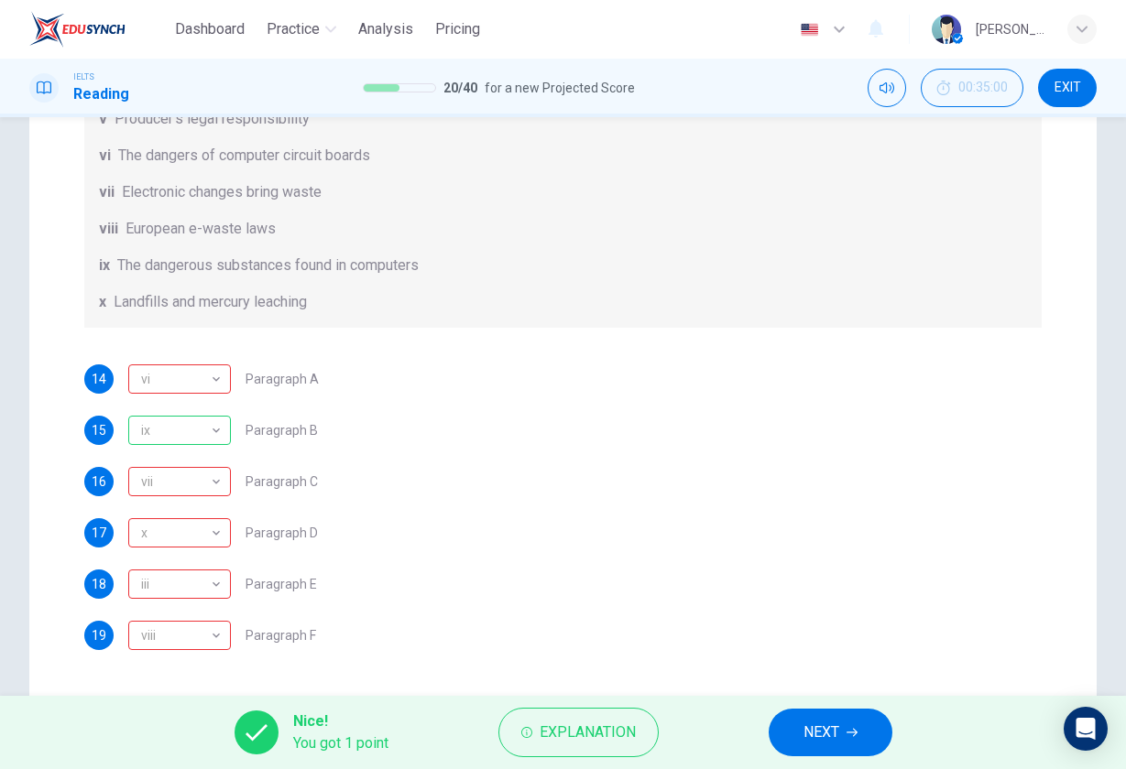
click at [822, 729] on span "NEXT" at bounding box center [821, 733] width 36 height 26
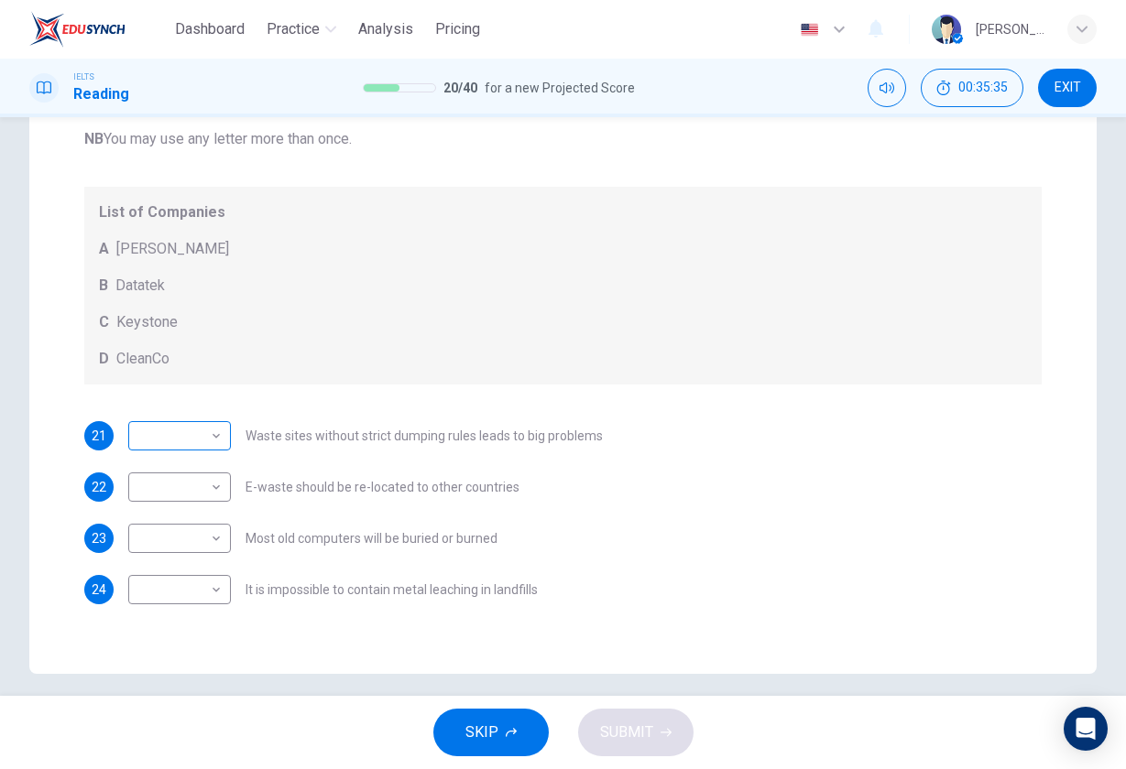
click at [160, 446] on body "Dashboard Practice Analysis Pricing English en ​ Bart Pan IELTS Reading 20 / 40…" at bounding box center [563, 384] width 1126 height 769
click at [173, 495] on li "B" at bounding box center [179, 494] width 103 height 29
type input "B"
click at [176, 487] on body "Dashboard Practice Analysis Pricing English en ​ Bart Pan IELTS Reading 20 / 40…" at bounding box center [563, 384] width 1126 height 769
click at [170, 571] on li "C" at bounding box center [179, 575] width 103 height 29
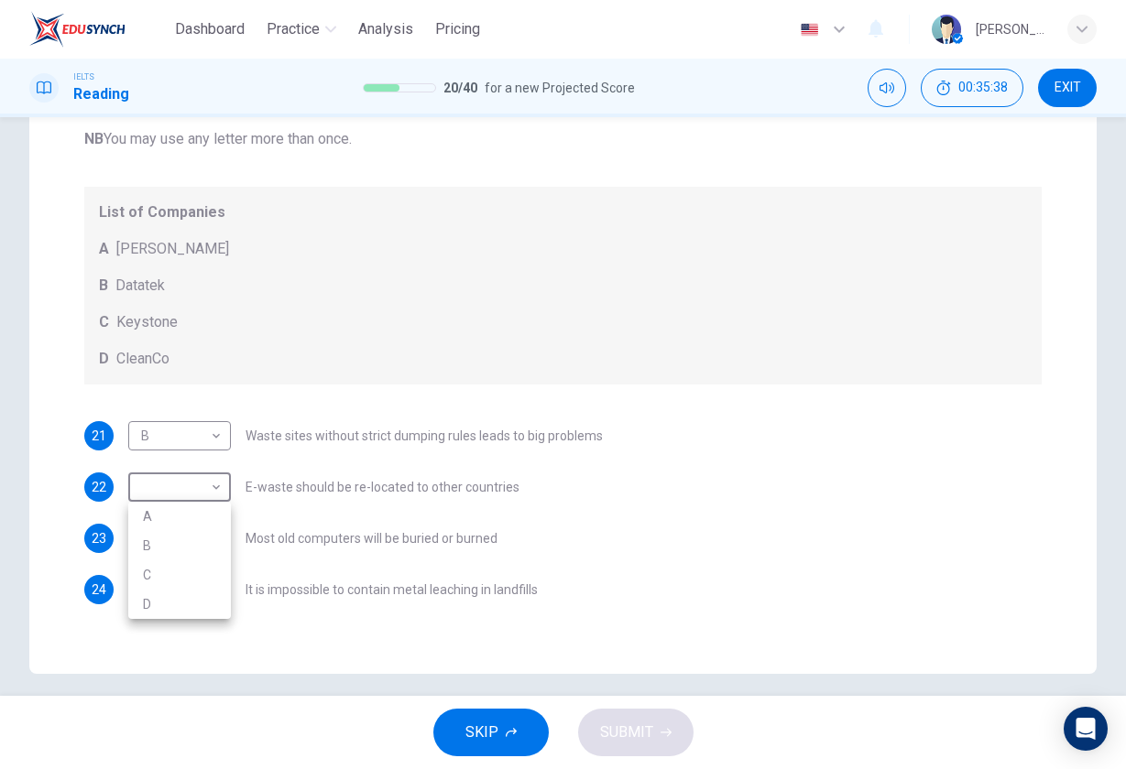
type input "C"
click at [175, 551] on body "Dashboard Practice Analysis Pricing English en ​ Bart Pan IELTS Reading 20 / 40…" at bounding box center [563, 384] width 1126 height 769
click at [170, 655] on li "D" at bounding box center [179, 655] width 103 height 29
type input "D"
click at [195, 439] on body "Dashboard Practice Analysis Pricing English en ​ Bart Pan IELTS Reading 20 / 40…" at bounding box center [563, 384] width 1126 height 769
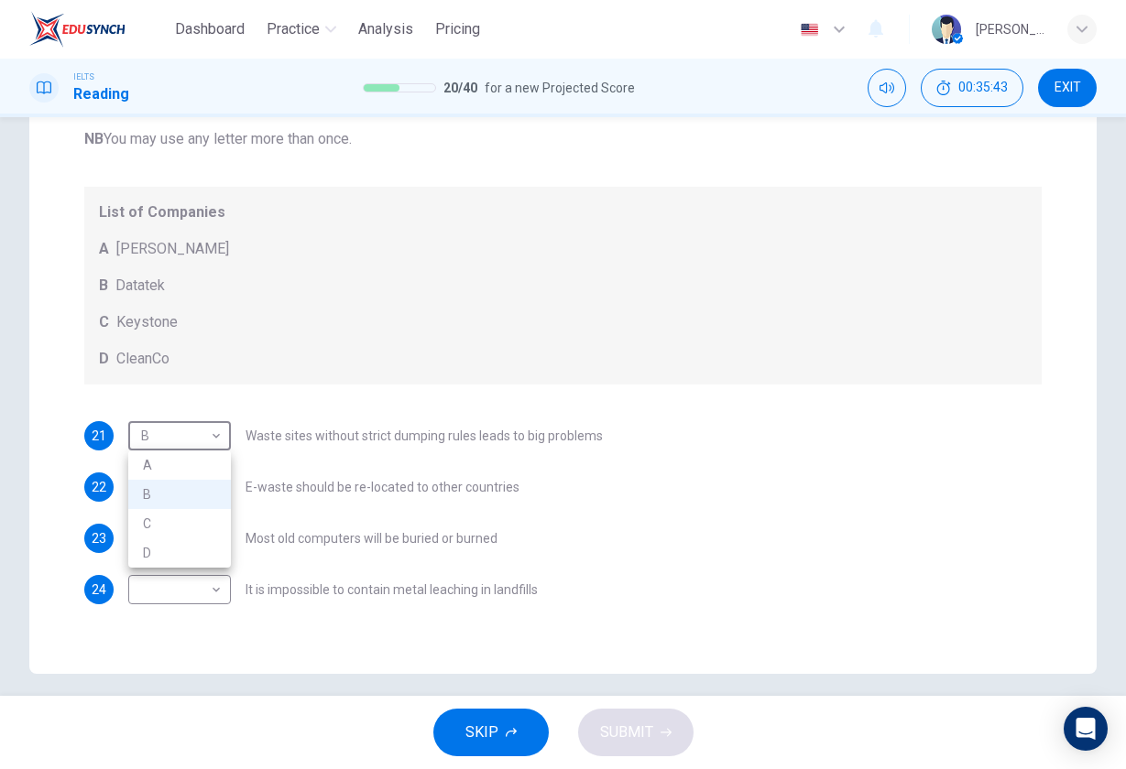
click at [187, 549] on li "D" at bounding box center [179, 553] width 103 height 29
type input "D"
click at [186, 486] on body "Dashboard Practice Analysis Pricing English en ​ Bart Pan IELTS Reading 20 / 40…" at bounding box center [563, 384] width 1126 height 769
click at [179, 518] on li "A" at bounding box center [179, 516] width 103 height 29
type input "A"
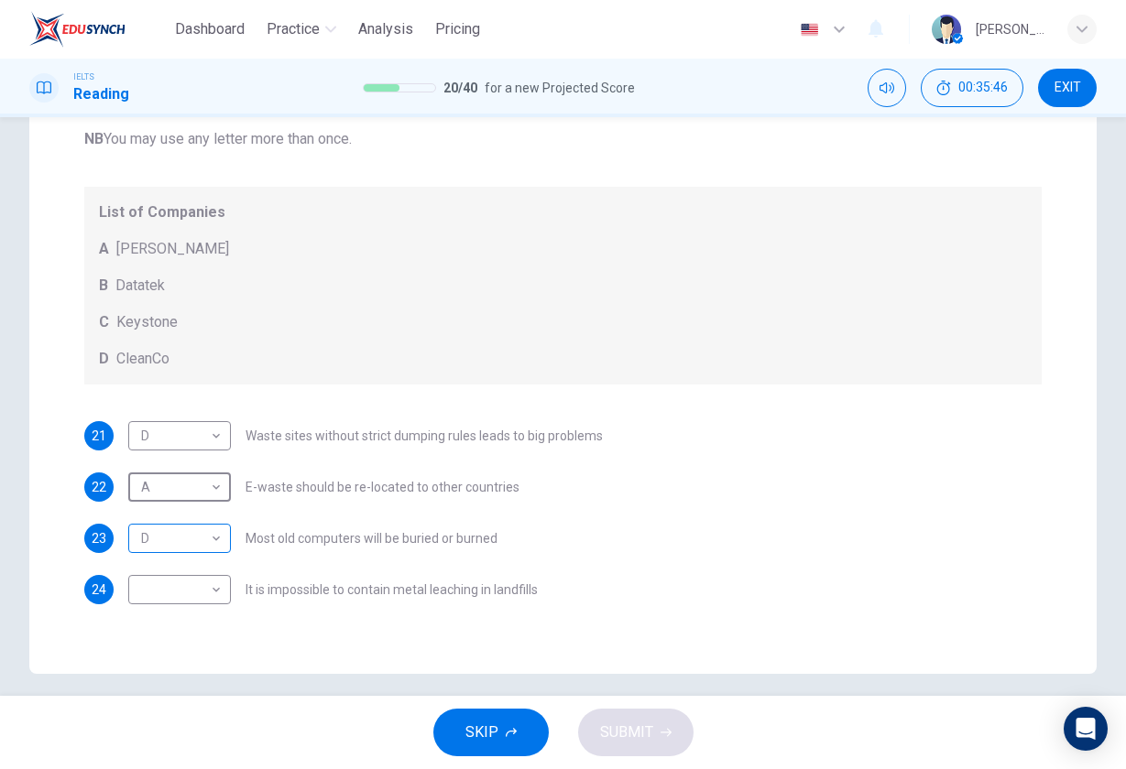
click at [179, 530] on body "Dashboard Practice Analysis Pricing English en ​ Bart Pan IELTS Reading 20 / 40…" at bounding box center [563, 384] width 1126 height 769
click at [178, 590] on li "B" at bounding box center [179, 597] width 103 height 29
type input "B"
click at [187, 594] on body "Dashboard Practice Analysis Pricing English en ​ Bart Pan IELTS Reading 20 / 40…" at bounding box center [563, 384] width 1126 height 769
click at [191, 668] on li "C" at bounding box center [179, 677] width 103 height 29
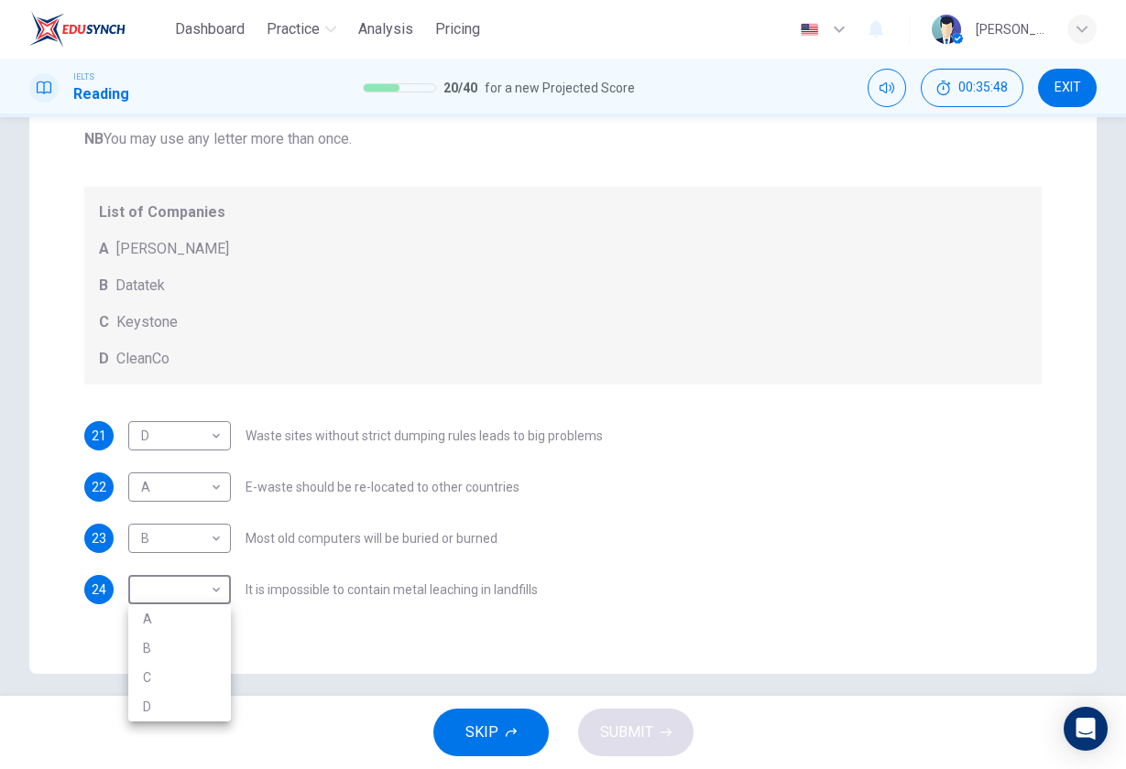
type input "C"
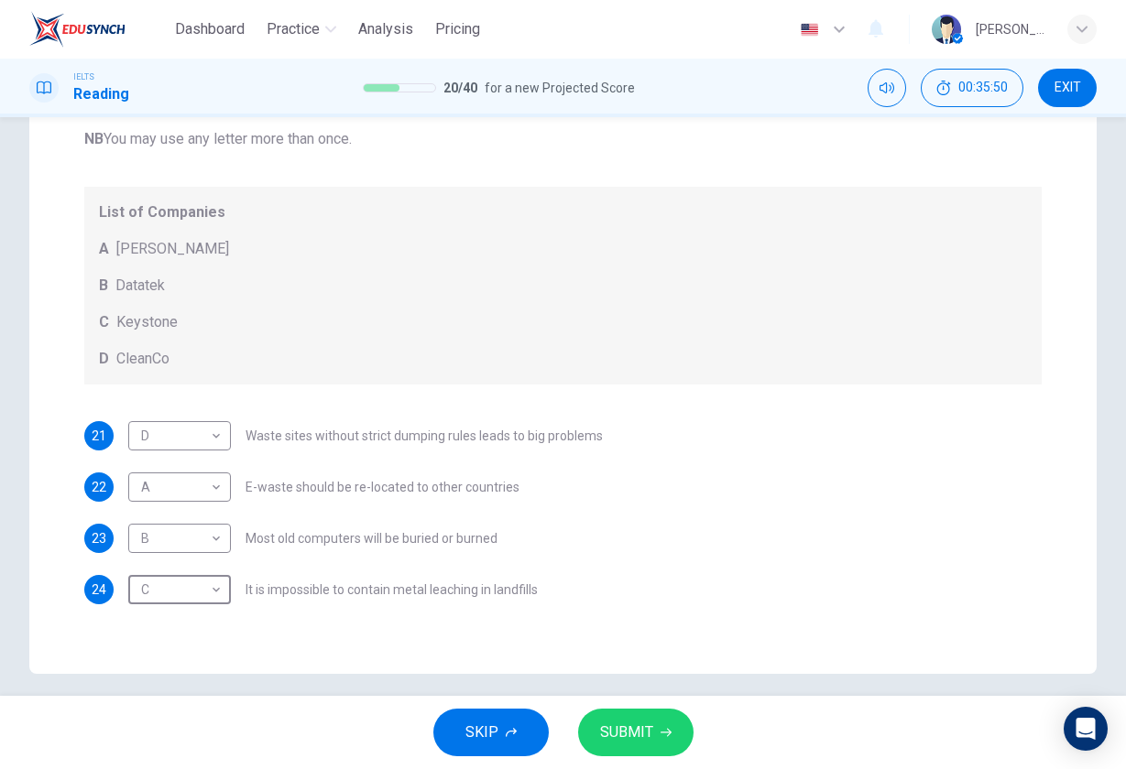
click at [668, 731] on icon "button" at bounding box center [665, 733] width 11 height 8
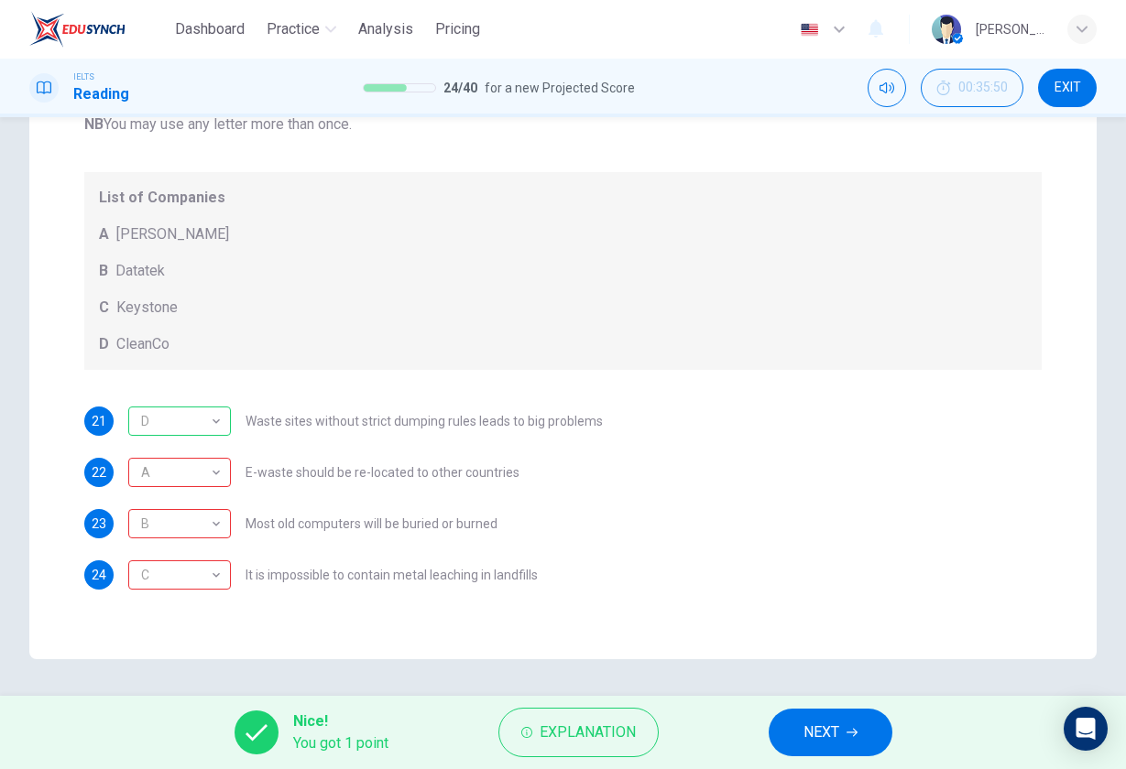
click at [803, 738] on button "NEXT" at bounding box center [831, 733] width 124 height 48
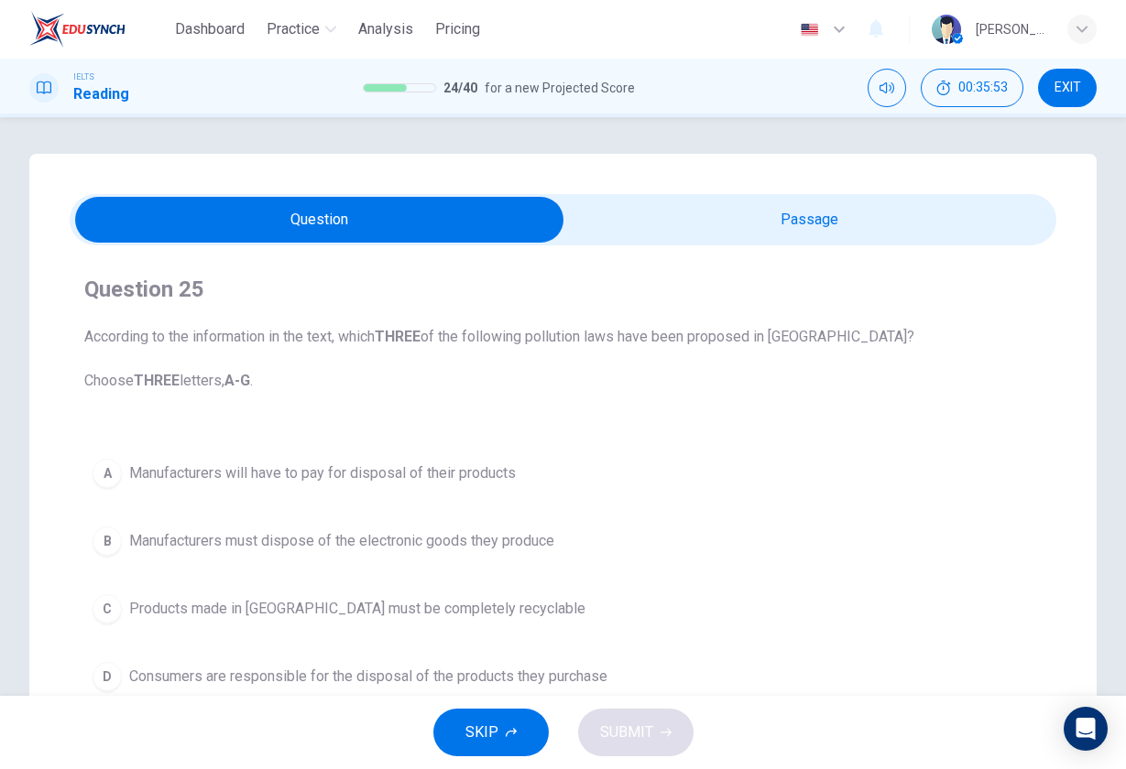
click at [701, 214] on input "checkbox" at bounding box center [320, 220] width 1480 height 46
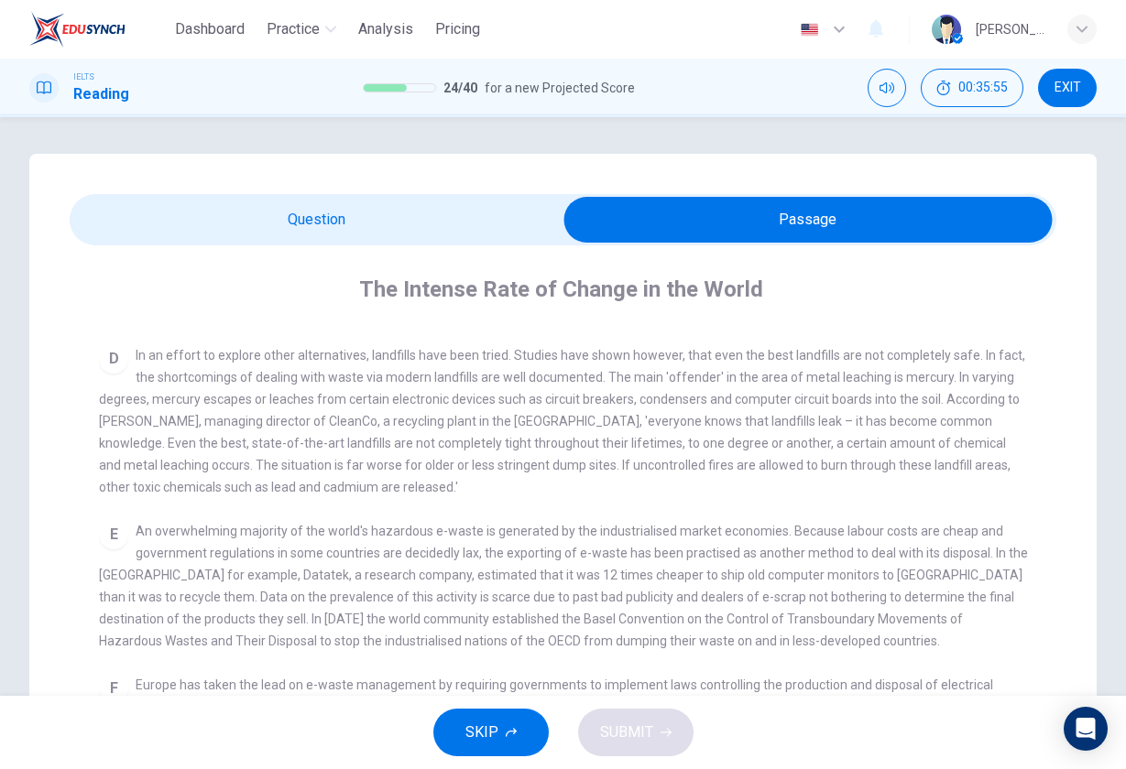
scroll to position [752, 0]
click at [324, 224] on input "checkbox" at bounding box center [808, 220] width 1480 height 46
checkbox input "false"
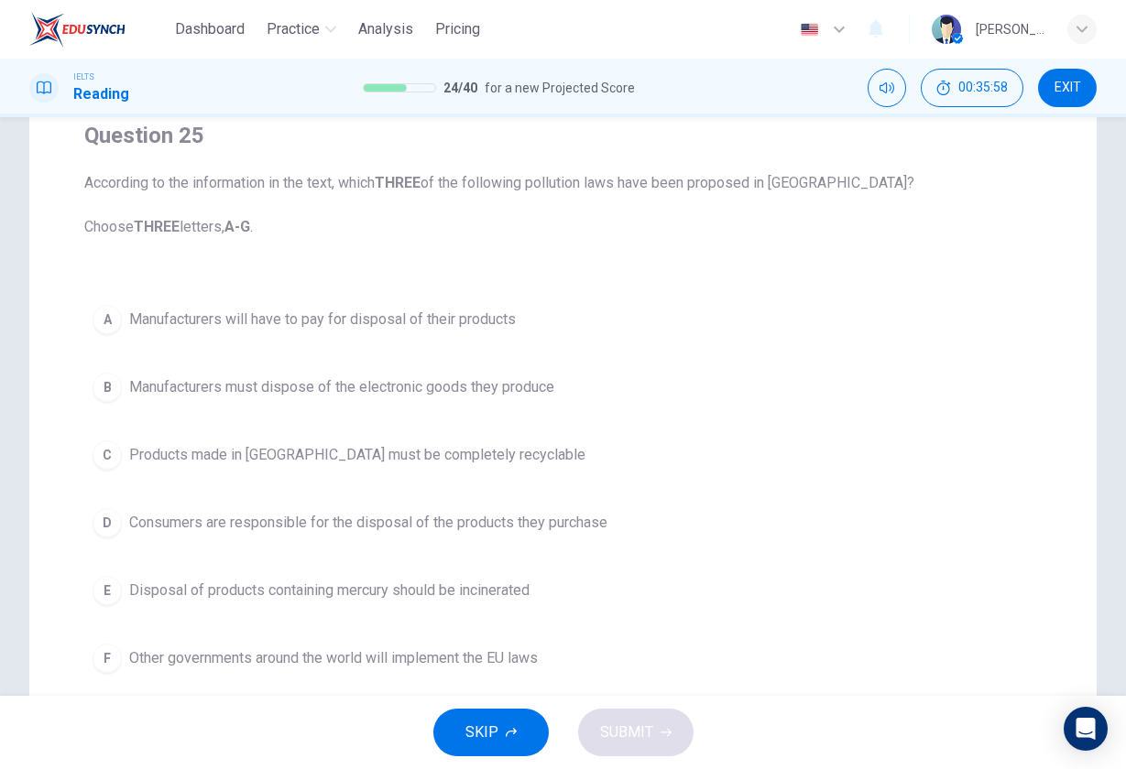
scroll to position [152, 0]
click at [287, 386] on span "Manufacturers must dispose of the electronic goods they produce" at bounding box center [341, 389] width 425 height 22
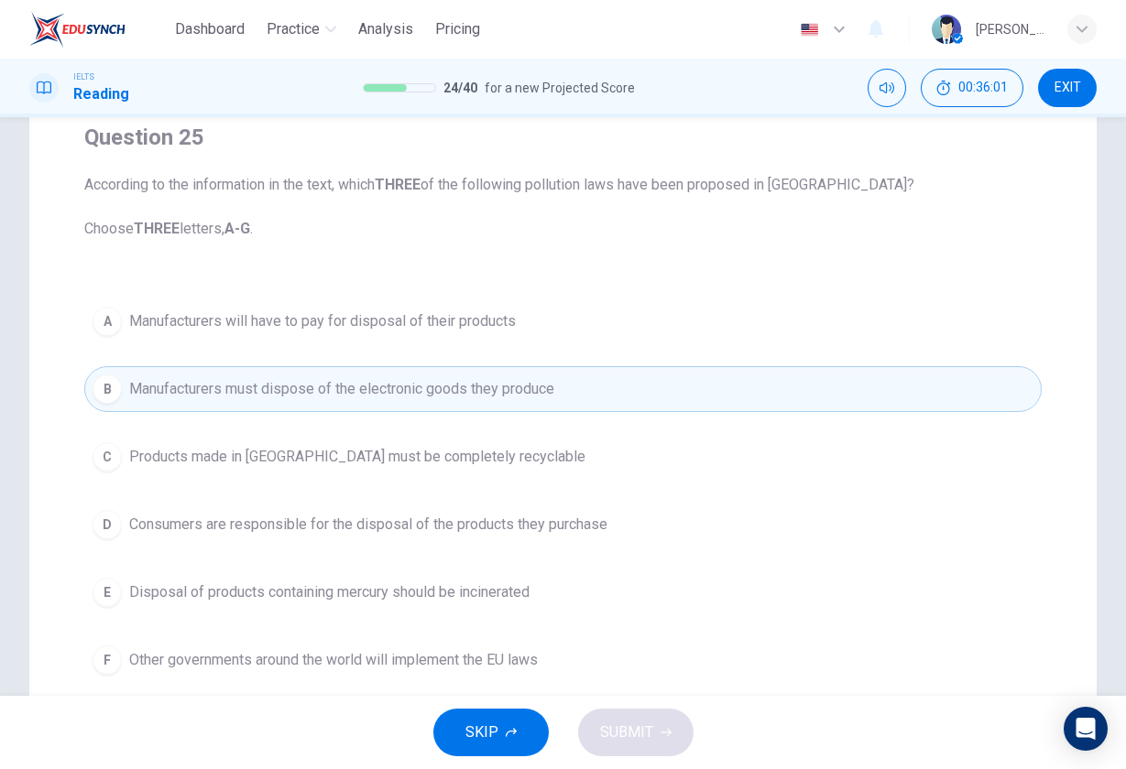
click at [233, 588] on span "Disposal of products containing mercury should be incinerated" at bounding box center [329, 593] width 400 height 22
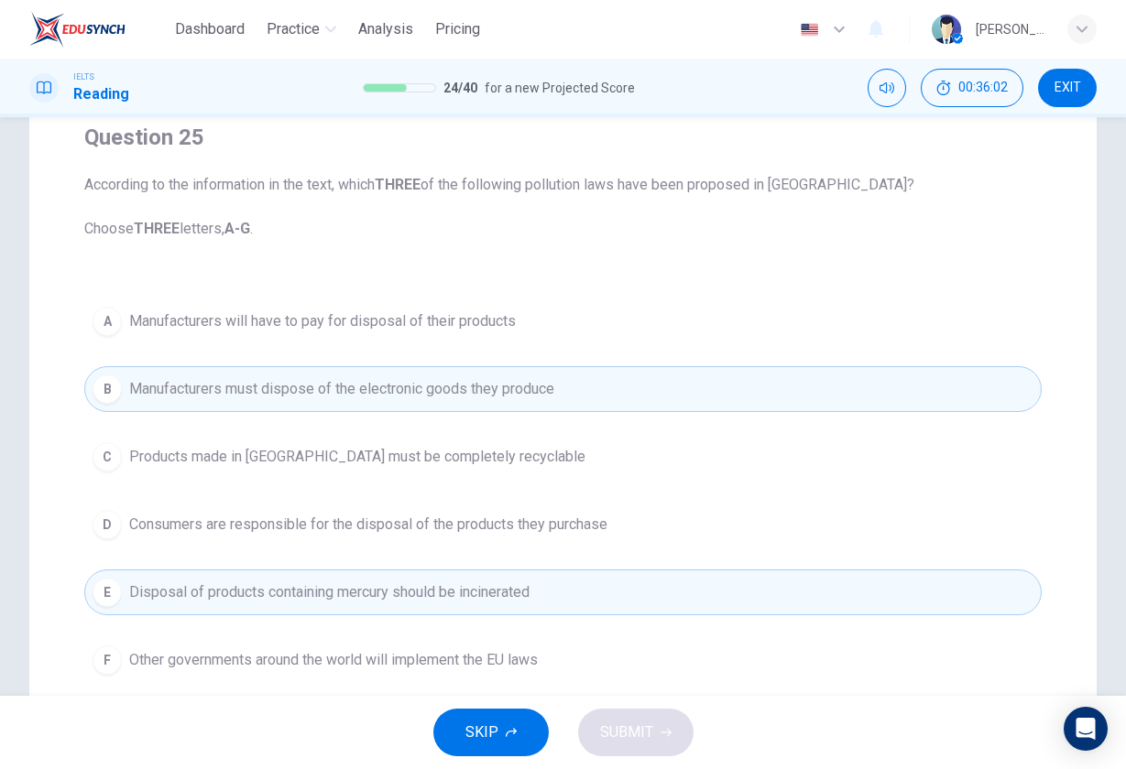
click at [270, 462] on span "Products made in Europe must be completely recyclable" at bounding box center [357, 457] width 456 height 22
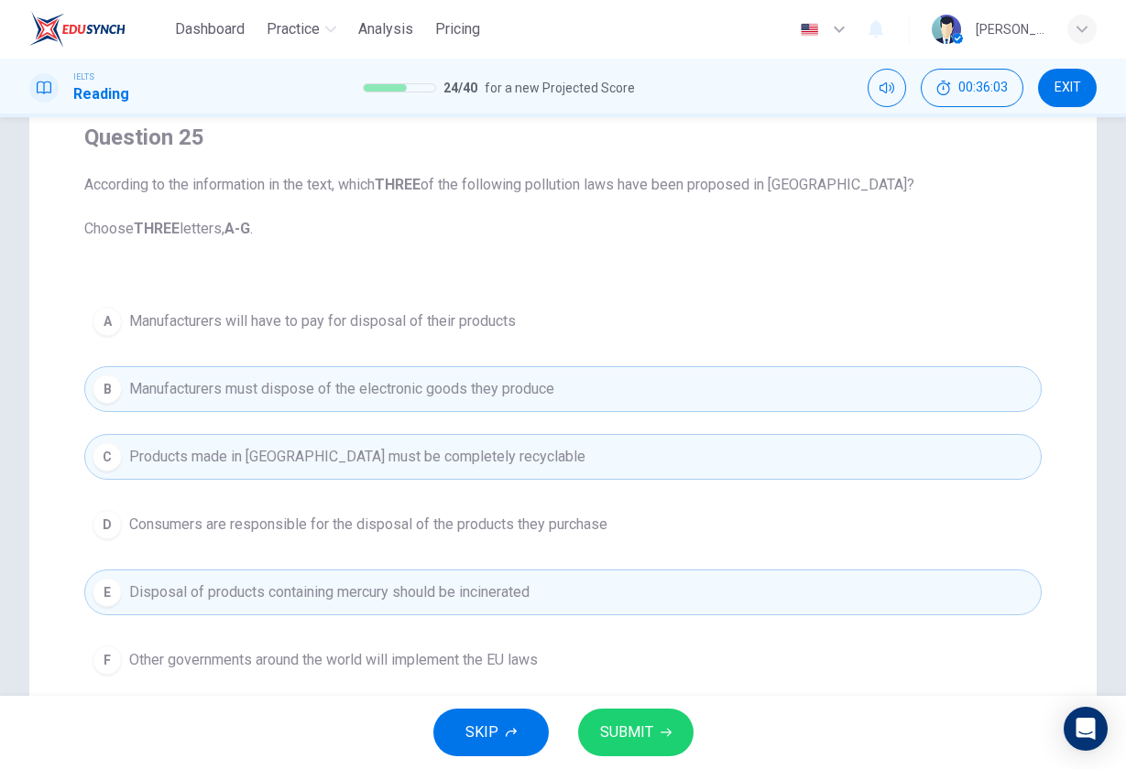
click at [605, 741] on span "SUBMIT" at bounding box center [626, 733] width 53 height 26
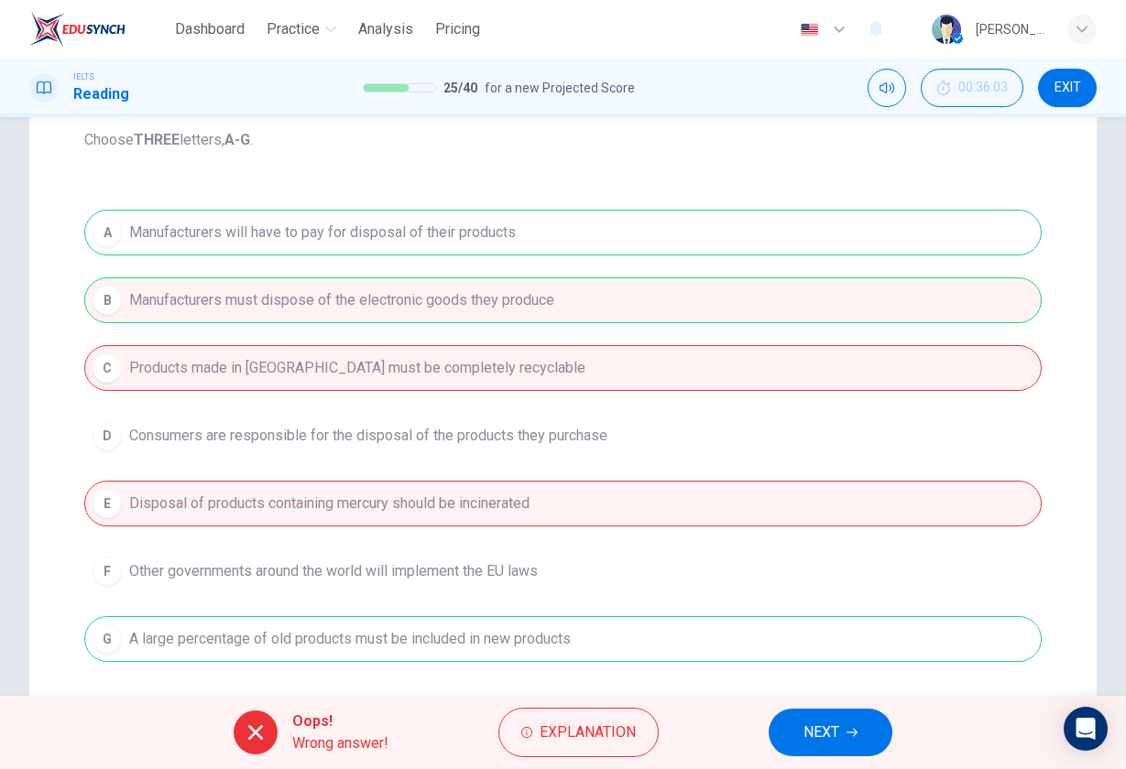
scroll to position [245, 0]
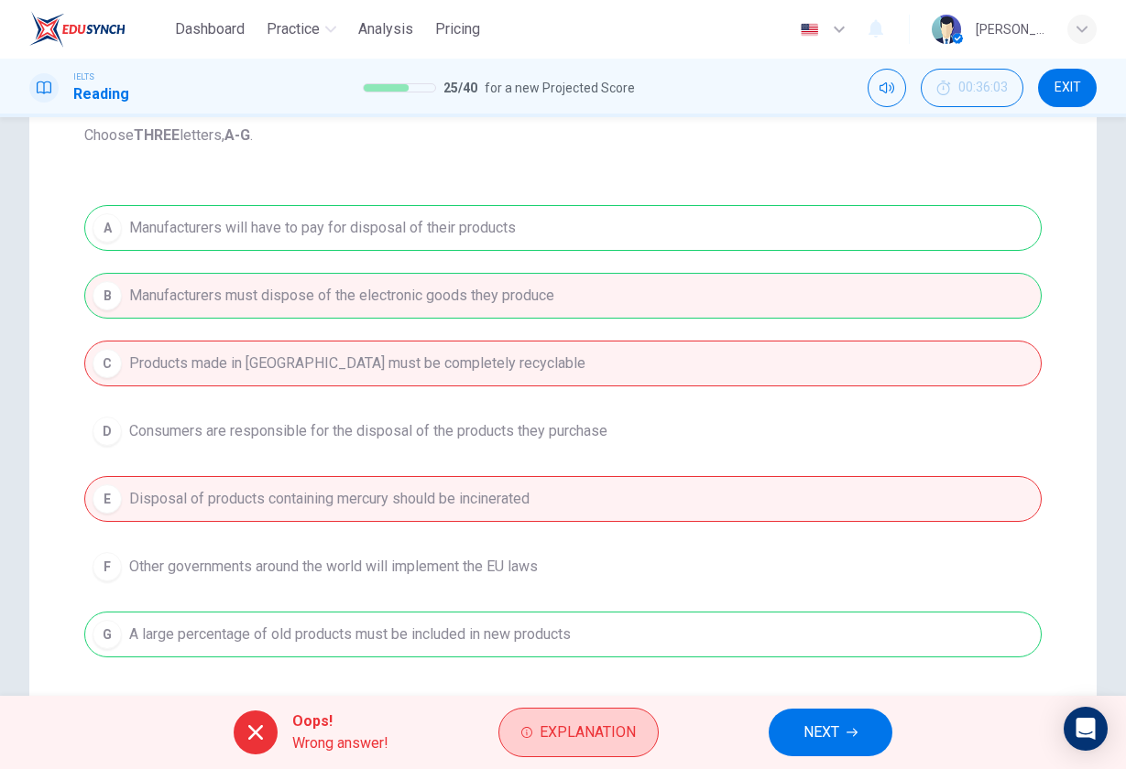
click at [521, 728] on icon "button" at bounding box center [526, 732] width 11 height 11
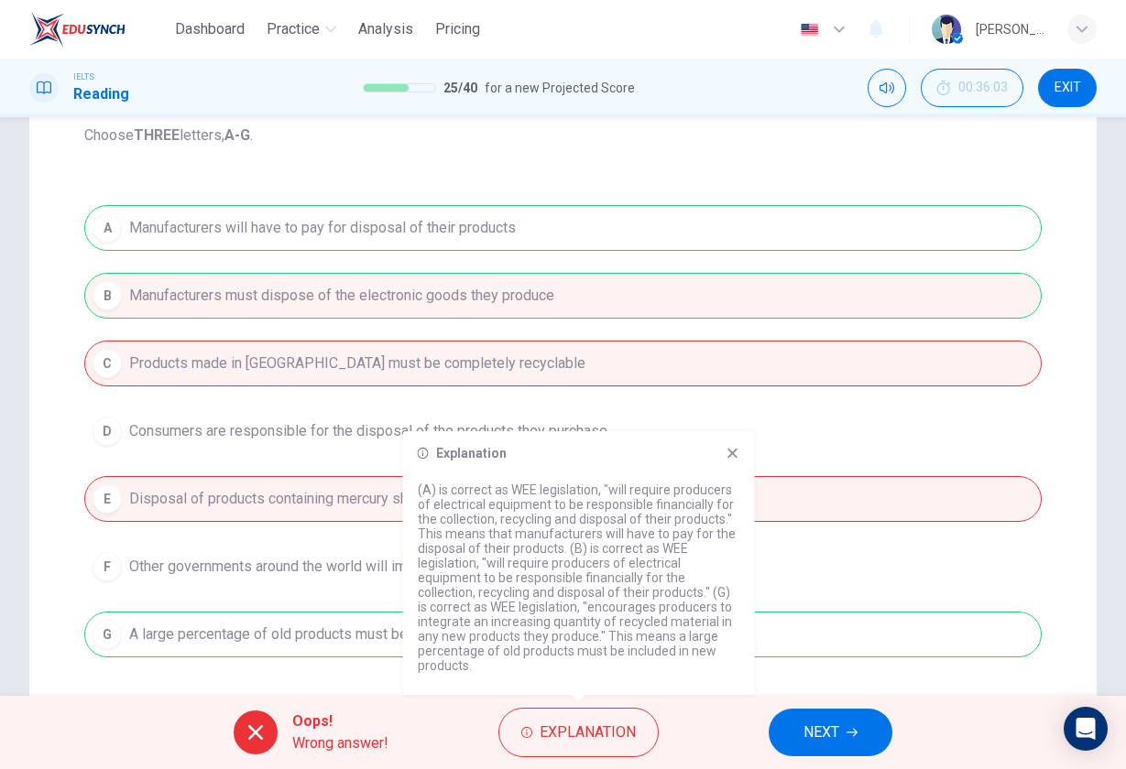
click at [373, 624] on div "A Manufacturers will have to pay for disposal of their products B Manufacturers…" at bounding box center [562, 431] width 957 height 453
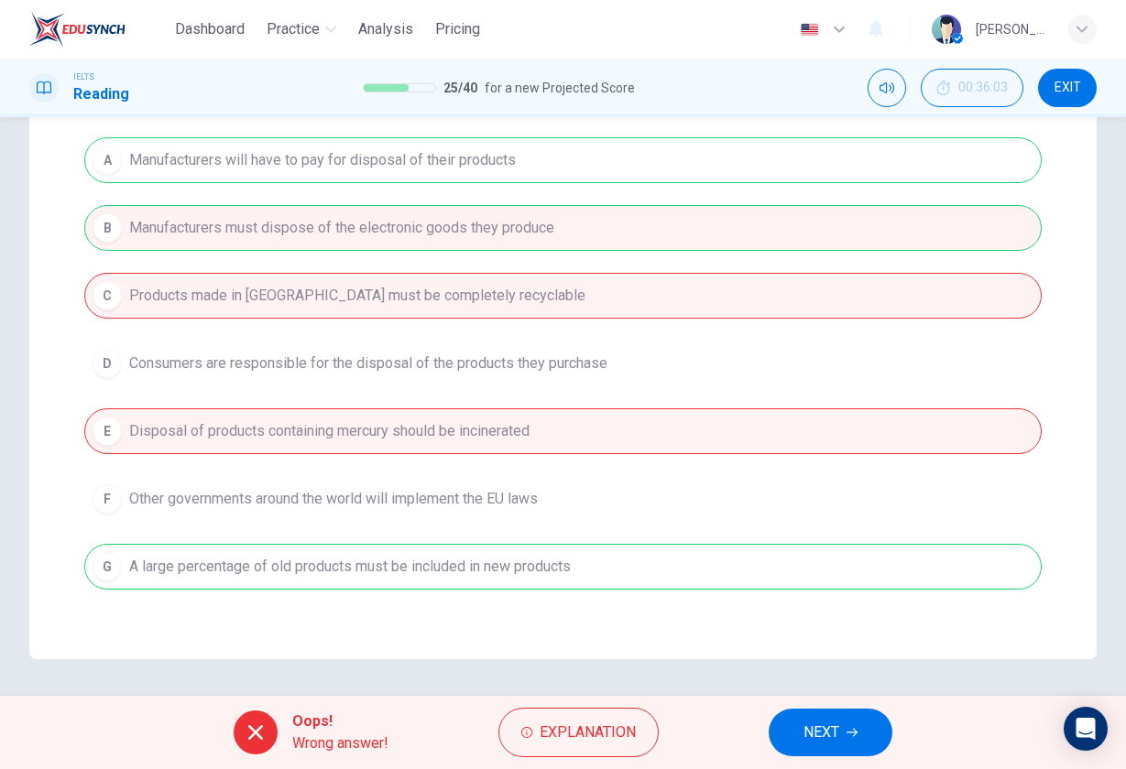
scroll to position [313, 0]
click at [833, 737] on span "NEXT" at bounding box center [821, 733] width 36 height 26
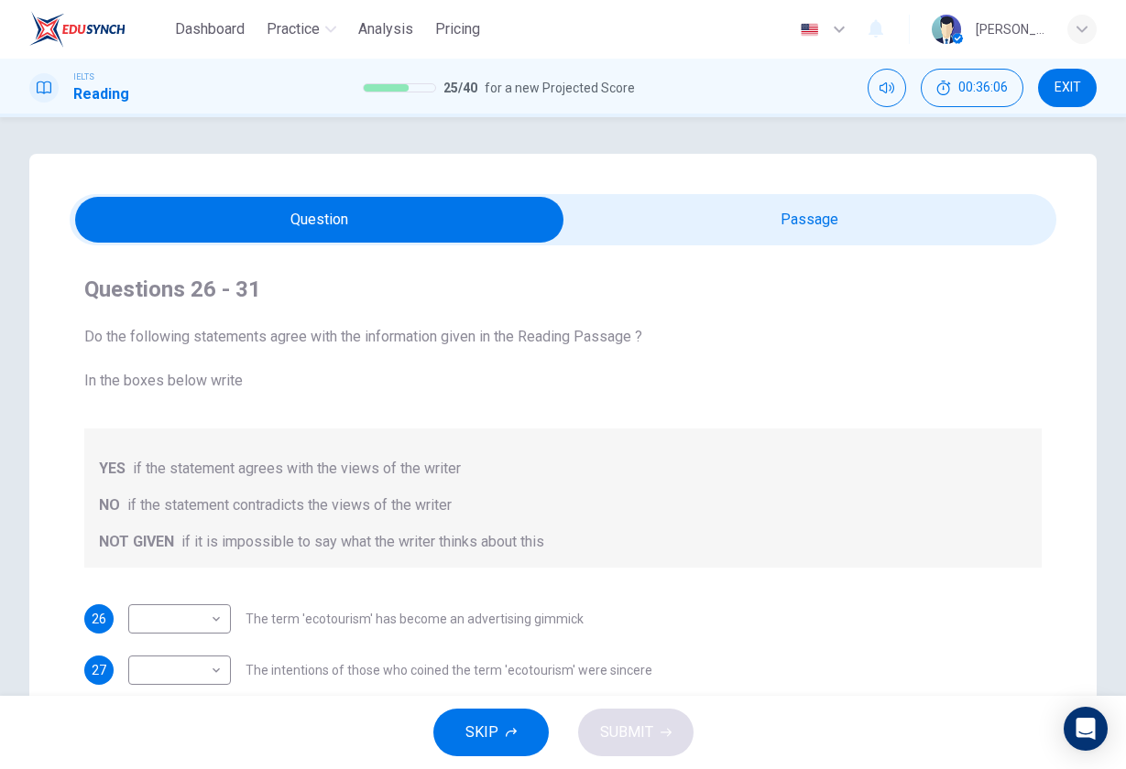
scroll to position [0, 0]
click at [758, 225] on input "checkbox" at bounding box center [320, 220] width 1480 height 46
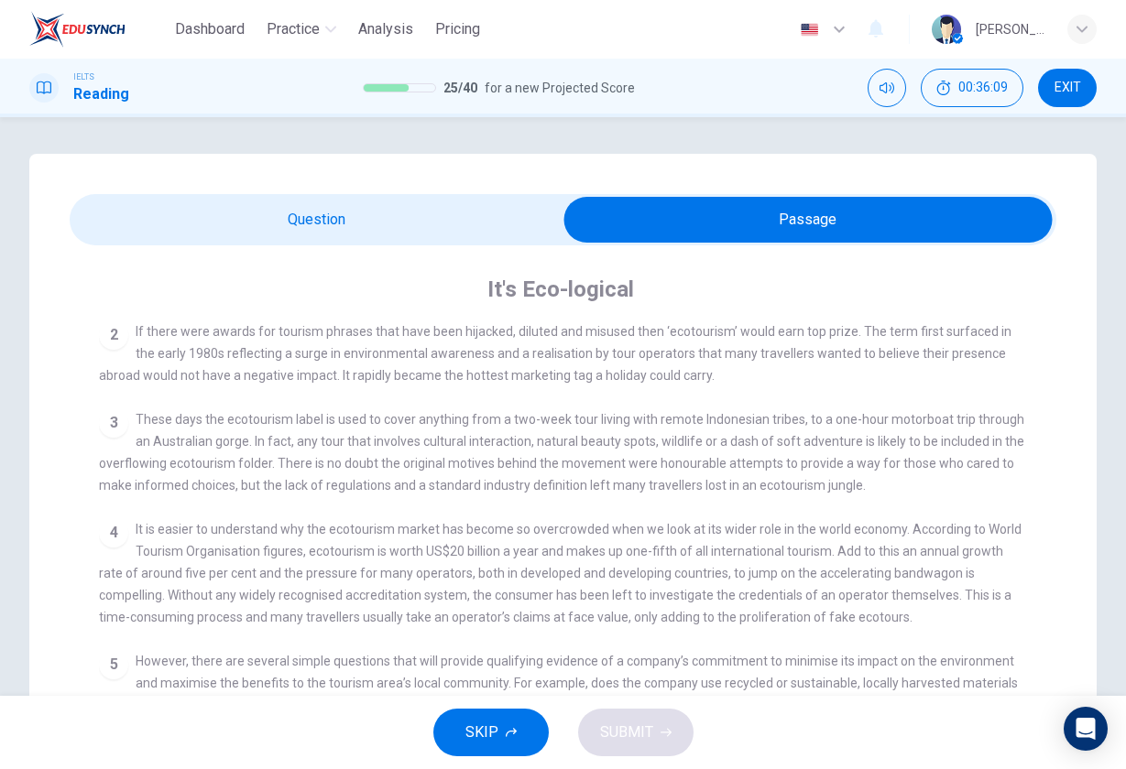
scroll to position [302, 0]
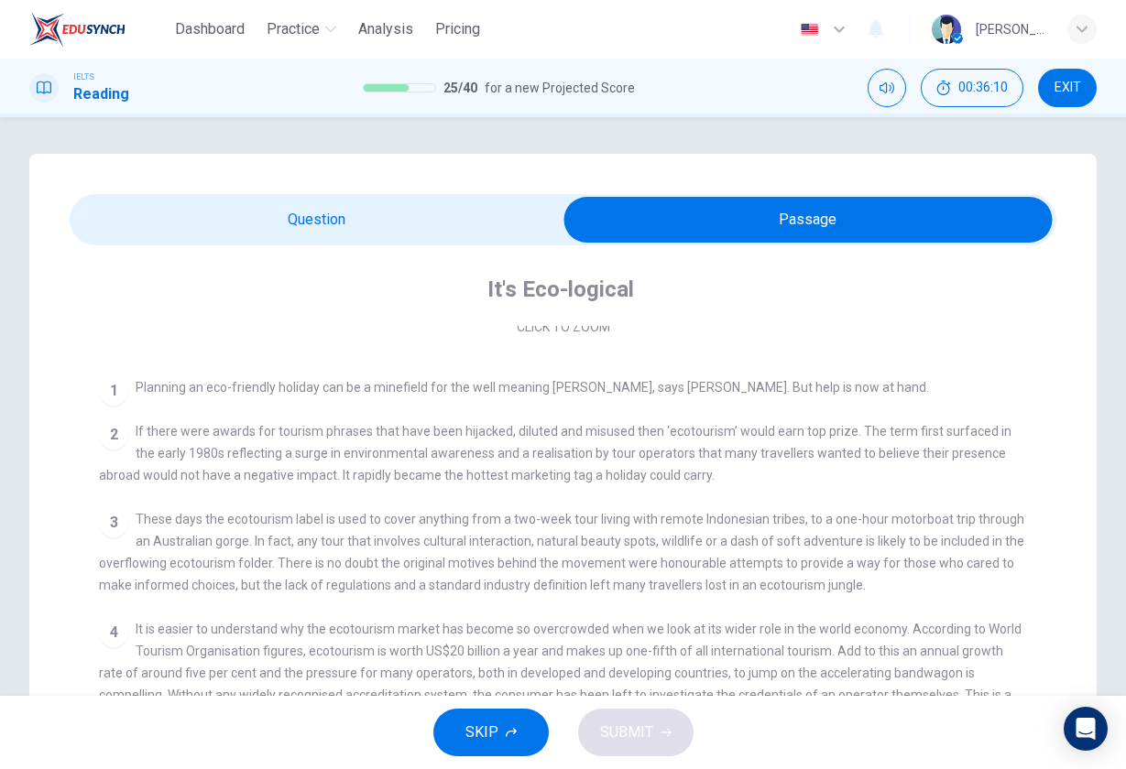
click at [398, 209] on input "checkbox" at bounding box center [808, 220] width 1480 height 46
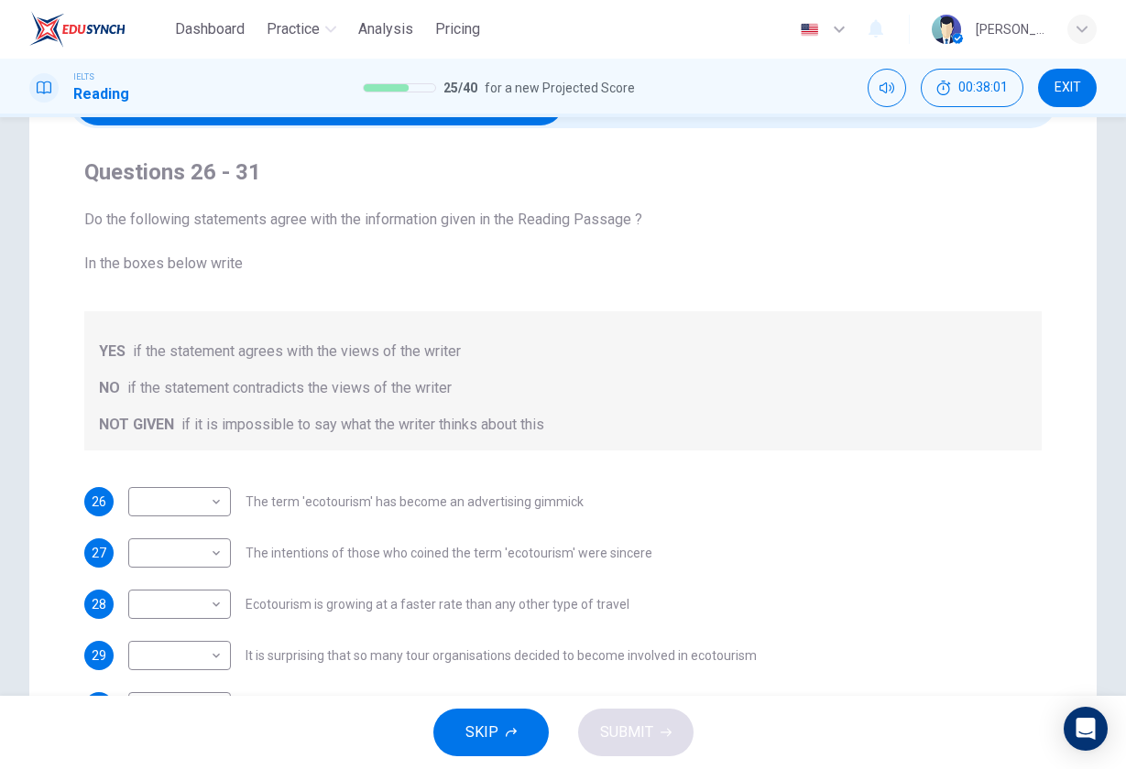
scroll to position [83, 0]
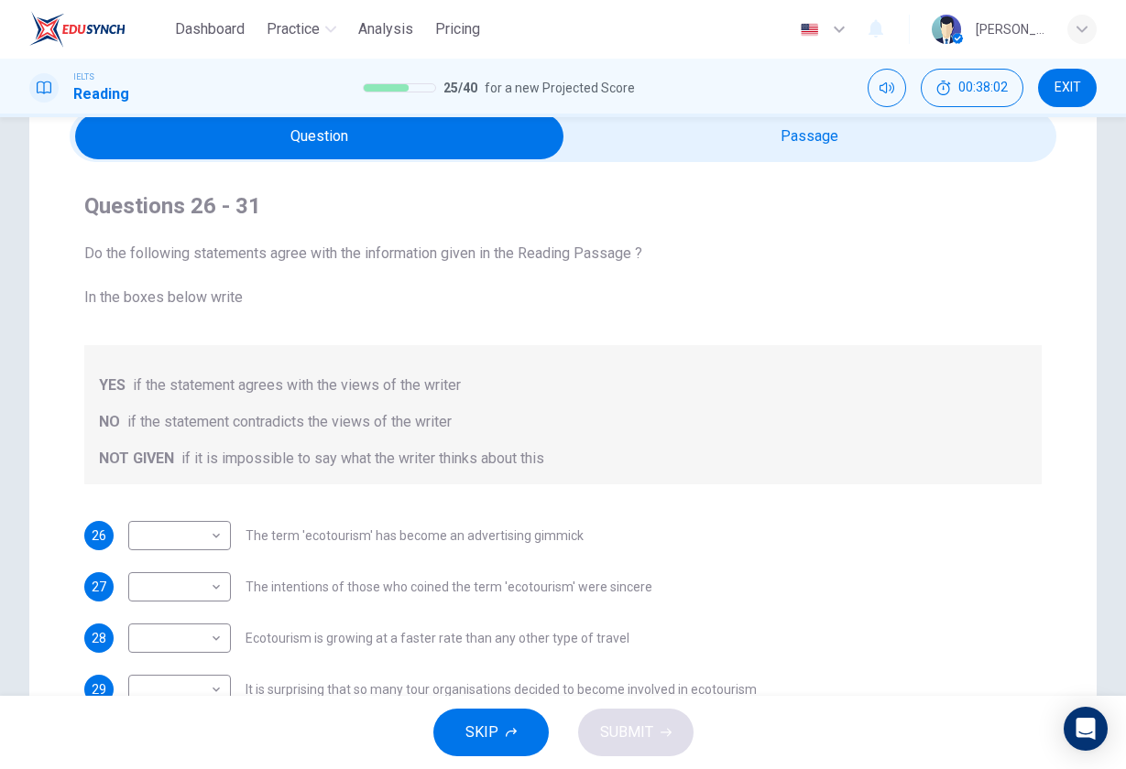
click at [748, 157] on input "checkbox" at bounding box center [320, 137] width 1480 height 46
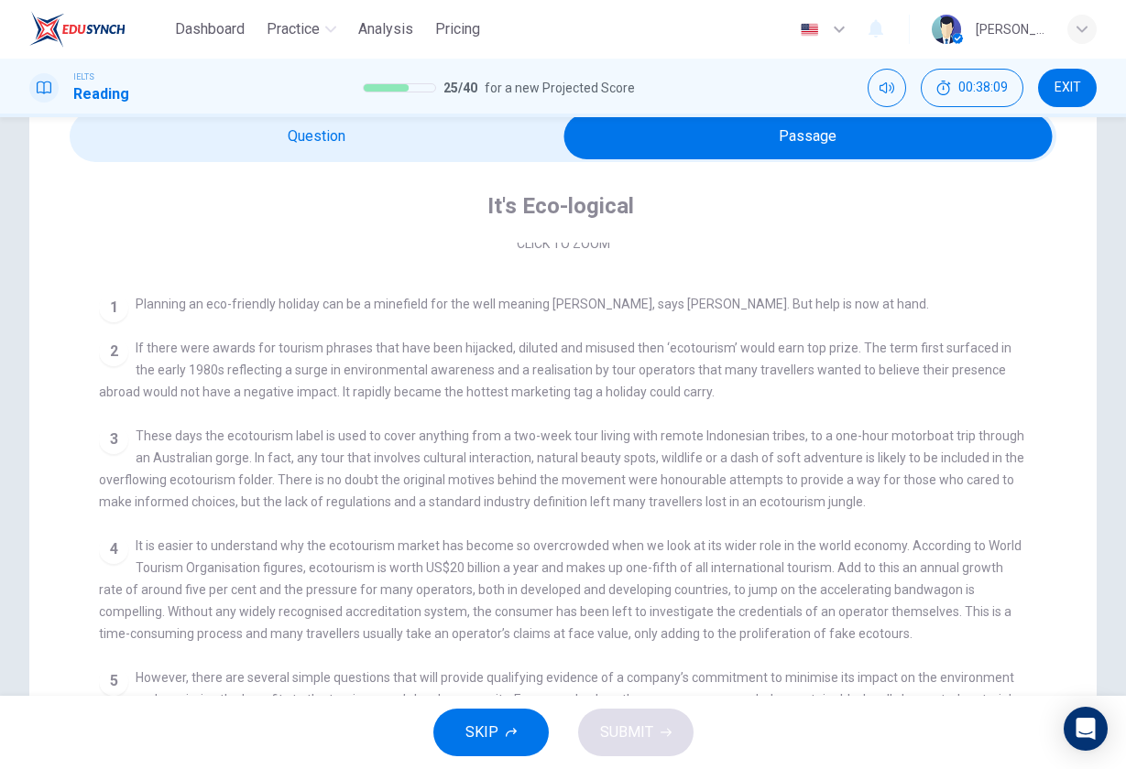
click at [436, 141] on input "checkbox" at bounding box center [808, 137] width 1480 height 46
checkbox input "false"
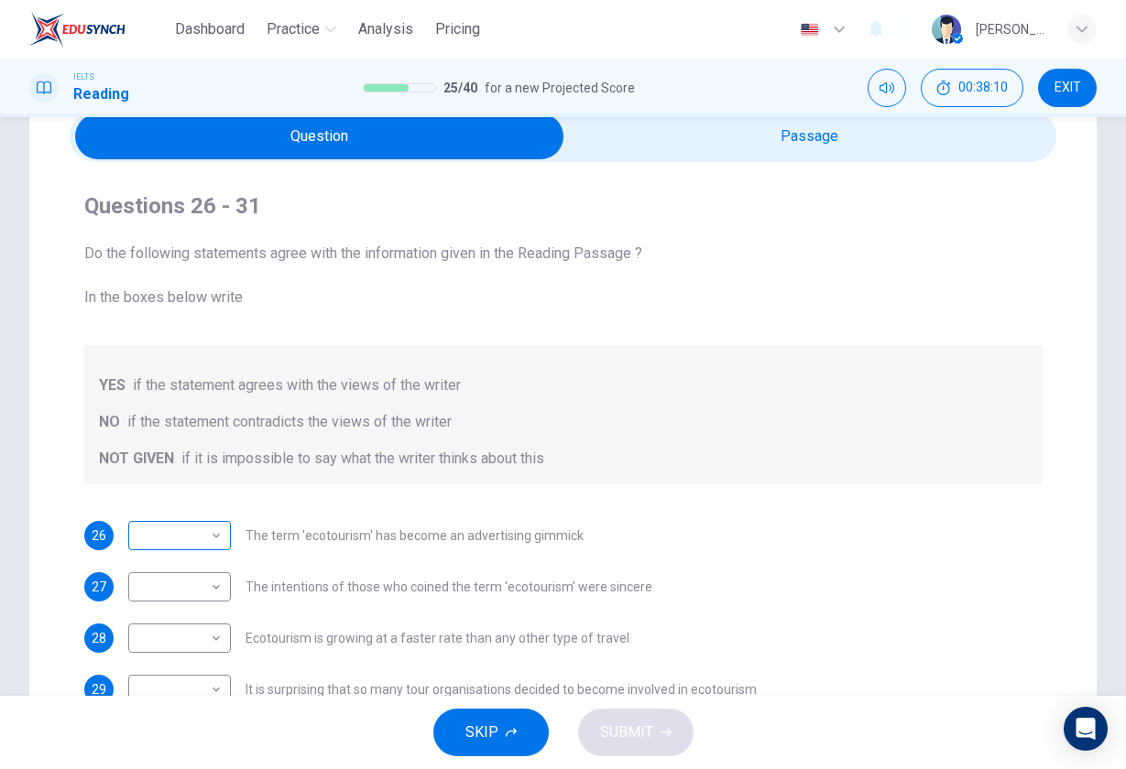
click at [165, 516] on body "Dashboard Practice Analysis Pricing English en ​ Bart Pan IELTS Reading 25 / 40…" at bounding box center [563, 384] width 1126 height 769
click at [167, 613] on li "NOT GIVEN" at bounding box center [179, 623] width 103 height 29
type input "NOT GIVEN"
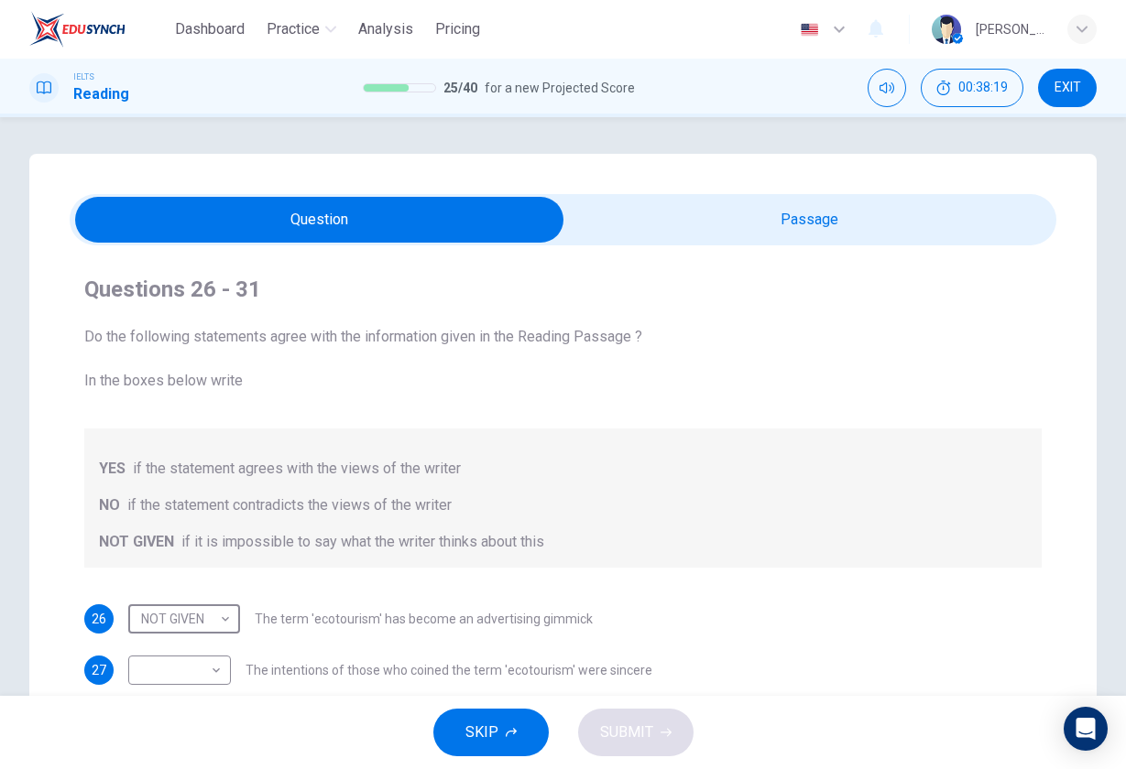
scroll to position [0, 0]
click at [691, 203] on input "checkbox" at bounding box center [320, 220] width 1480 height 46
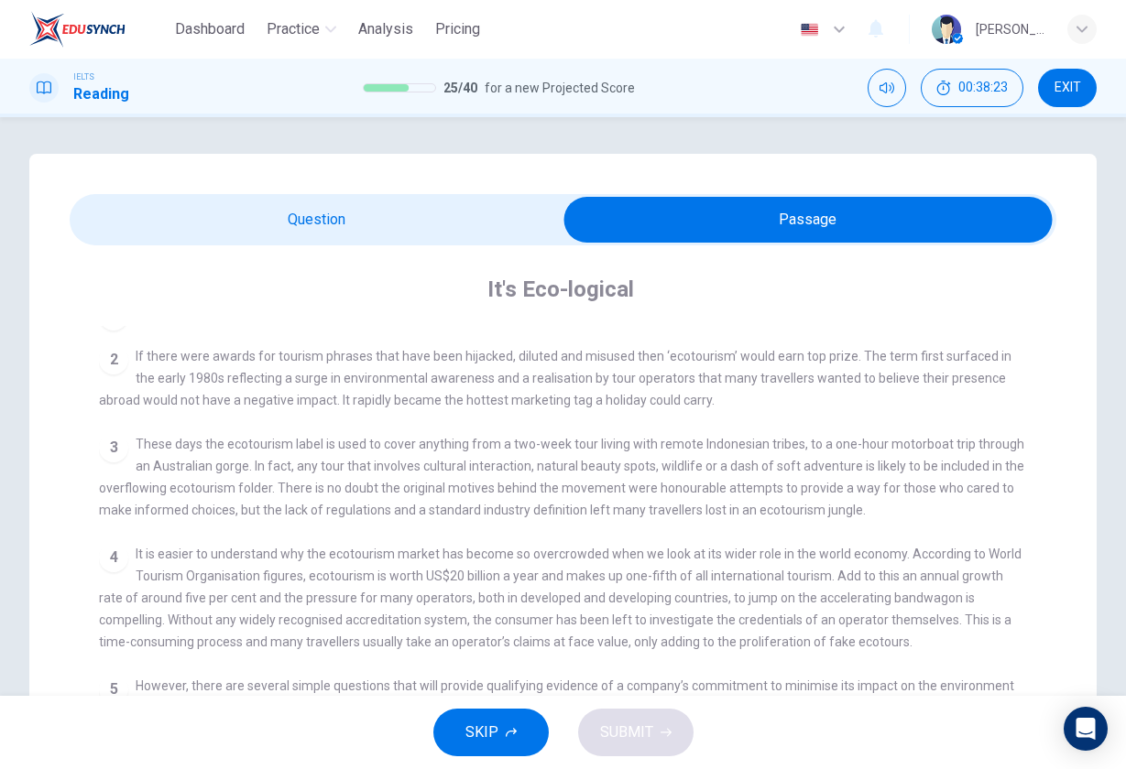
scroll to position [379, 0]
click at [474, 230] on input "checkbox" at bounding box center [808, 220] width 1480 height 46
checkbox input "false"
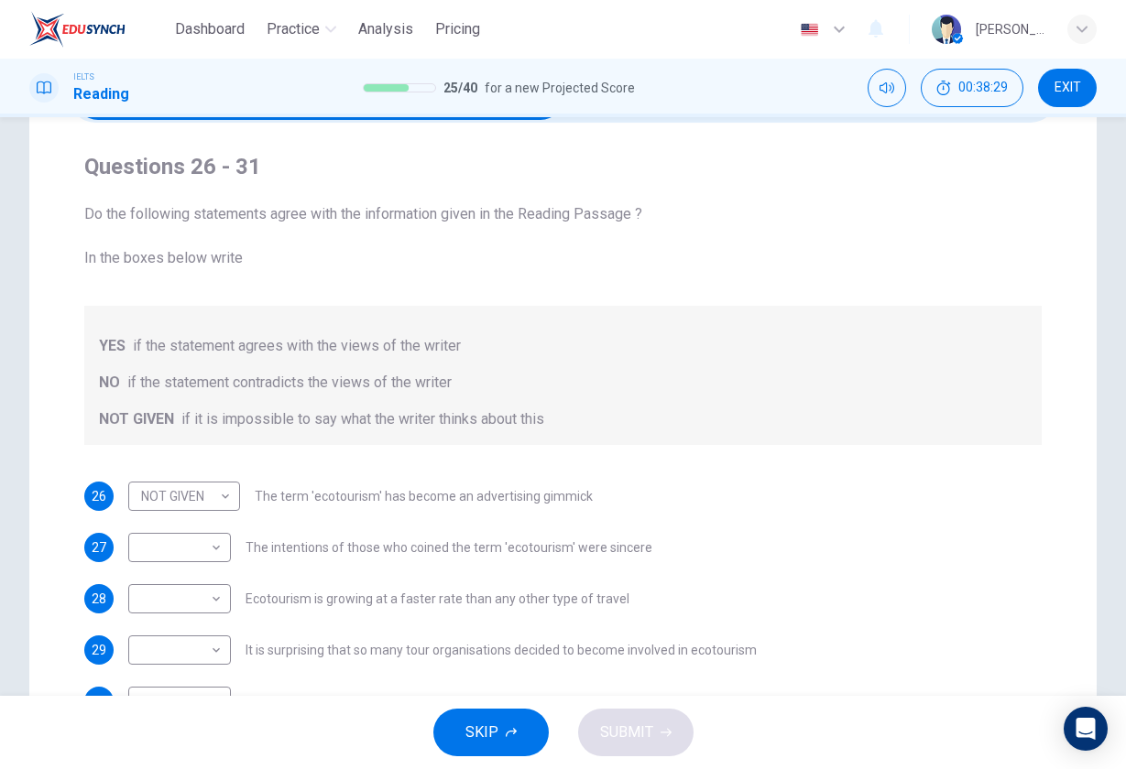
scroll to position [125, 0]
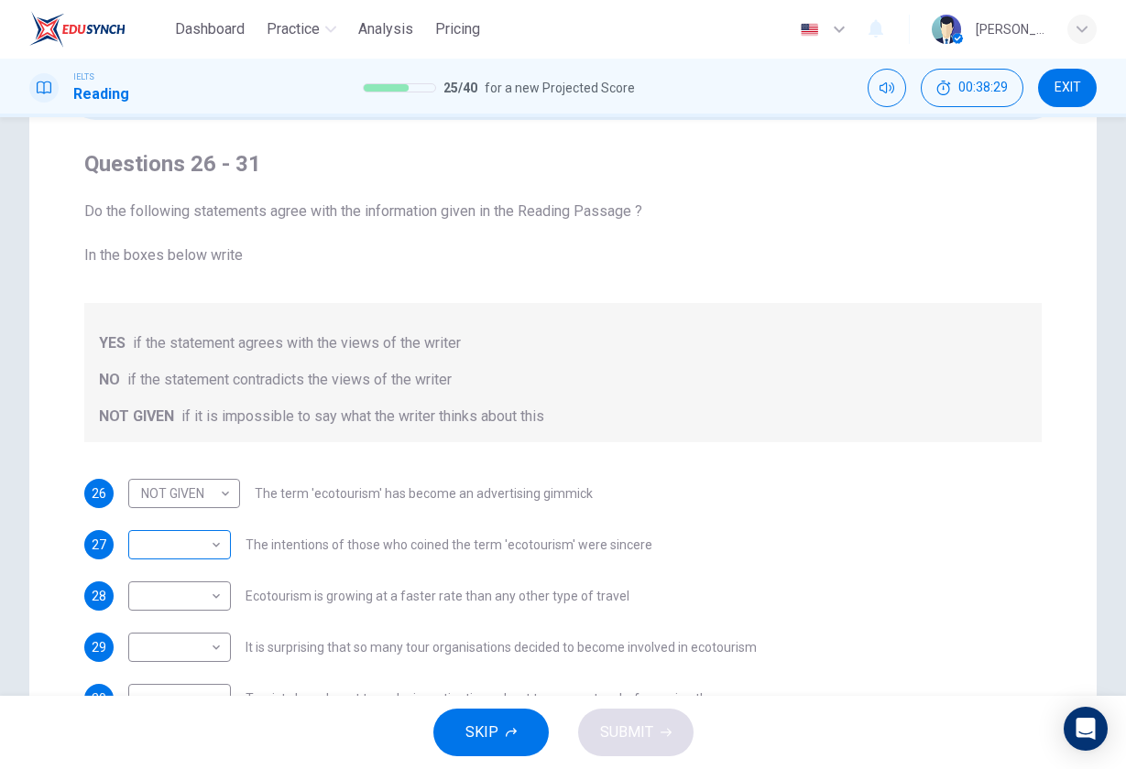
click at [169, 540] on body "Dashboard Practice Analysis Pricing English en ​ Bart Pan IELTS Reading 25 / 40…" at bounding box center [563, 384] width 1126 height 769
click at [181, 600] on li "NO" at bounding box center [179, 603] width 103 height 29
type input "NO"
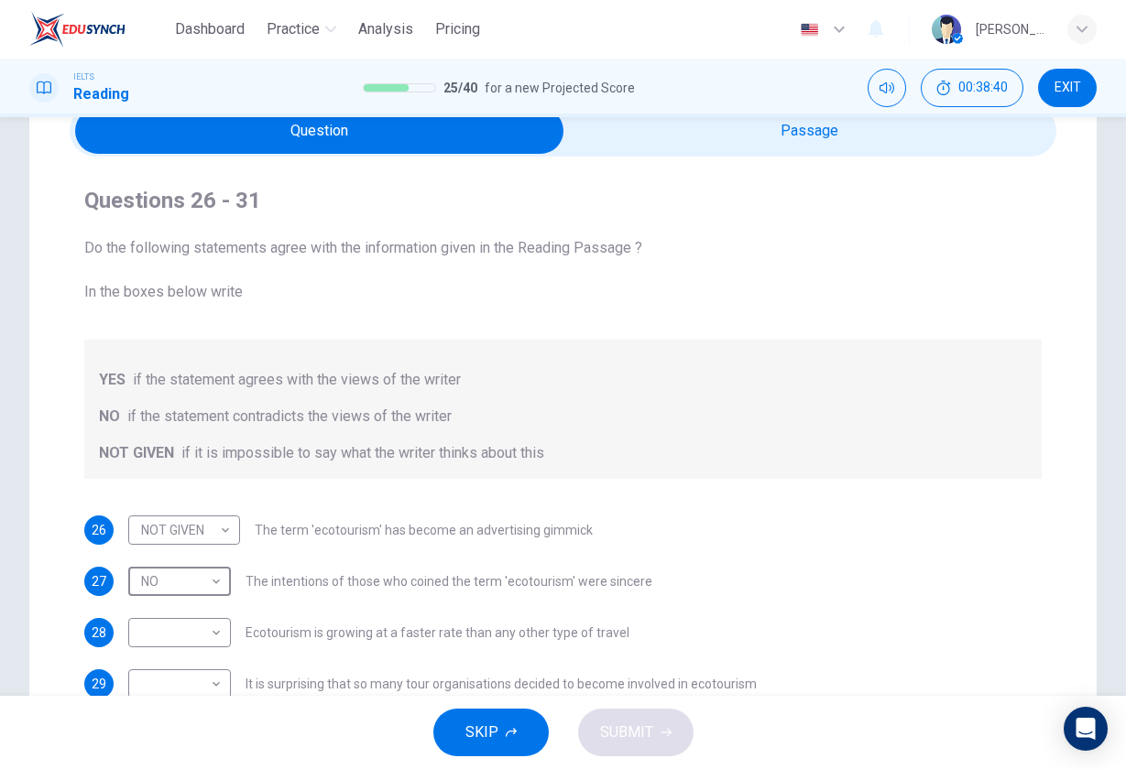
scroll to position [68, 0]
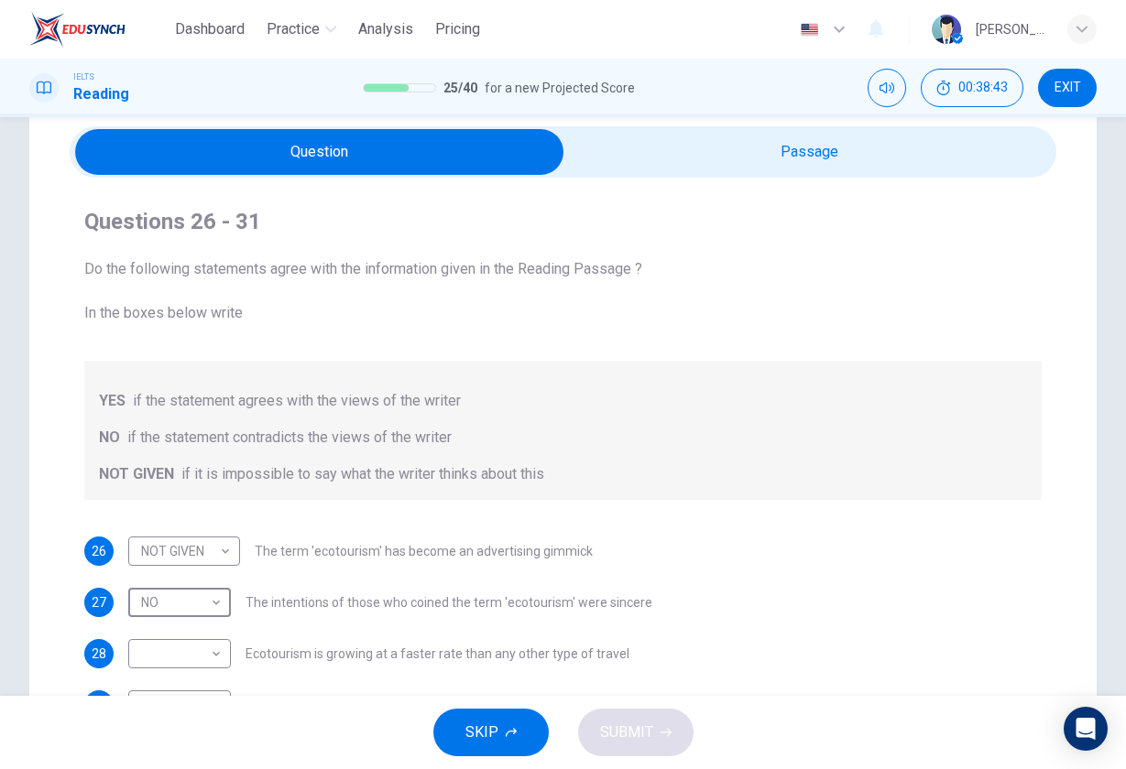
click at [757, 154] on input "checkbox" at bounding box center [320, 152] width 1480 height 46
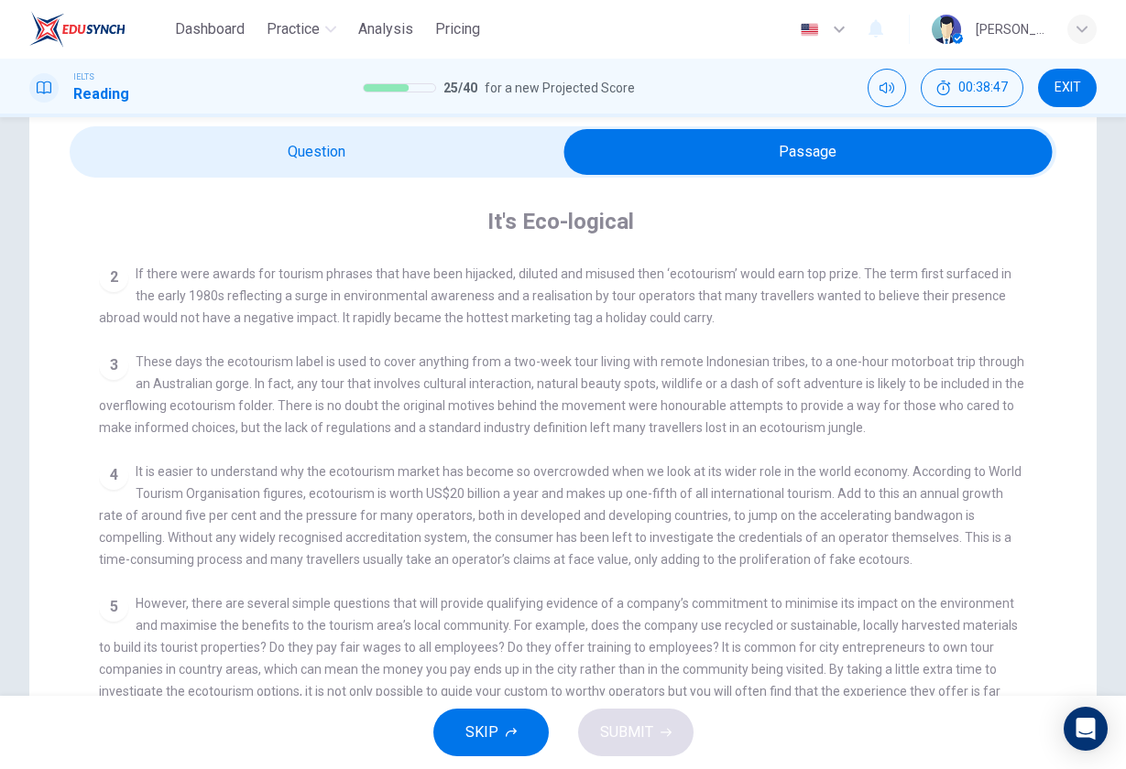
scroll to position [387, 0]
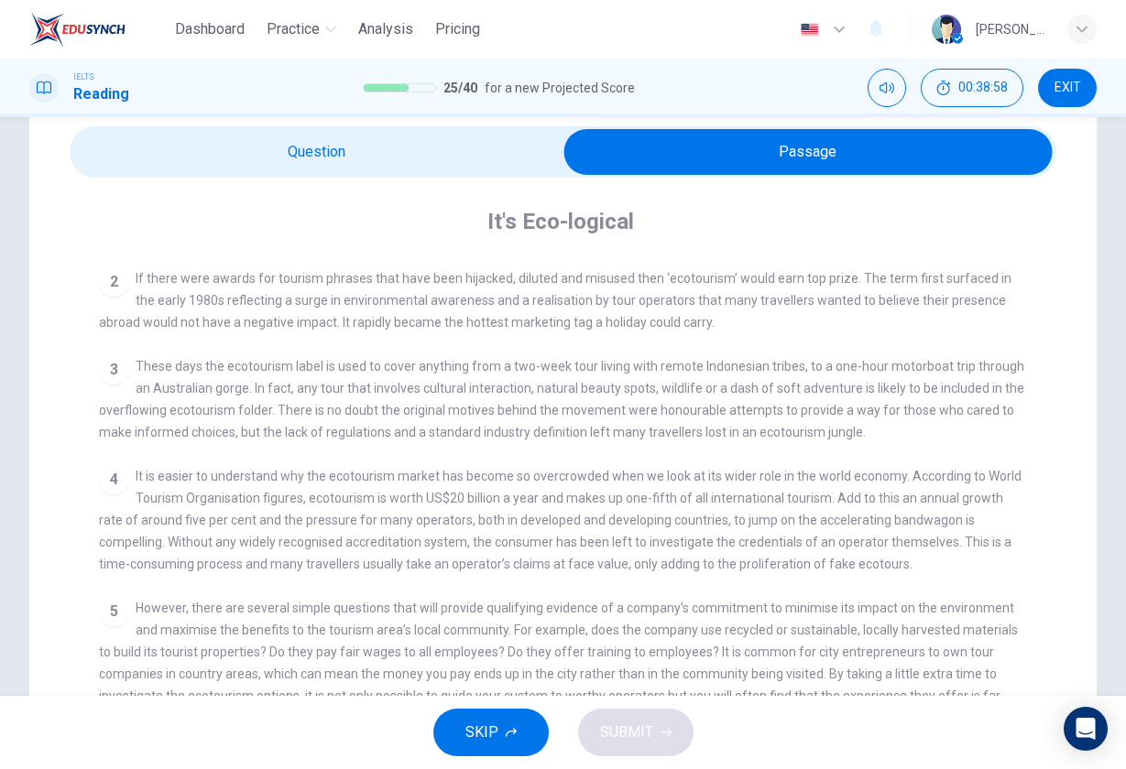
click at [419, 156] on input "checkbox" at bounding box center [808, 152] width 1480 height 46
checkbox input "false"
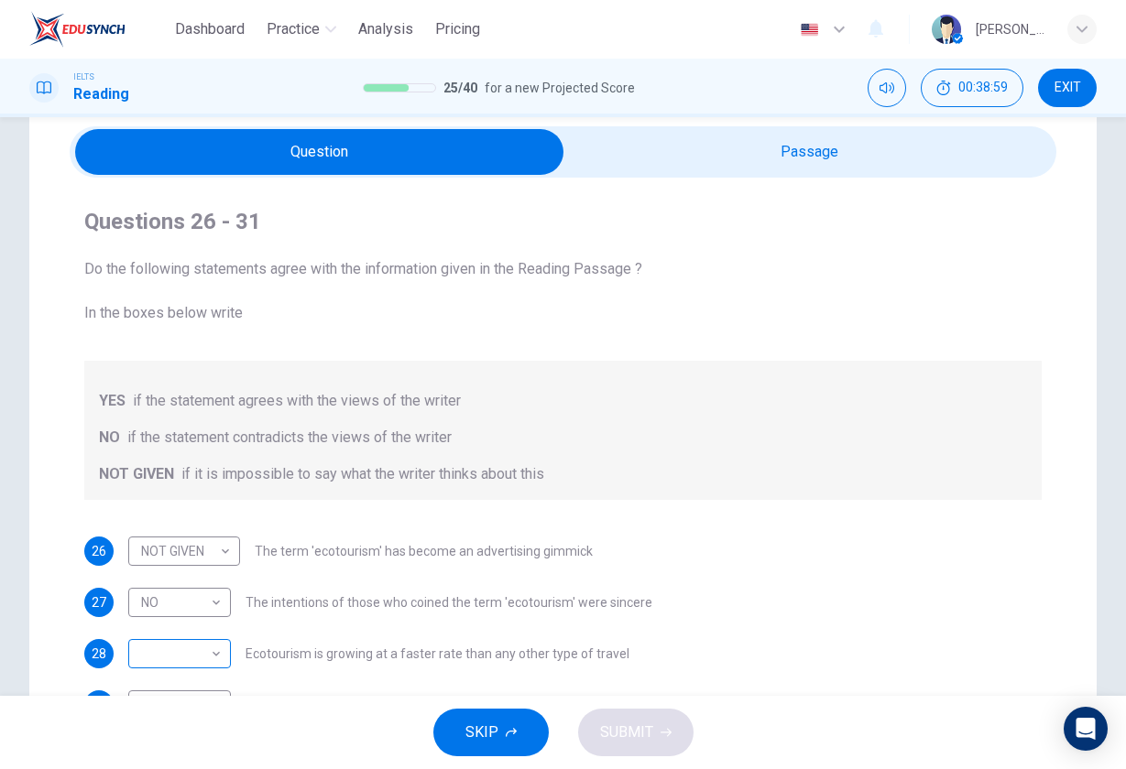
click at [197, 647] on body "Dashboard Practice Analysis Pricing English en ​ Bart Pan IELTS Reading 25 / 40…" at bounding box center [563, 384] width 1126 height 769
click at [191, 680] on li "YES" at bounding box center [179, 681] width 103 height 29
type input "YES"
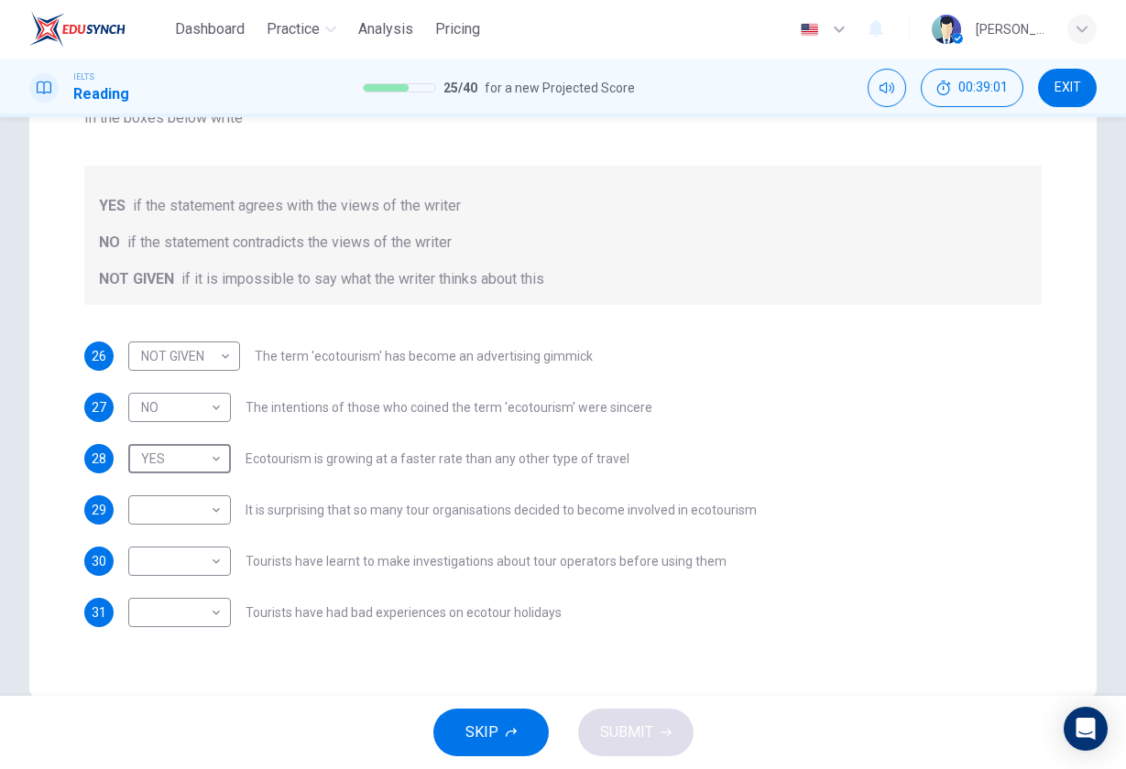
scroll to position [266, 0]
click at [172, 500] on body "Dashboard Practice Analysis Pricing English en ​ Bart Pan IELTS Reading 25 / 40…" at bounding box center [563, 384] width 1126 height 769
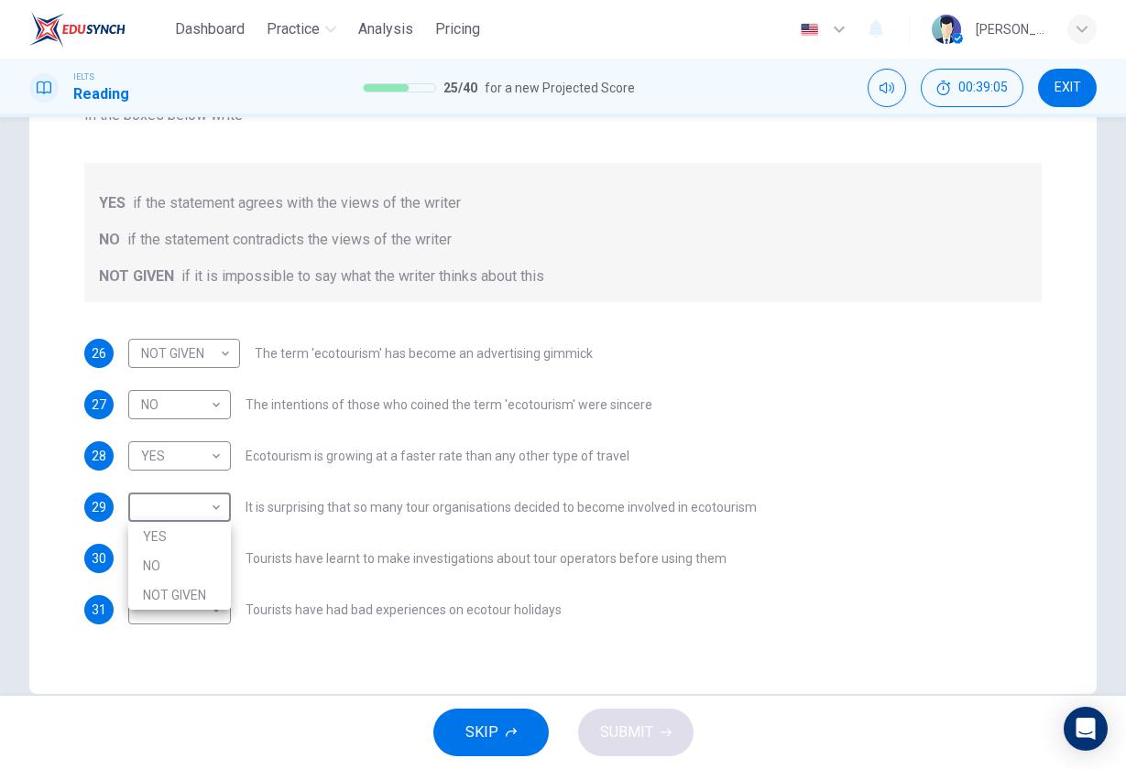
click at [174, 539] on li "YES" at bounding box center [179, 536] width 103 height 29
type input "YES"
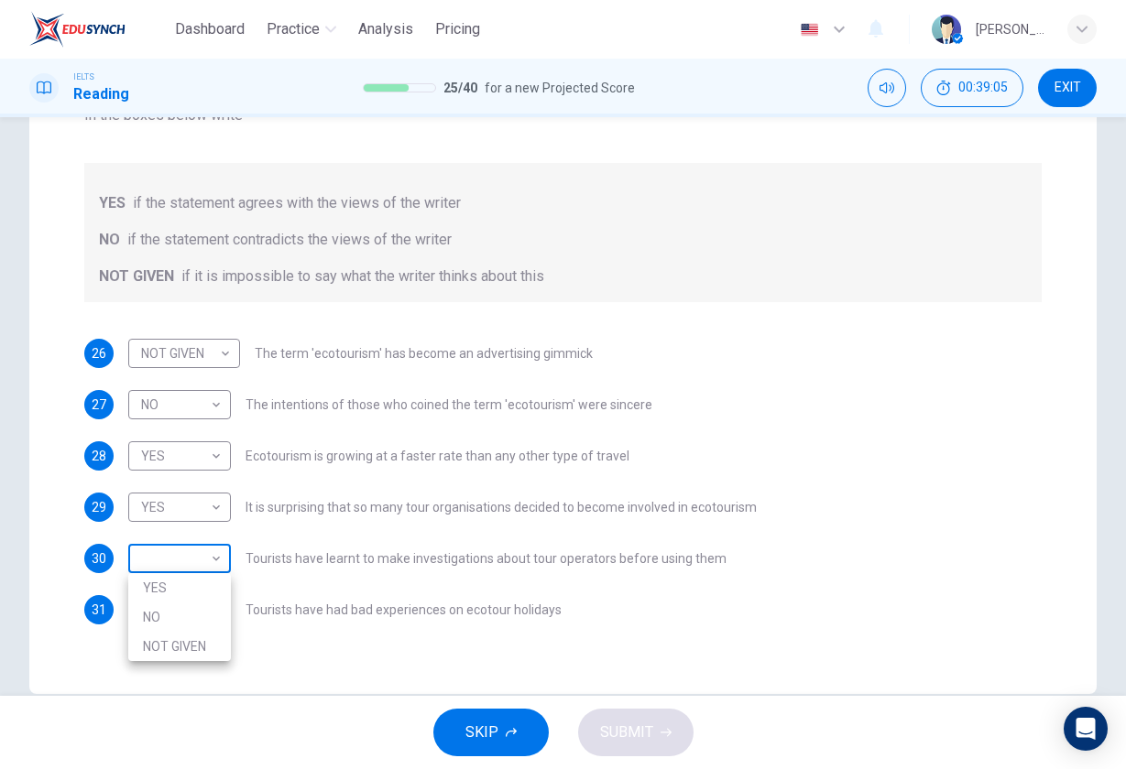
click at [180, 552] on body "Dashboard Practice Analysis Pricing English en ​ Bart Pan IELTS Reading 25 / 40…" at bounding box center [563, 384] width 1126 height 769
click at [178, 616] on li "NO" at bounding box center [179, 617] width 103 height 29
type input "NO"
click at [179, 616] on body "Dashboard Practice Analysis Pricing English en ​ Bart Pan IELTS Reading 25 / 40…" at bounding box center [563, 384] width 1126 height 769
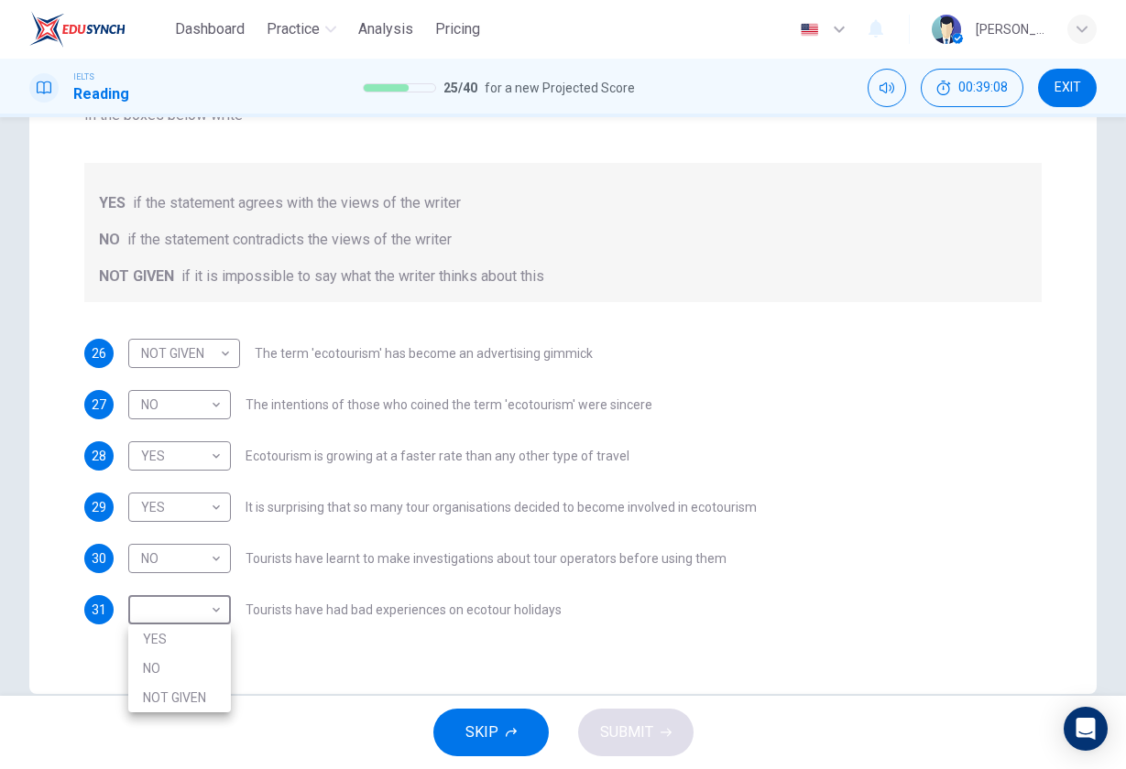
click at [186, 694] on li "NOT GIVEN" at bounding box center [179, 697] width 103 height 29
type input "NOT GIVEN"
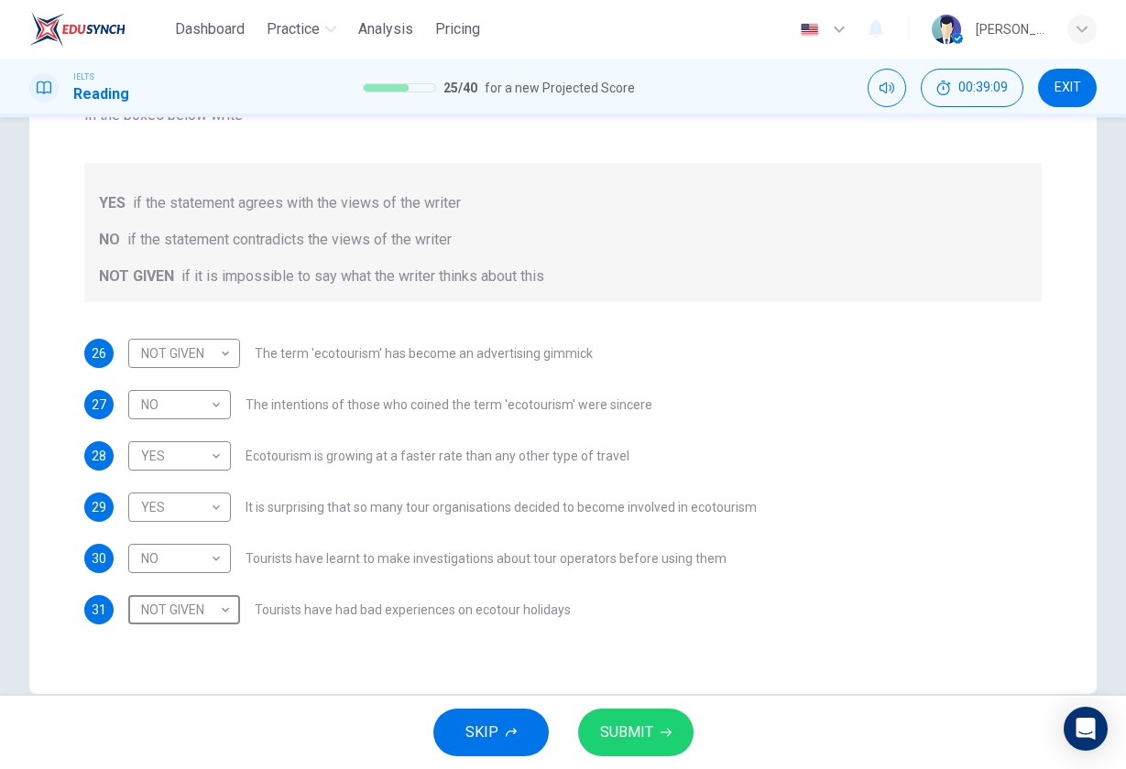
click at [634, 740] on span "SUBMIT" at bounding box center [626, 733] width 53 height 26
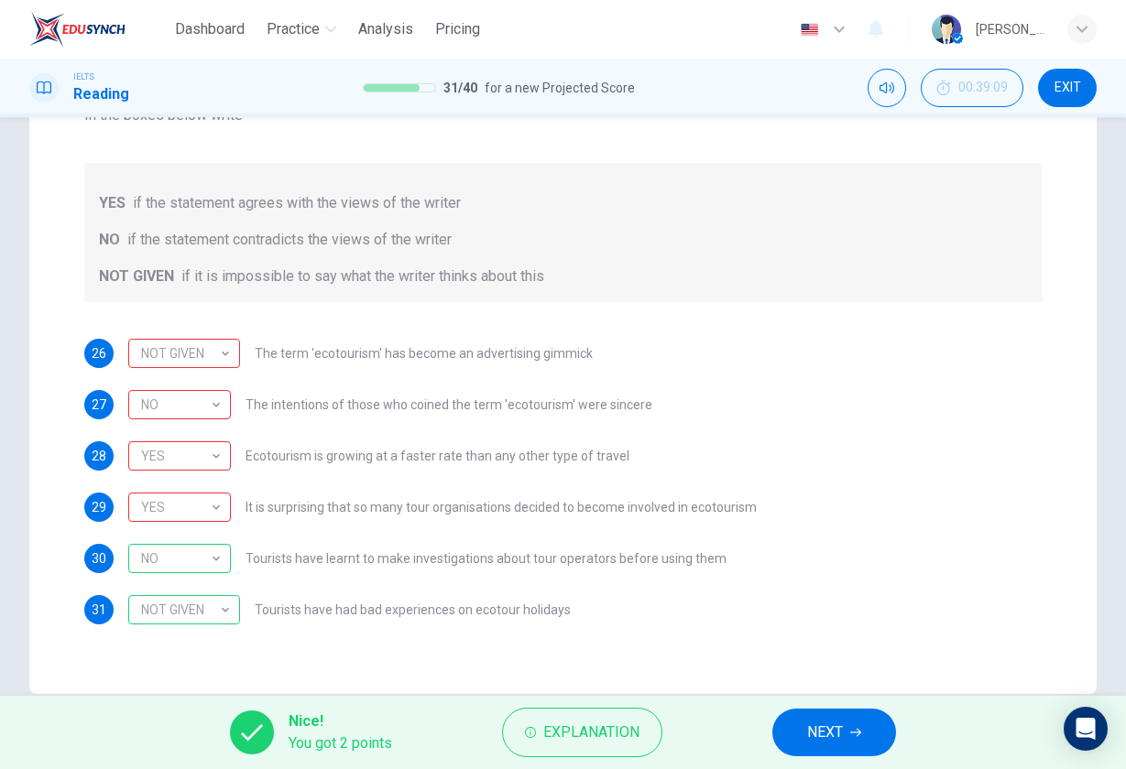
click at [807, 740] on button "NEXT" at bounding box center [834, 733] width 124 height 48
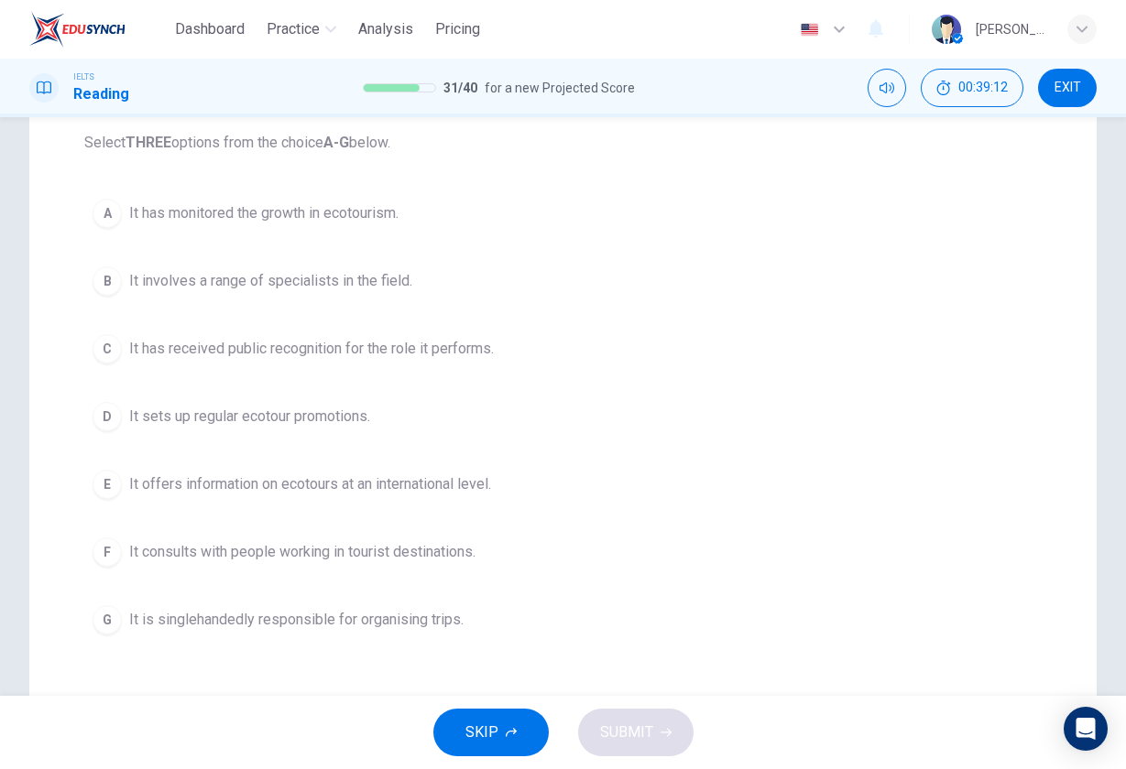
scroll to position [241, 0]
click at [316, 287] on span "It involves a range of specialists in the field." at bounding box center [270, 278] width 283 height 22
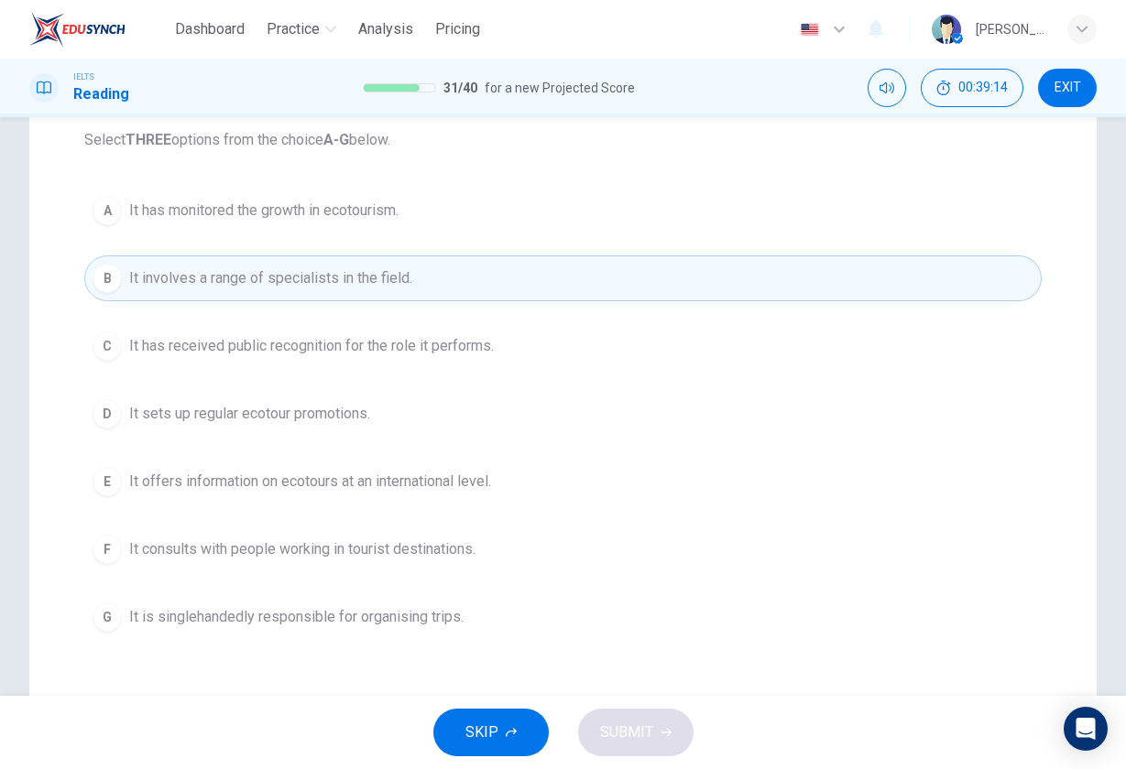
click at [311, 341] on span "It has received public recognition for the role it performs." at bounding box center [311, 346] width 365 height 22
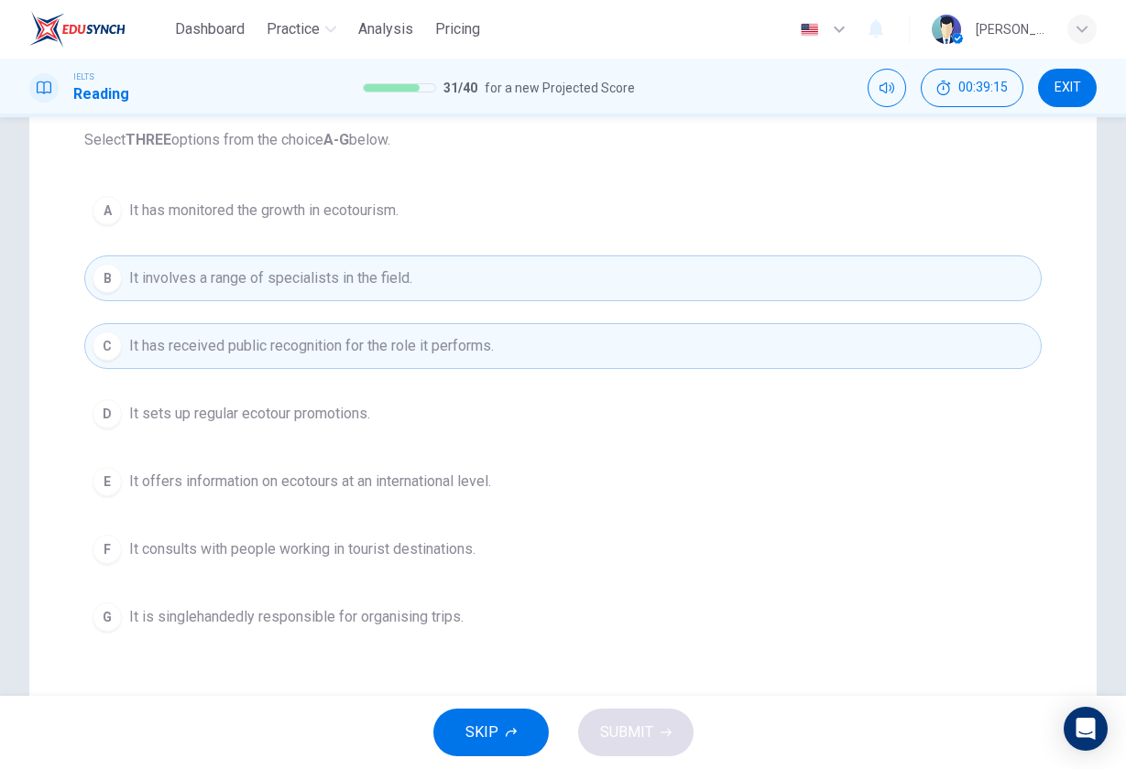
click at [306, 496] on button "E It offers information on ecotours at an international level." at bounding box center [562, 482] width 957 height 46
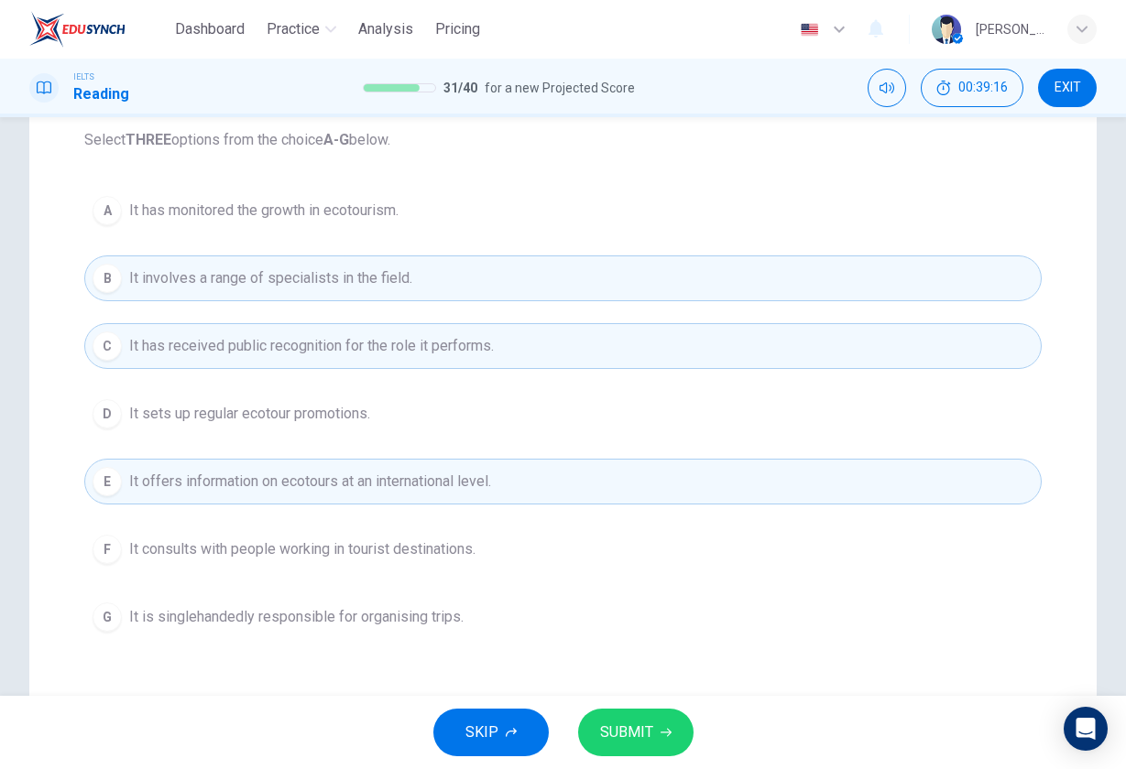
click at [639, 726] on span "SUBMIT" at bounding box center [626, 733] width 53 height 26
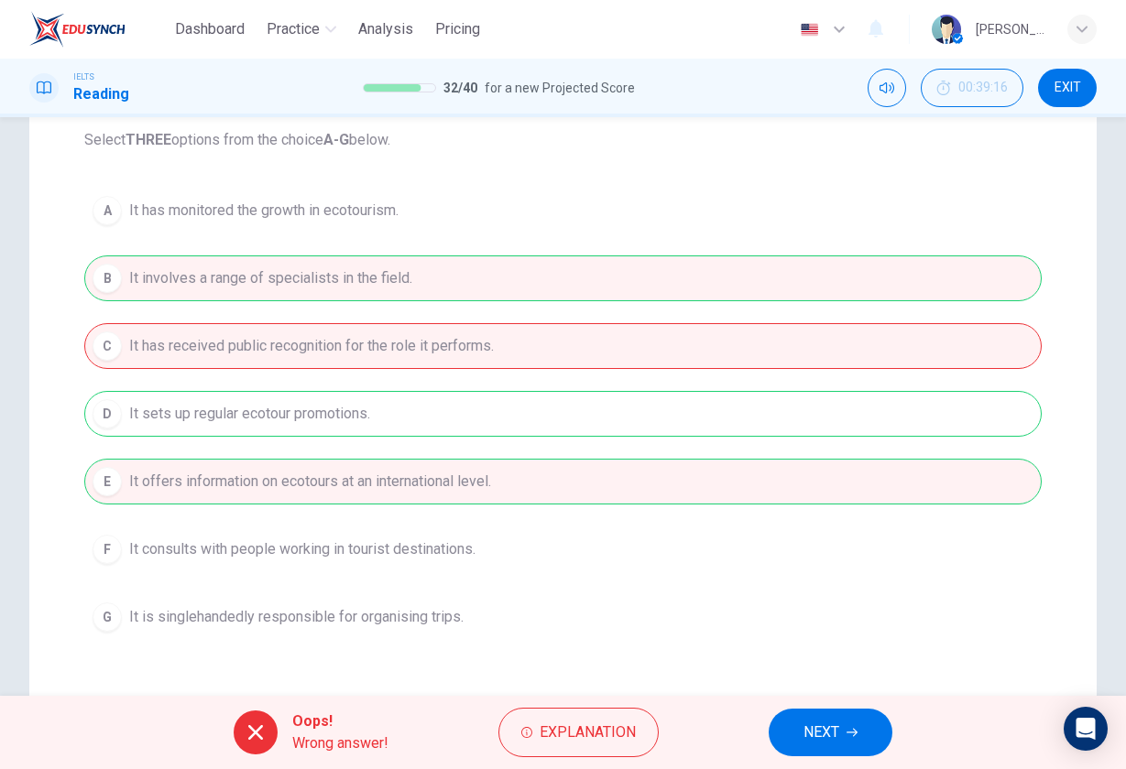
click at [834, 724] on span "NEXT" at bounding box center [821, 733] width 36 height 26
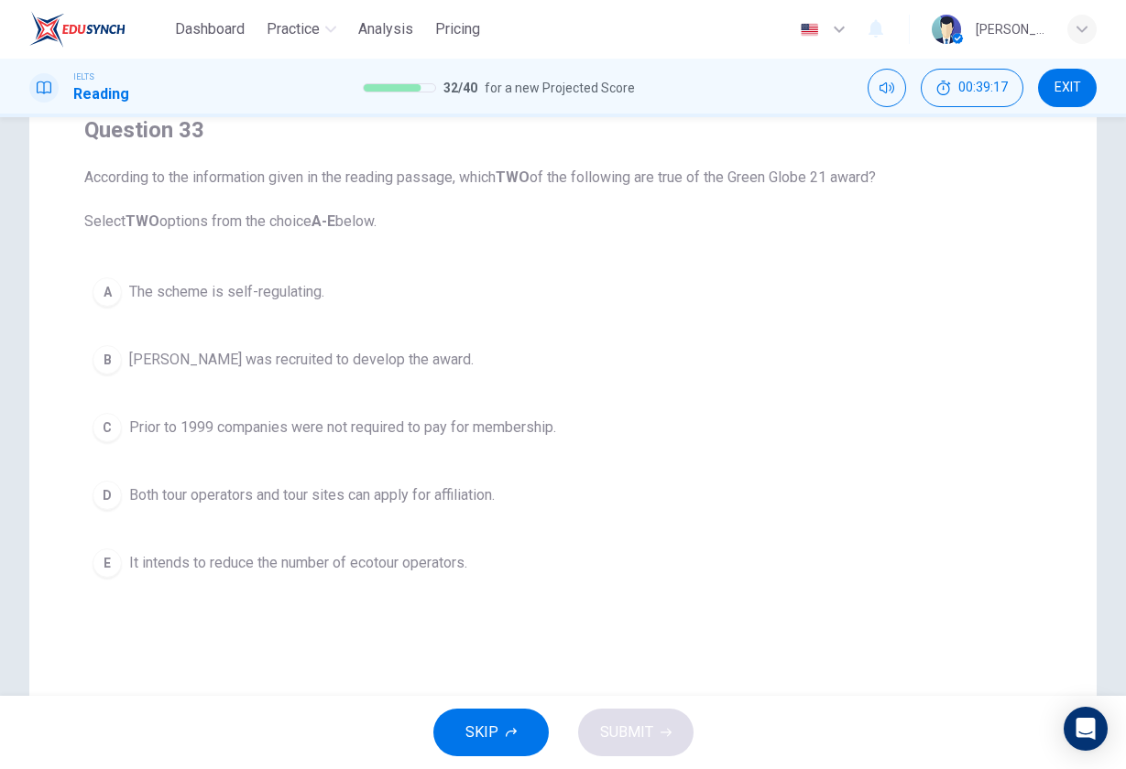
scroll to position [160, 0]
click at [293, 358] on span "Amanda Marks was recruited to develop the award." at bounding box center [301, 359] width 344 height 22
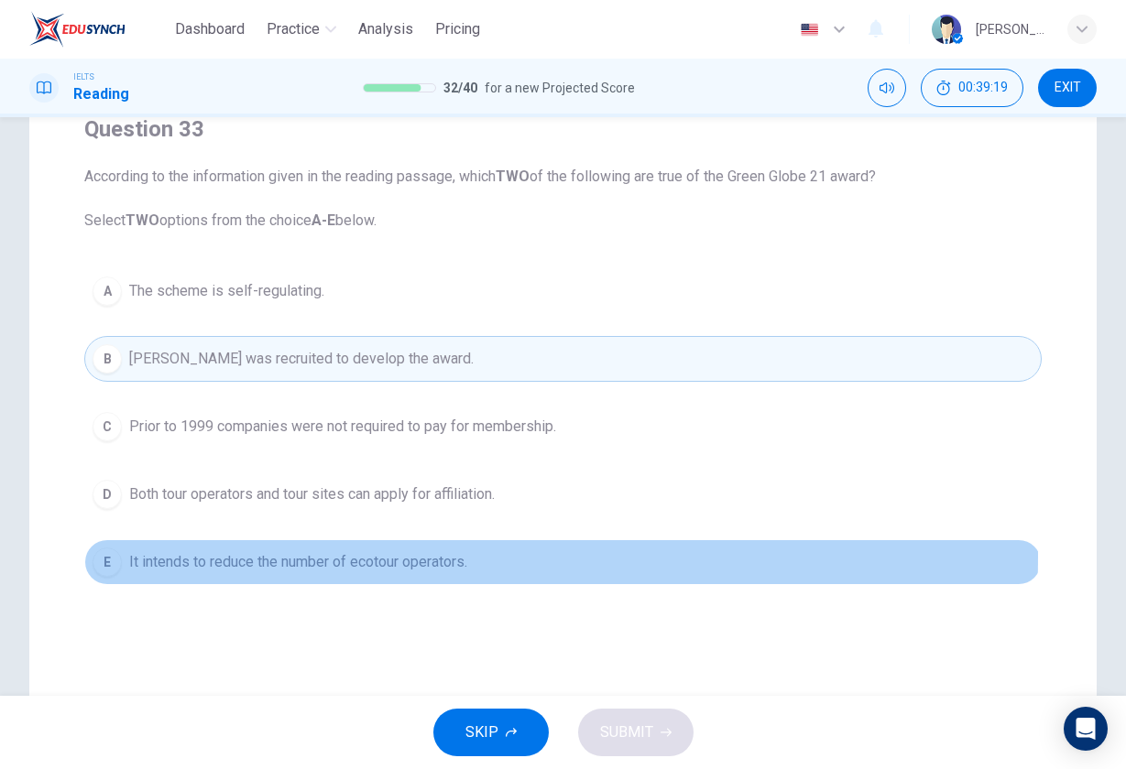
click at [270, 556] on span "It intends to reduce the number of ecotour operators." at bounding box center [298, 562] width 338 height 22
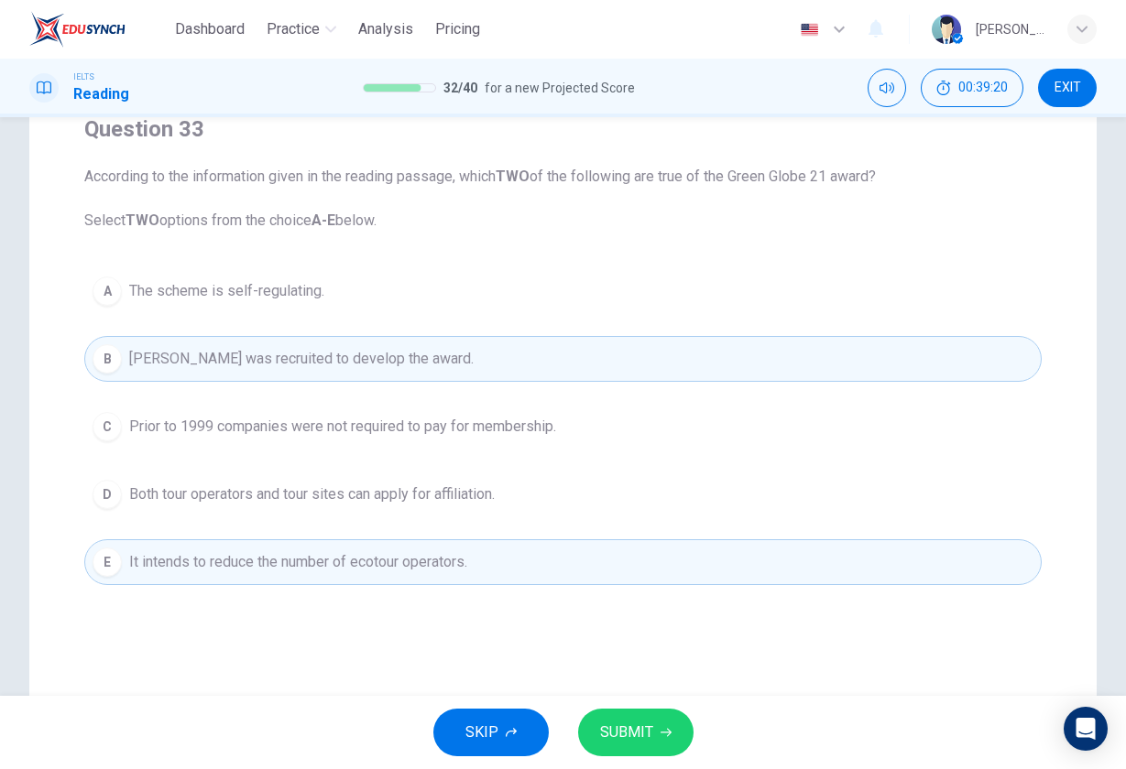
click at [613, 714] on button "SUBMIT" at bounding box center [635, 733] width 115 height 48
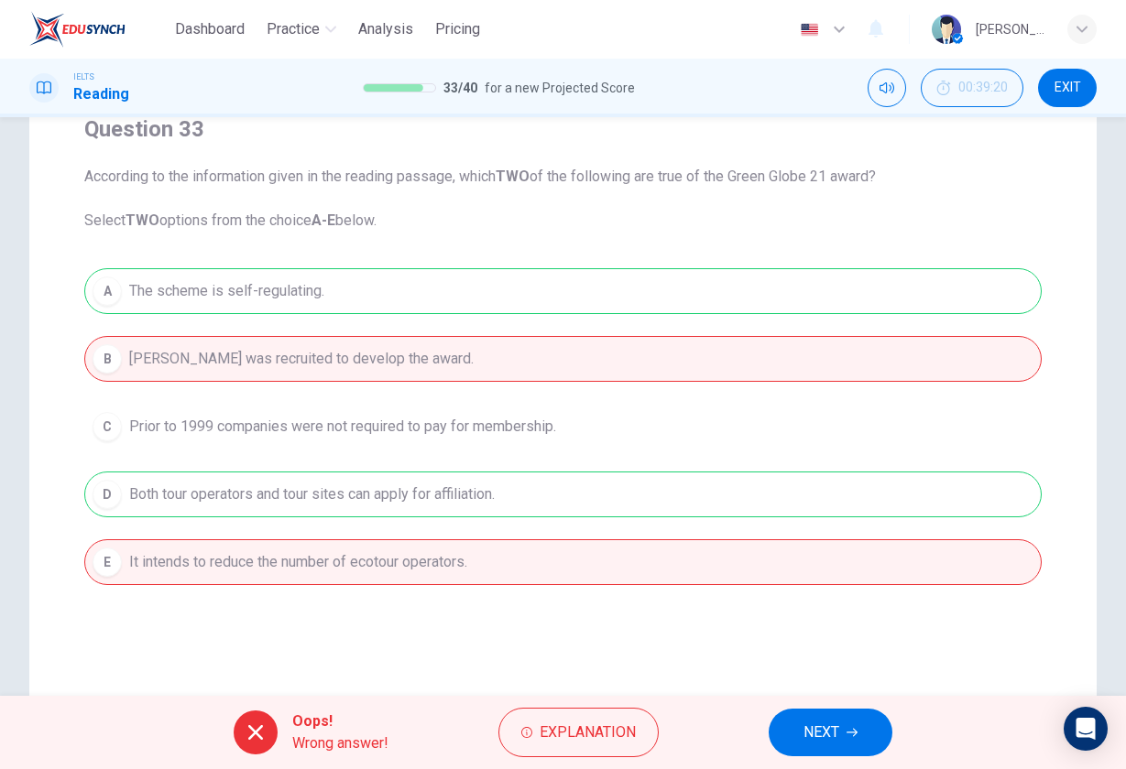
click at [797, 730] on button "NEXT" at bounding box center [831, 733] width 124 height 48
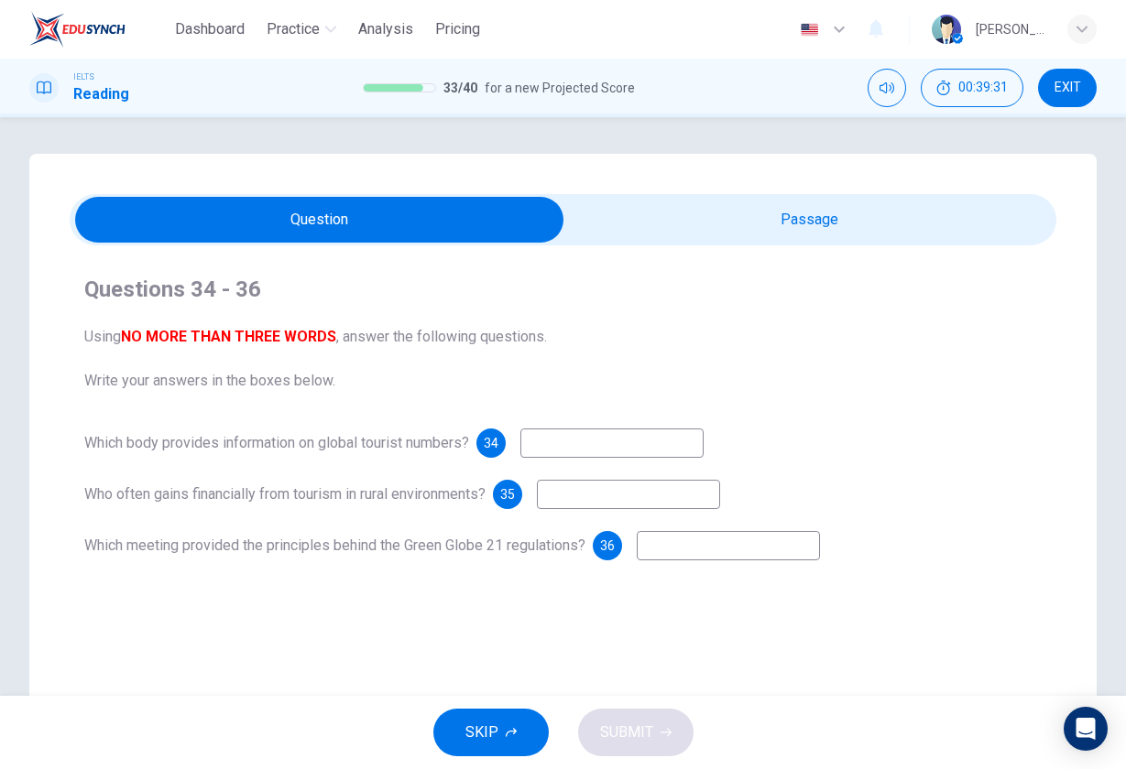
scroll to position [0, 0]
click at [666, 213] on input "checkbox" at bounding box center [320, 220] width 1480 height 46
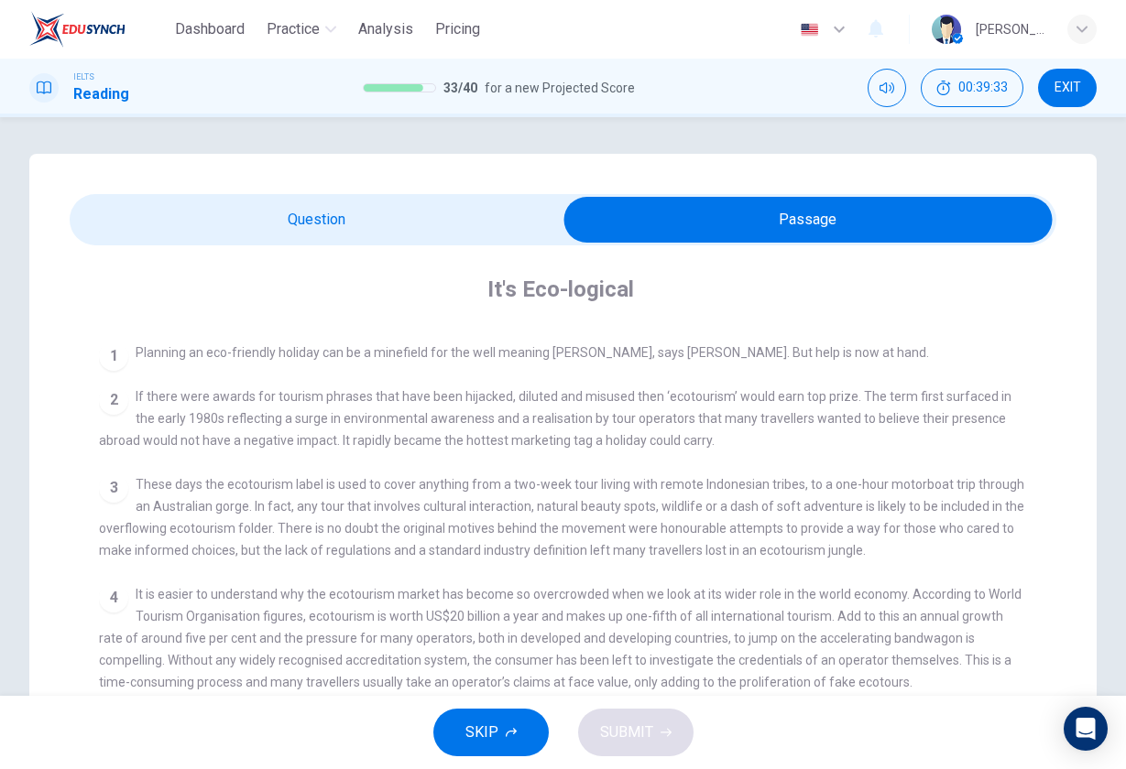
scroll to position [340, 0]
click at [430, 229] on input "checkbox" at bounding box center [808, 220] width 1480 height 46
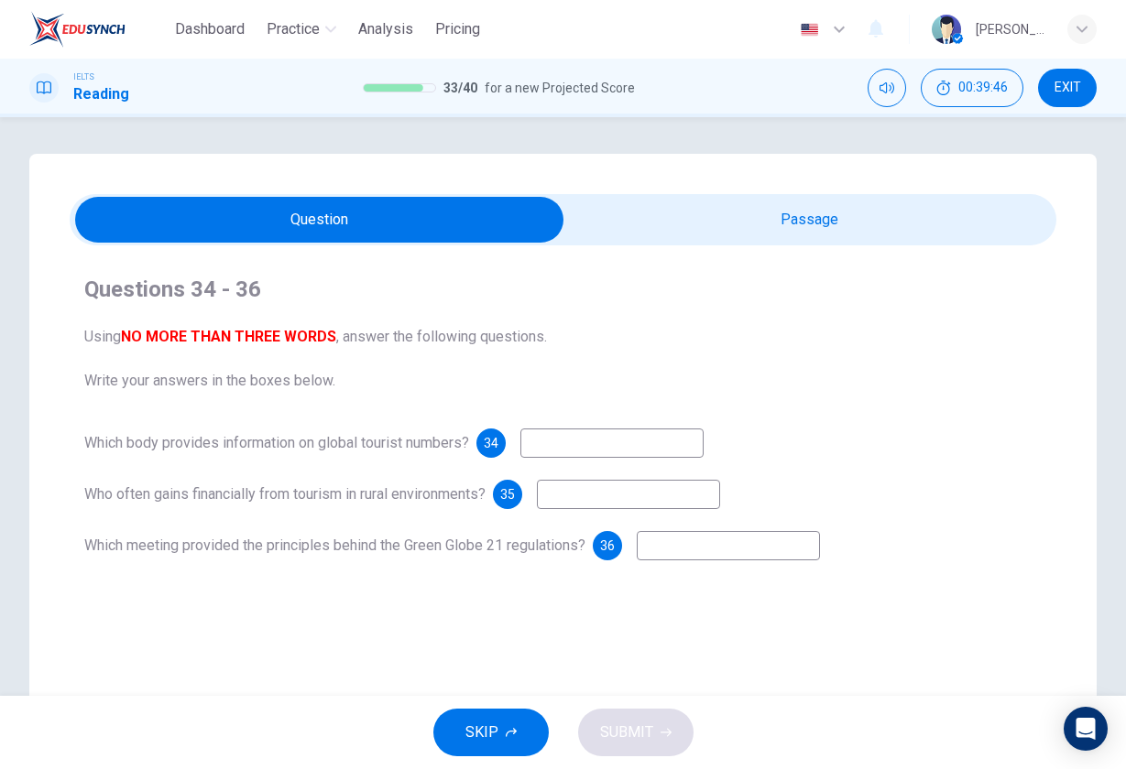
click at [721, 207] on input "checkbox" at bounding box center [320, 220] width 1480 height 46
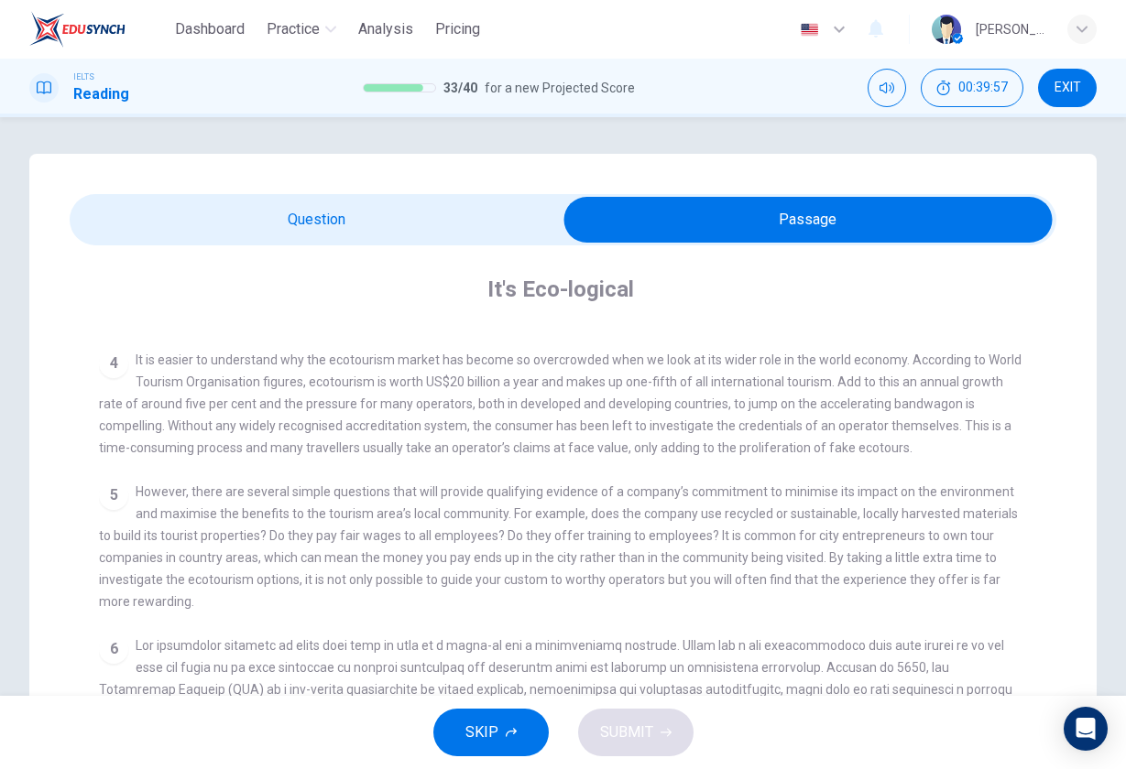
scroll to position [564, 0]
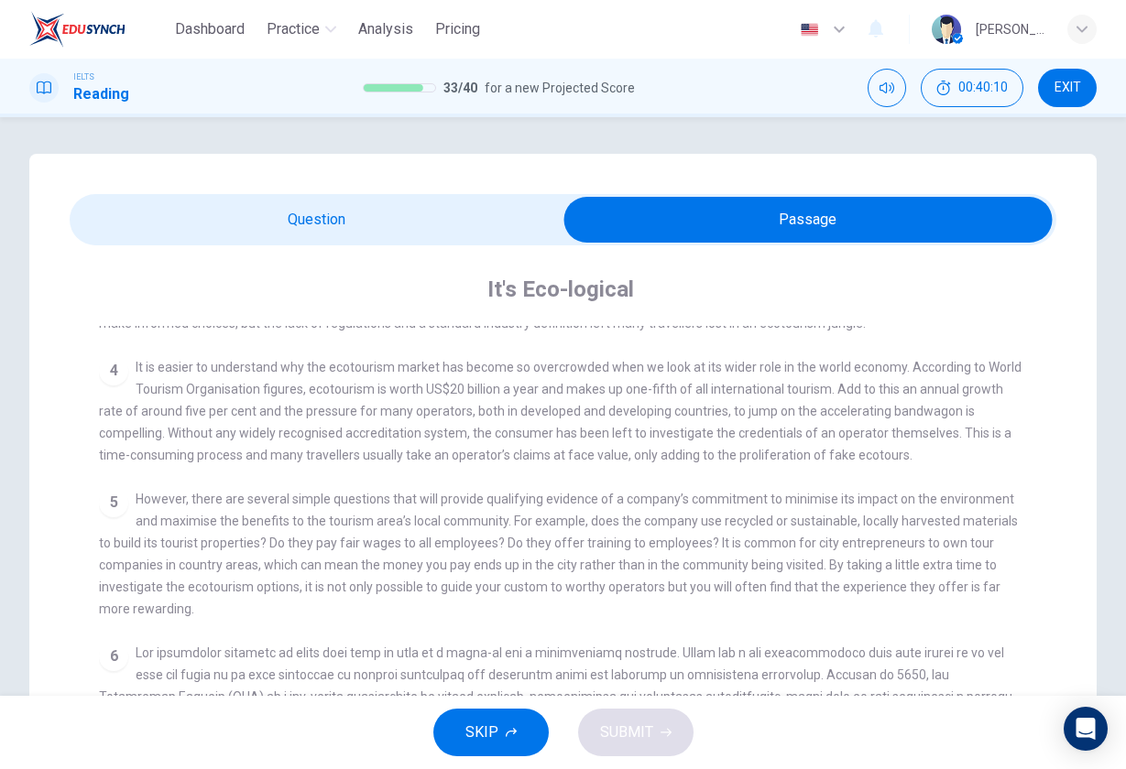
click at [356, 211] on input "checkbox" at bounding box center [808, 220] width 1480 height 46
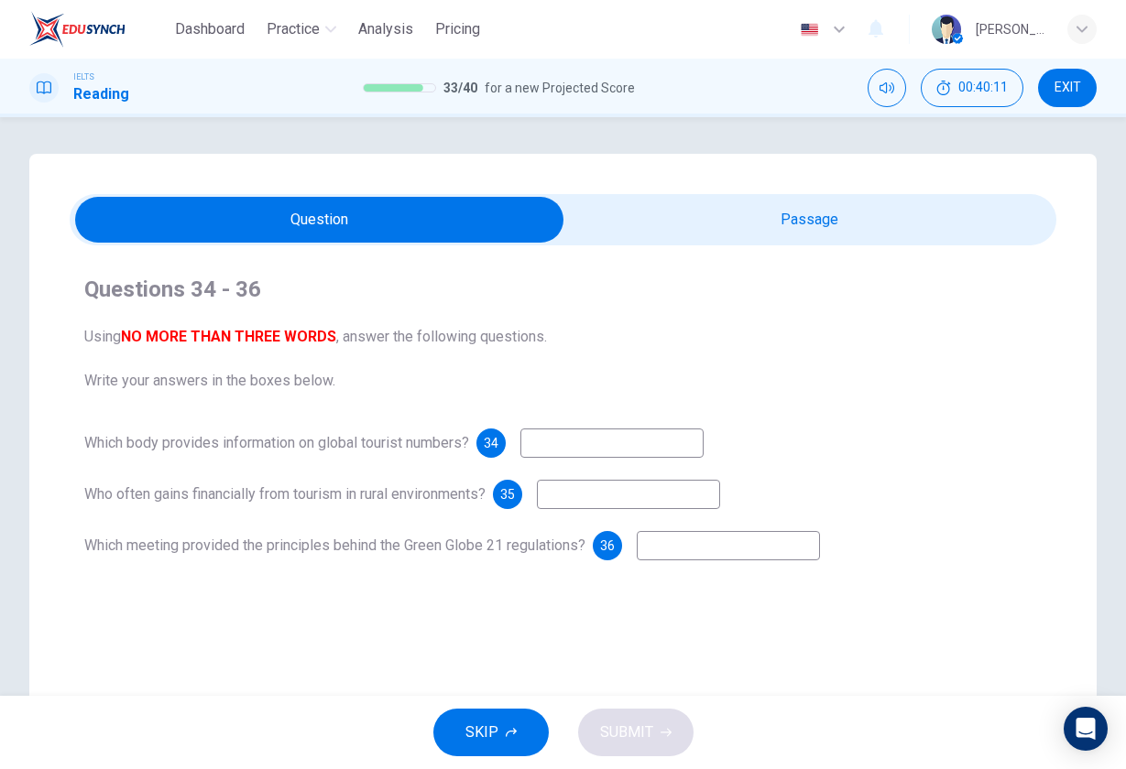
click at [658, 218] on input "checkbox" at bounding box center [320, 220] width 1480 height 46
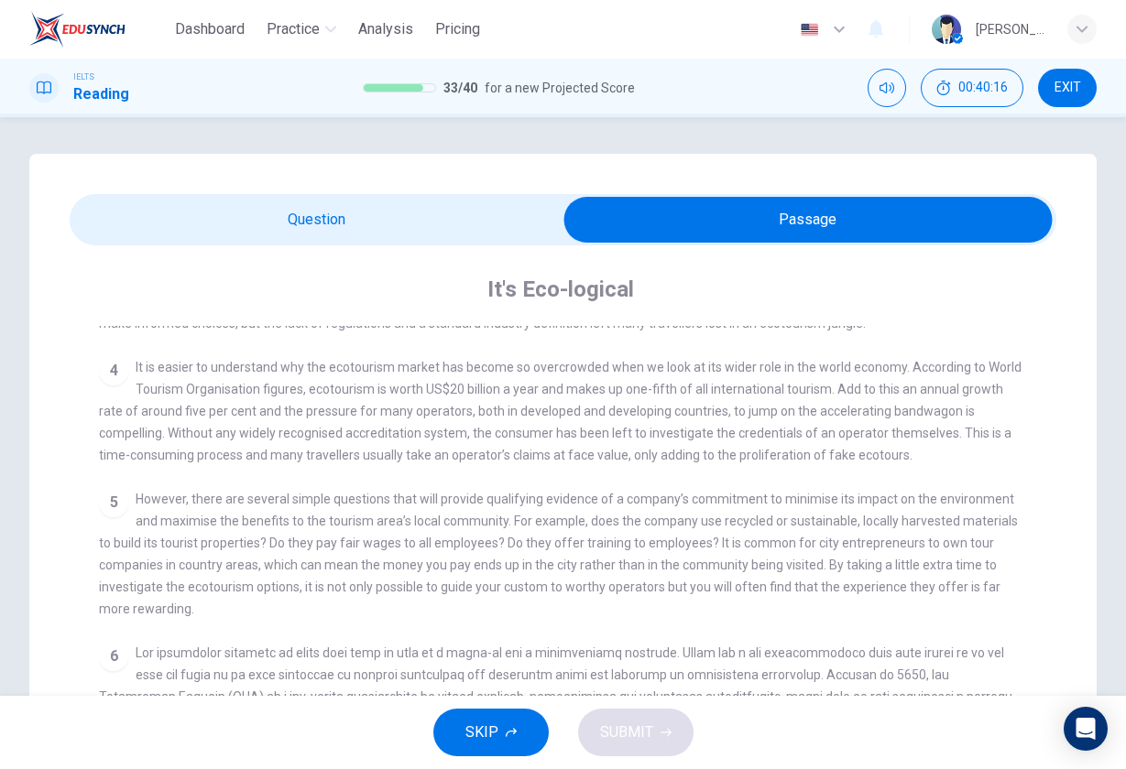
drag, startPoint x: 985, startPoint y: 366, endPoint x: 1018, endPoint y: 366, distance: 33.0
click at [1019, 366] on div "CLICK TO ZOOM Click to Zoom 1 Planning an eco-friendly holiday can be a minefie…" at bounding box center [575, 654] width 953 height 656
click at [372, 226] on input "checkbox" at bounding box center [808, 220] width 1480 height 46
checkbox input "false"
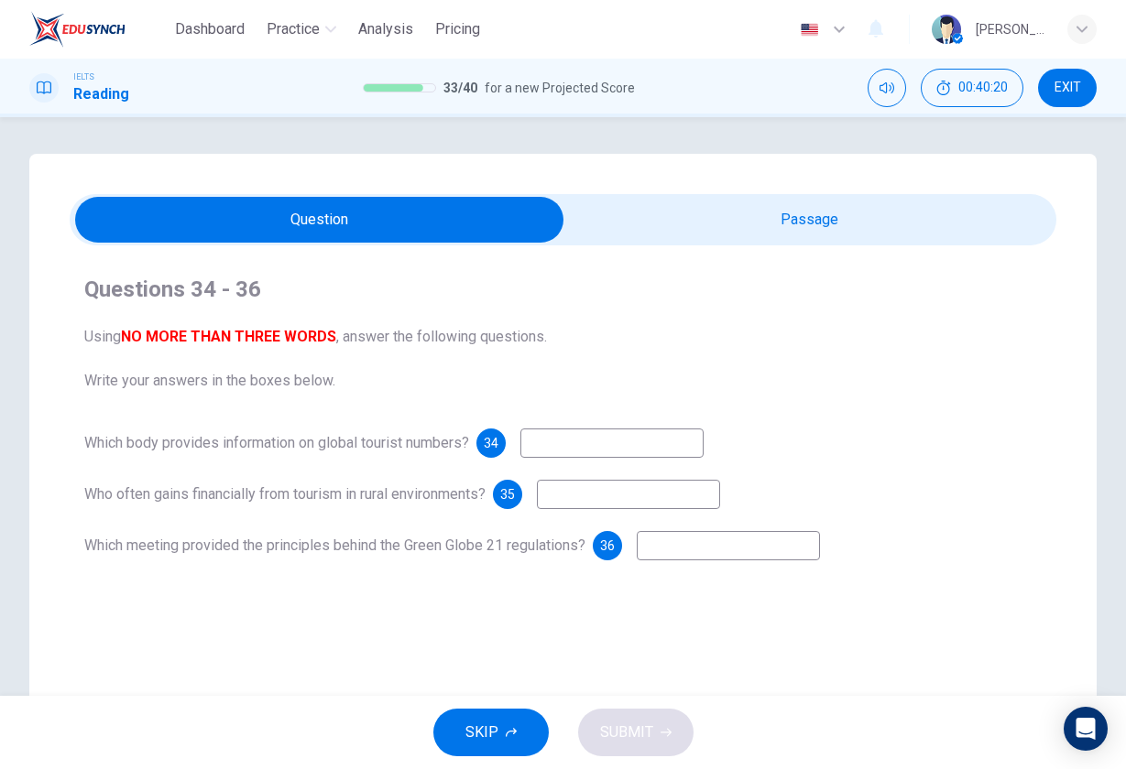
click at [571, 445] on input at bounding box center [611, 443] width 183 height 29
type input "world"
click at [816, 228] on input "checkbox" at bounding box center [320, 220] width 1480 height 46
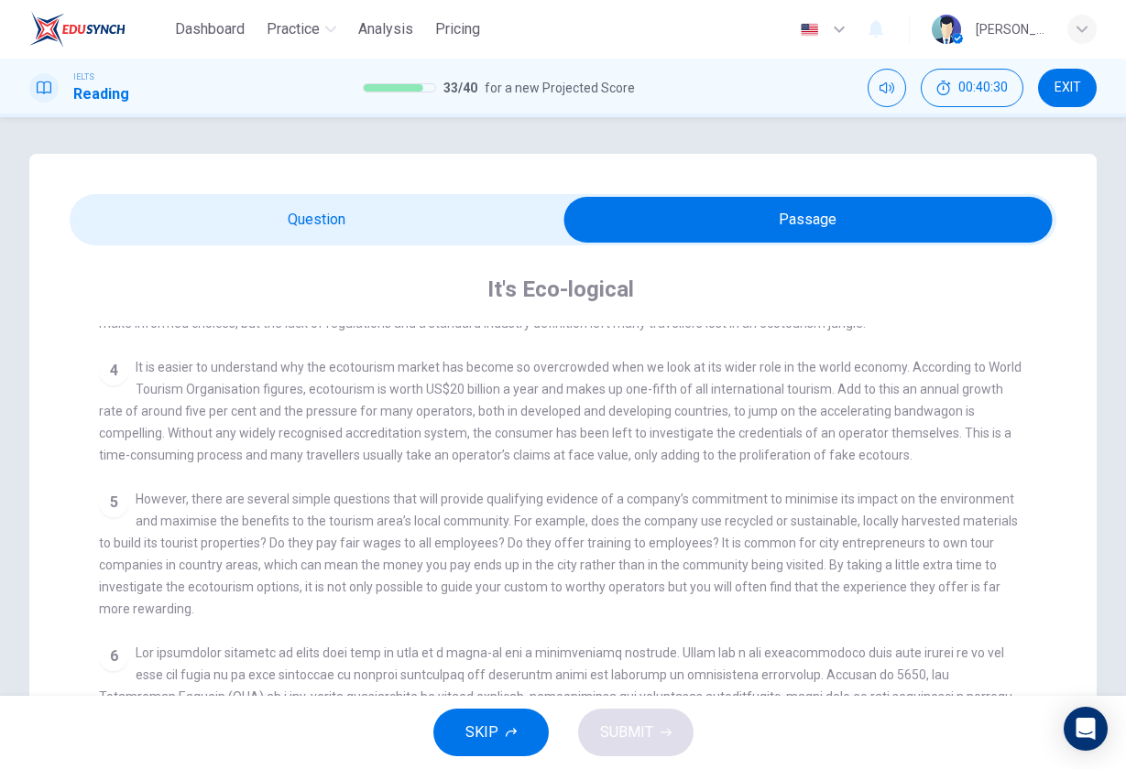
click at [427, 211] on input "checkbox" at bounding box center [808, 220] width 1480 height 46
checkbox input "false"
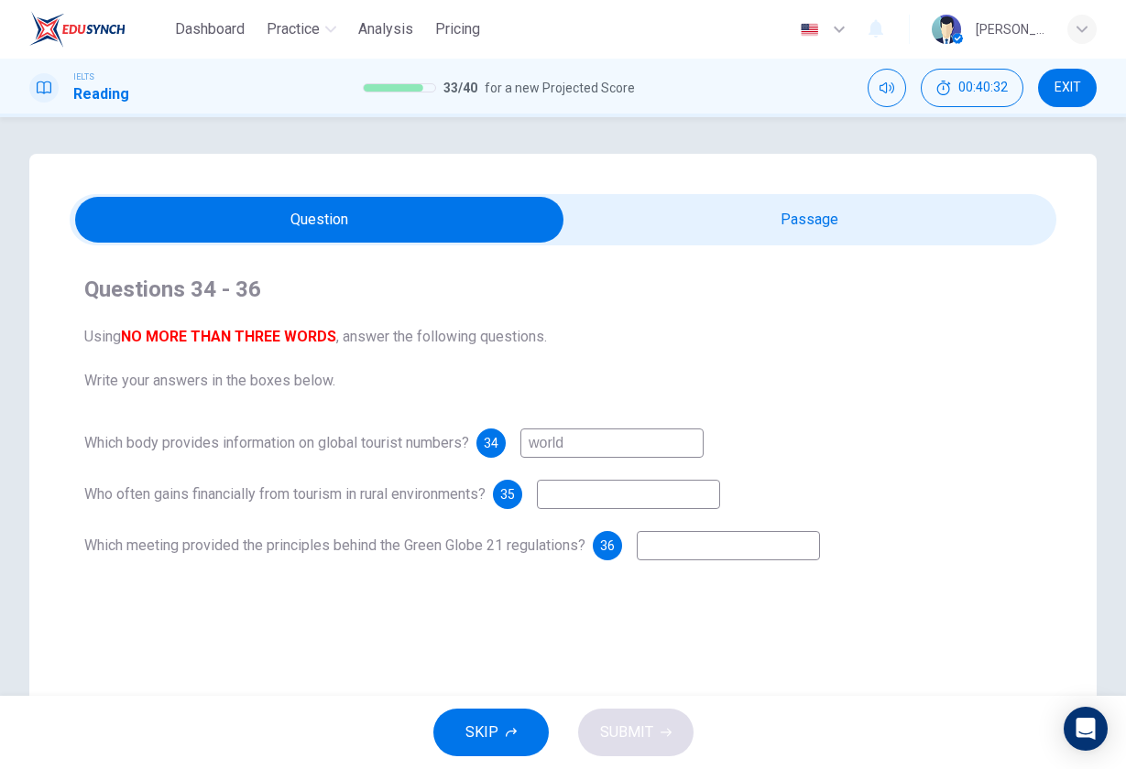
click at [632, 435] on input "world" at bounding box center [611, 443] width 183 height 29
type input "world touri"
drag, startPoint x: 627, startPoint y: 466, endPoint x: 737, endPoint y: 235, distance: 255.7
click at [737, 235] on input "checkbox" at bounding box center [320, 220] width 1480 height 46
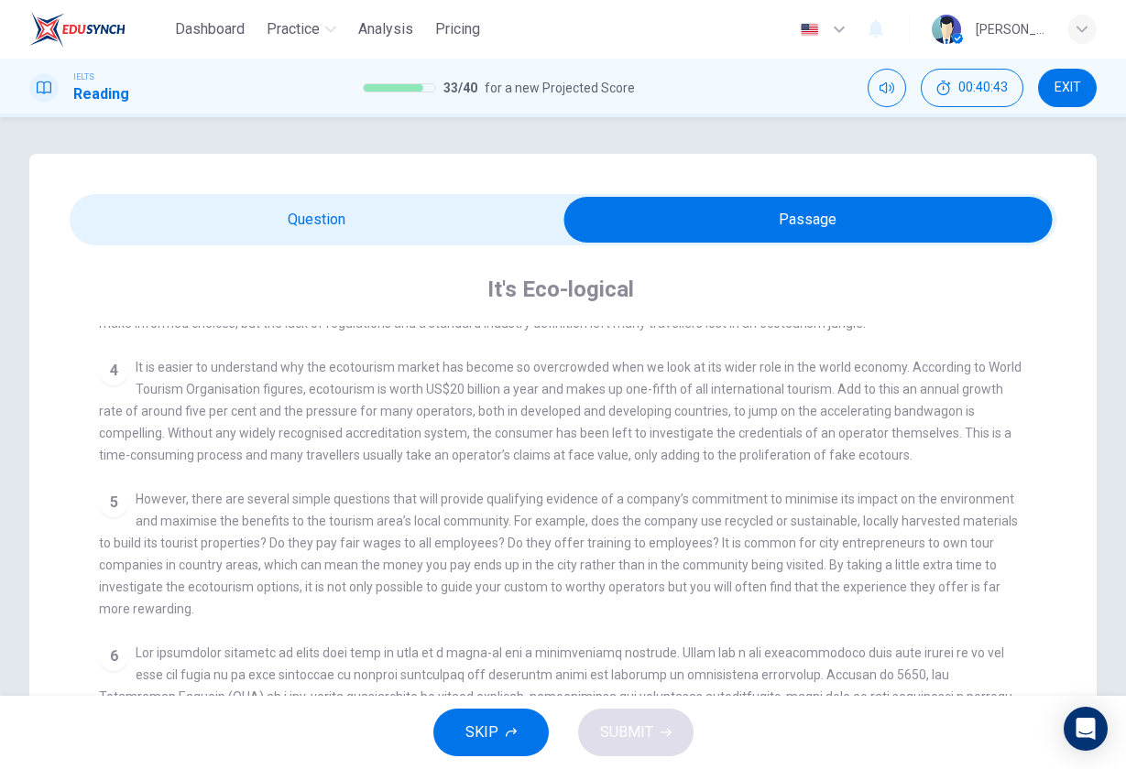
click at [494, 203] on input "checkbox" at bounding box center [808, 220] width 1480 height 46
checkbox input "false"
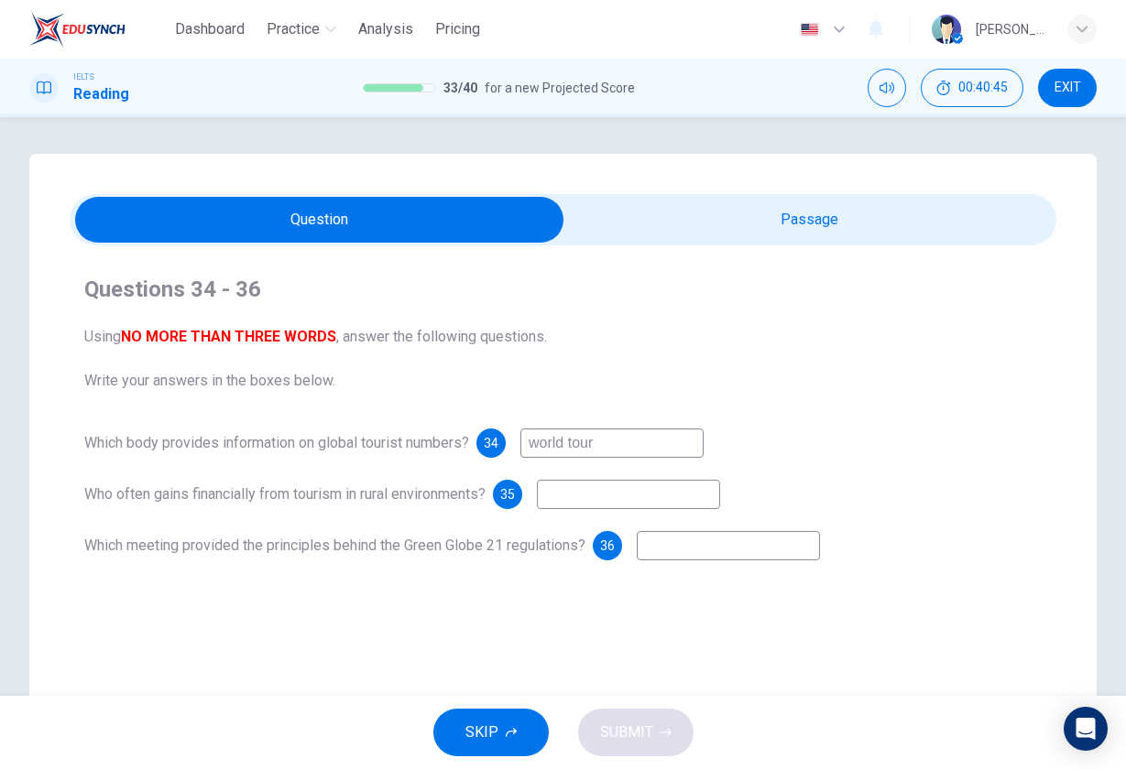
click at [624, 444] on input "world tour" at bounding box center [611, 443] width 183 height 29
type input "world tourism"
click at [719, 225] on input "checkbox" at bounding box center [320, 220] width 1480 height 46
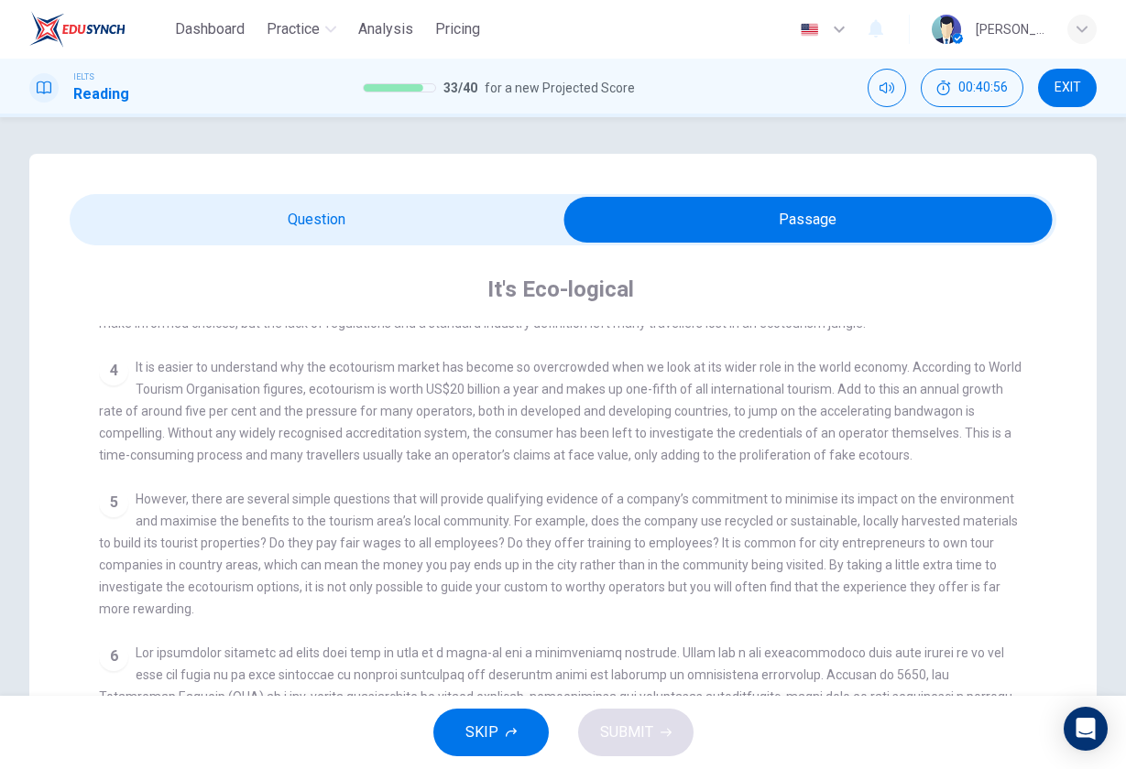
click at [377, 221] on input "checkbox" at bounding box center [808, 220] width 1480 height 46
checkbox input "false"
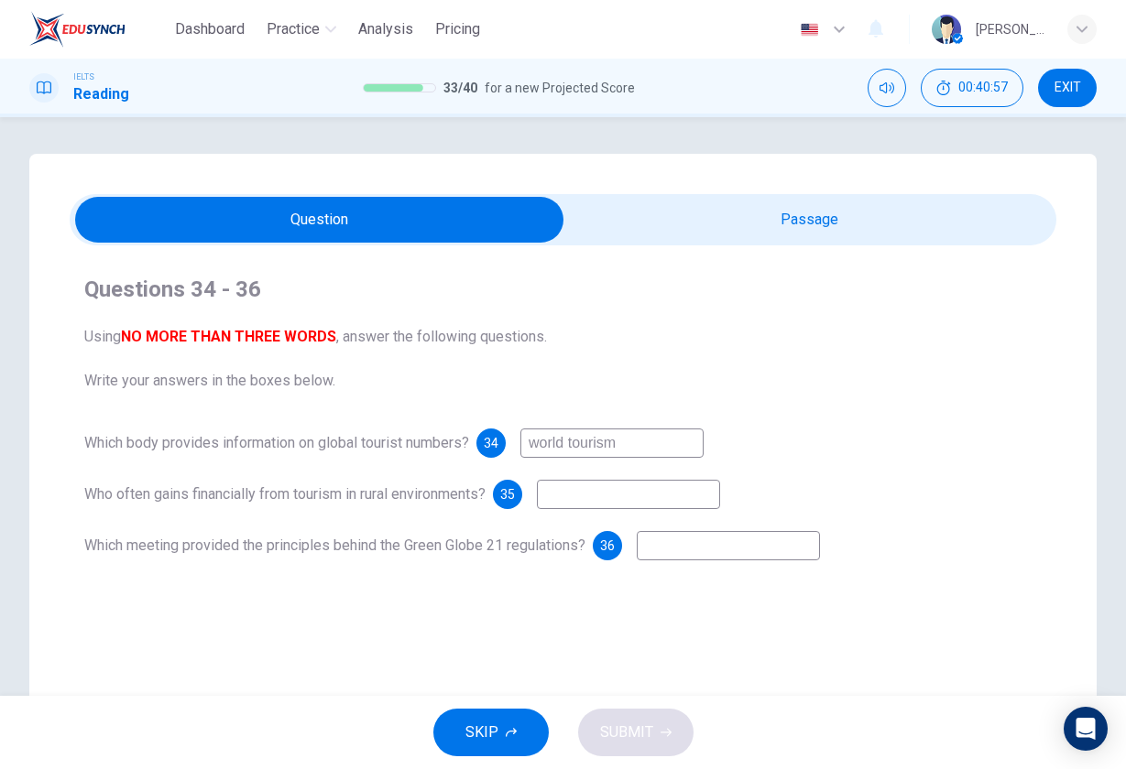
click at [647, 436] on input "world tourism" at bounding box center [611, 443] width 183 height 29
drag, startPoint x: 640, startPoint y: 475, endPoint x: 627, endPoint y: 496, distance: 25.9
click at [627, 496] on input at bounding box center [628, 494] width 183 height 29
click at [684, 446] on input "world tourism organization" at bounding box center [611, 443] width 183 height 29
type input "world tourism organisation"
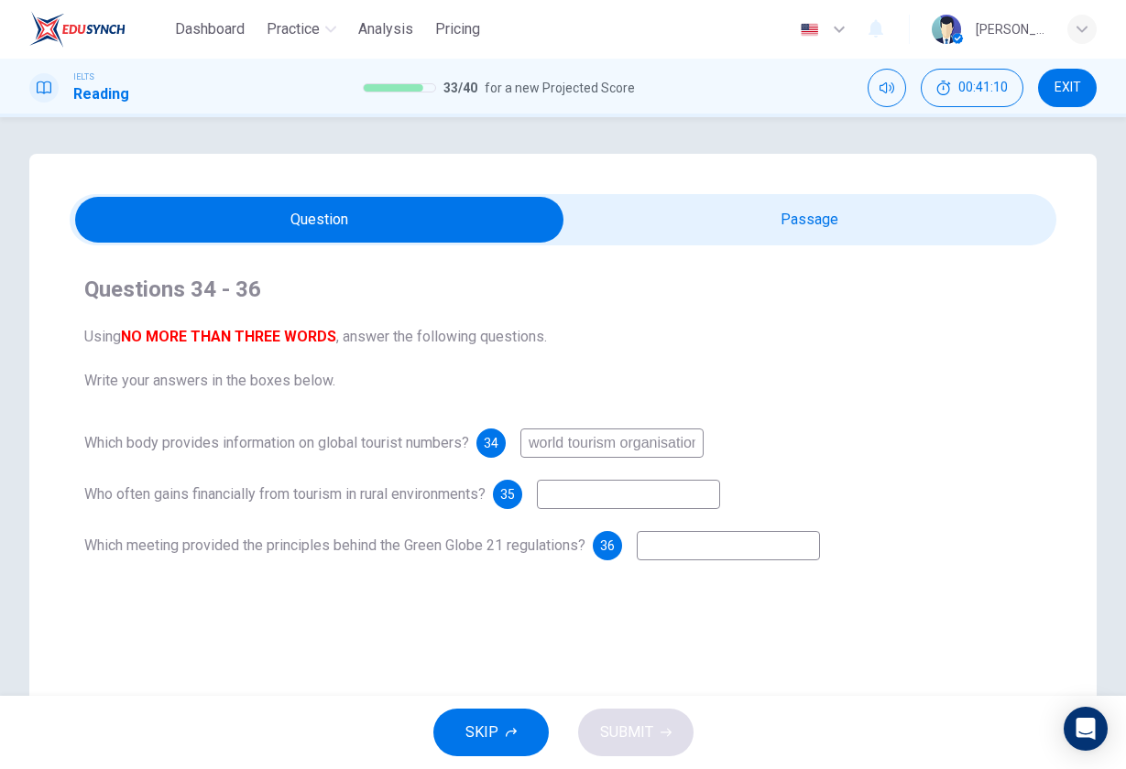
click at [673, 497] on input at bounding box center [628, 494] width 183 height 29
click at [795, 247] on div "Questions 34 - 36 Using NO MORE THAN THREE WORDS , answer the following questio…" at bounding box center [563, 417] width 987 height 344
click at [795, 228] on input "checkbox" at bounding box center [320, 220] width 1480 height 46
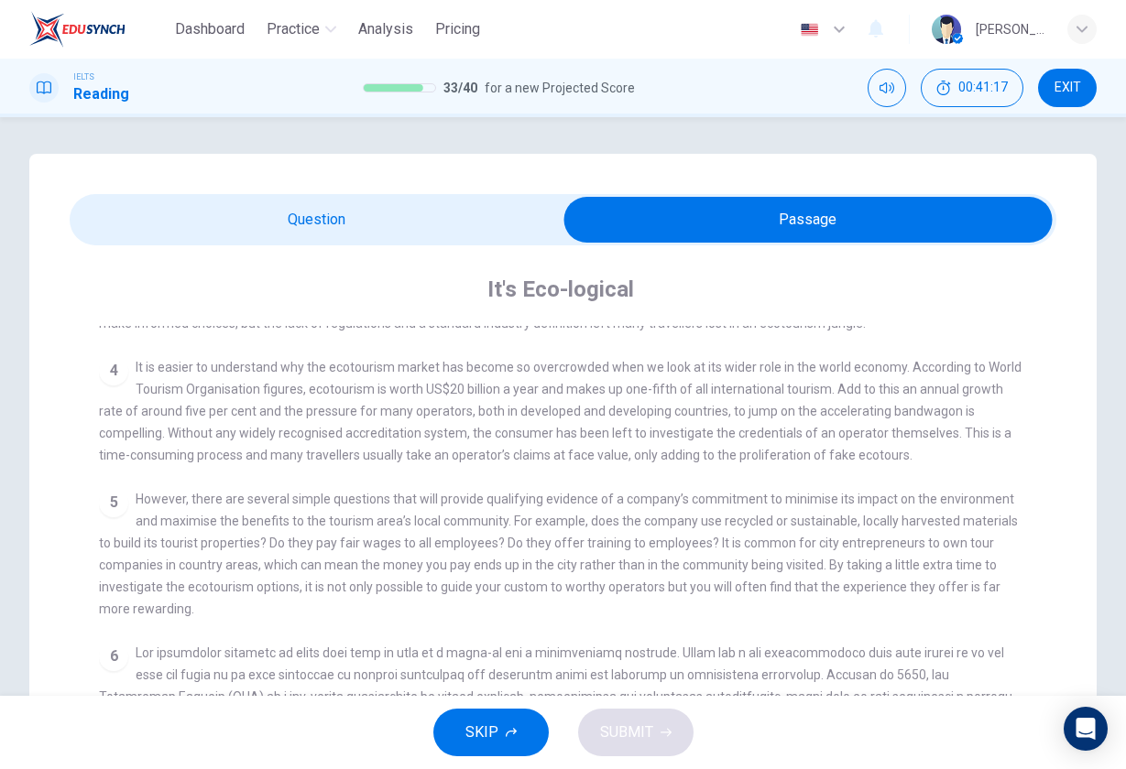
click at [299, 242] on input "checkbox" at bounding box center [808, 220] width 1480 height 46
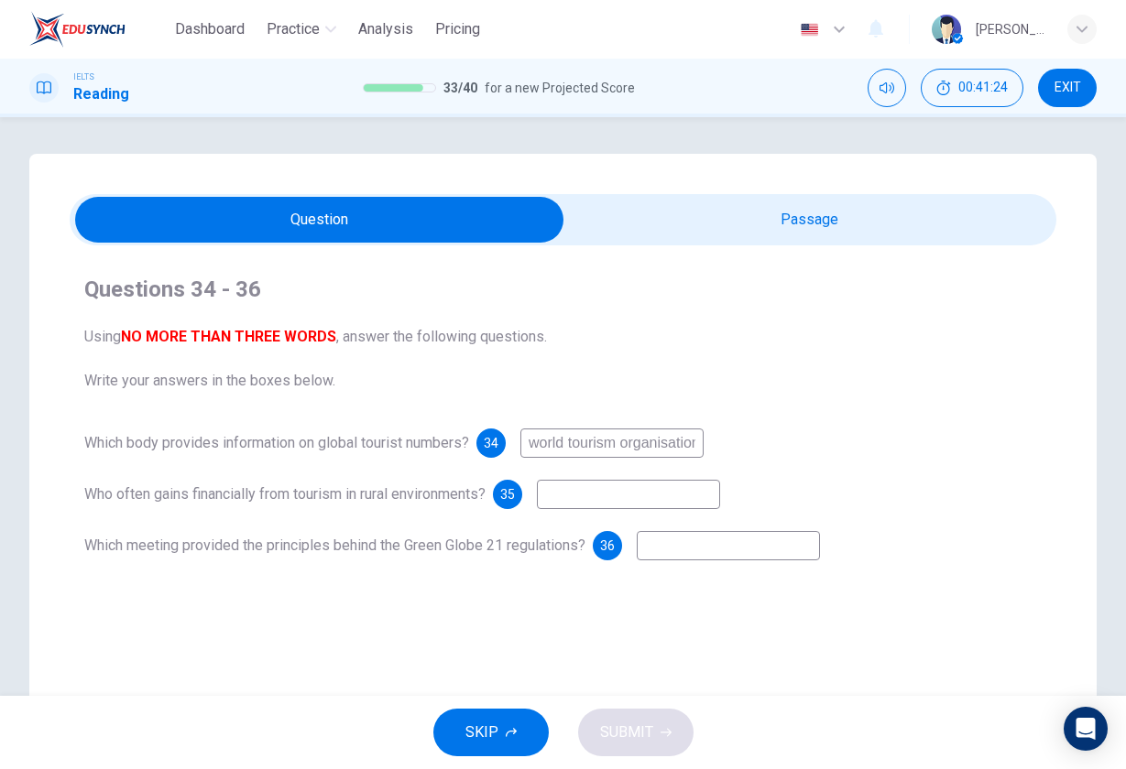
drag, startPoint x: 647, startPoint y: 442, endPoint x: 627, endPoint y: 448, distance: 20.0
click at [627, 448] on input "world tourism organisation" at bounding box center [611, 443] width 183 height 29
click at [582, 449] on input "world tourism organisation" at bounding box center [611, 443] width 183 height 29
click at [581, 494] on input at bounding box center [628, 494] width 183 height 29
click at [698, 221] on input "checkbox" at bounding box center [320, 220] width 1480 height 46
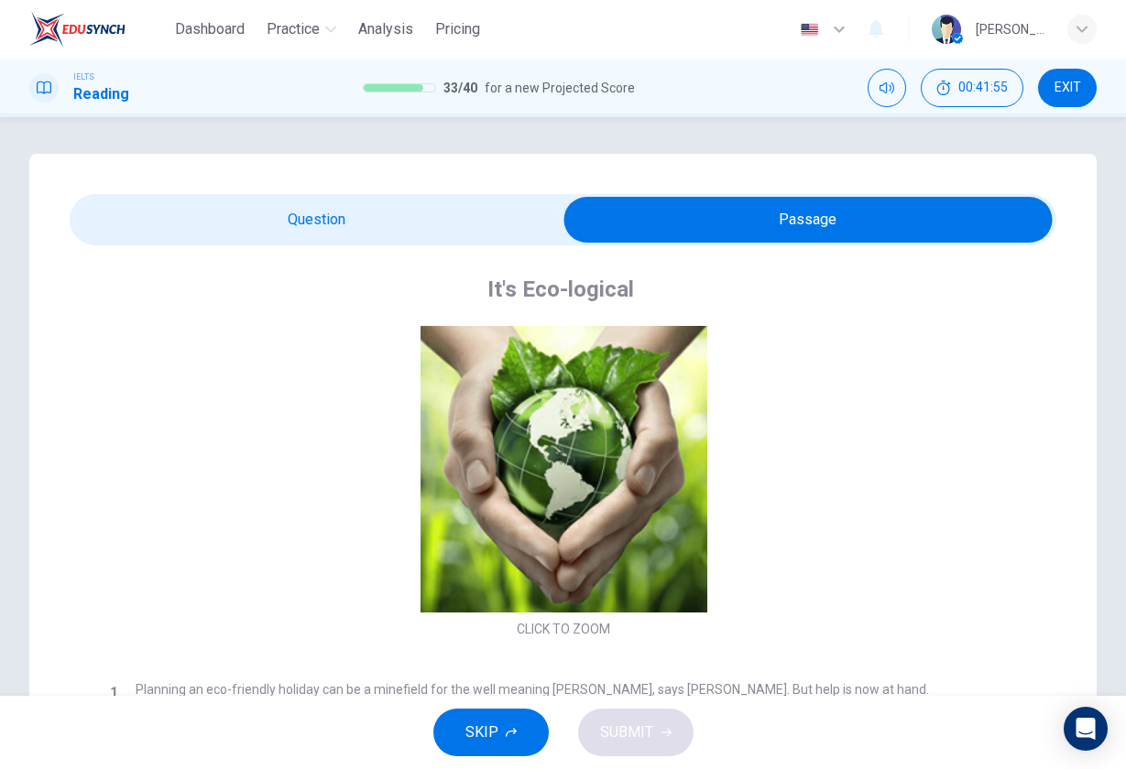
scroll to position [0, 0]
click at [495, 226] on input "checkbox" at bounding box center [808, 220] width 1480 height 46
checkbox input "false"
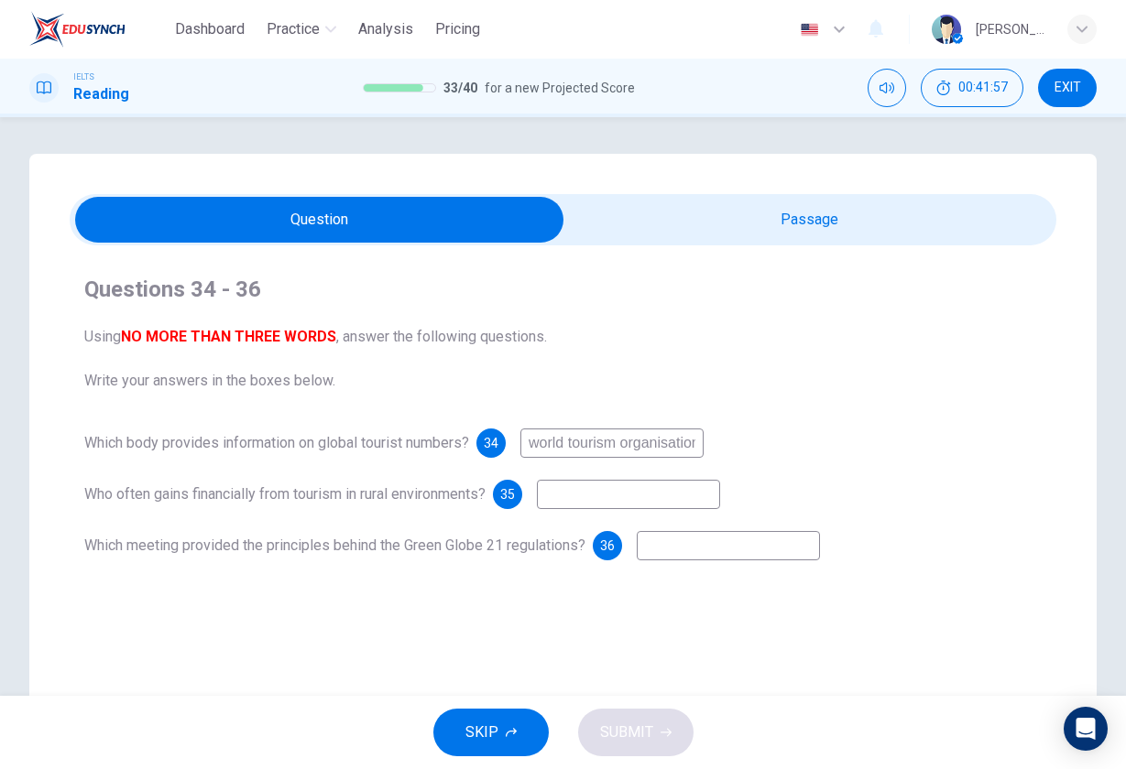
click at [584, 492] on input at bounding box center [628, 494] width 183 height 29
drag, startPoint x: 622, startPoint y: 521, endPoint x: 638, endPoint y: 496, distance: 30.0
click at [638, 496] on input "Miriam" at bounding box center [628, 494] width 183 height 29
type input "Miriam"
click at [704, 235] on input "checkbox" at bounding box center [320, 220] width 1480 height 46
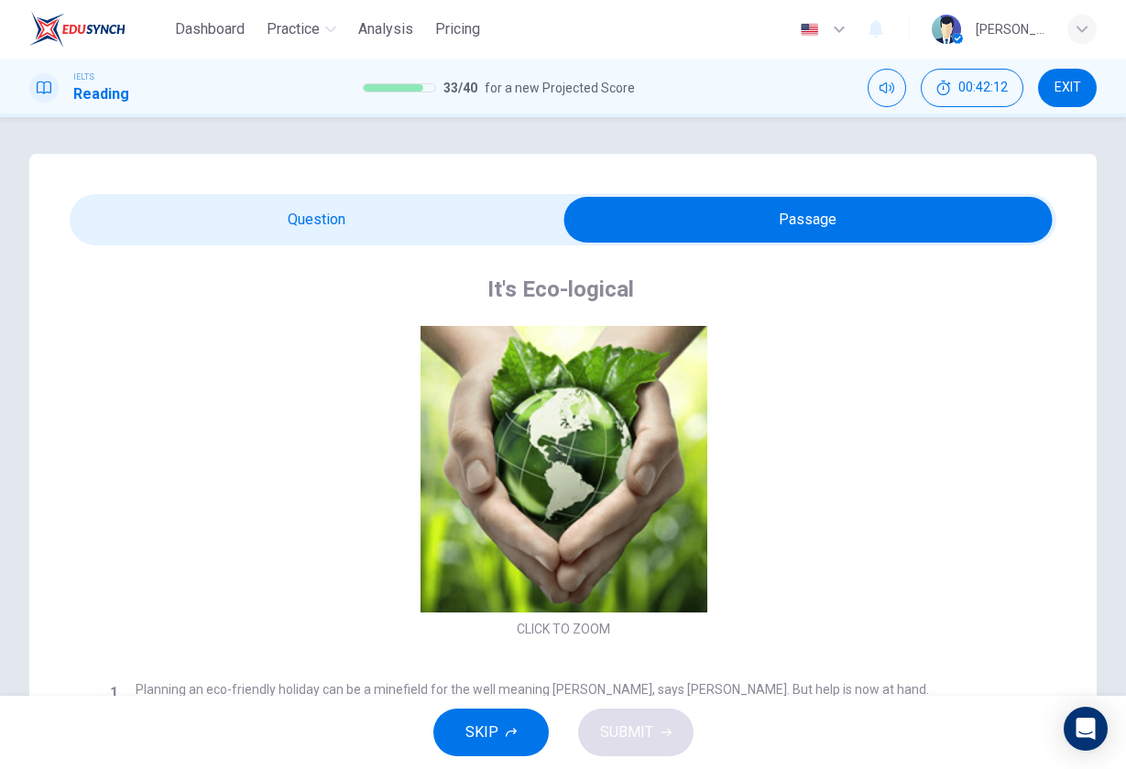
click at [322, 205] on input "checkbox" at bounding box center [808, 220] width 1480 height 46
checkbox input "false"
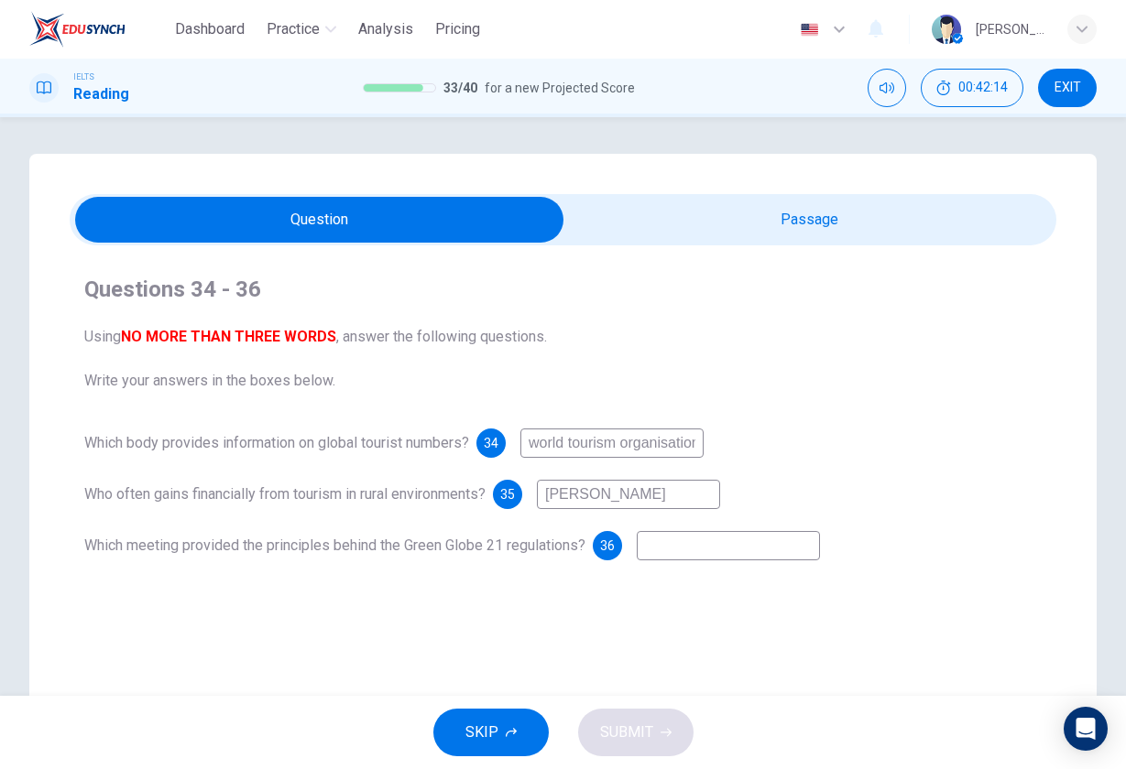
click at [634, 505] on input "Miriam" at bounding box center [628, 494] width 183 height 29
type input "Miriam cain"
click at [745, 552] on input at bounding box center [728, 545] width 183 height 29
click at [794, 227] on input "checkbox" at bounding box center [320, 220] width 1480 height 46
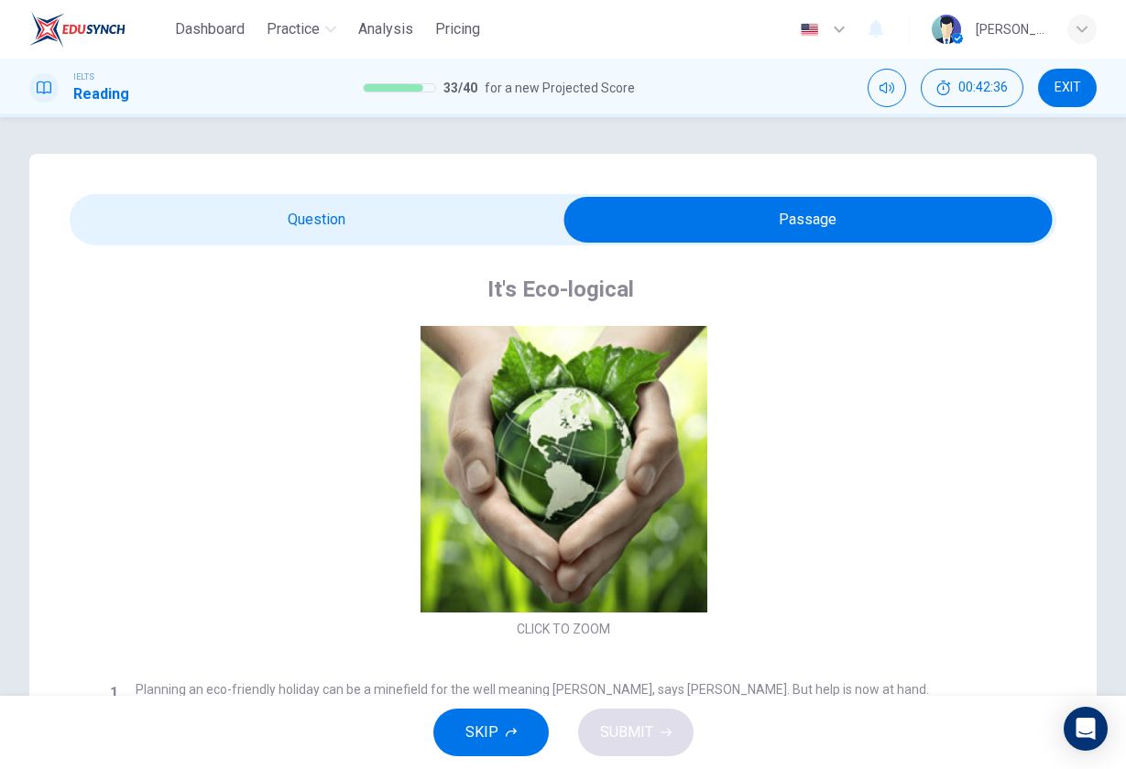
click at [369, 224] on input "checkbox" at bounding box center [808, 220] width 1480 height 46
checkbox input "false"
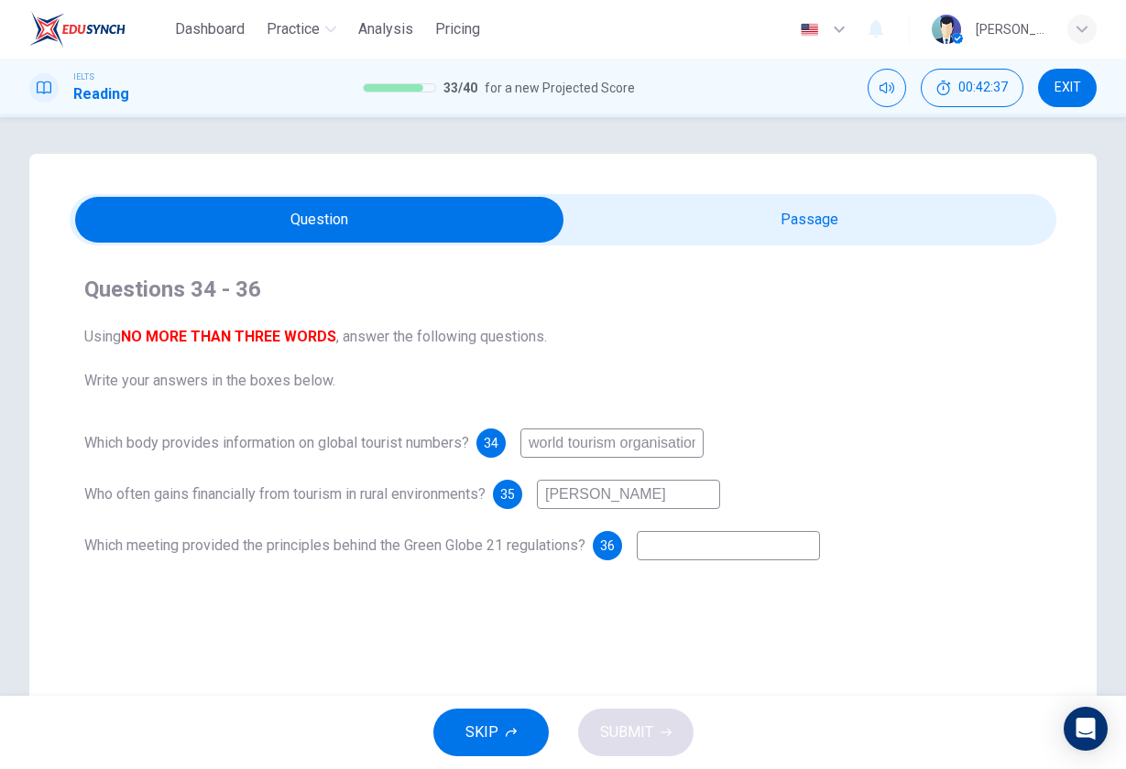
click at [688, 547] on input at bounding box center [728, 545] width 183 height 29
type input "marketing development"
click at [654, 732] on button "SUBMIT" at bounding box center [635, 733] width 115 height 48
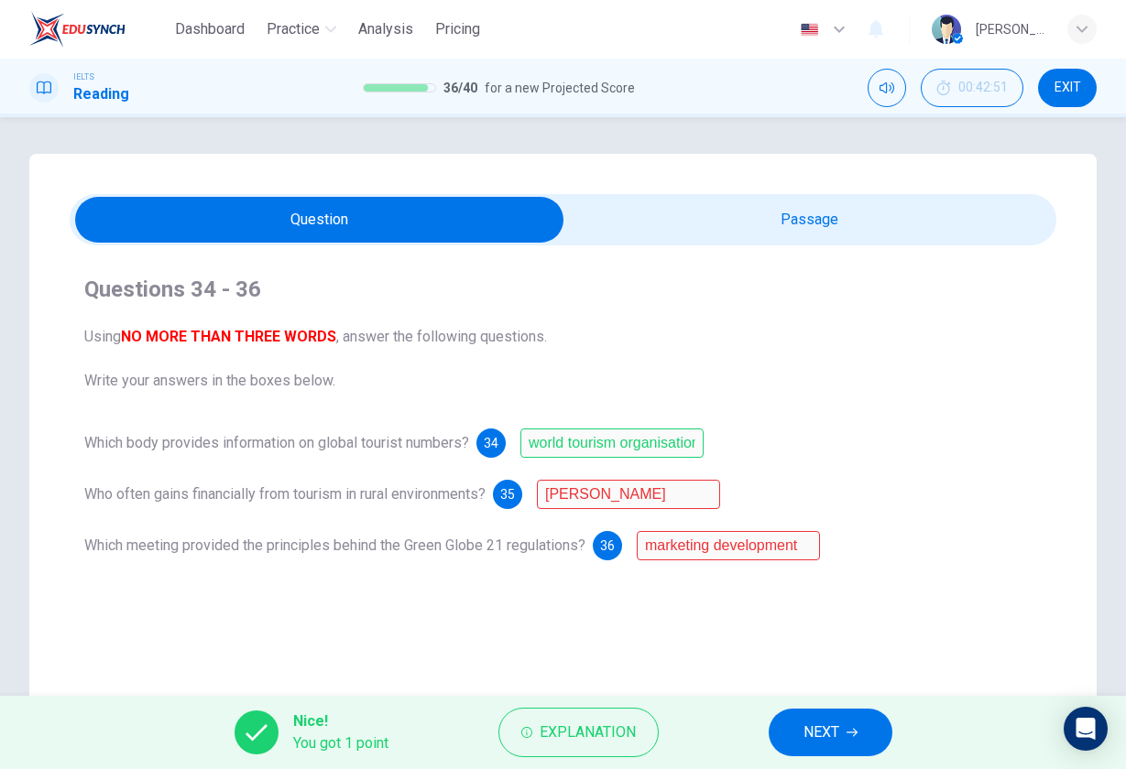
click at [814, 738] on span "NEXT" at bounding box center [821, 733] width 36 height 26
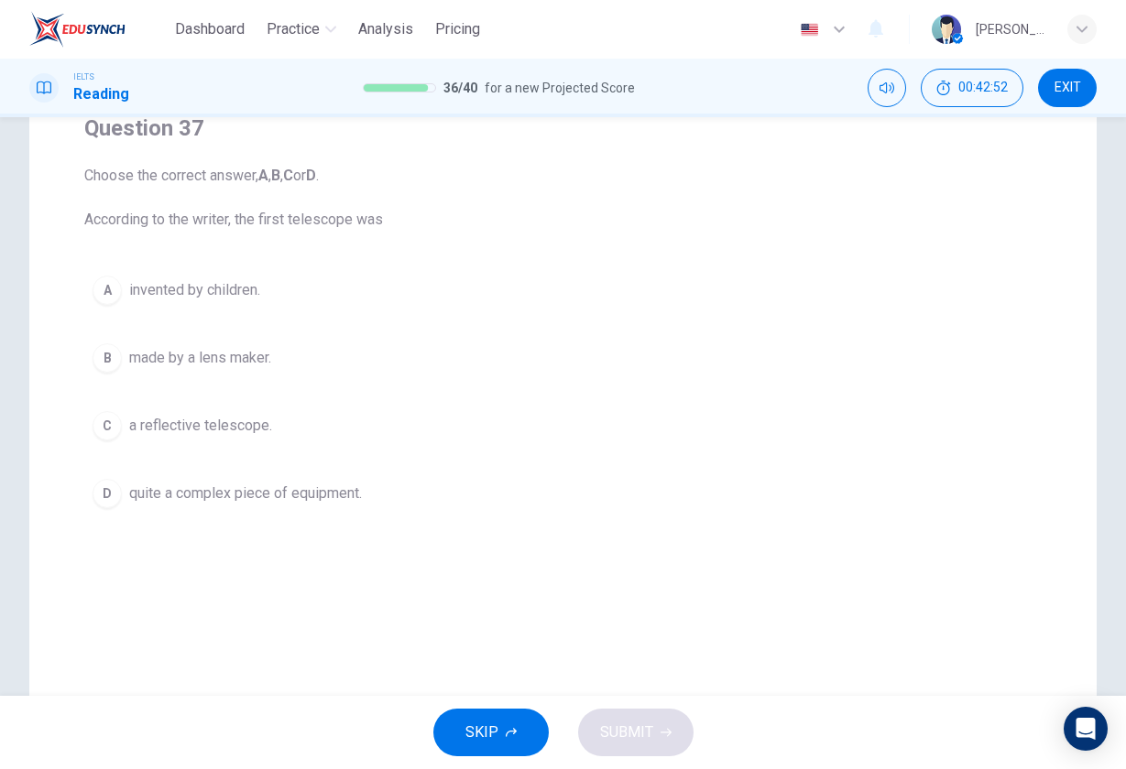
scroll to position [162, 0]
click at [241, 431] on span "a reflective telescope." at bounding box center [200, 425] width 143 height 22
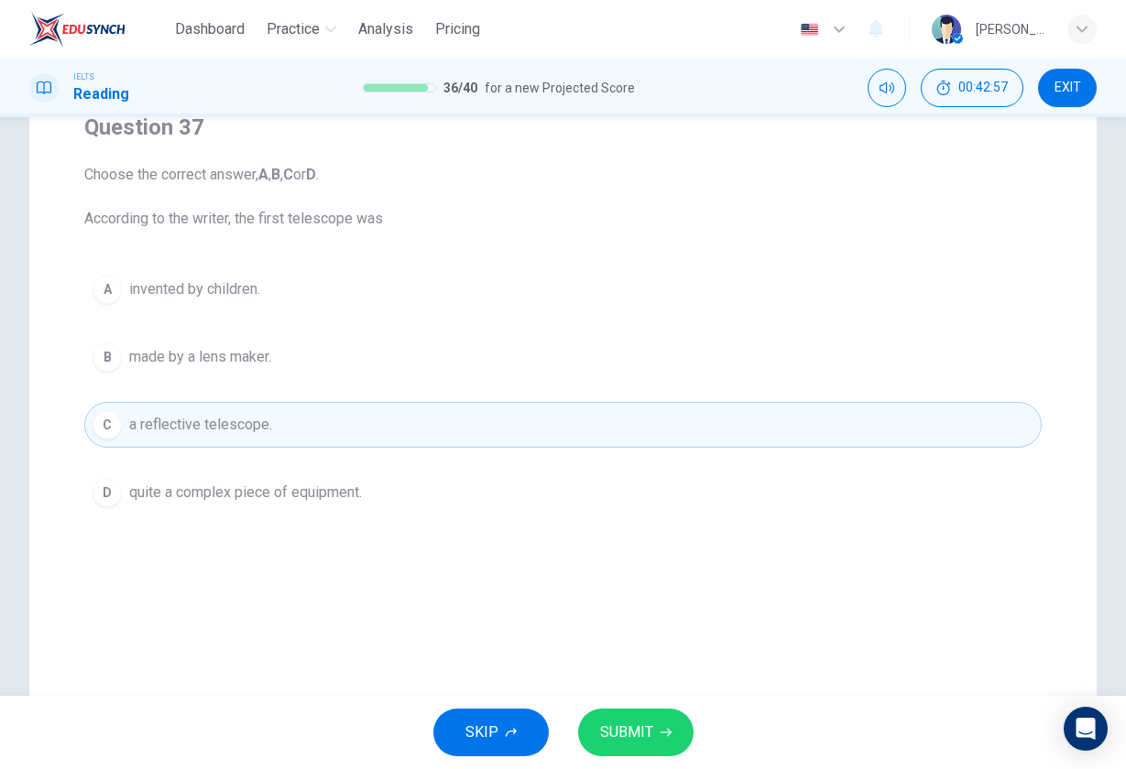
click at [271, 490] on span "quite a complex piece of equipment." at bounding box center [245, 493] width 233 height 22
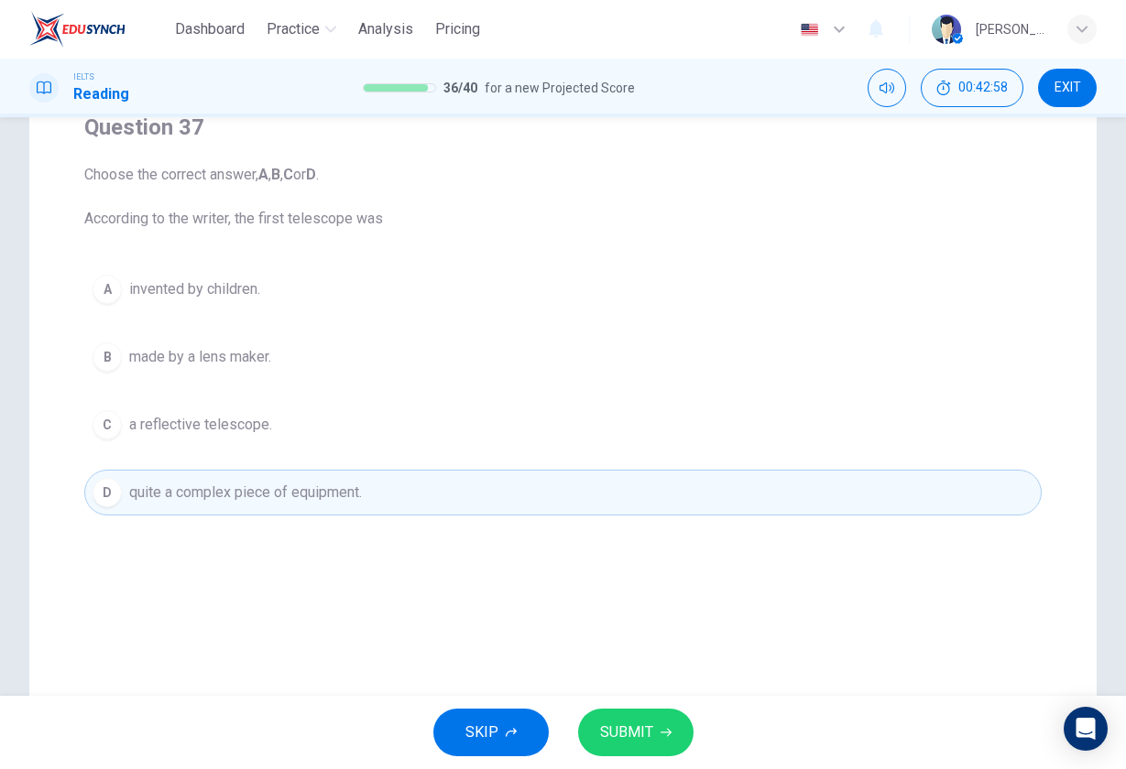
click at [228, 344] on button "B made by a lens maker." at bounding box center [562, 357] width 957 height 46
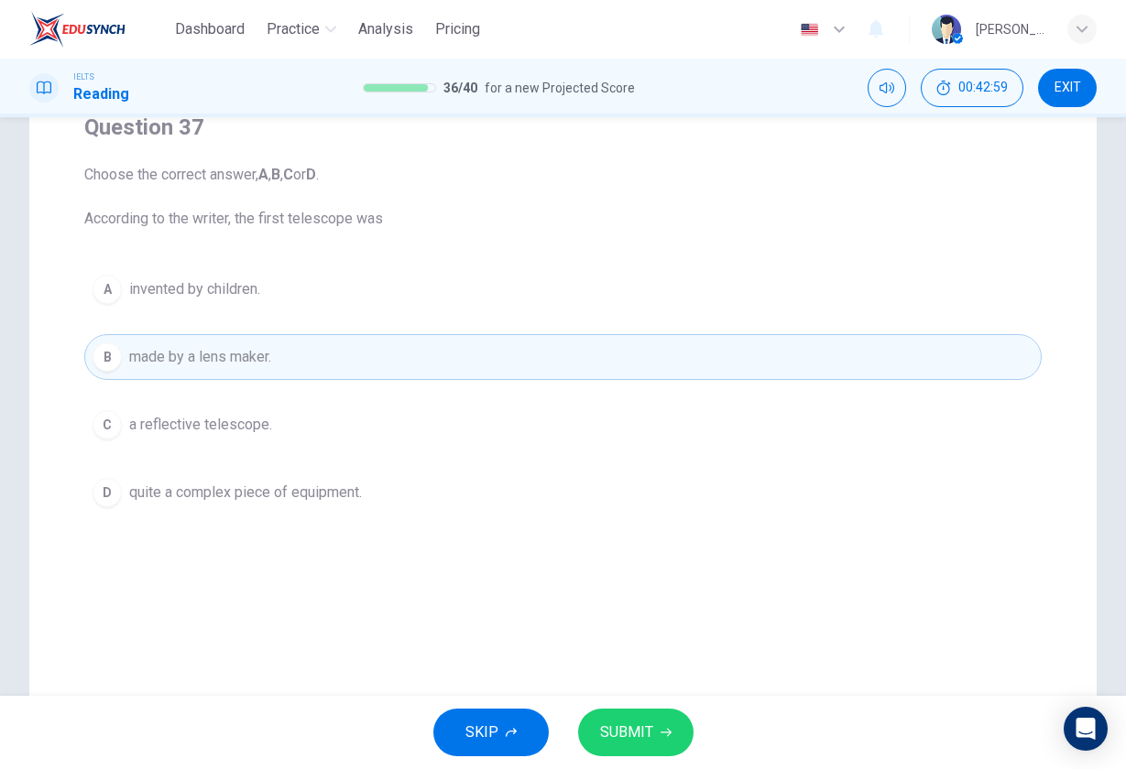
click at [651, 725] on span "SUBMIT" at bounding box center [626, 733] width 53 height 26
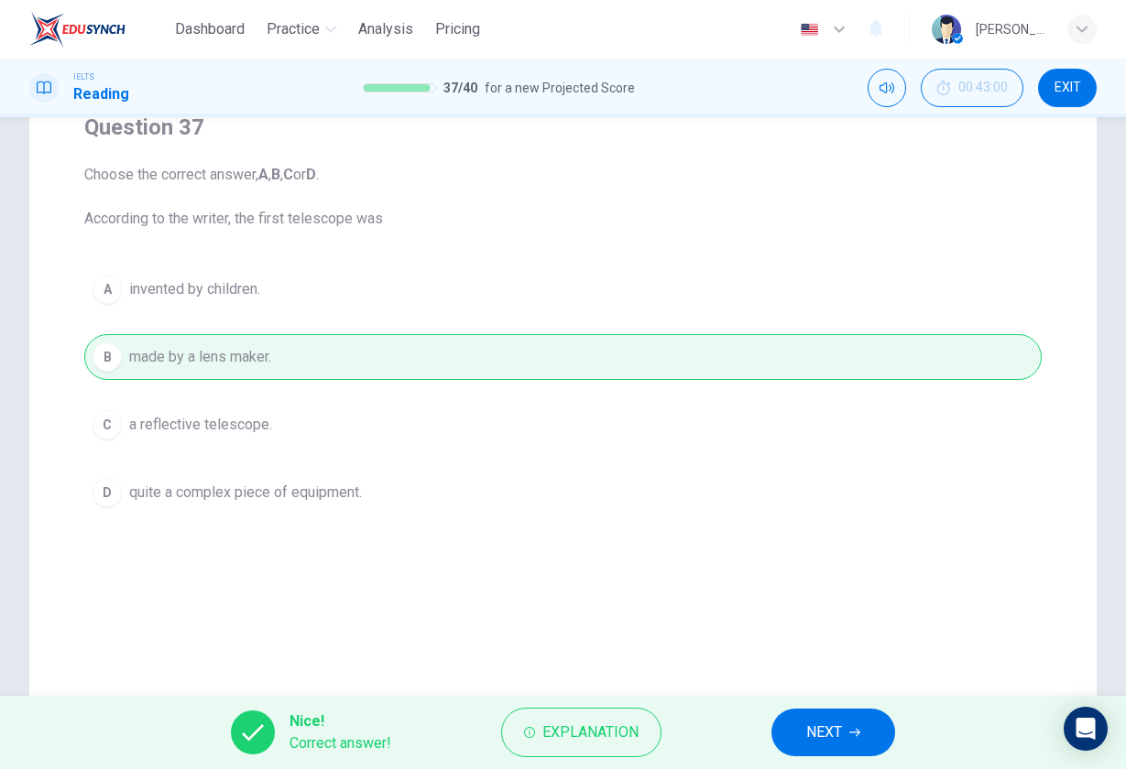
click at [880, 731] on button "NEXT" at bounding box center [833, 733] width 124 height 48
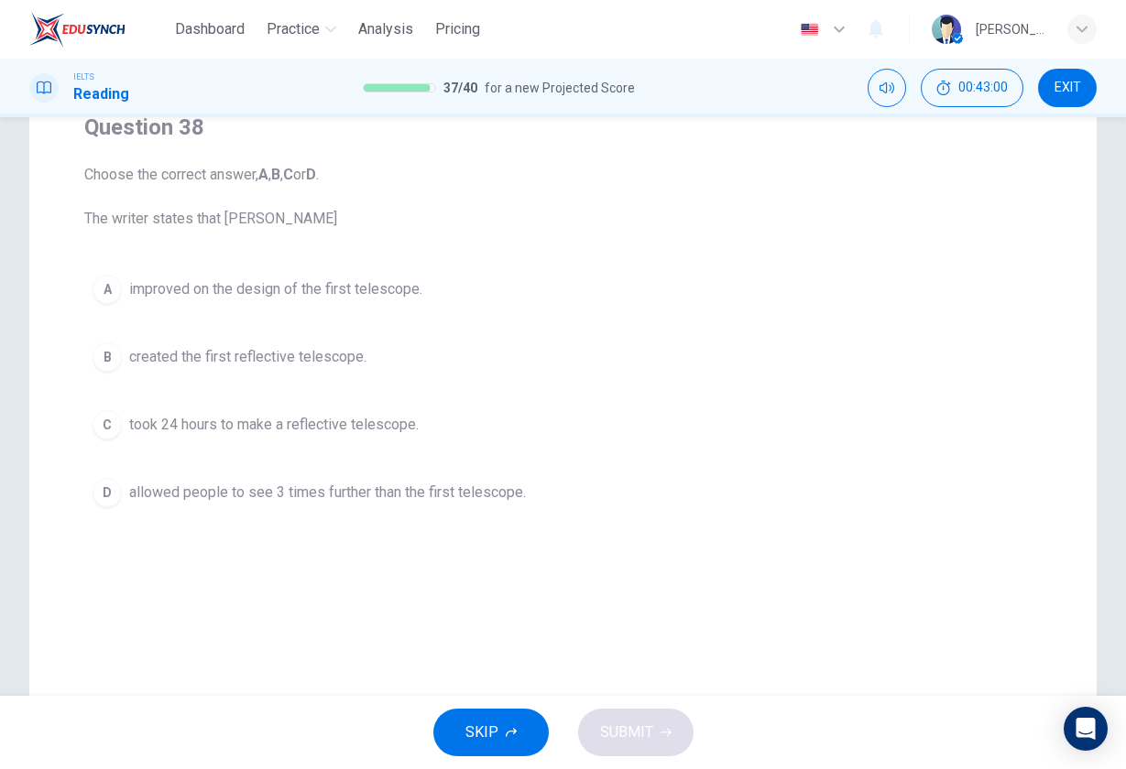
click at [321, 405] on button "C took 24 hours to make a reflective telescope." at bounding box center [562, 425] width 957 height 46
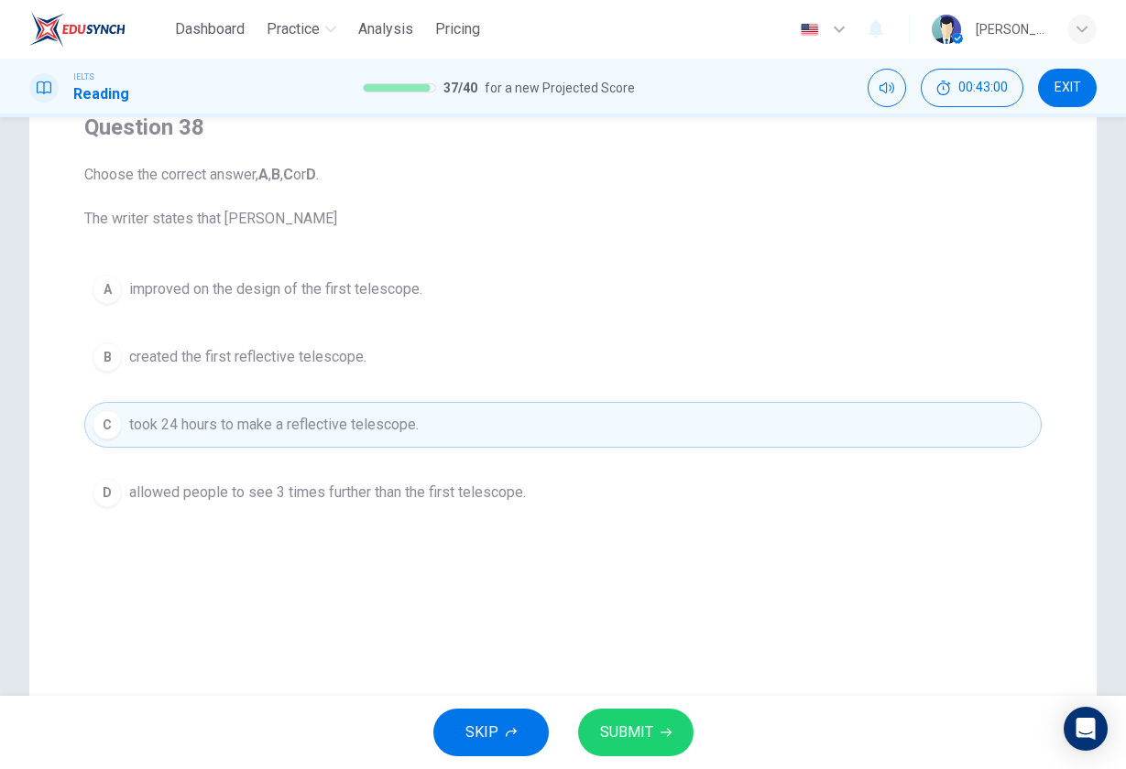
click at [320, 458] on div "A improved on the design of the first telescope. B created the first reflective…" at bounding box center [562, 391] width 957 height 249
click at [278, 368] on button "B created the first reflective telescope." at bounding box center [562, 357] width 957 height 46
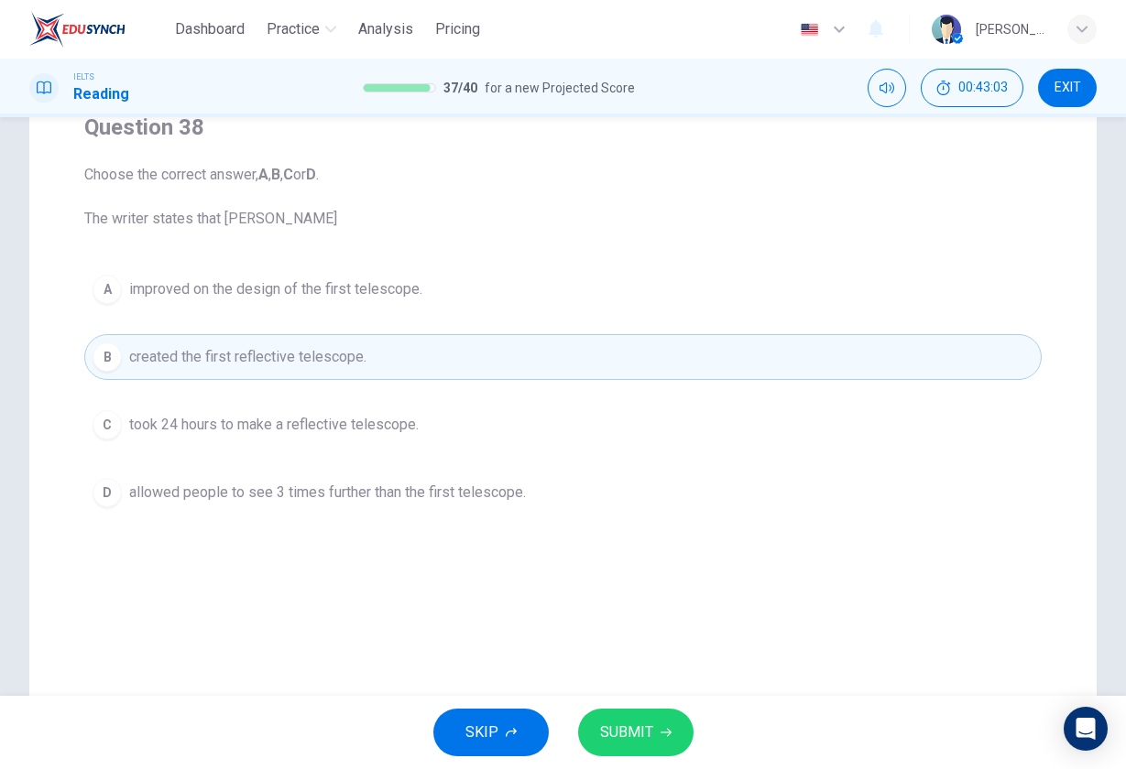
click at [289, 284] on span "improved on the design of the first telescope." at bounding box center [275, 289] width 293 height 22
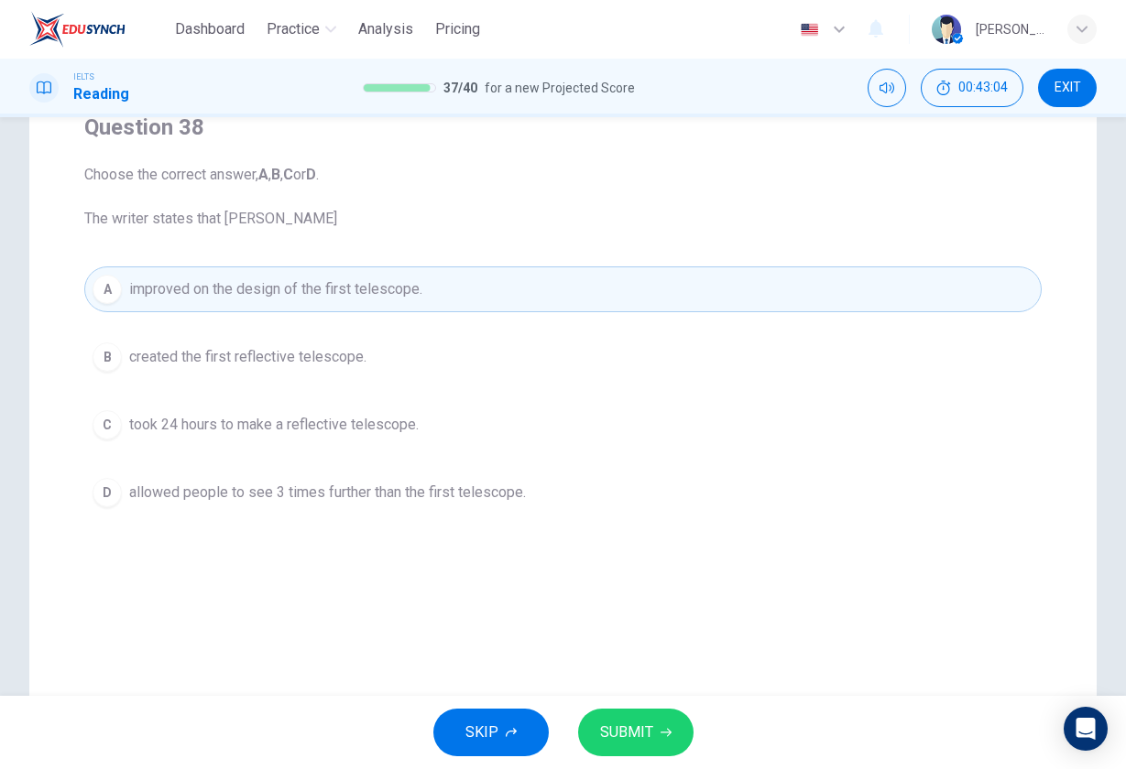
click at [652, 750] on button "SUBMIT" at bounding box center [635, 733] width 115 height 48
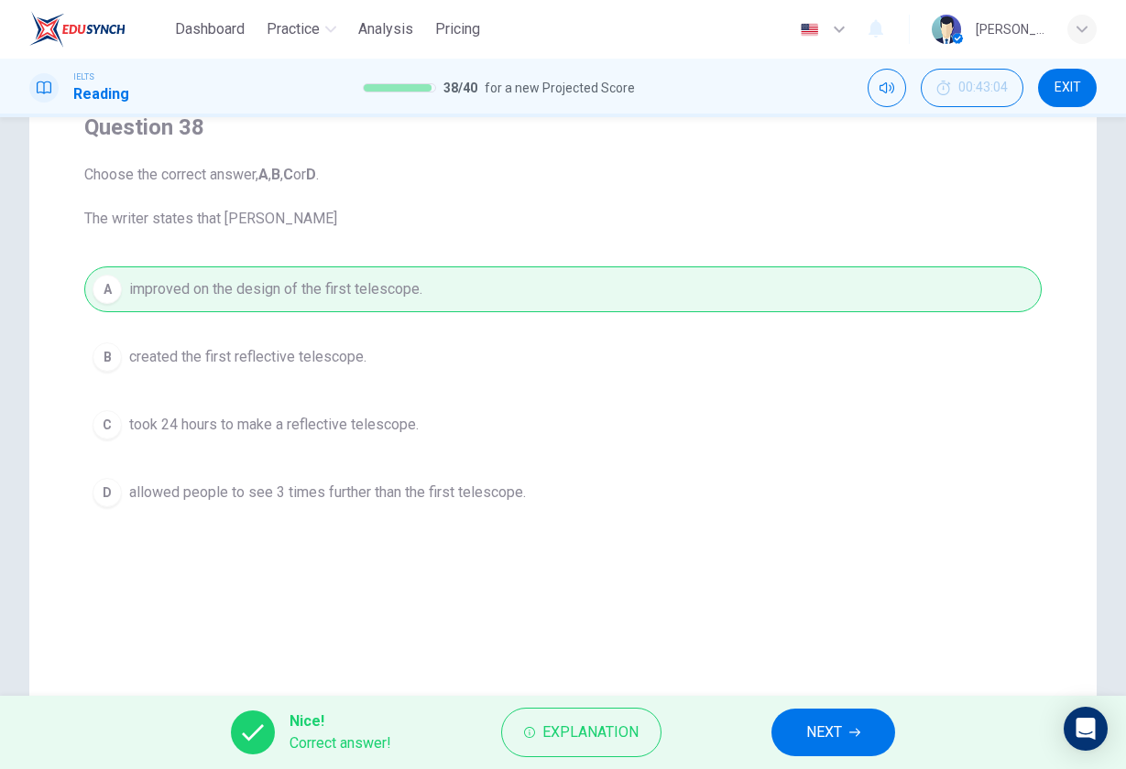
click at [806, 732] on span "NEXT" at bounding box center [824, 733] width 36 height 26
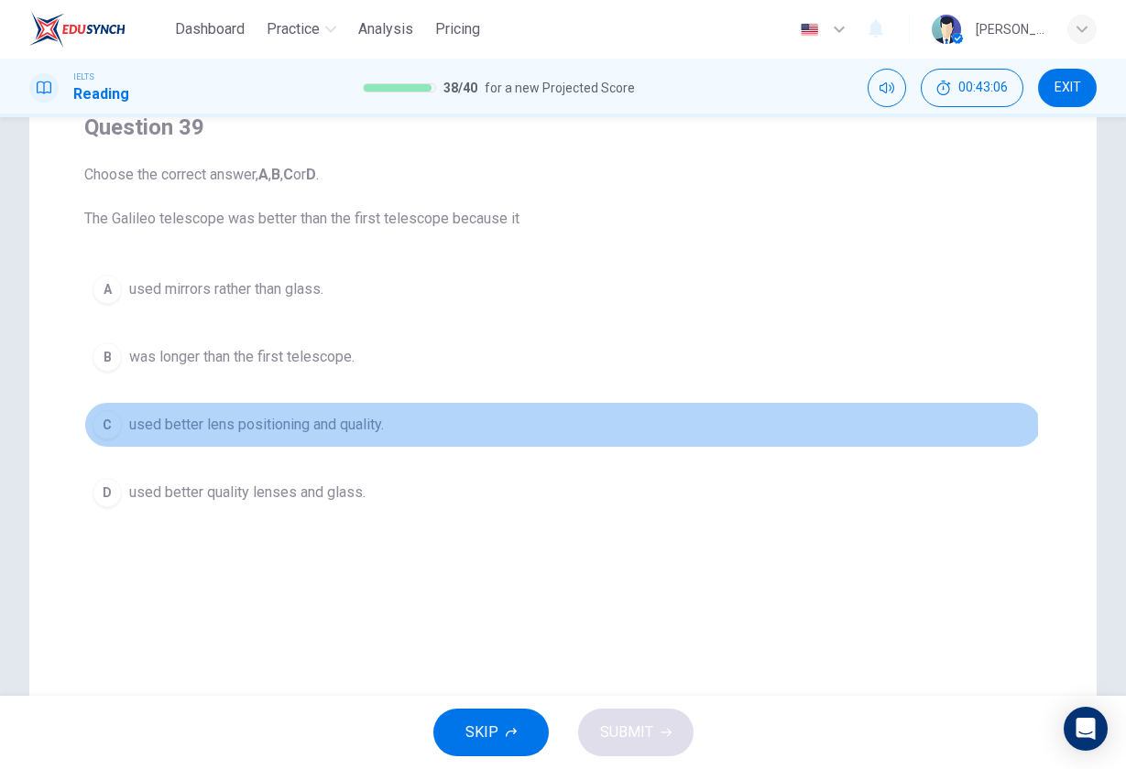
click at [304, 431] on span "used better lens positioning and quality." at bounding box center [256, 425] width 255 height 22
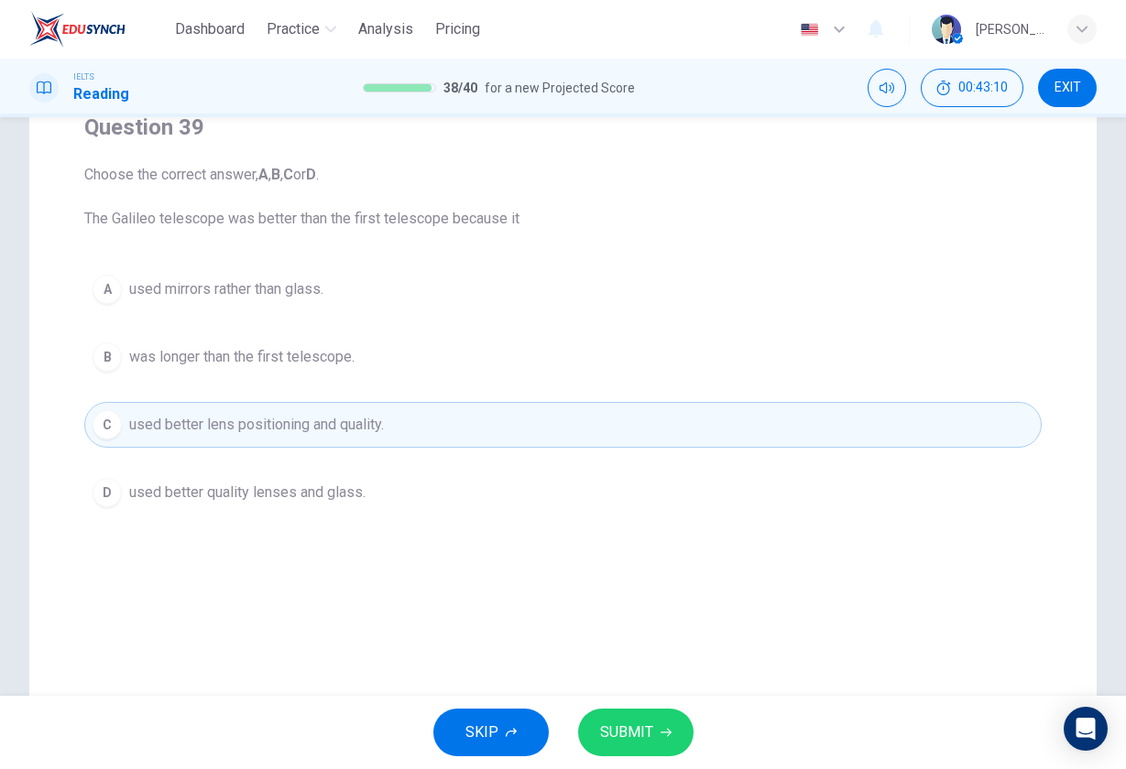
click at [648, 727] on span "SUBMIT" at bounding box center [626, 733] width 53 height 26
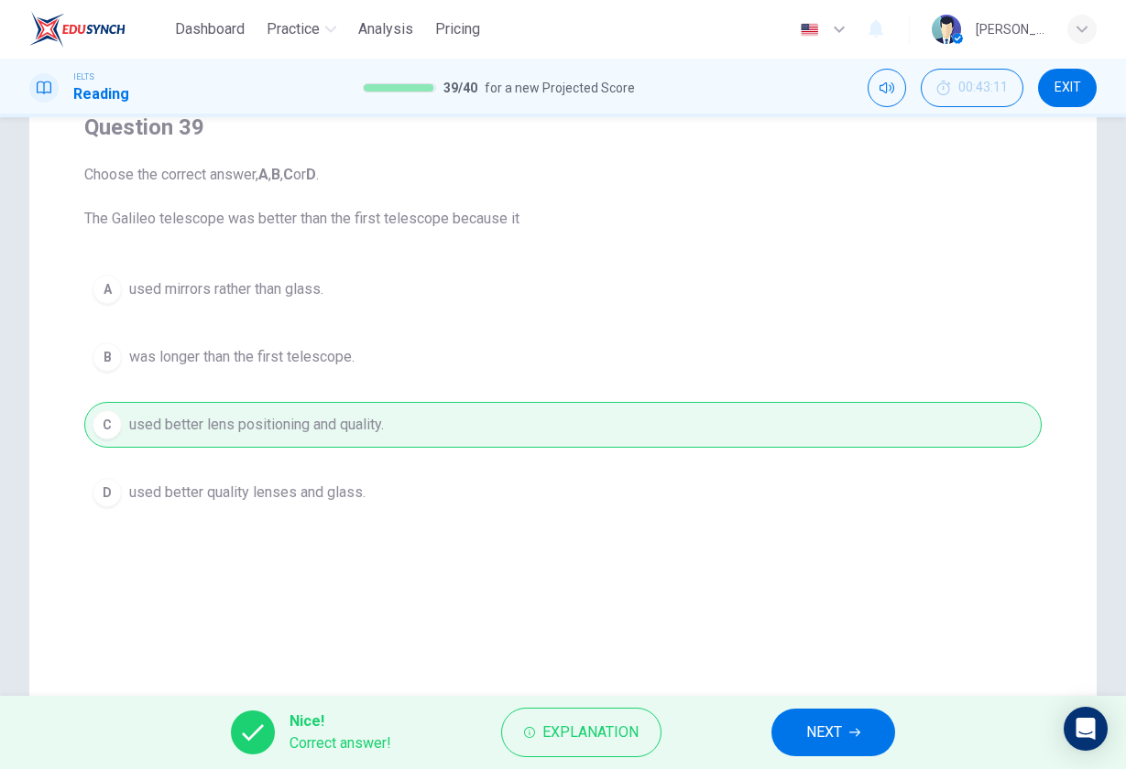
click at [836, 744] on span "NEXT" at bounding box center [824, 733] width 36 height 26
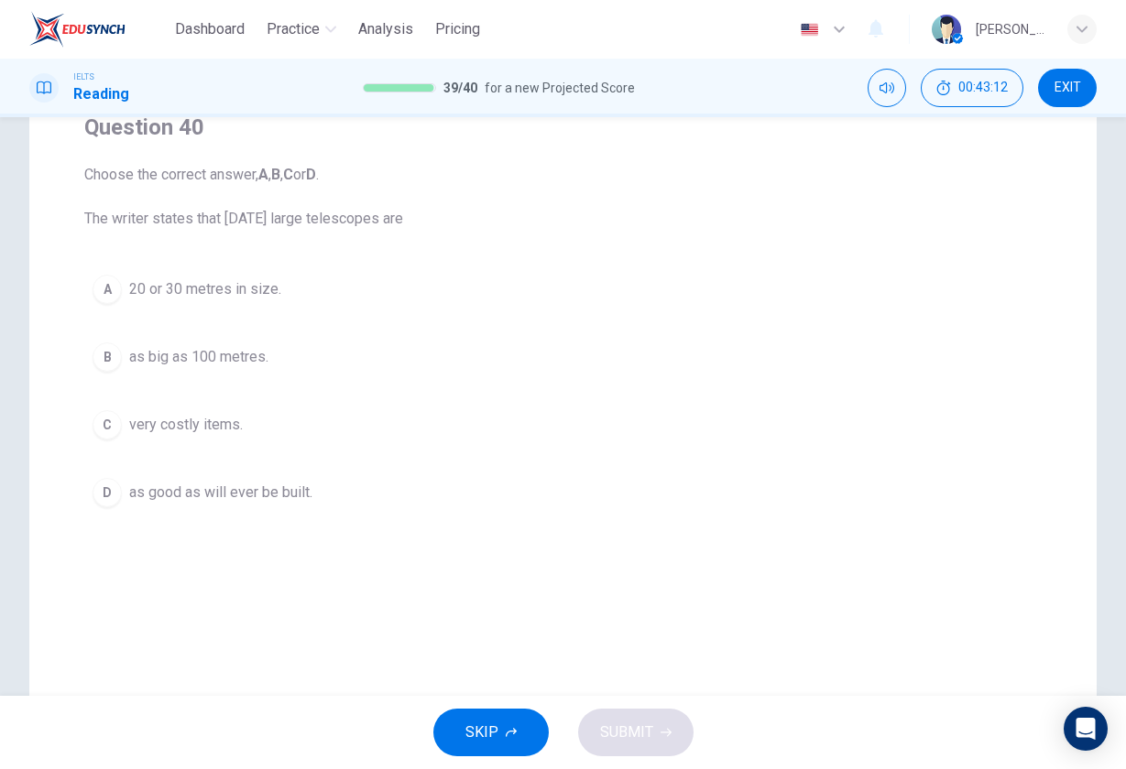
click at [236, 428] on span "very costly items." at bounding box center [186, 425] width 114 height 22
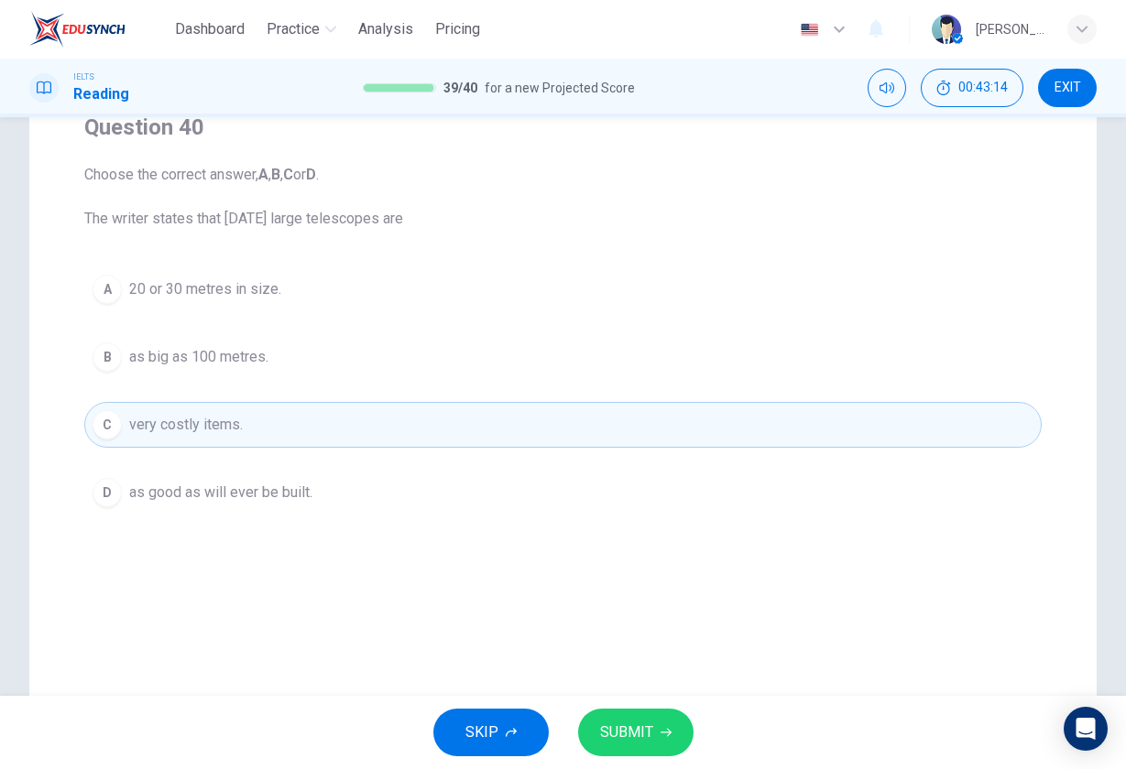
click at [238, 299] on span "20 or 30 metres in size." at bounding box center [205, 289] width 152 height 22
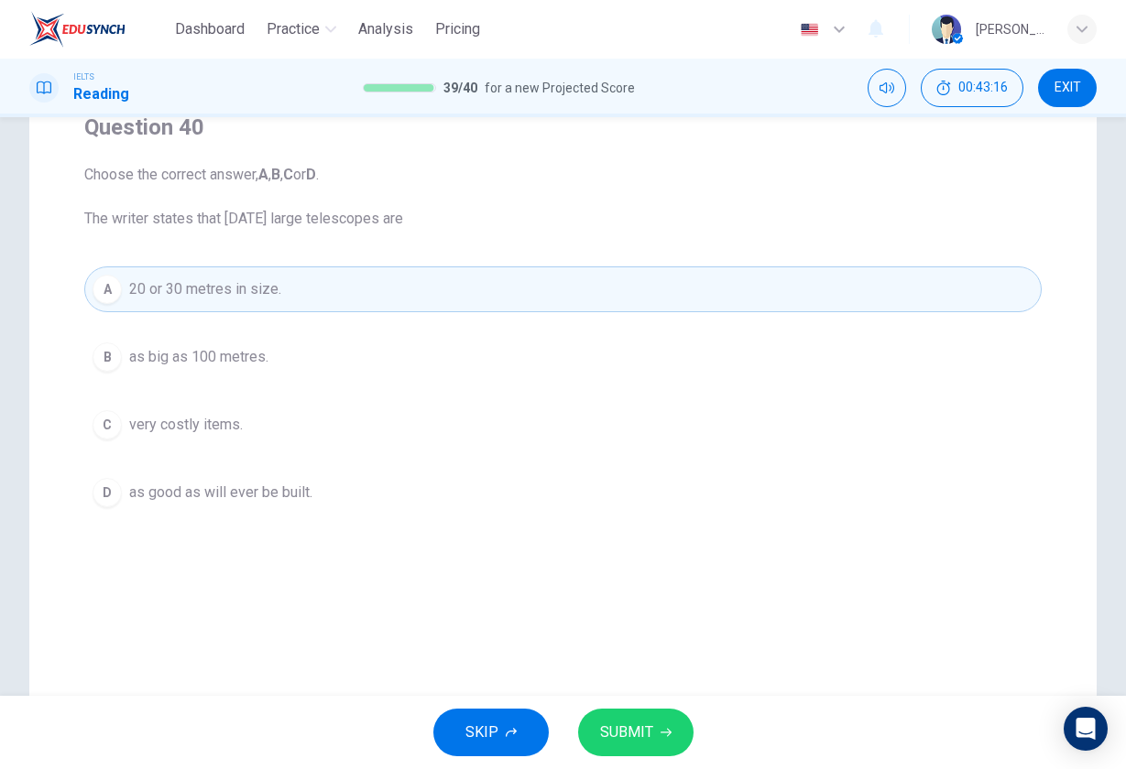
click at [617, 729] on span "SUBMIT" at bounding box center [626, 733] width 53 height 26
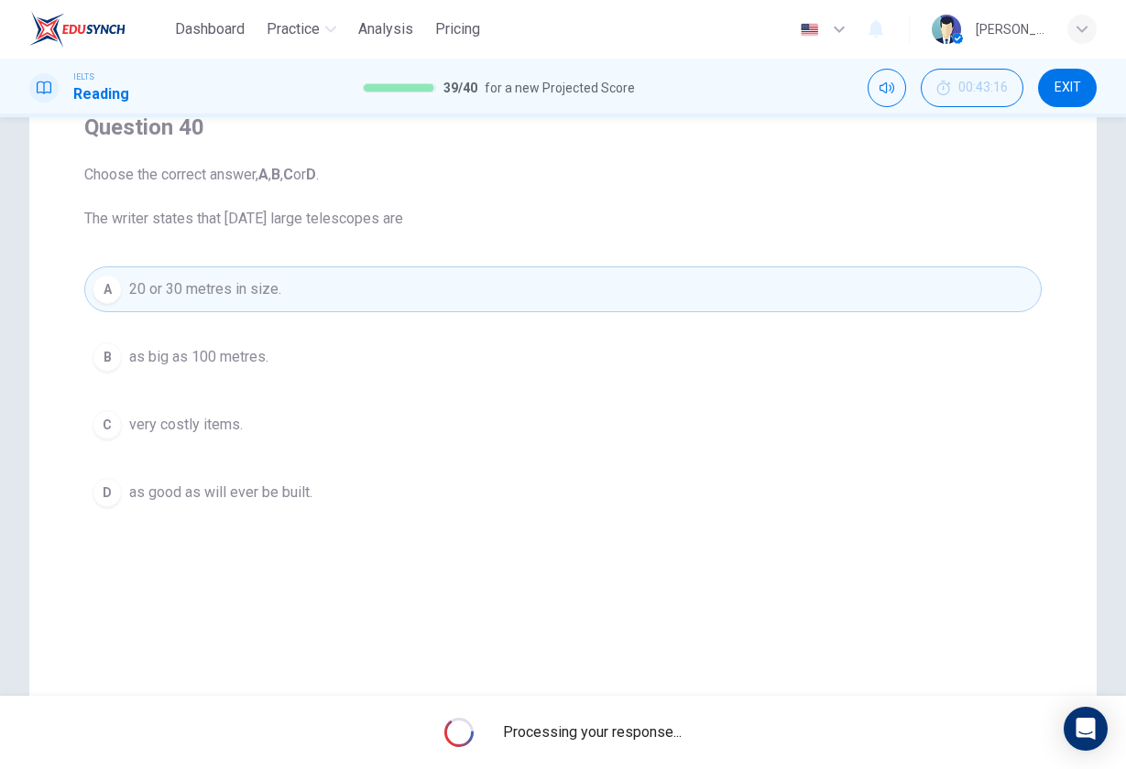
scroll to position [0, 0]
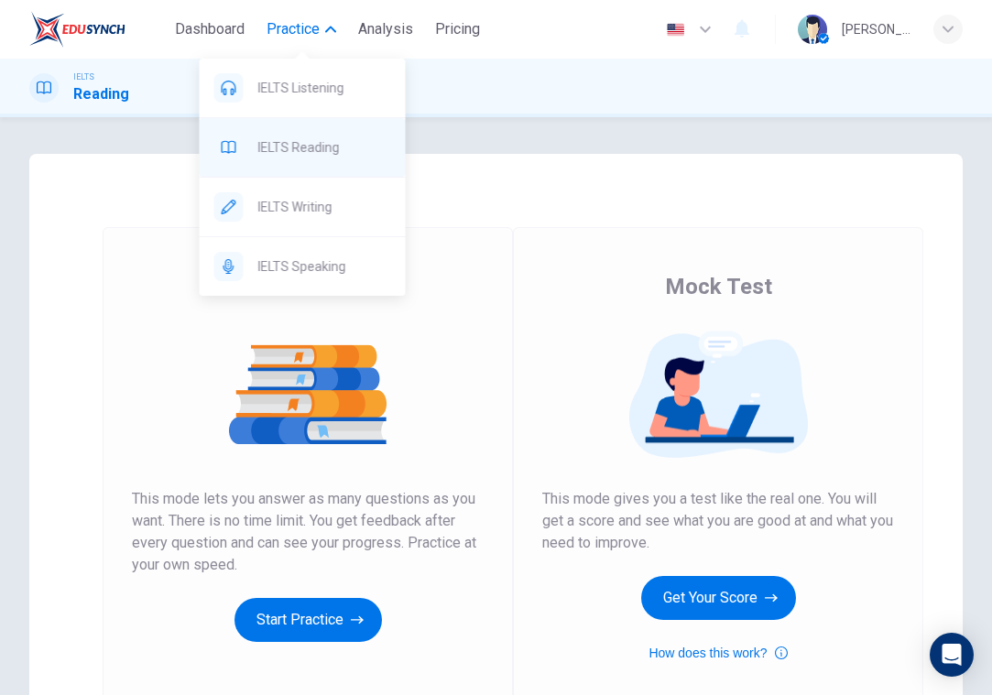
click at [289, 130] on div "IELTS Reading" at bounding box center [303, 147] width 206 height 59
click at [307, 161] on div "IELTS Reading" at bounding box center [303, 147] width 206 height 59
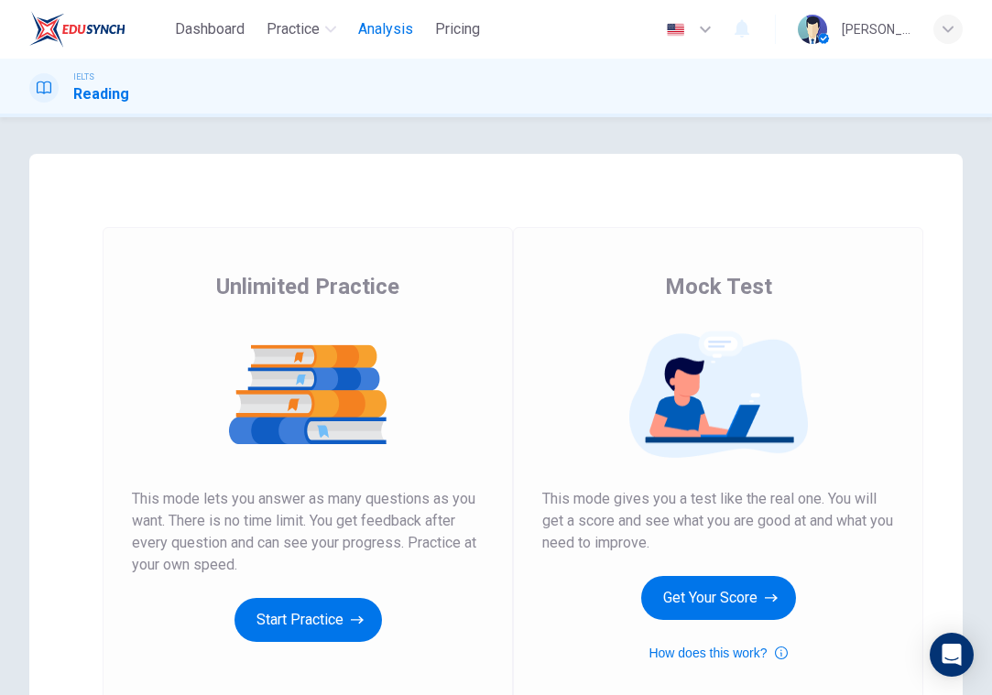
click at [376, 29] on span "Analysis" at bounding box center [385, 29] width 55 height 22
click at [361, 615] on icon "button" at bounding box center [357, 620] width 13 height 18
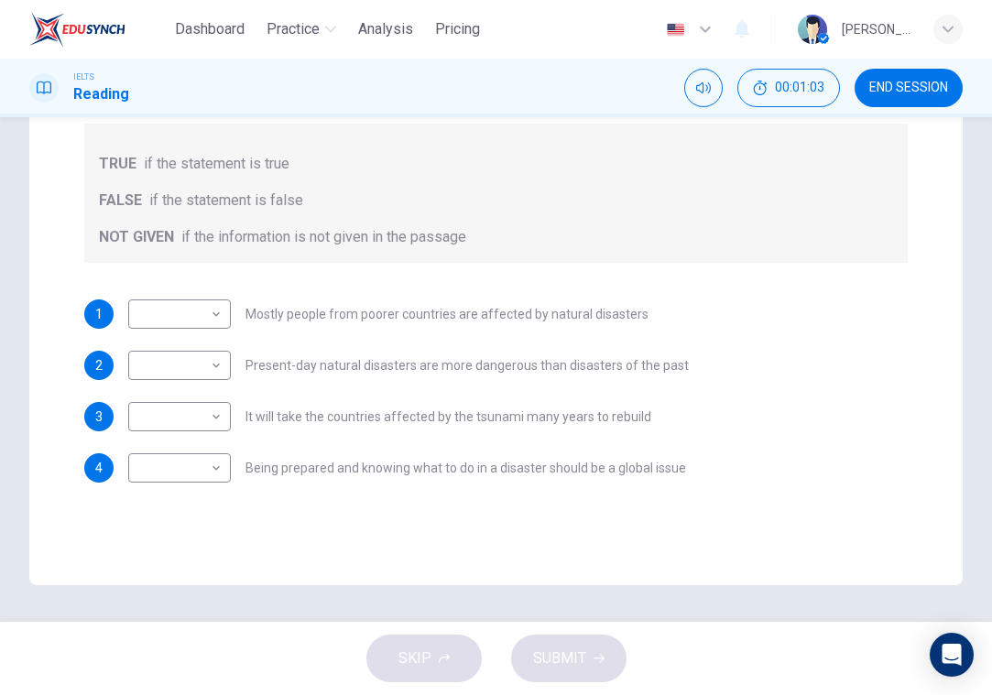
click at [431, 675] on div "SKIP SUBMIT" at bounding box center [496, 658] width 992 height 73
click at [219, 311] on body "Dashboard Practice Analysis Pricing English en ​ Bart Pan IELTS Reading 00:01:0…" at bounding box center [496, 347] width 992 height 695
click at [202, 360] on li "FALSE" at bounding box center [179, 372] width 103 height 29
type input "FALSE"
click at [202, 360] on body "Dashboard Practice Analysis Pricing English en ​ Bart Pan IELTS Reading 00:01:0…" at bounding box center [496, 347] width 992 height 695
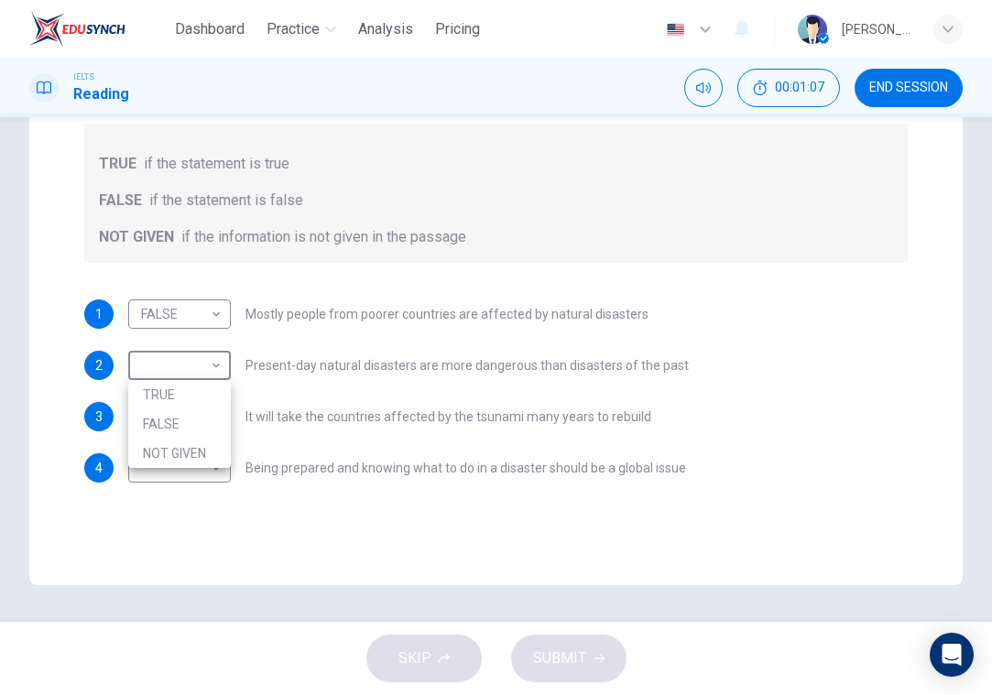
click at [202, 393] on li "TRUE" at bounding box center [179, 394] width 103 height 29
type input "TRUE"
click at [202, 393] on body "Dashboard Practice Analysis Pricing English en ​ Bart Pan IELTS Reading 00:01:0…" at bounding box center [496, 347] width 992 height 695
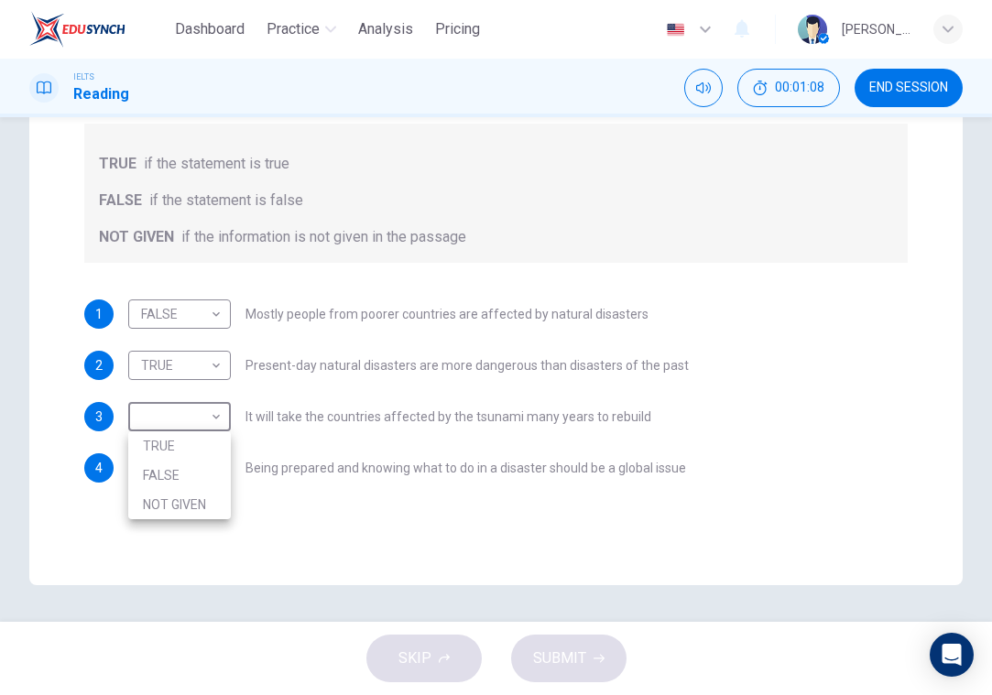
click at [198, 453] on li "TRUE" at bounding box center [179, 445] width 103 height 29
type input "TRUE"
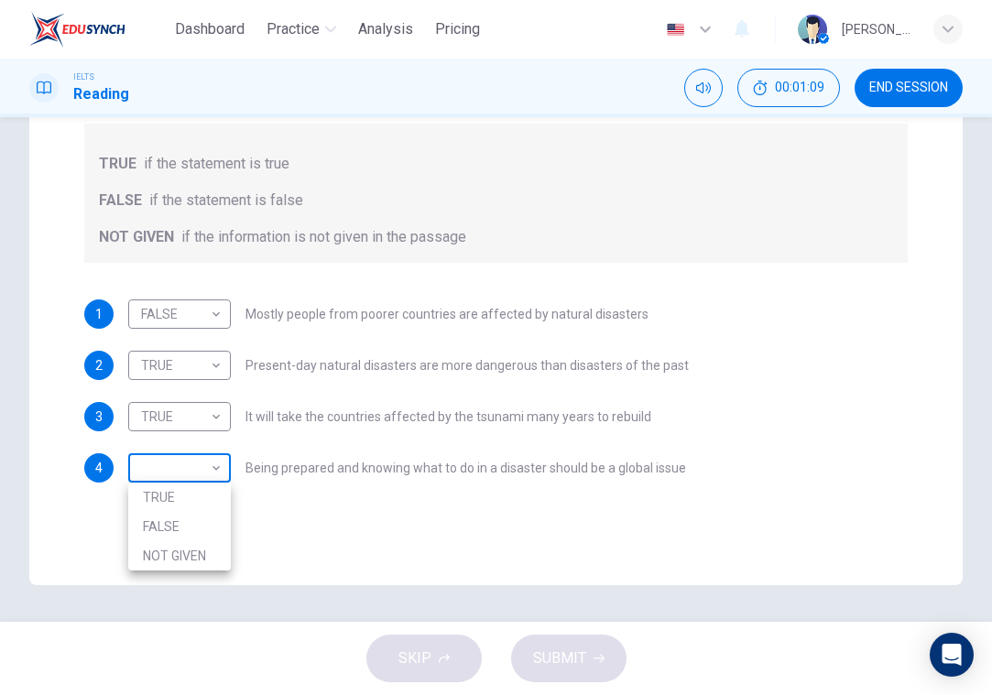
click at [199, 465] on body "Dashboard Practice Analysis Pricing English en ​ Bart Pan IELTS Reading 00:01:0…" at bounding box center [496, 347] width 992 height 695
click at [198, 574] on div at bounding box center [496, 347] width 992 height 695
click at [191, 470] on body "Dashboard Practice Analysis Pricing English en ​ Bart Pan IELTS Reading 00:01:1…" at bounding box center [496, 347] width 992 height 695
click at [198, 544] on li "NOT GIVEN" at bounding box center [179, 555] width 103 height 29
type input "NOT GIVEN"
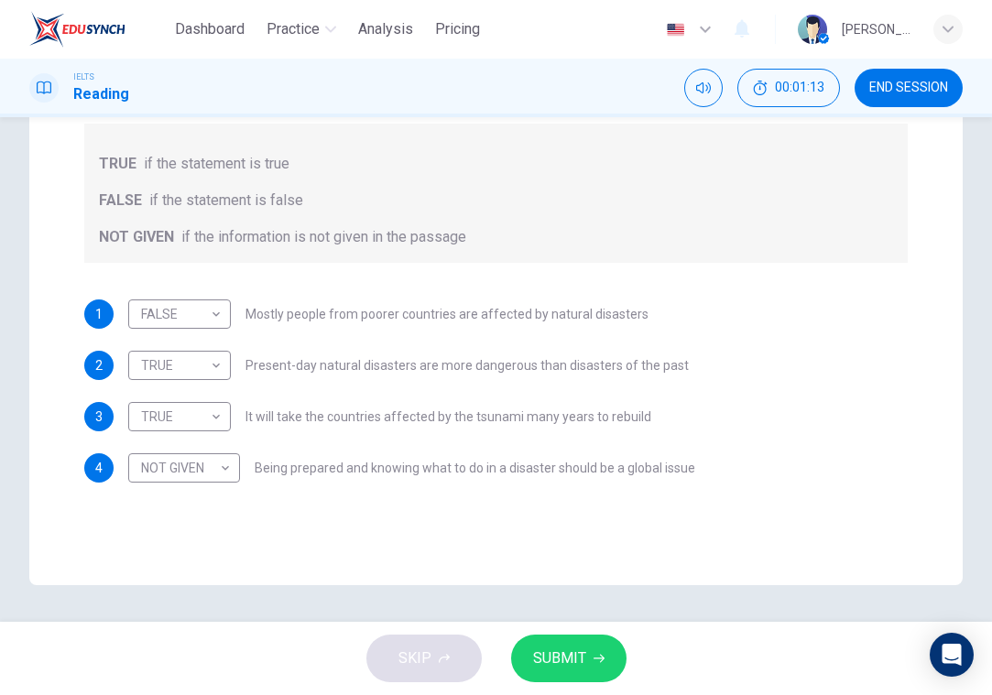
click at [470, 654] on div "SKIP SUBMIT" at bounding box center [496, 658] width 992 height 73
click at [584, 660] on span "SUBMIT" at bounding box center [559, 659] width 53 height 26
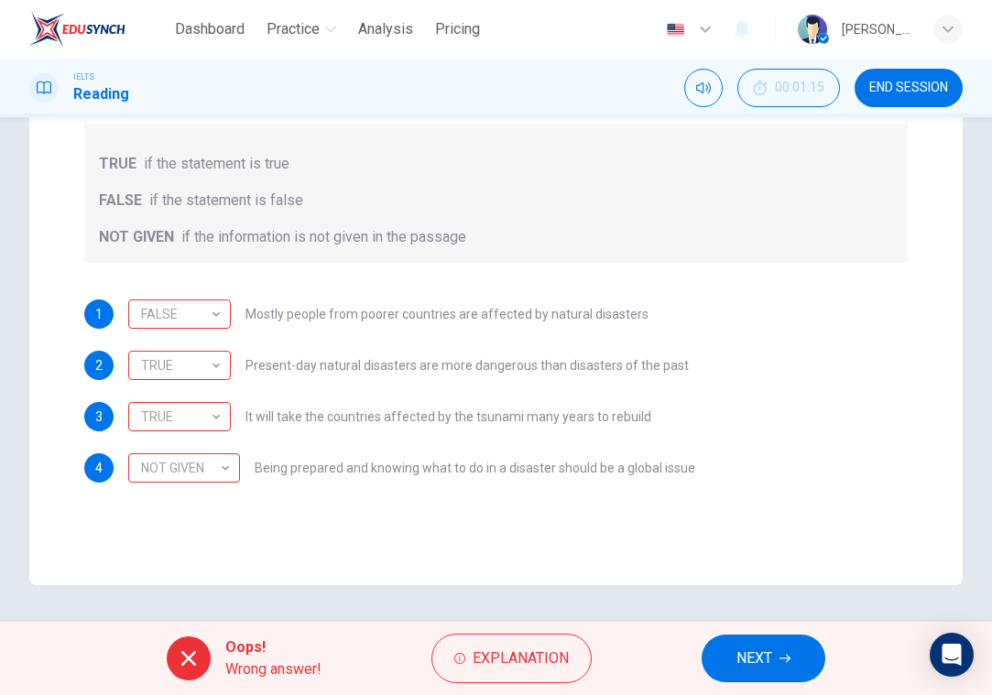
click at [748, 634] on div "Oops! Wrong answer! Explanation NEXT" at bounding box center [496, 658] width 992 height 73
click at [746, 650] on span "NEXT" at bounding box center [754, 659] width 36 height 26
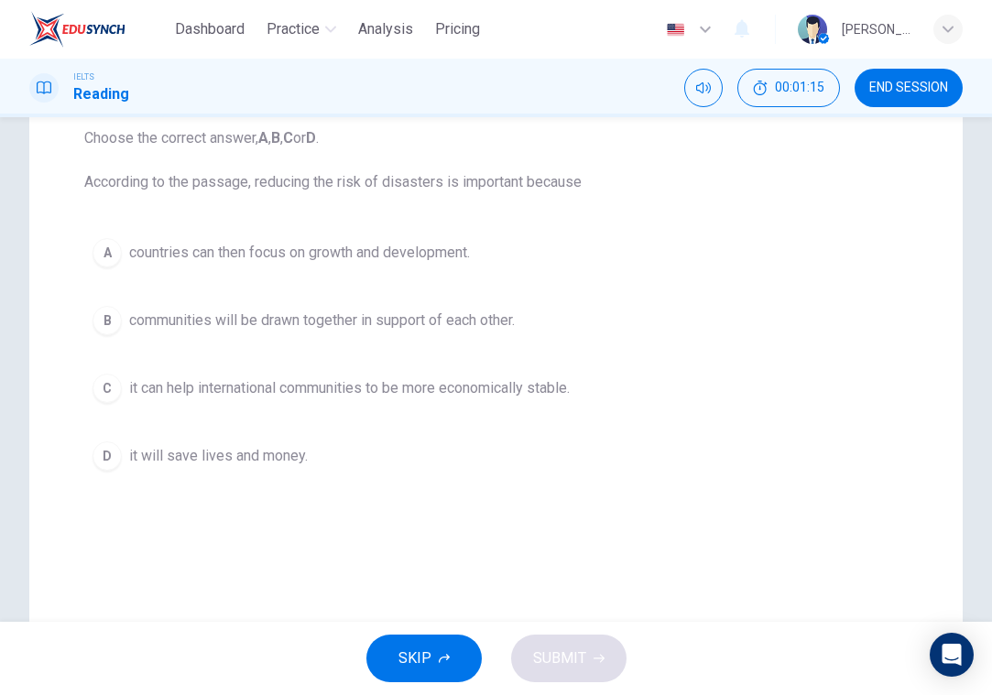
scroll to position [197, 0]
click at [517, 390] on span "it can help international communities to be more economically stable." at bounding box center [349, 390] width 441 height 22
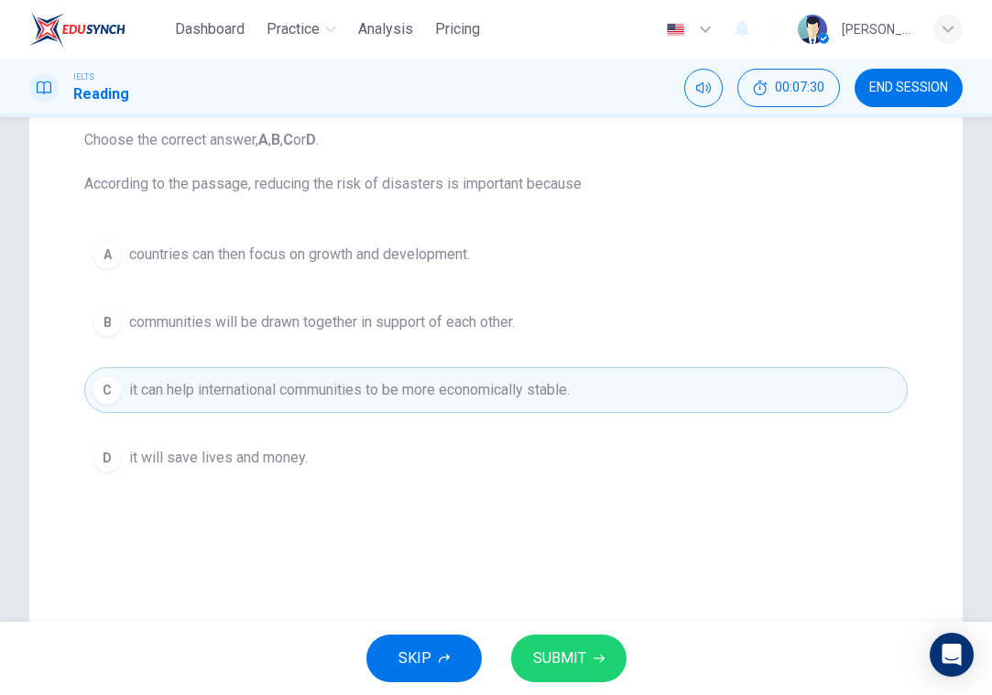
click at [477, 310] on button "B communities will be drawn together in support of each other." at bounding box center [496, 323] width 824 height 46
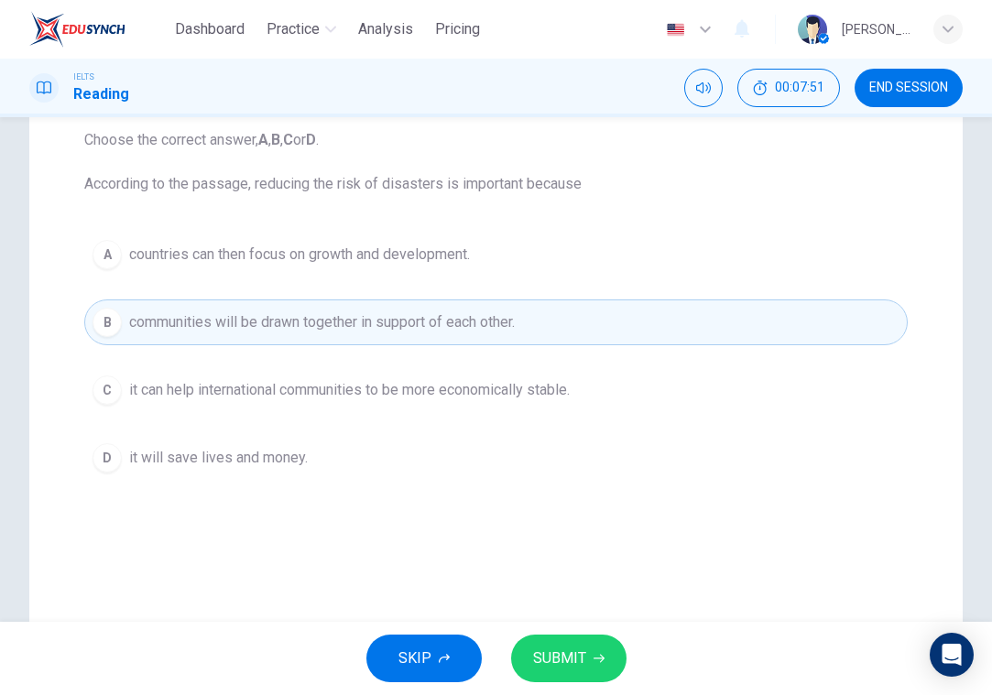
click at [595, 652] on button "SUBMIT" at bounding box center [568, 659] width 115 height 48
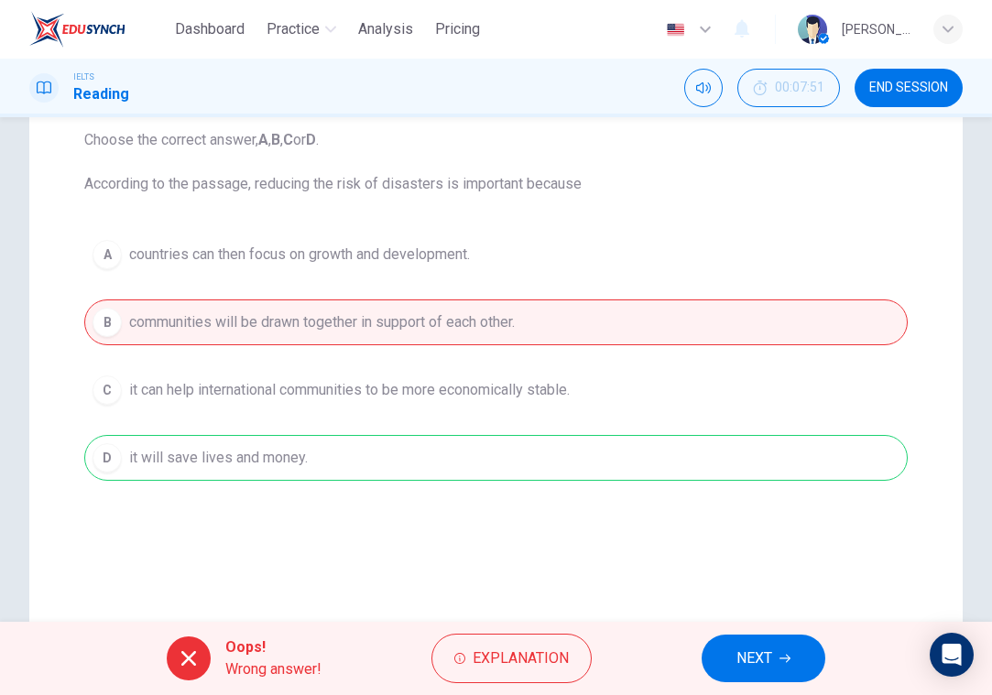
click at [801, 649] on button "NEXT" at bounding box center [764, 659] width 124 height 48
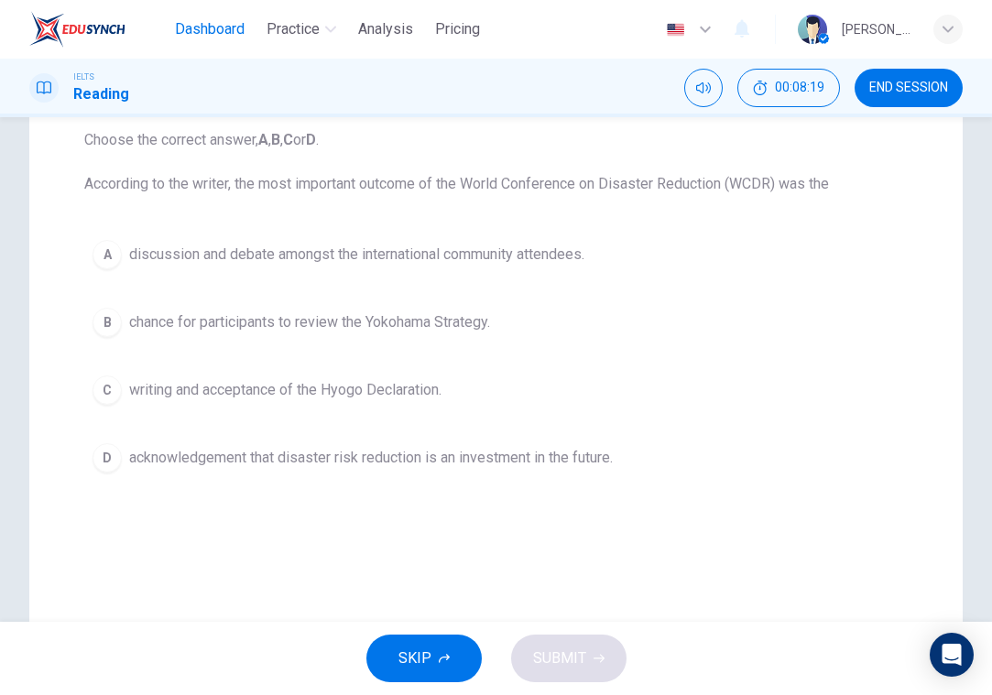
click at [221, 35] on span "Dashboard" at bounding box center [210, 29] width 70 height 22
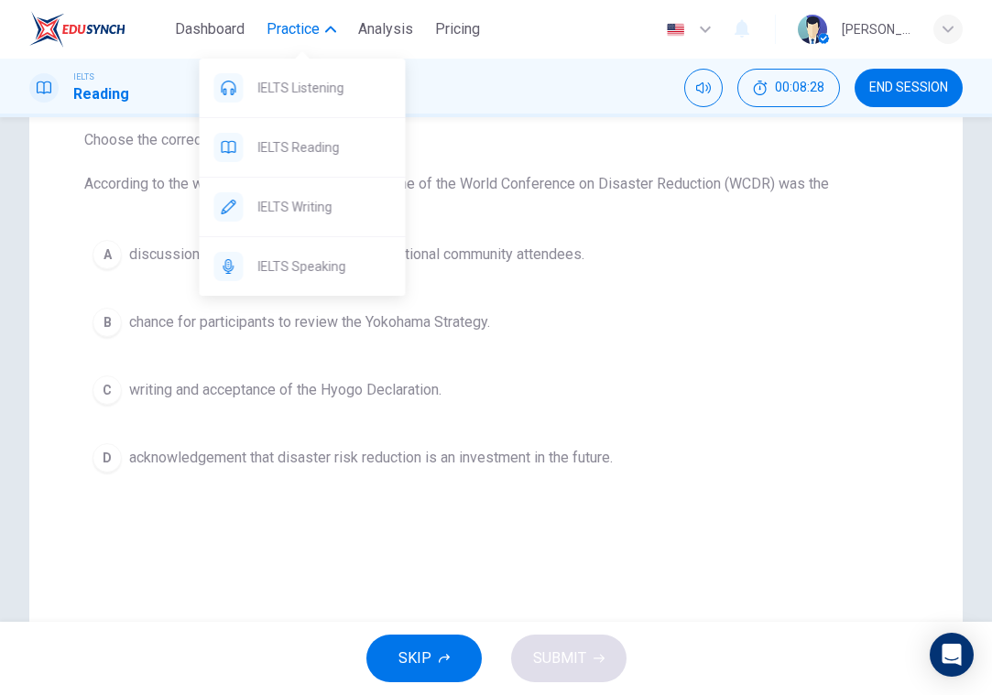
click at [329, 30] on icon "button" at bounding box center [330, 30] width 11 height 6
click at [345, 86] on span "IELTS Listening" at bounding box center [324, 88] width 133 height 22
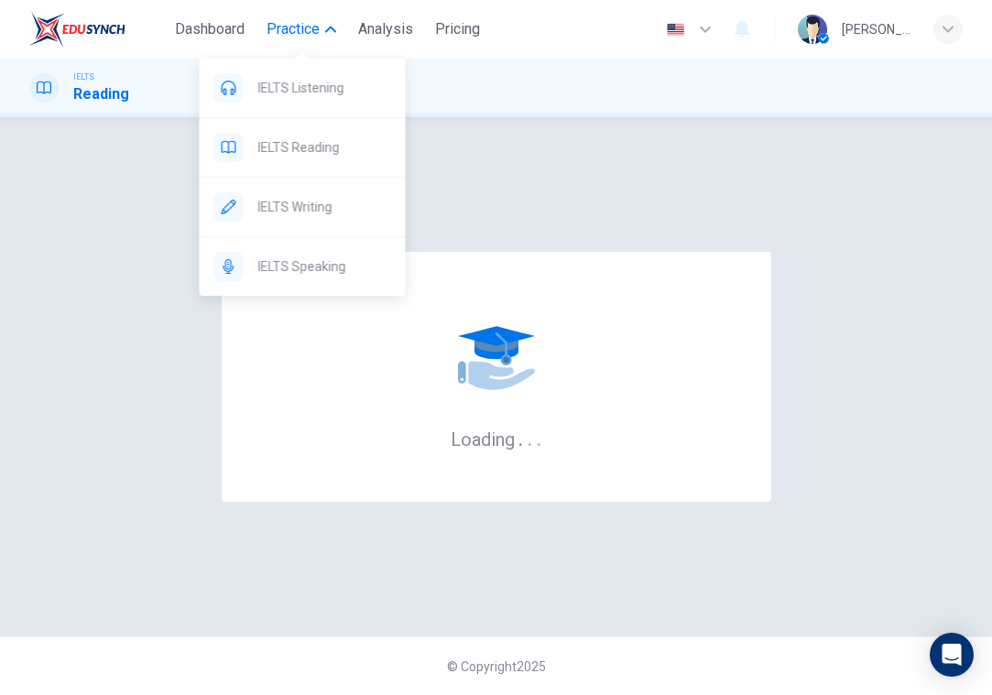
scroll to position [0, 0]
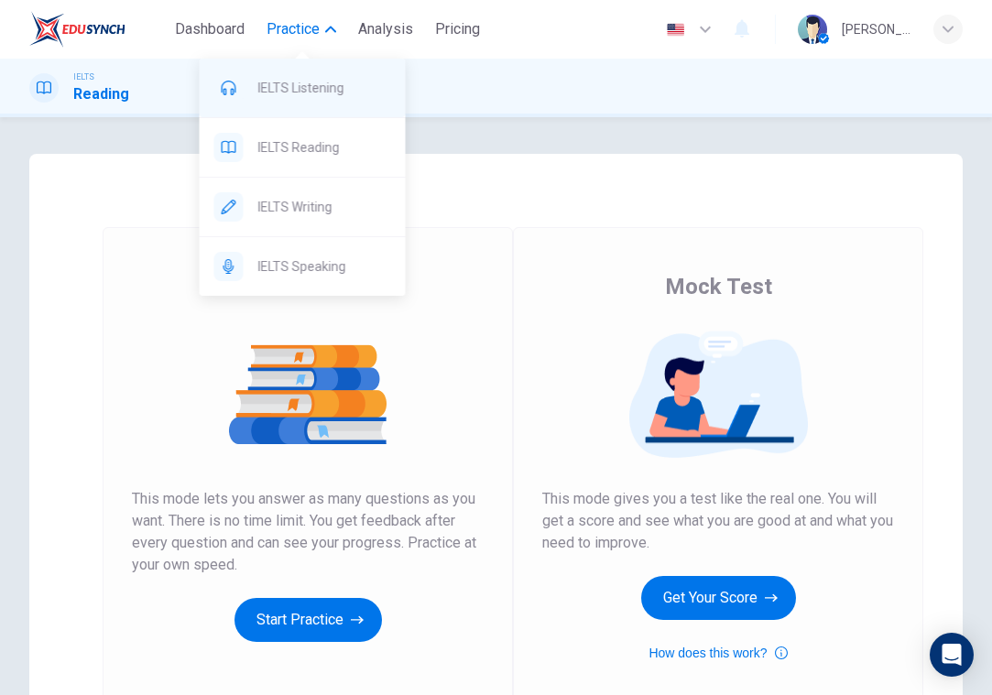
click at [299, 90] on span "IELTS Listening" at bounding box center [324, 88] width 133 height 22
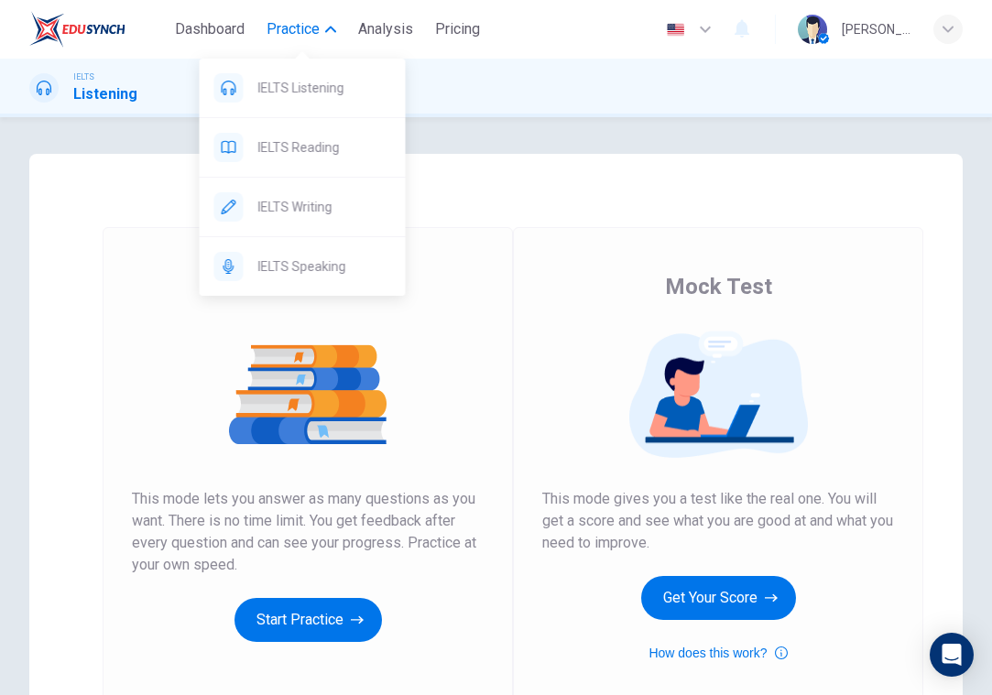
click at [311, 35] on span "Practice" at bounding box center [293, 29] width 53 height 22
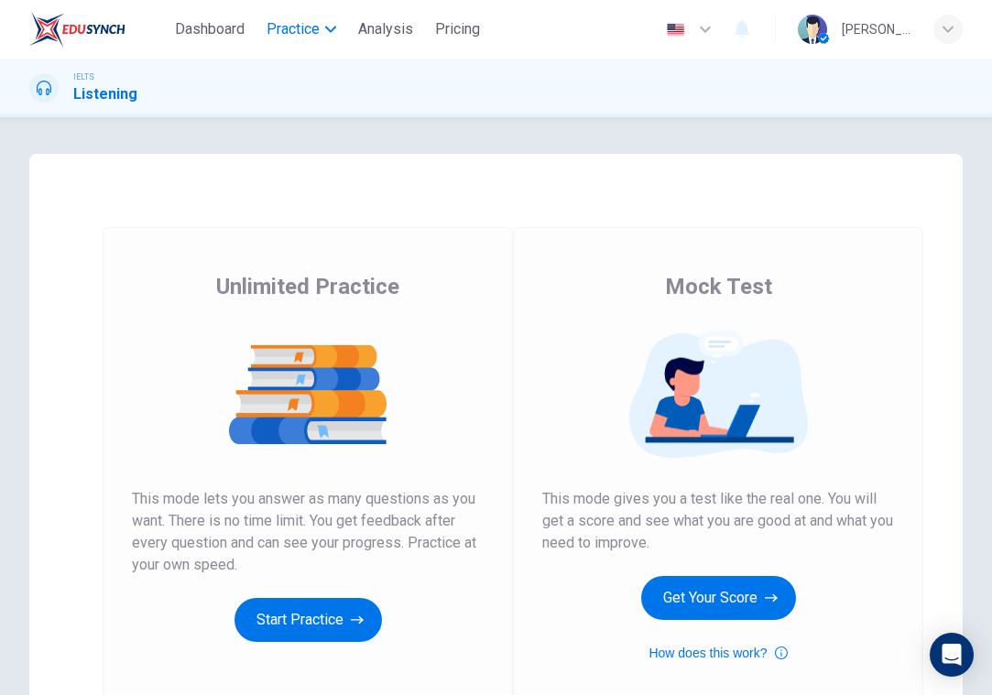
click at [311, 35] on span "Practice" at bounding box center [293, 29] width 53 height 22
click at [228, 23] on span "Dashboard" at bounding box center [210, 29] width 70 height 22
